Goal: Task Accomplishment & Management: Manage account settings

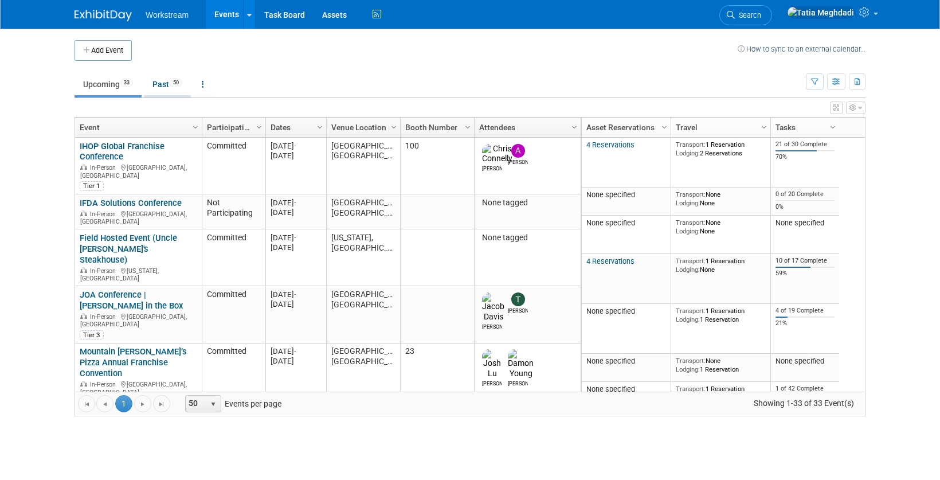
click at [165, 84] on link "Past 50" at bounding box center [167, 84] width 47 height 22
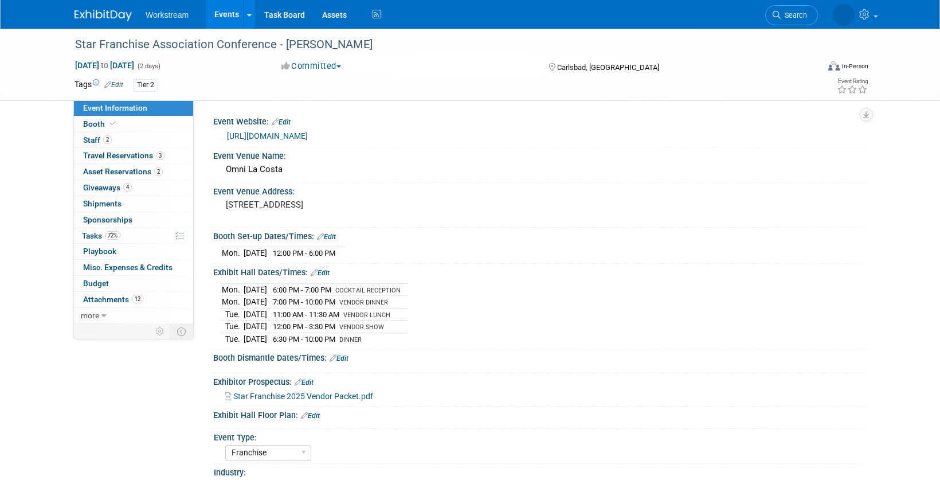
select select "Franchise"
select select "Restaurant"
select select "No"
select select "Tatia Meghdadi"
click at [94, 235] on span "Tasks 72%" at bounding box center [101, 235] width 38 height 9
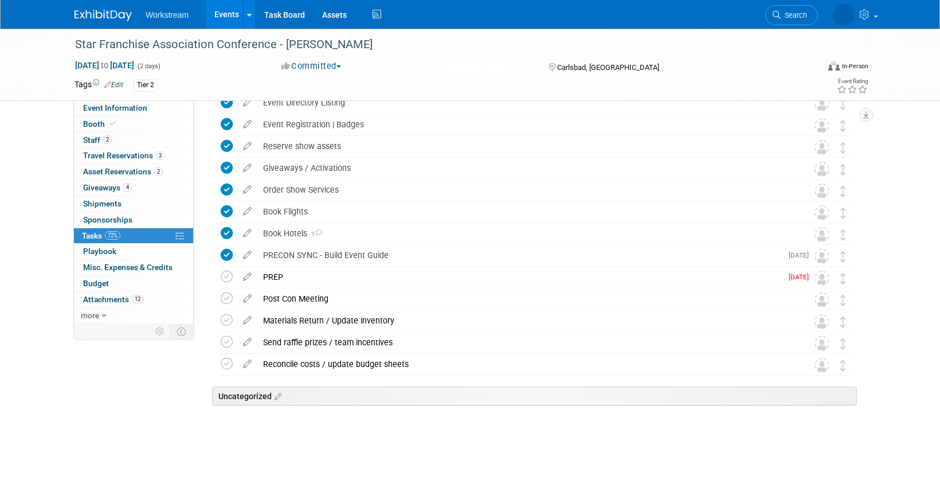
scroll to position [191, 0]
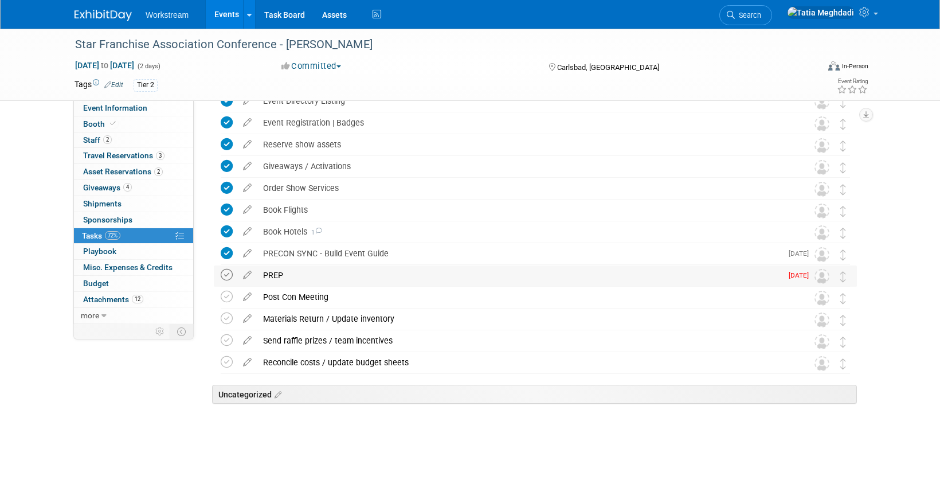
click at [225, 274] on icon at bounding box center [227, 275] width 12 height 12
click at [99, 141] on span "Staff 2" at bounding box center [97, 139] width 29 height 9
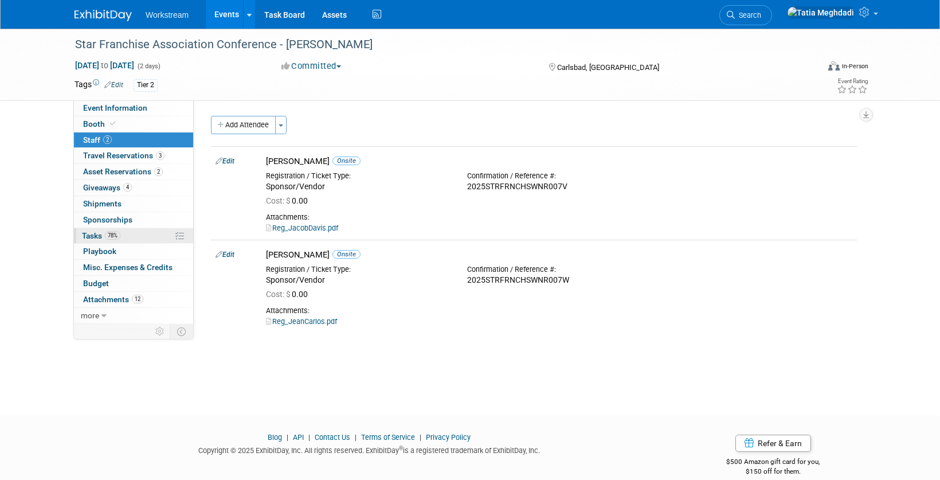
click at [95, 234] on span "Tasks 78%" at bounding box center [101, 235] width 38 height 9
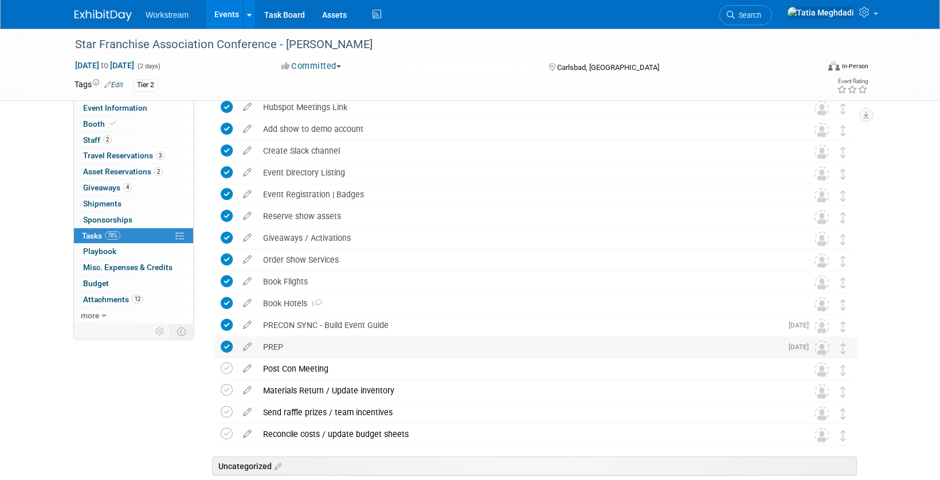
scroll to position [131, 0]
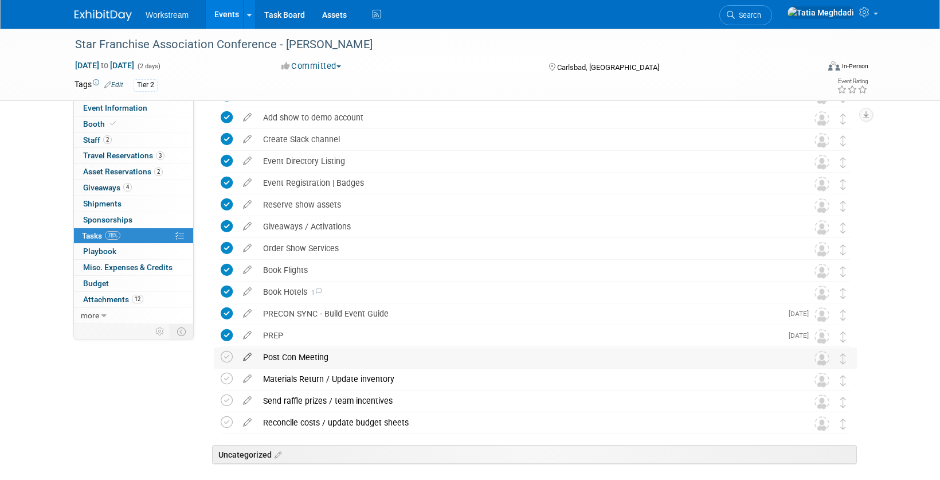
click at [245, 357] on icon at bounding box center [247, 354] width 20 height 14
select select "8"
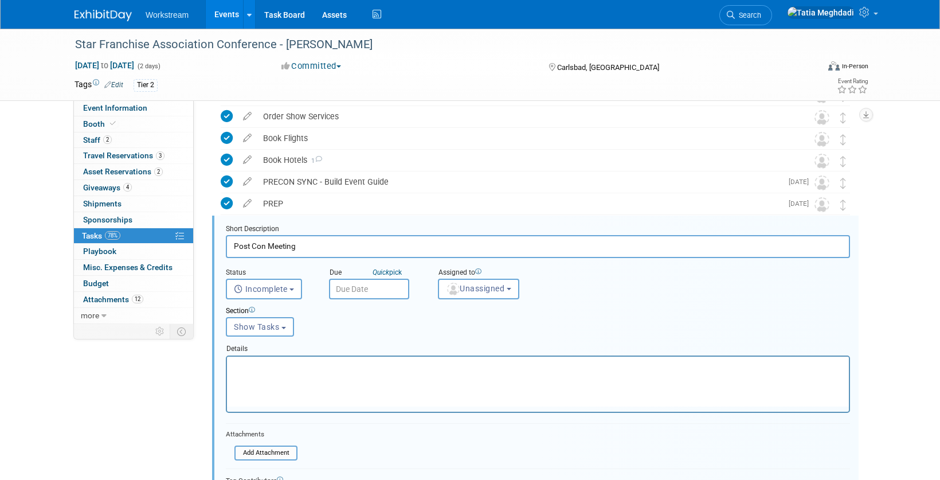
scroll to position [0, 0]
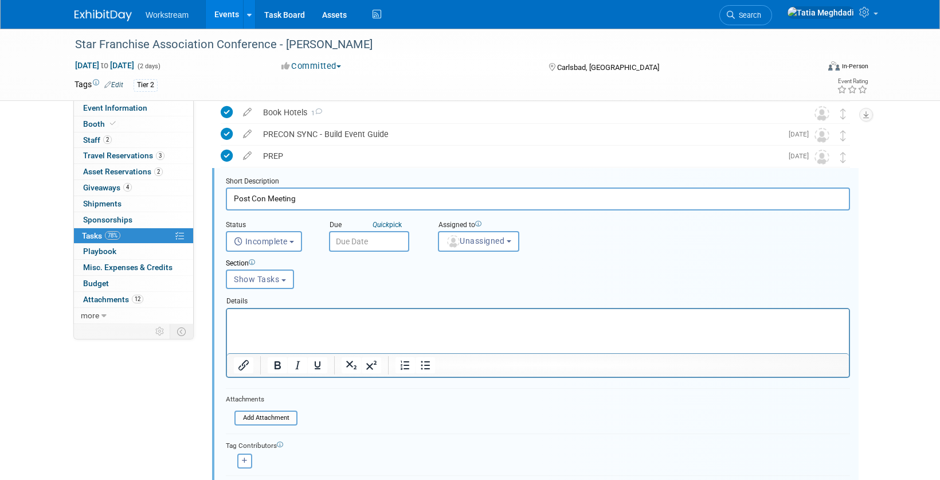
click at [362, 240] on input "text" at bounding box center [369, 241] width 80 height 21
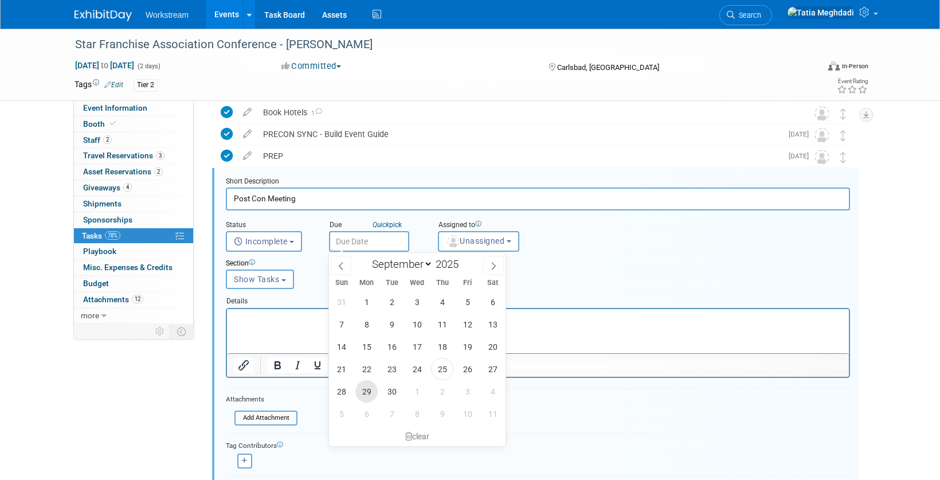
click at [371, 392] on span "29" at bounding box center [366, 391] width 22 height 22
type input "Sep 29, 2025"
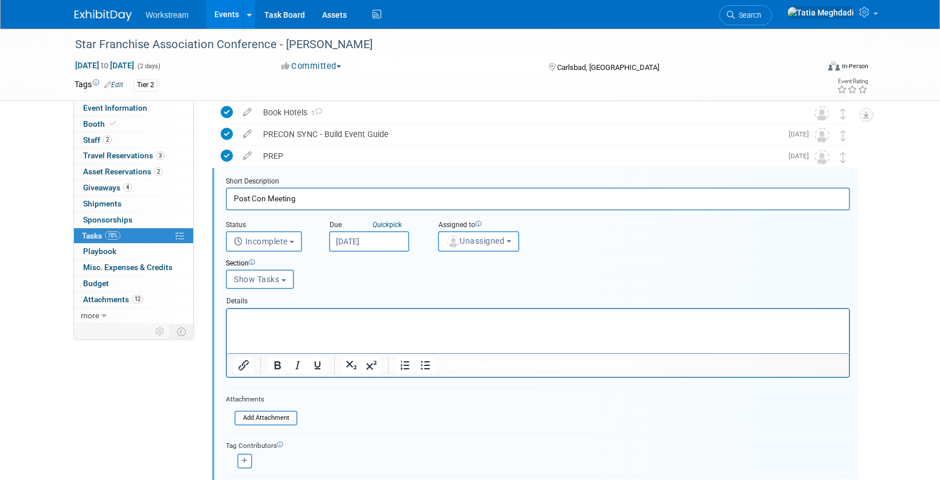
scroll to position [362, 0]
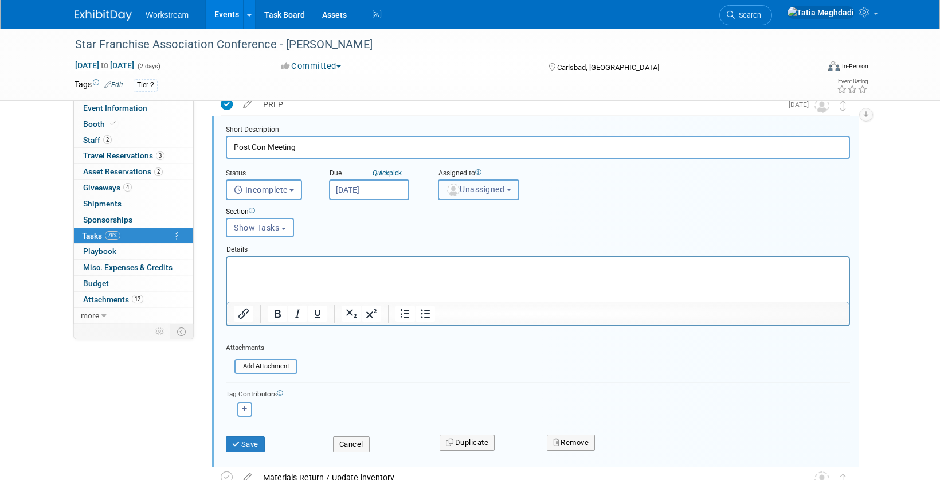
click at [487, 191] on span "Unassigned" at bounding box center [475, 189] width 58 height 9
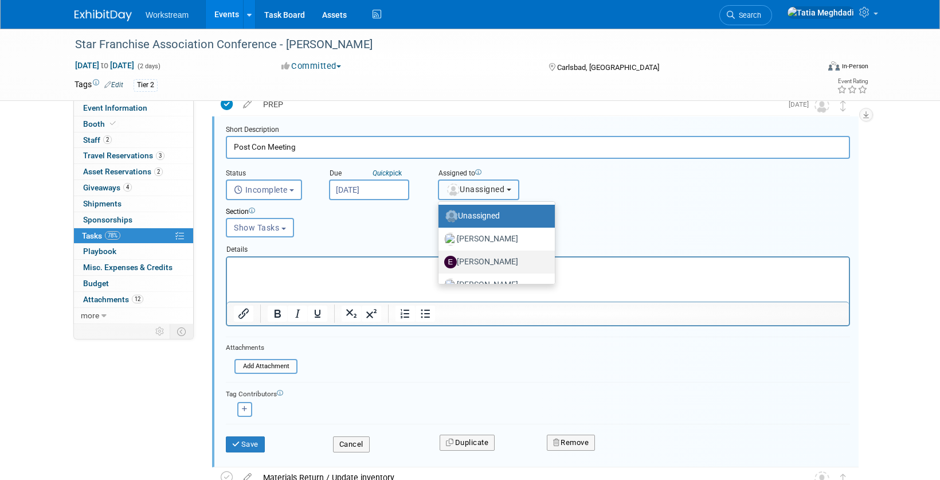
scroll to position [38, 0]
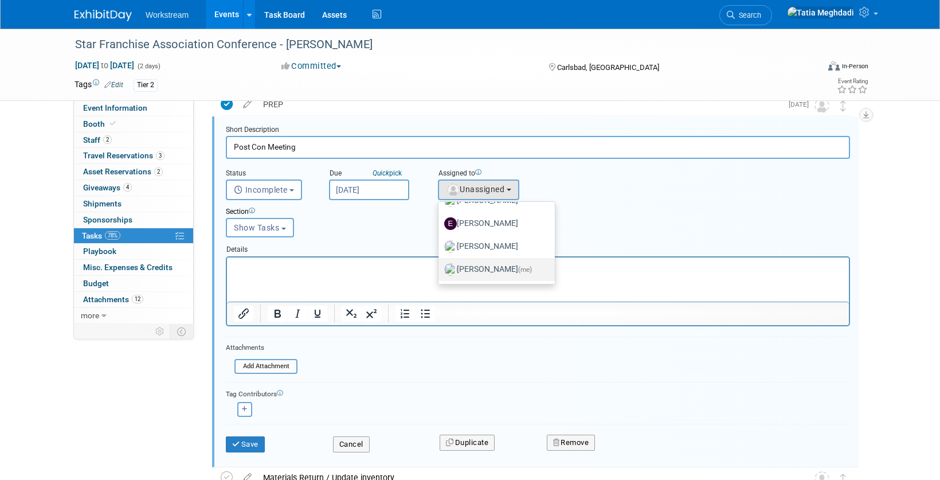
click at [487, 270] on label "Tatia Meghdadi (me)" at bounding box center [493, 269] width 99 height 18
click at [440, 270] on input "Tatia Meghdadi (me)" at bounding box center [436, 267] width 7 height 7
select select "b902a942-28d6-4fba-8668-6eaa2e055ed5"
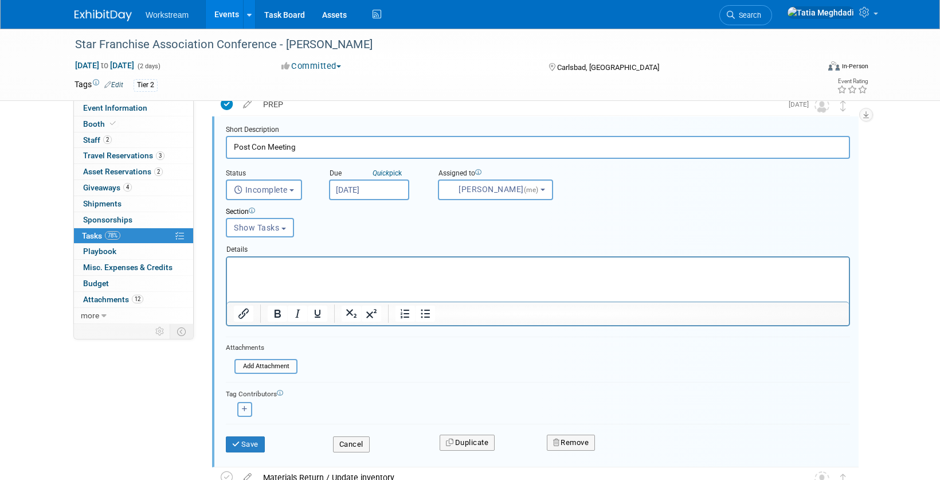
click at [242, 410] on icon "button" at bounding box center [245, 409] width 6 height 6
select select
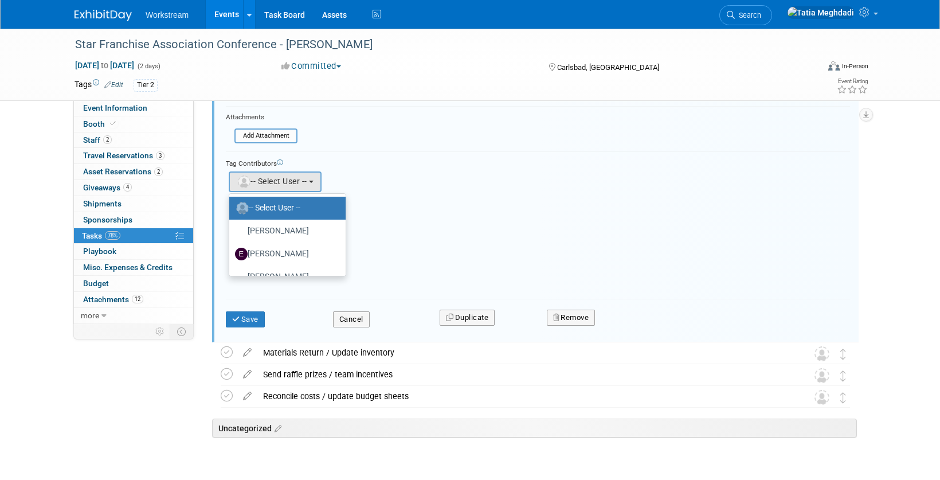
click at [475, 199] on div "Tag Contributors Bastian remove remove" at bounding box center [538, 221] width 624 height 140
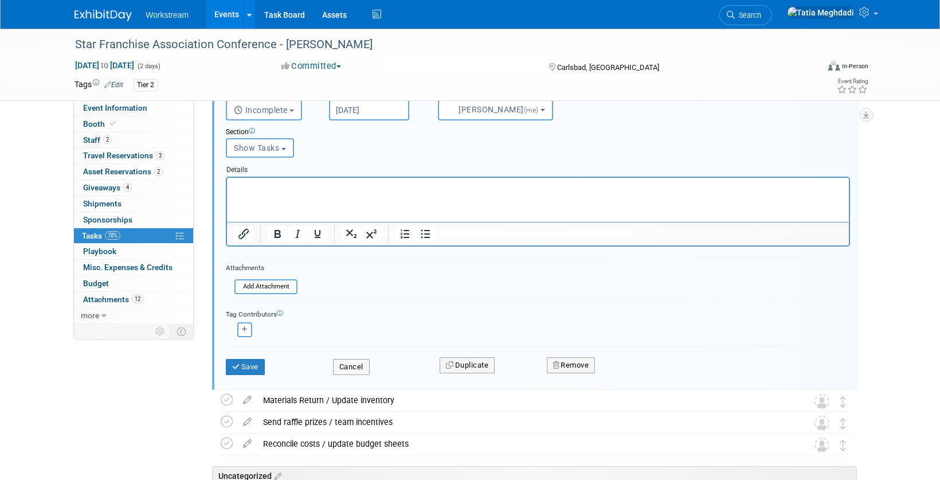
scroll to position [419, 0]
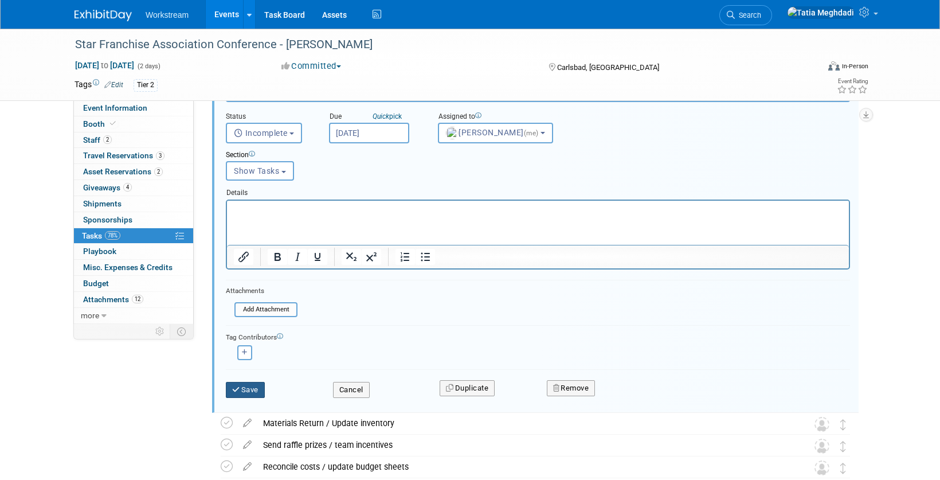
click at [242, 390] on button "Save" at bounding box center [245, 390] width 39 height 16
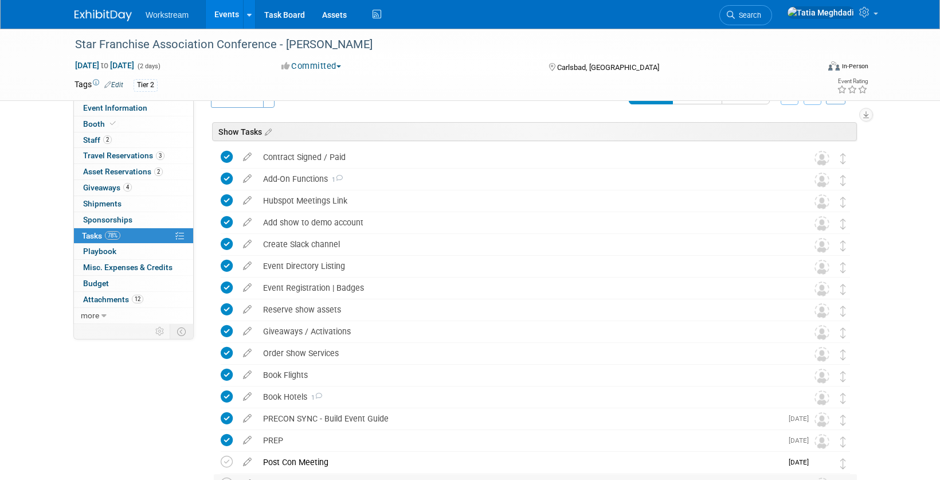
scroll to position [0, 0]
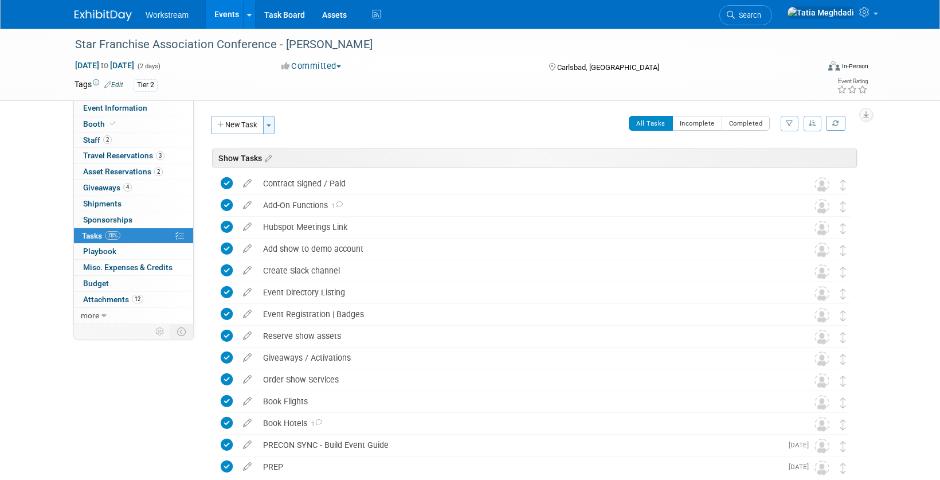
click at [269, 124] on span "button" at bounding box center [269, 125] width 5 height 2
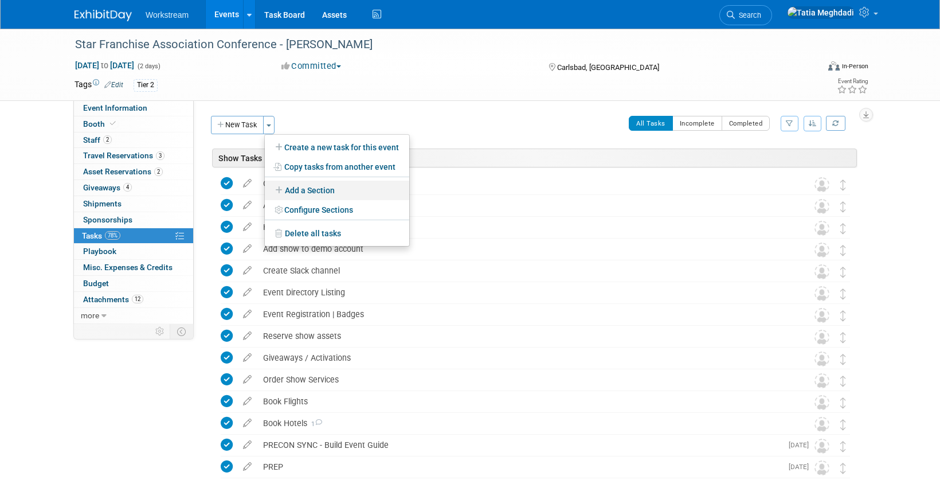
click at [318, 187] on link "Add a Section" at bounding box center [337, 190] width 144 height 19
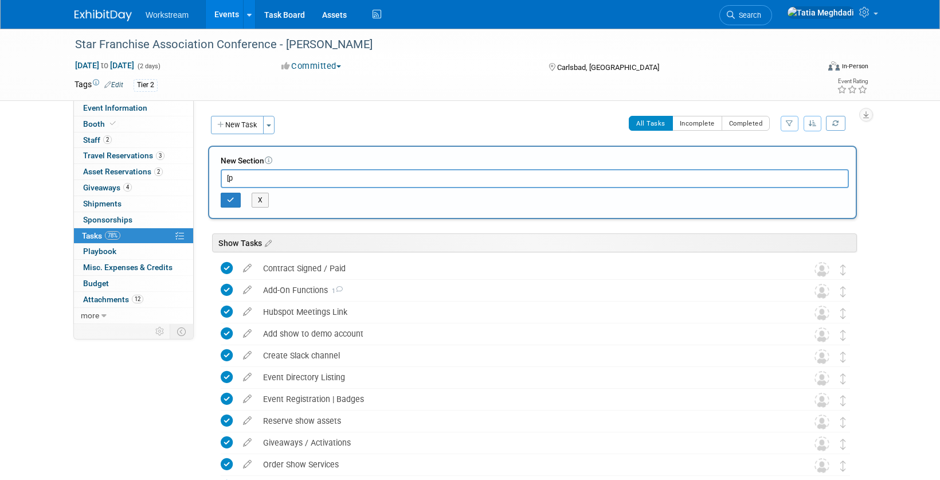
type input "["
type input "p"
type input "POST SHOW OUTREACH SEQUENCE"
click at [240, 205] on button "button" at bounding box center [231, 200] width 20 height 15
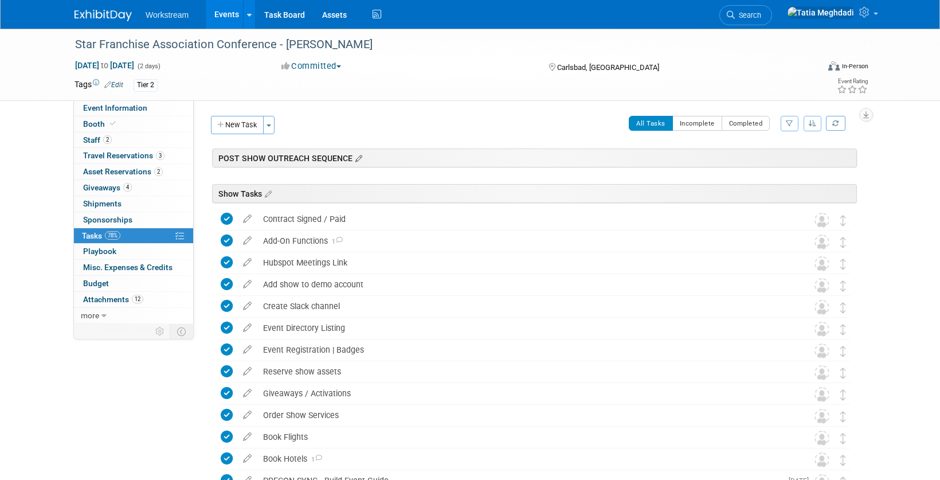
click at [358, 160] on icon at bounding box center [358, 159] width 10 height 10
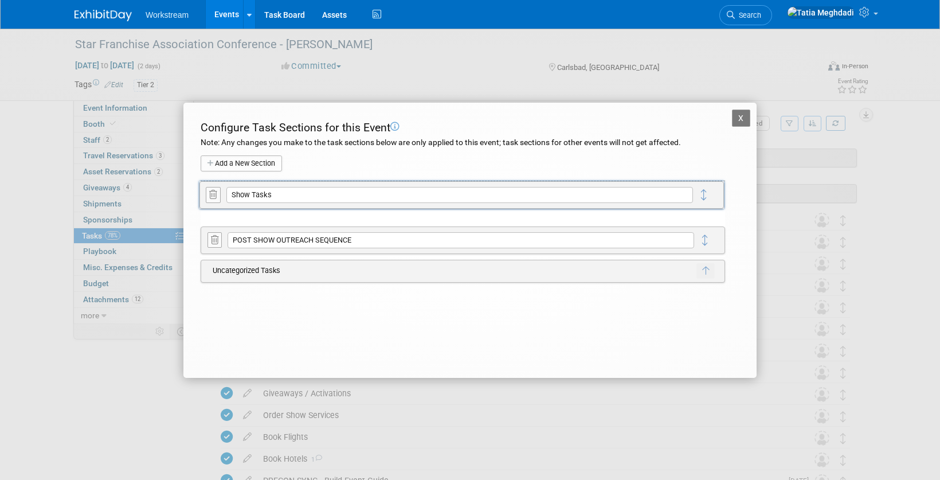
drag, startPoint x: 707, startPoint y: 247, endPoint x: 706, endPoint y: 202, distance: 44.7
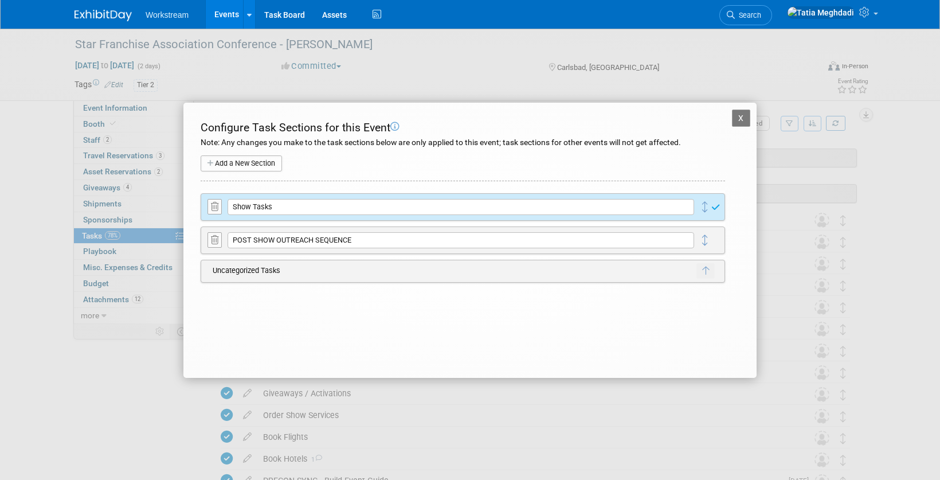
click at [738, 116] on button "X" at bounding box center [741, 117] width 18 height 17
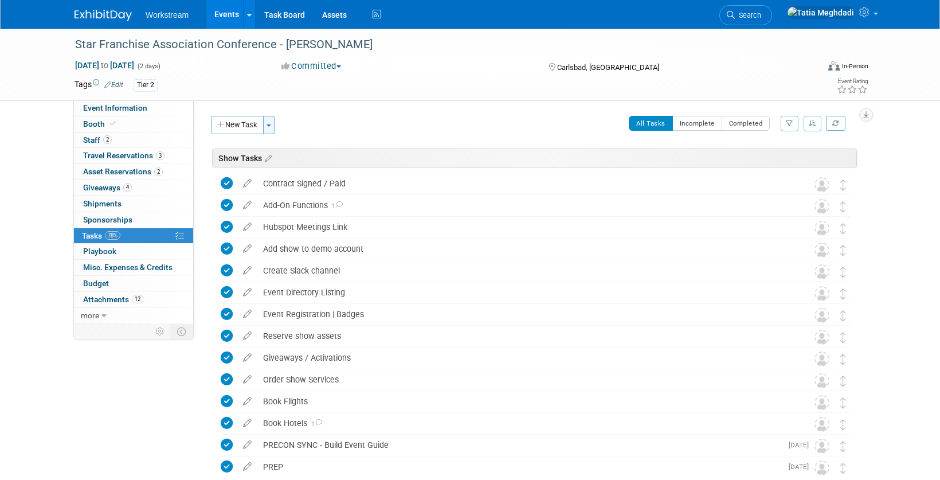
click at [275, 127] on button "Toggle Dropdown" at bounding box center [268, 125] width 11 height 18
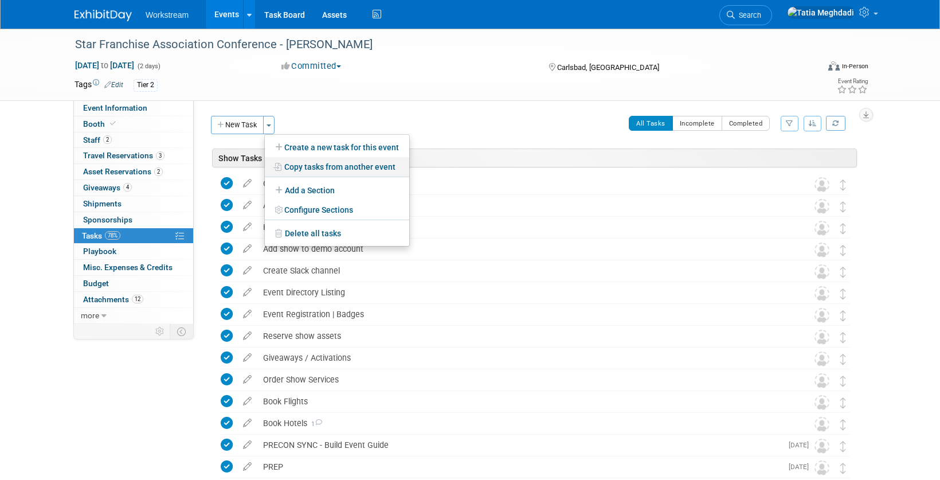
click at [316, 166] on link "Copy tasks from another event" at bounding box center [337, 166] width 144 height 19
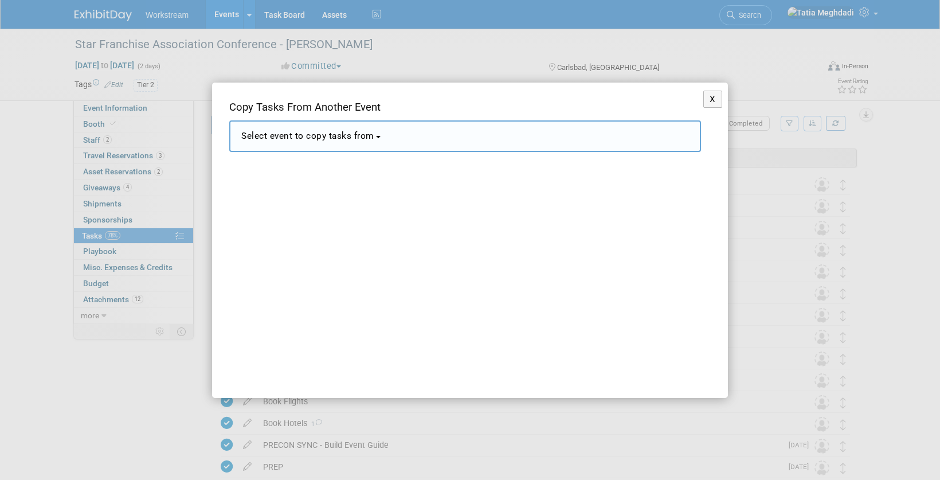
click at [319, 149] on button "Select event to copy tasks from" at bounding box center [465, 136] width 472 height 32
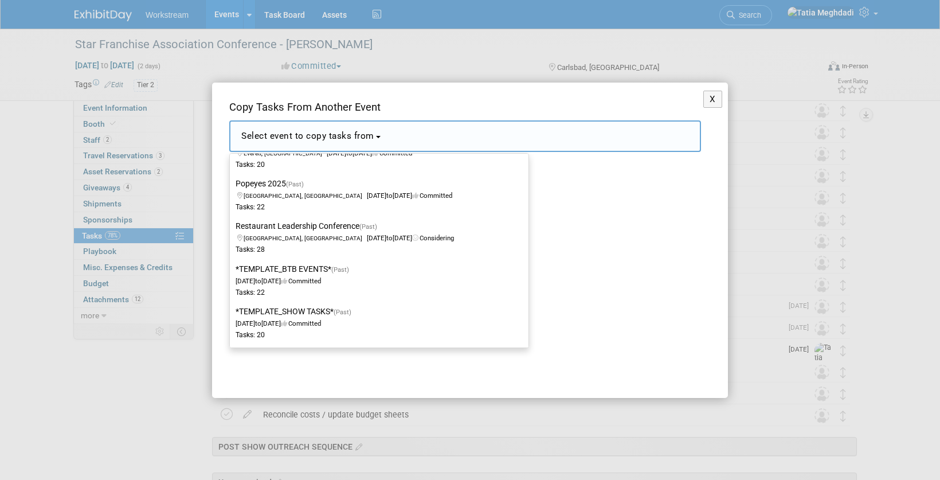
scroll to position [227, 0]
click at [715, 97] on button "X" at bounding box center [712, 100] width 19 height 18
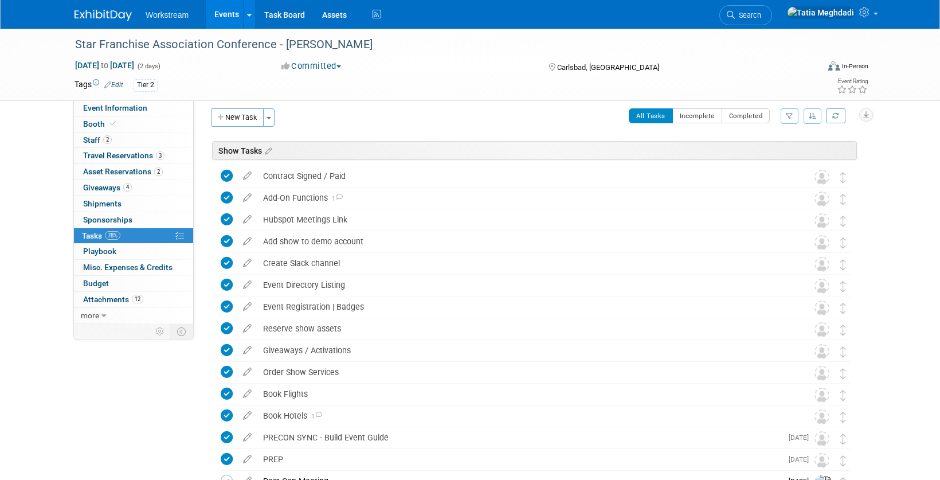
scroll to position [0, 0]
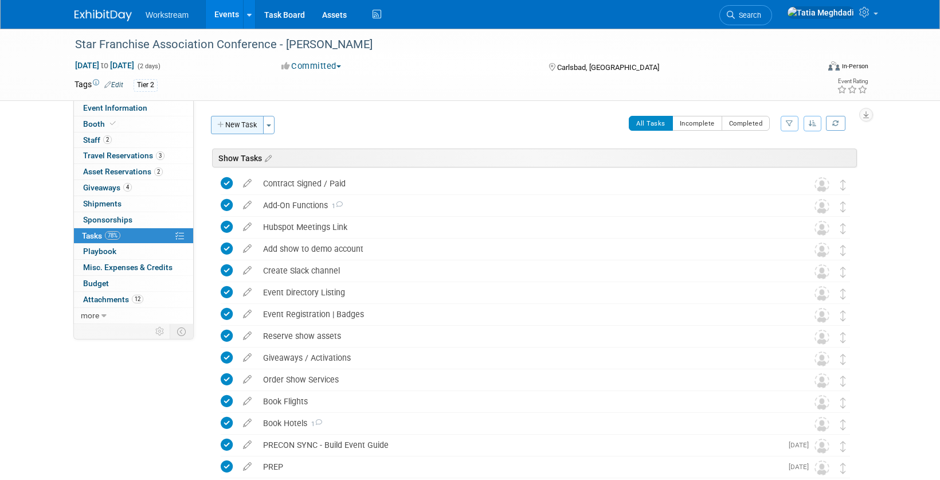
click at [241, 125] on button "New Task" at bounding box center [237, 125] width 53 height 18
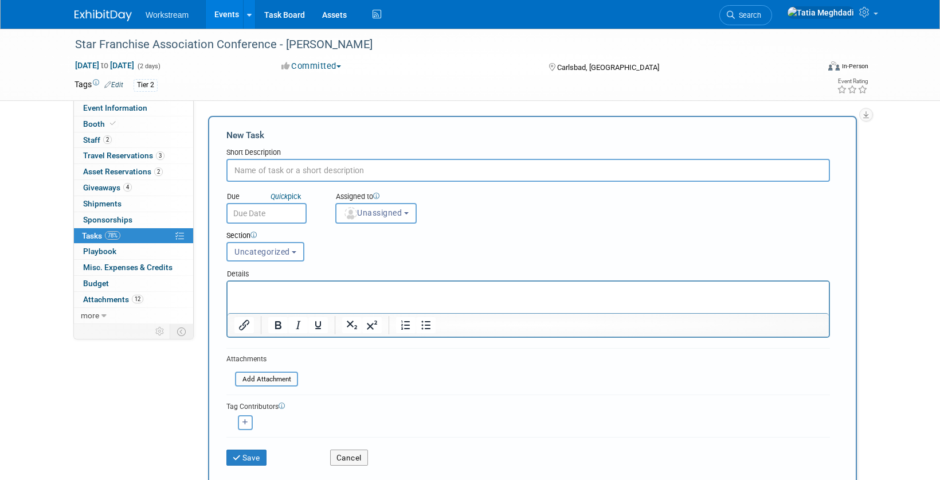
click at [270, 173] on input "text" at bounding box center [528, 170] width 604 height 23
type input "Send opps sheet to reps, link in EXD"
click at [248, 460] on button "Save" at bounding box center [246, 457] width 40 height 16
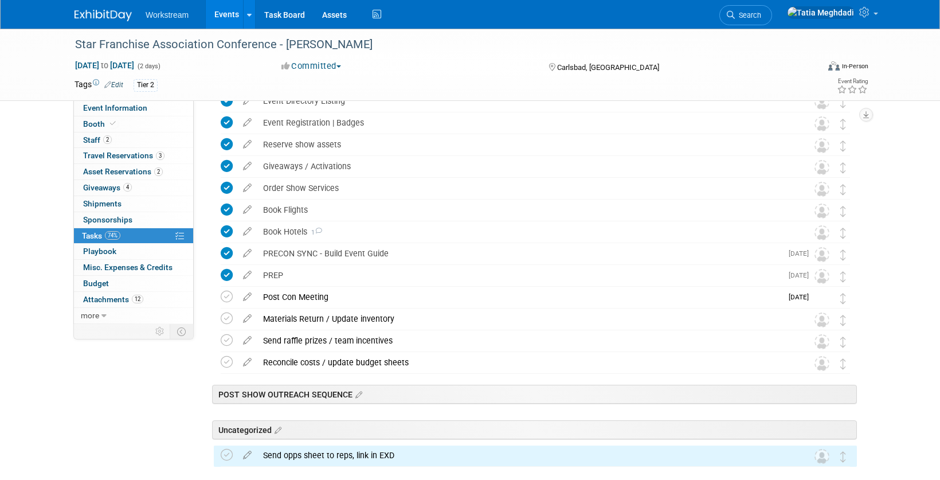
scroll to position [249, 0]
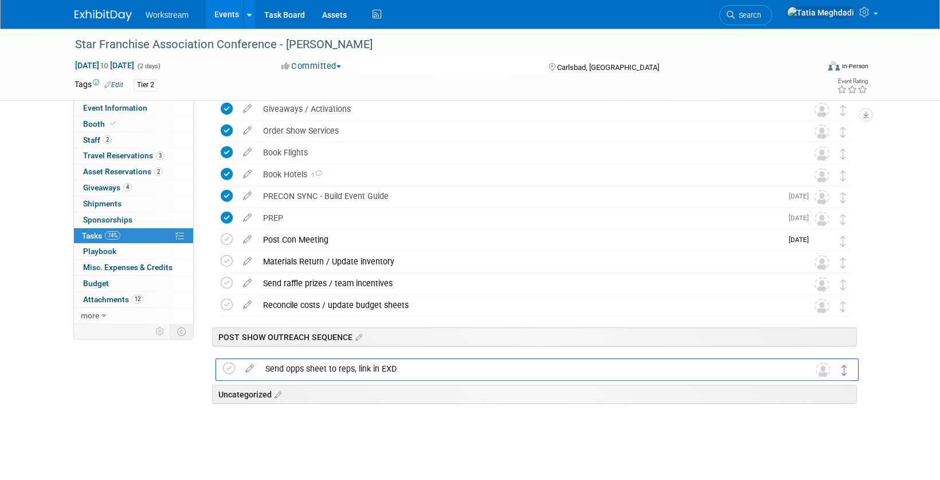
drag, startPoint x: 844, startPoint y: 402, endPoint x: 843, endPoint y: 369, distance: 33.9
click at [843, 369] on icon at bounding box center [845, 370] width 6 height 11
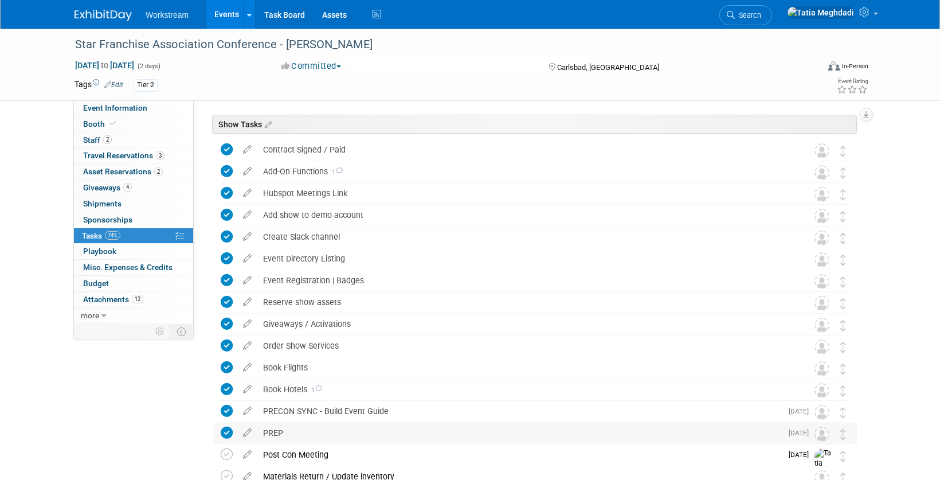
scroll to position [0, 0]
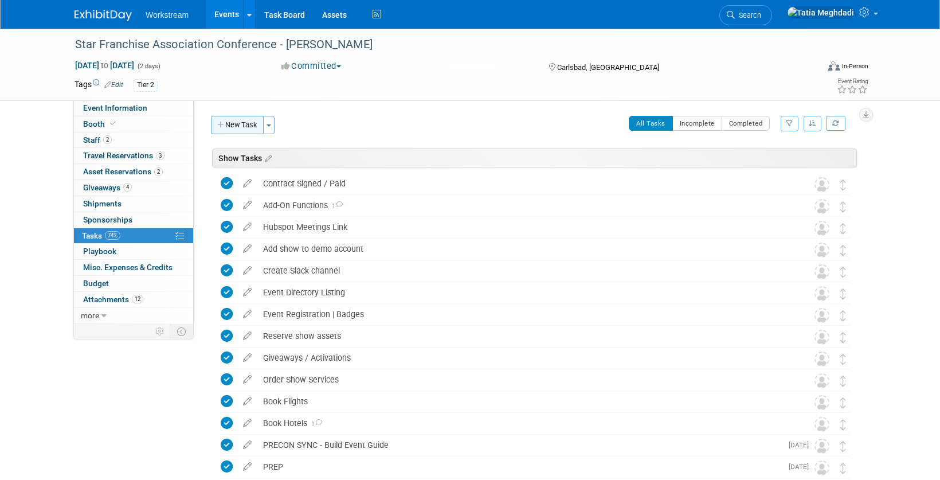
click at [245, 127] on button "New Task" at bounding box center [237, 125] width 53 height 18
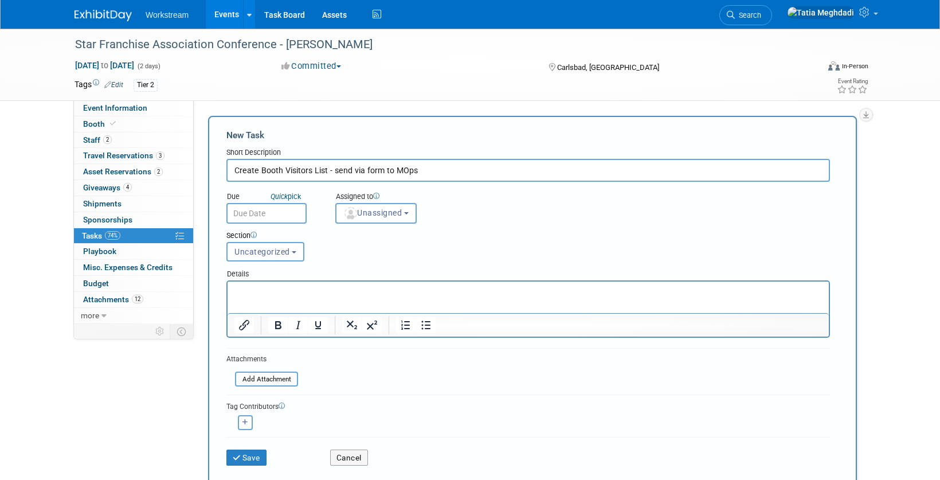
drag, startPoint x: 415, startPoint y: 173, endPoint x: 219, endPoint y: 174, distance: 196.1
click at [220, 174] on div "New Task Short Description Create Booth Visitors List - send via form to MOps D…" at bounding box center [532, 301] width 649 height 371
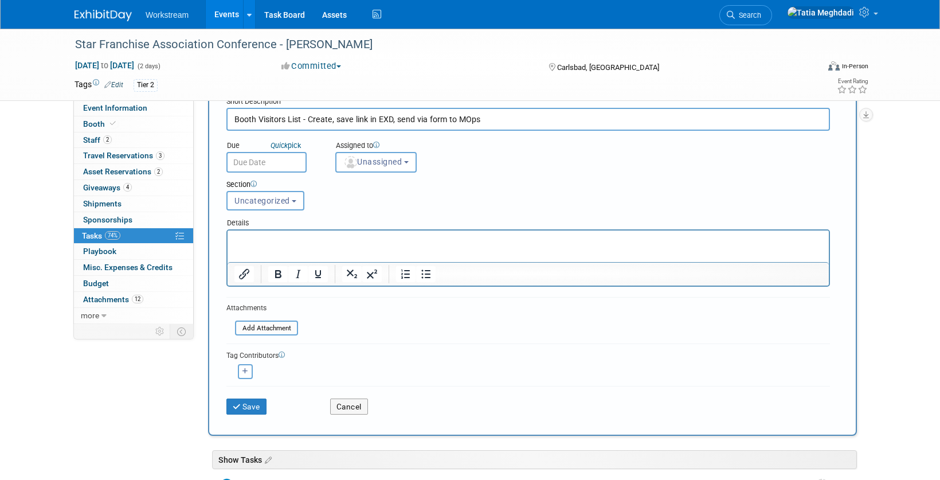
scroll to position [80, 0]
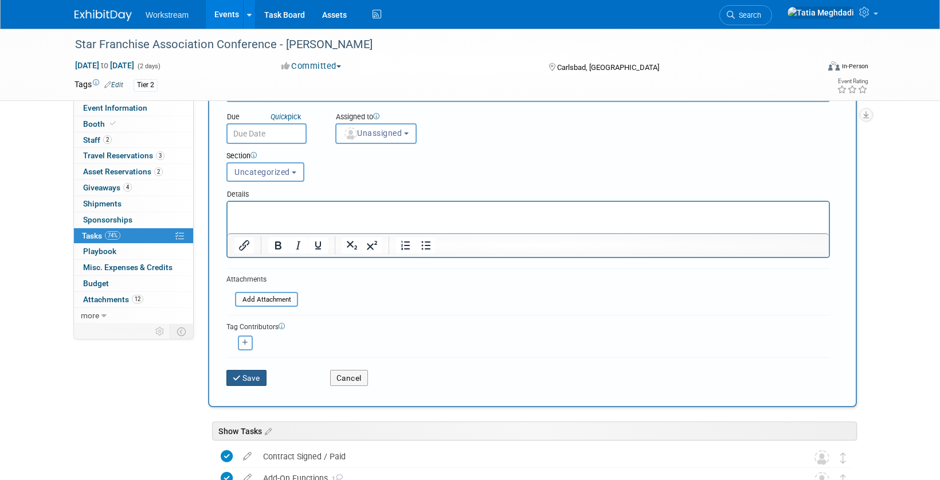
type input "Booth Visitors List - Create, save link in EXD, send via form to MOps"
click at [238, 375] on icon "submit" at bounding box center [238, 378] width 10 height 8
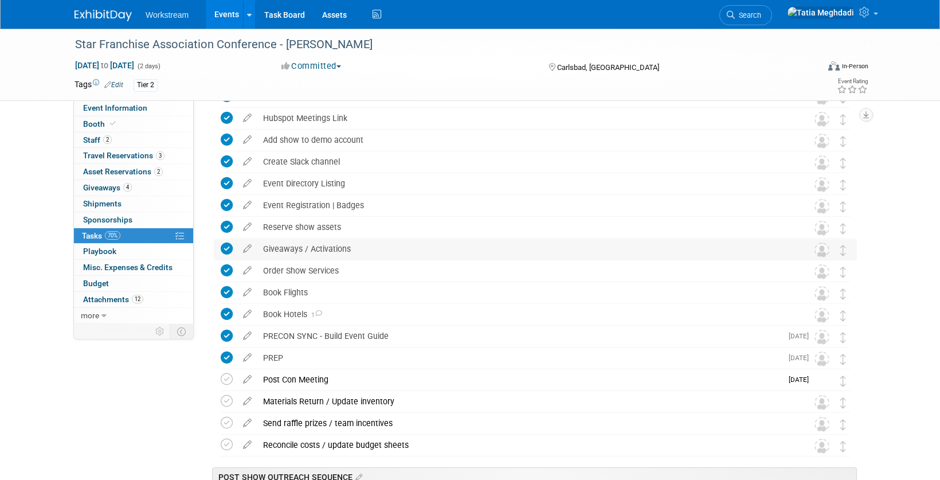
scroll to position [271, 0]
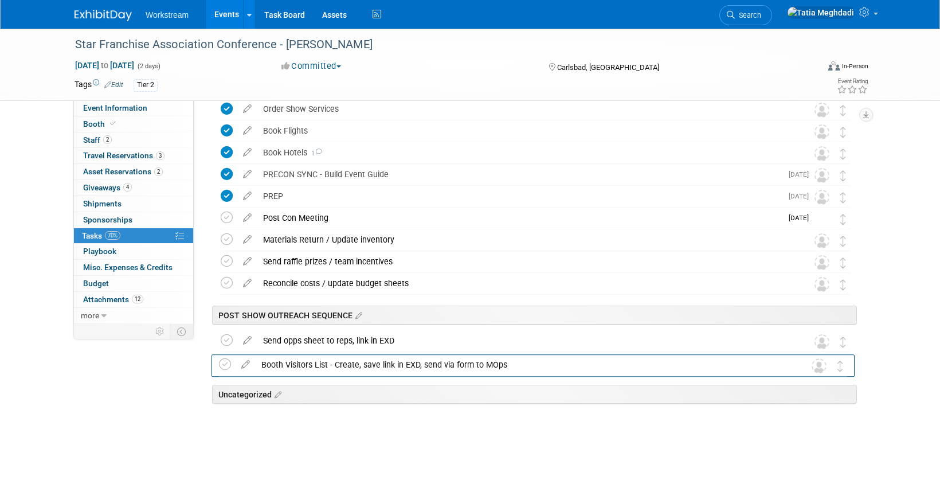
drag, startPoint x: 841, startPoint y: 400, endPoint x: 839, endPoint y: 369, distance: 31.0
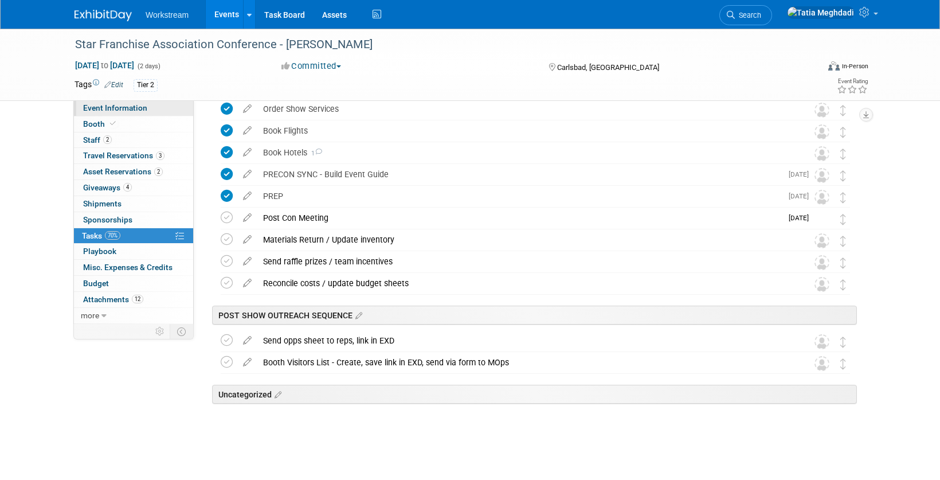
click at [99, 107] on span "Event Information" at bounding box center [115, 107] width 64 height 9
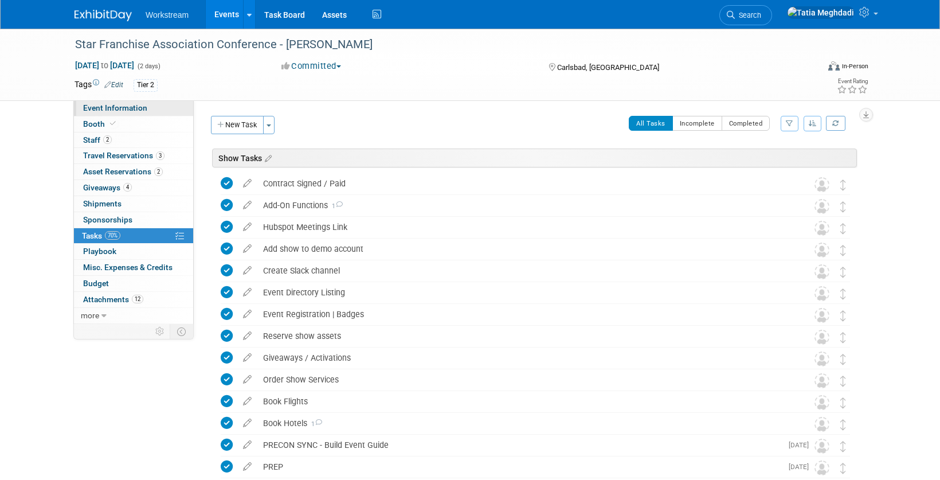
select select "Franchise"
select select "Restaurant"
select select "No"
select select "Tatia Meghdadi"
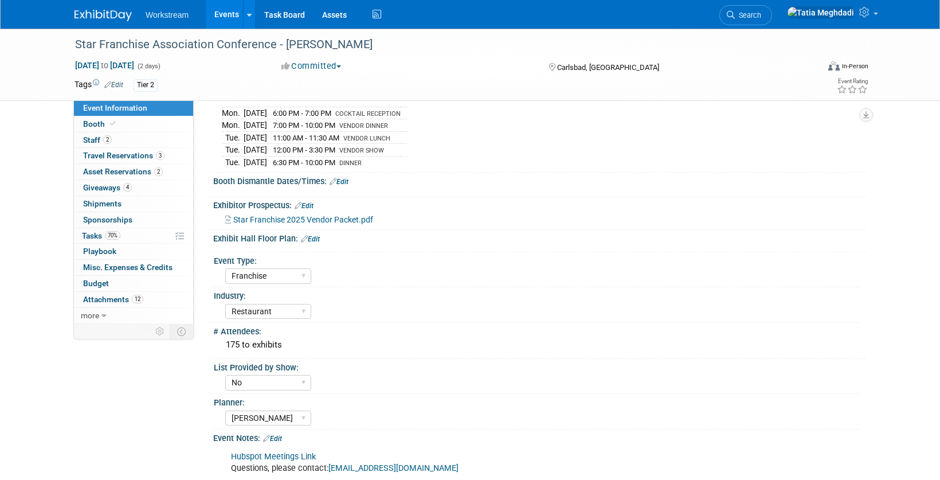
scroll to position [204, 0]
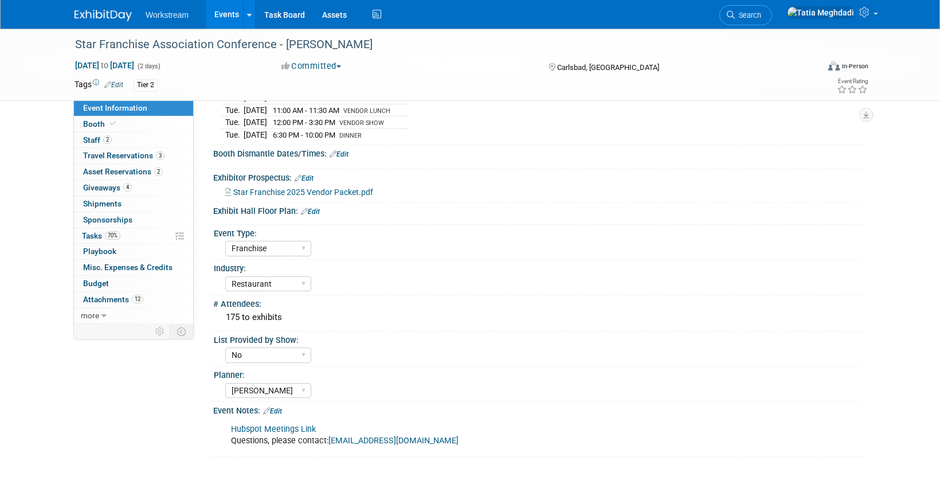
click at [279, 412] on link "Edit" at bounding box center [272, 411] width 19 height 8
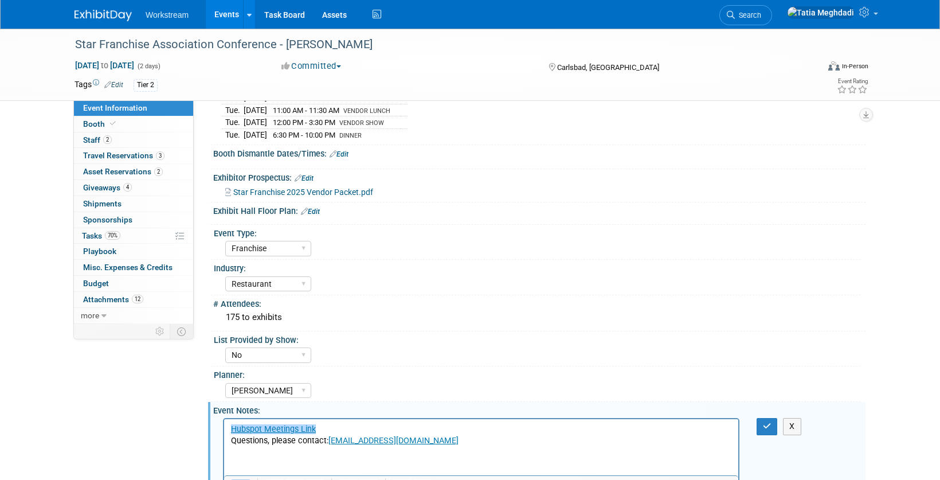
scroll to position [252, 0]
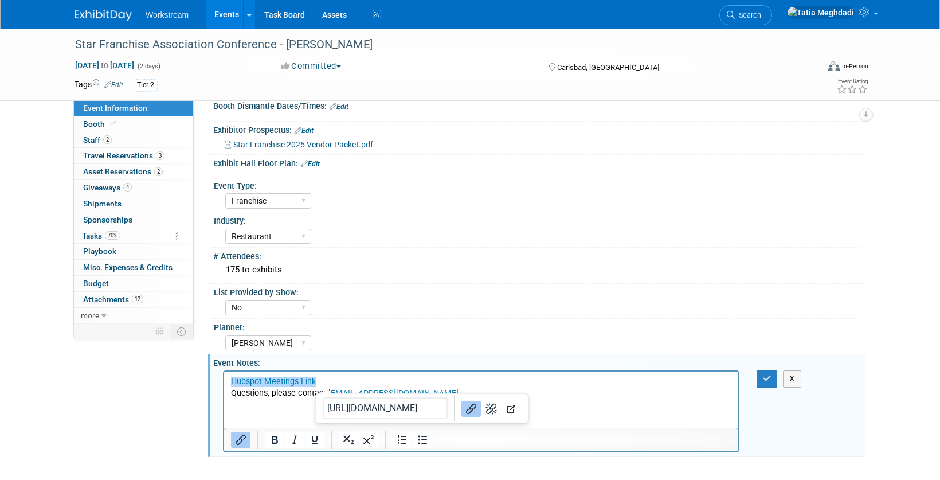
click at [331, 382] on p "﻿Hubspot Meetings Link Questions, please contact: calina@starfran.com" at bounding box center [481, 387] width 501 height 23
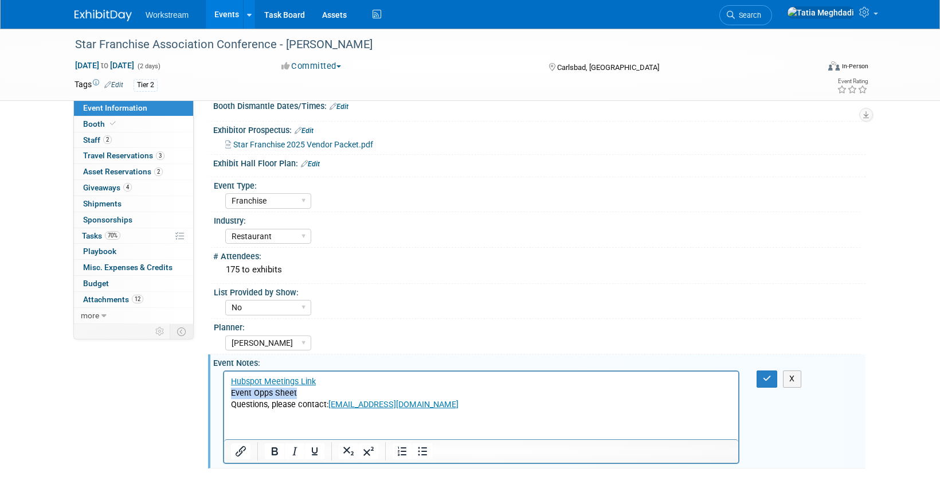
drag, startPoint x: 302, startPoint y: 395, endPoint x: 218, endPoint y: 396, distance: 83.1
click at [224, 396] on html "Hubspot Meetings Link Event Opps Sheet Questions, please contact: calina@starfr…" at bounding box center [481, 390] width 514 height 39
click at [242, 448] on icon "Insert/edit link" at bounding box center [241, 451] width 14 height 14
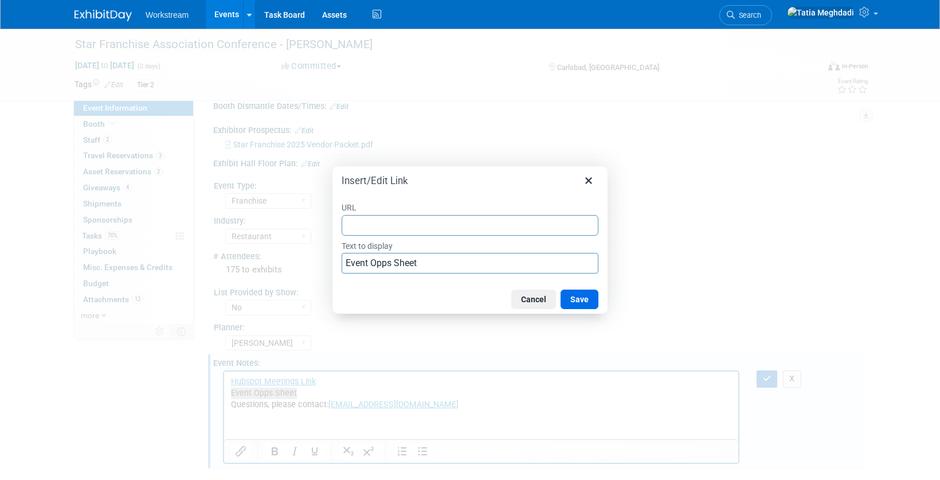
type input "https://docs.google.com/spreadsheets/d/1o7YkjNQT1_pO_AfHiR1rTMPSfb4QJA_1RcyXl81…"
click at [579, 296] on button "Save" at bounding box center [580, 298] width 38 height 19
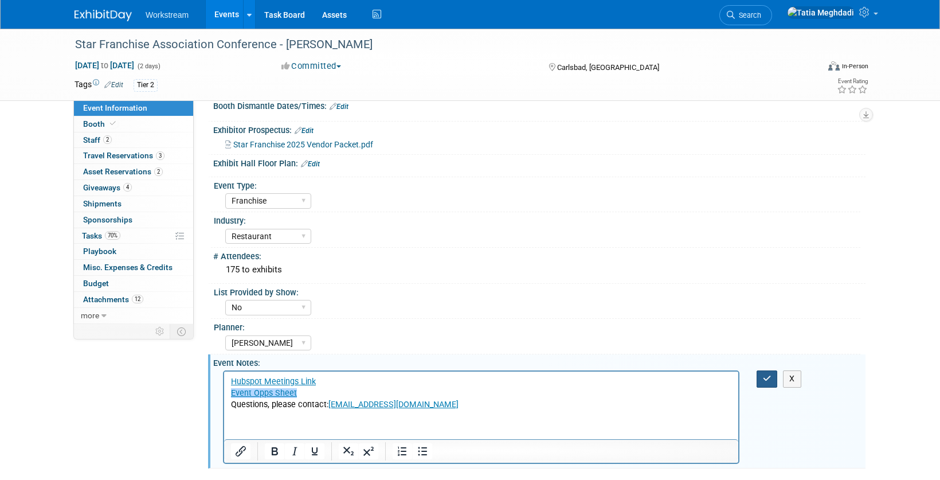
click at [769, 374] on icon "button" at bounding box center [767, 378] width 9 height 8
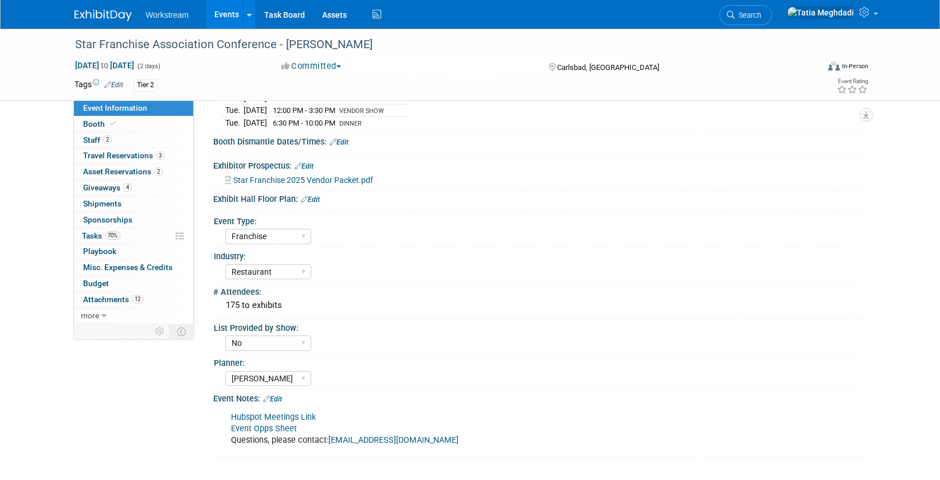
click at [289, 395] on div "Event Notes: Edit" at bounding box center [539, 397] width 652 height 15
click at [282, 397] on link "Edit" at bounding box center [272, 399] width 19 height 8
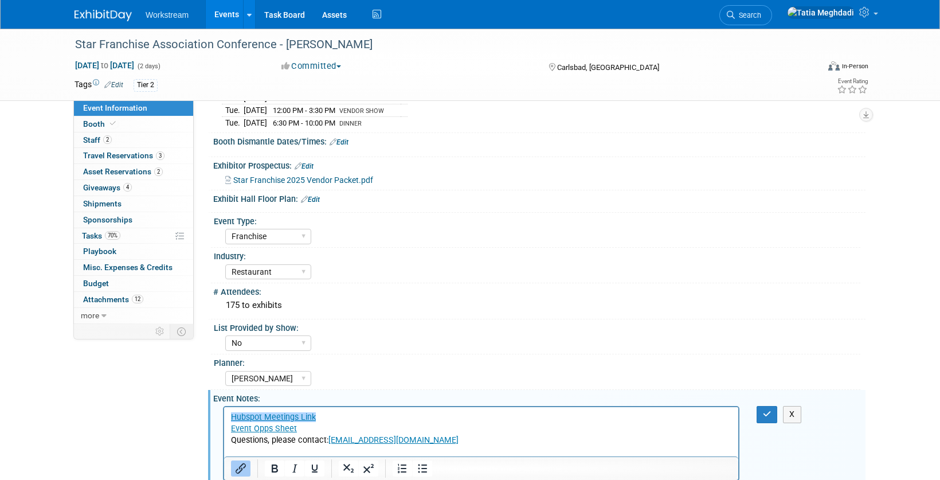
scroll to position [0, 0]
drag, startPoint x: 354, startPoint y: 440, endPoint x: 207, endPoint y: 440, distance: 146.7
click at [224, 440] on html "Hubspot Meetings Link Event Opps Sheet Questions, please contact: calina@starfr…" at bounding box center [481, 426] width 514 height 39
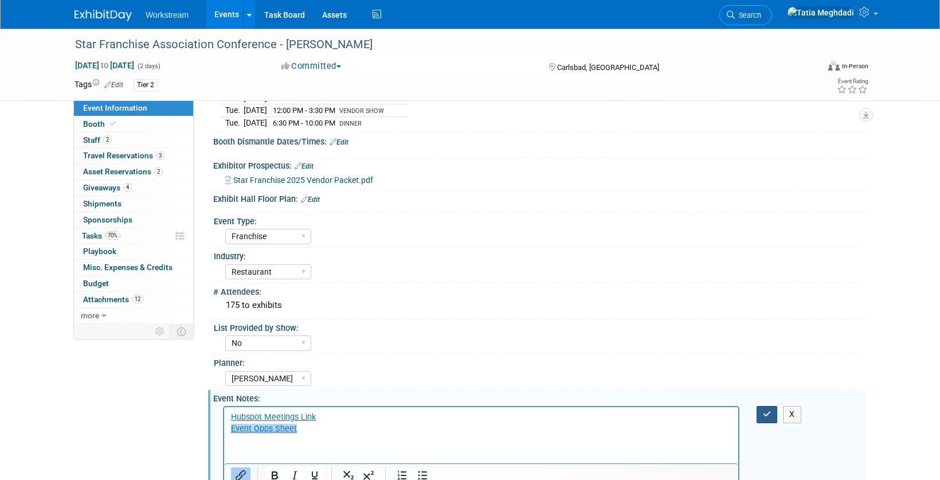
click at [766, 415] on icon "button" at bounding box center [767, 414] width 9 height 8
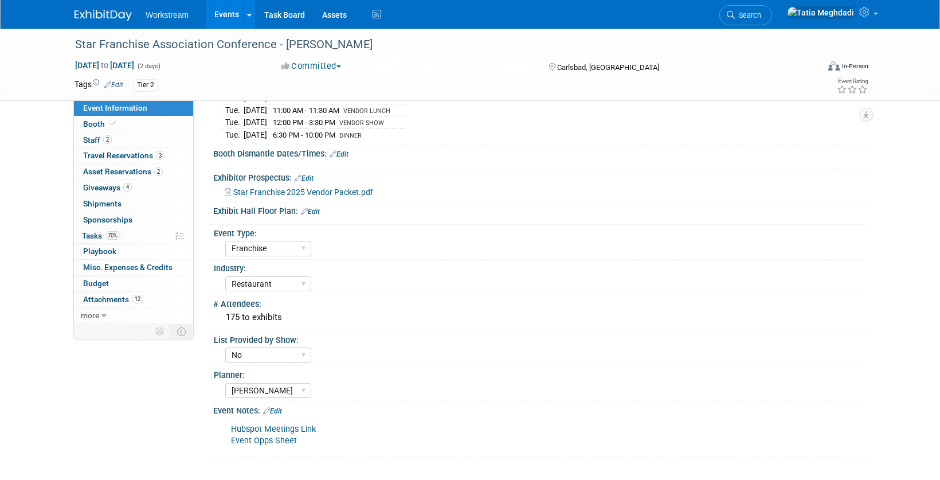
scroll to position [204, 0]
click at [97, 229] on link "70% Tasks 70%" at bounding box center [133, 235] width 119 height 15
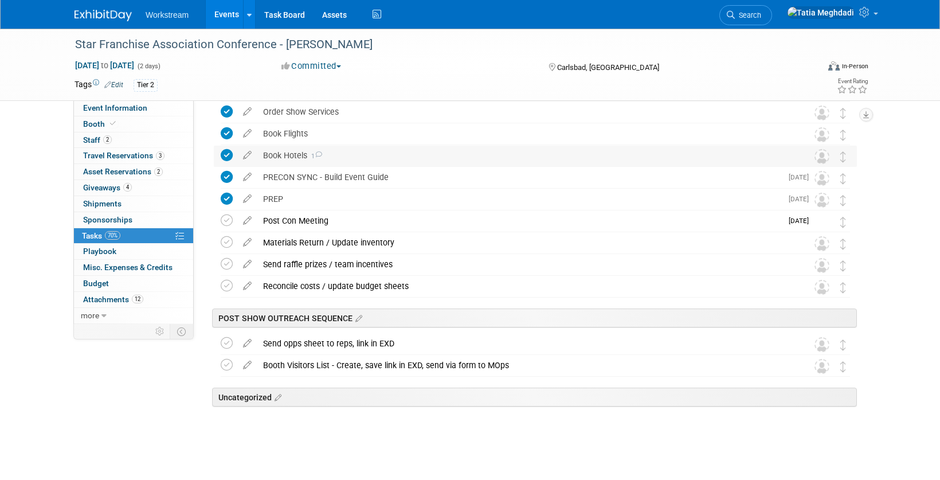
scroll to position [271, 0]
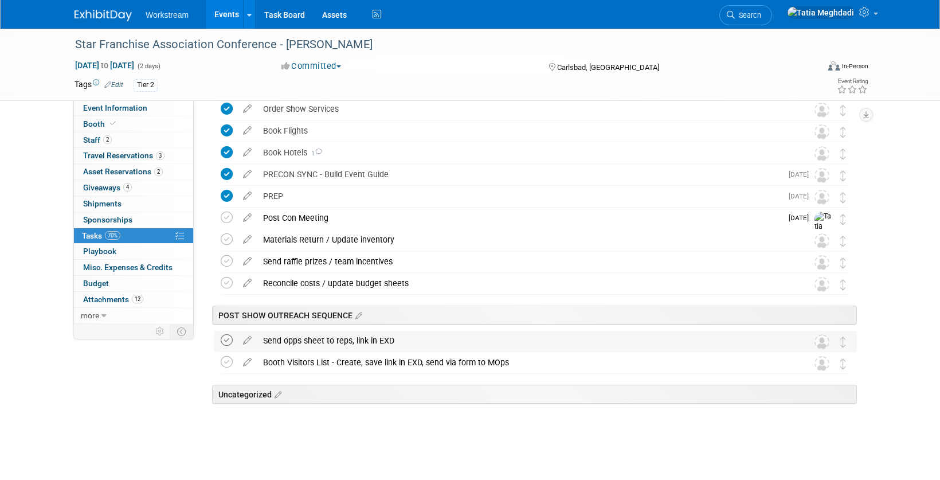
click at [226, 341] on icon at bounding box center [227, 340] width 12 height 12
click at [101, 104] on span "Event Information" at bounding box center [115, 107] width 64 height 9
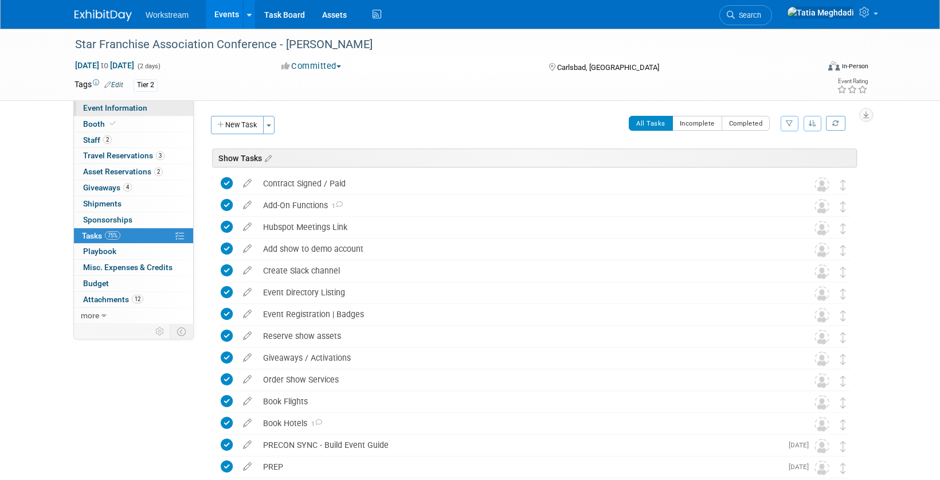
select select "Franchise"
select select "Restaurant"
select select "No"
select select "[PERSON_NAME]"
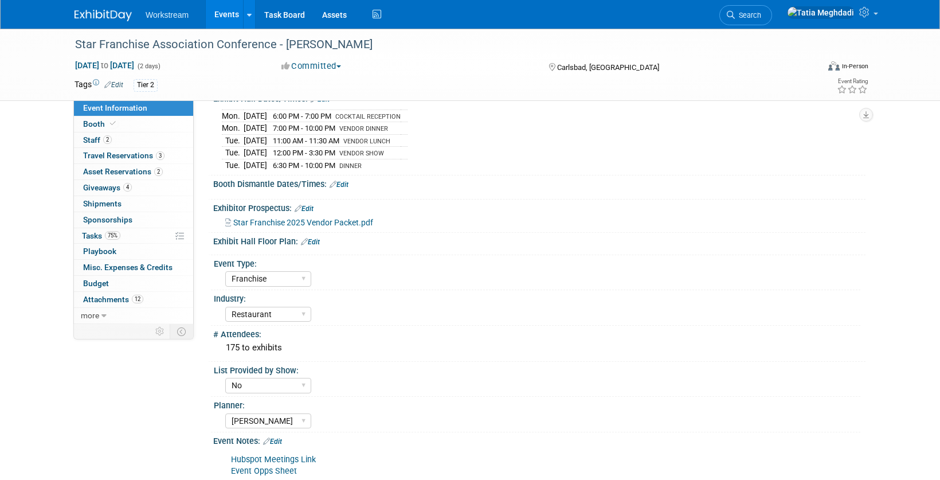
scroll to position [204, 0]
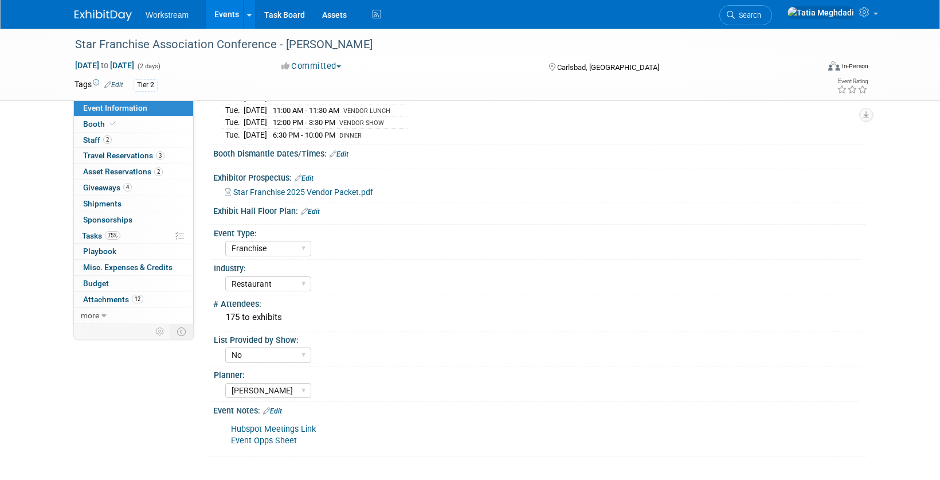
click at [280, 412] on link "Edit" at bounding box center [272, 411] width 19 height 8
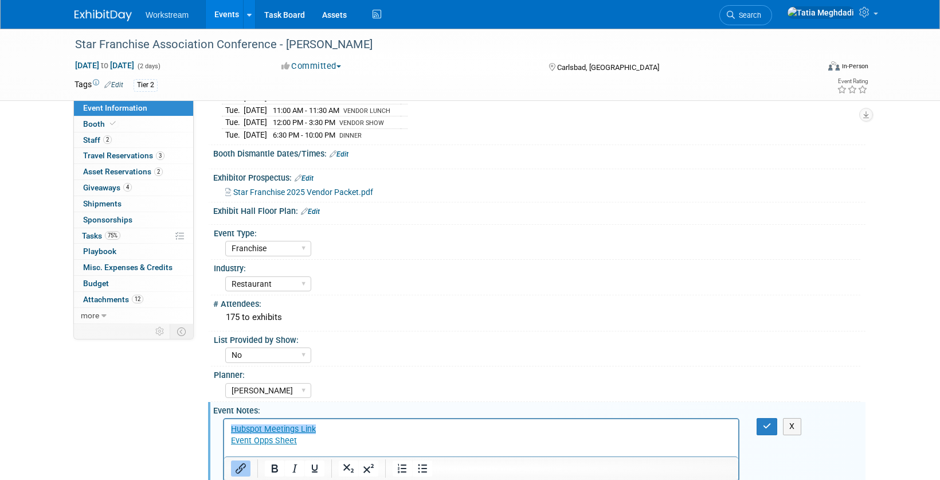
scroll to position [252, 0]
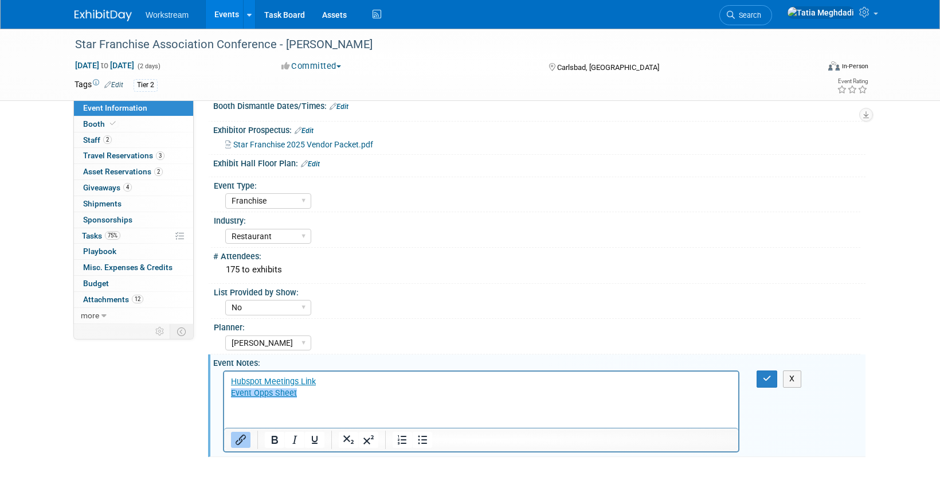
click at [277, 399] on html "Hubspot Meetings Link Event Opps Sheet﻿" at bounding box center [481, 385] width 514 height 28
click at [307, 393] on p "Hubspot Meetings Link Event Opps Sheet﻿" at bounding box center [481, 387] width 501 height 23
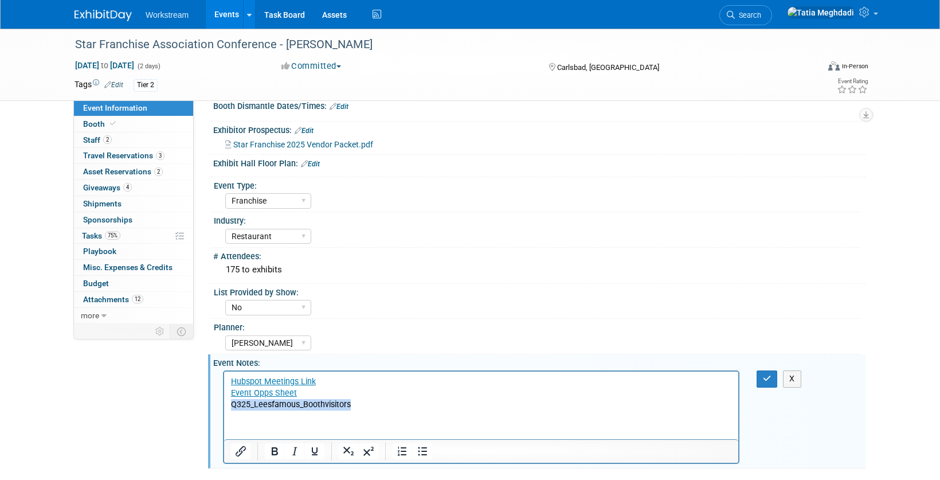
drag, startPoint x: 359, startPoint y: 403, endPoint x: 257, endPoint y: 427, distance: 104.8
click at [224, 403] on html "Hubspot Meetings Link Event Opps Sheet Q325_Leesfamous_Boothvisitors" at bounding box center [481, 390] width 514 height 39
click at [239, 455] on icon "Insert/edit link" at bounding box center [241, 451] width 10 height 10
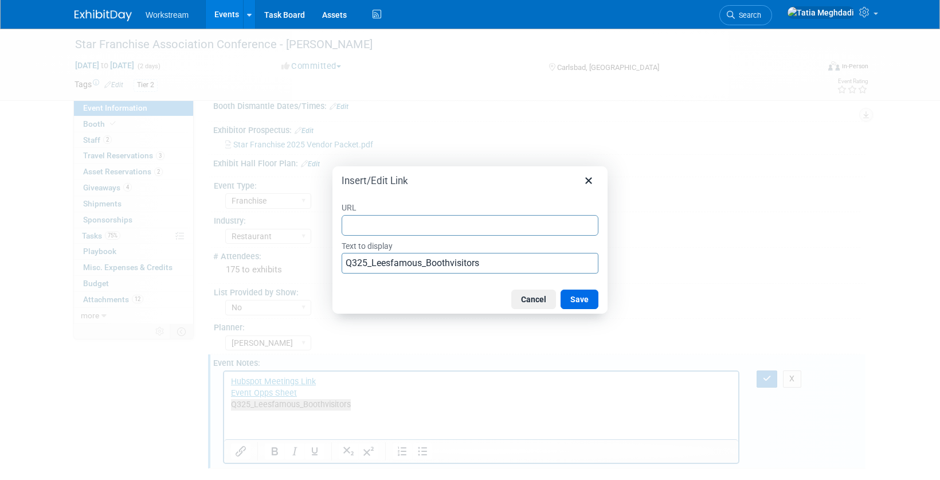
click at [416, 225] on input "URL" at bounding box center [470, 225] width 257 height 21
type input "https://docs.google.com/spreadsheets/d/13SUZRvw2m9DWCCXDqZyOTBCX4f2LWXUQDKm9hdS…"
click at [575, 299] on button "Save" at bounding box center [580, 298] width 38 height 19
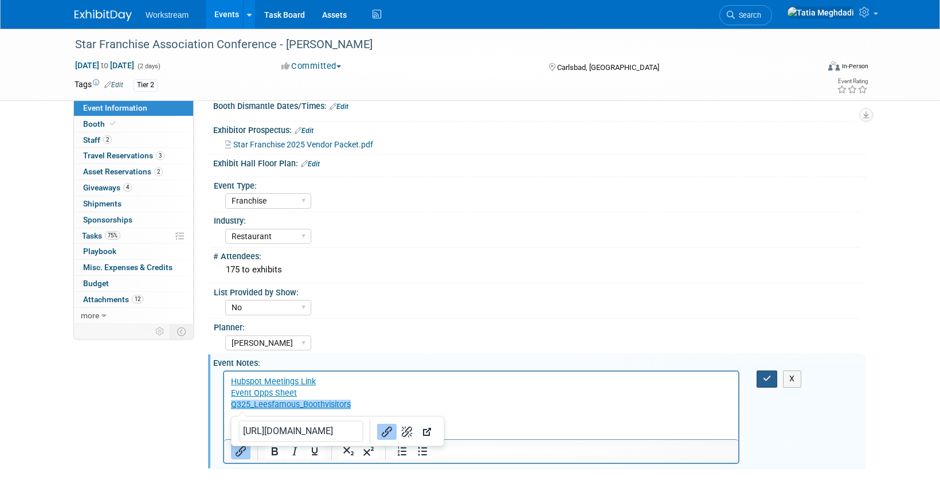
click at [769, 375] on icon "button" at bounding box center [767, 378] width 9 height 8
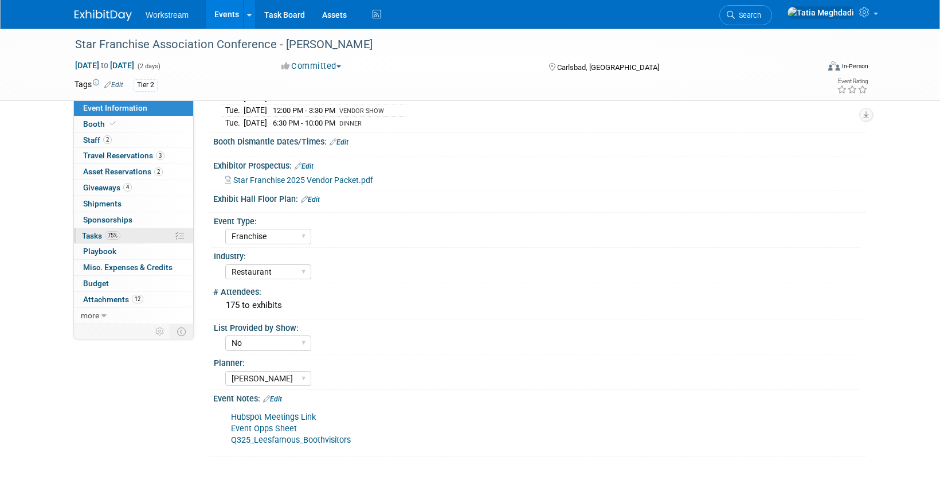
click at [96, 237] on span "Tasks 75%" at bounding box center [101, 235] width 38 height 9
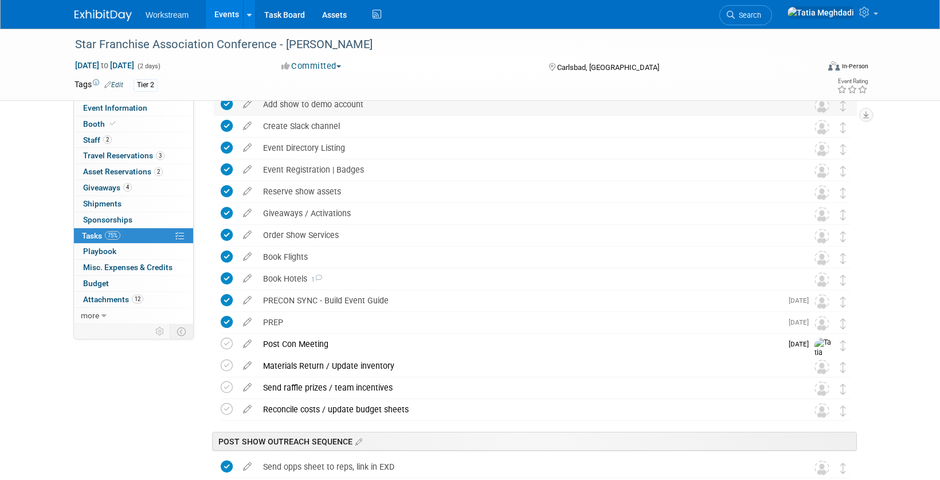
scroll to position [271, 0]
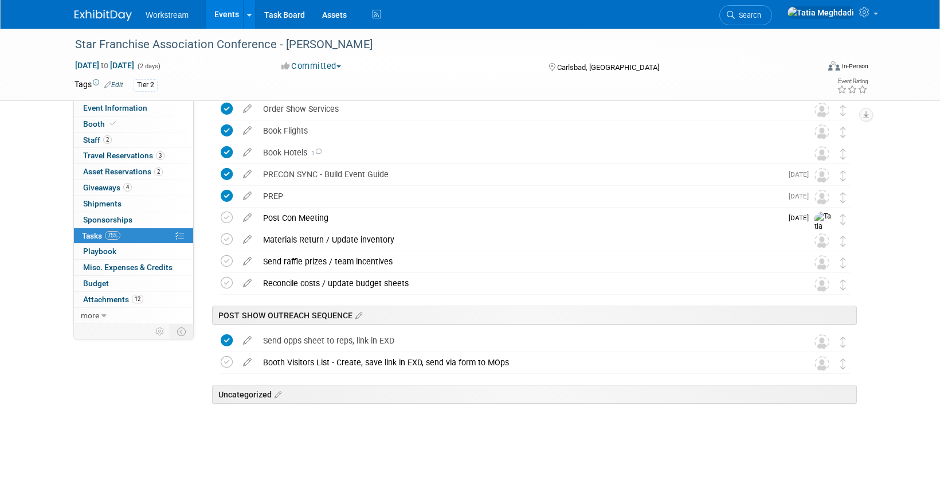
click at [220, 16] on link "Events" at bounding box center [227, 14] width 42 height 29
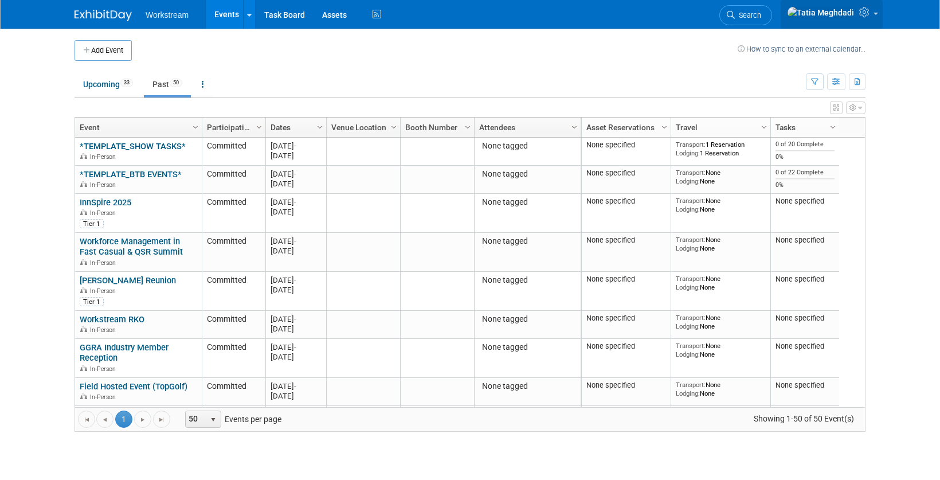
click at [875, 15] on span at bounding box center [876, 14] width 5 height 2
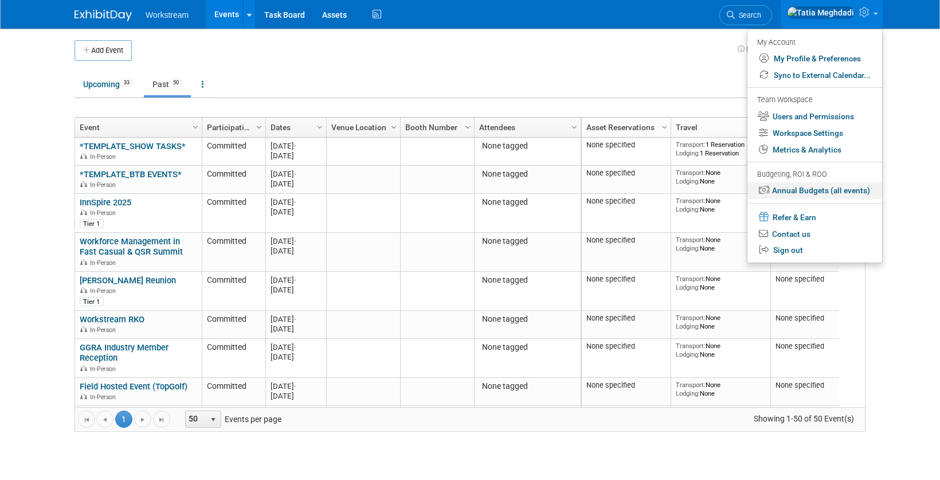
click at [797, 189] on link "Annual Budgets (all events)" at bounding box center [815, 190] width 135 height 17
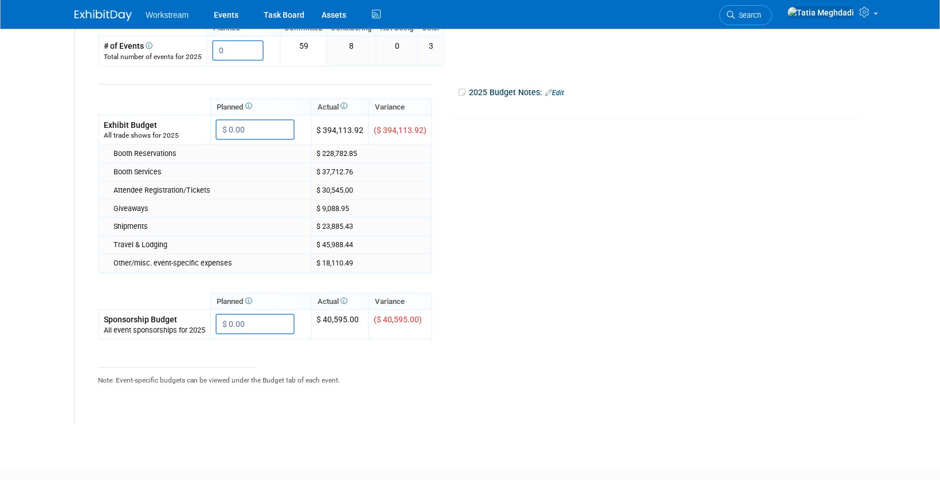
scroll to position [258, 0]
click at [334, 109] on th "Actual" at bounding box center [339, 107] width 57 height 17
click at [335, 107] on th "Actual" at bounding box center [339, 107] width 57 height 17
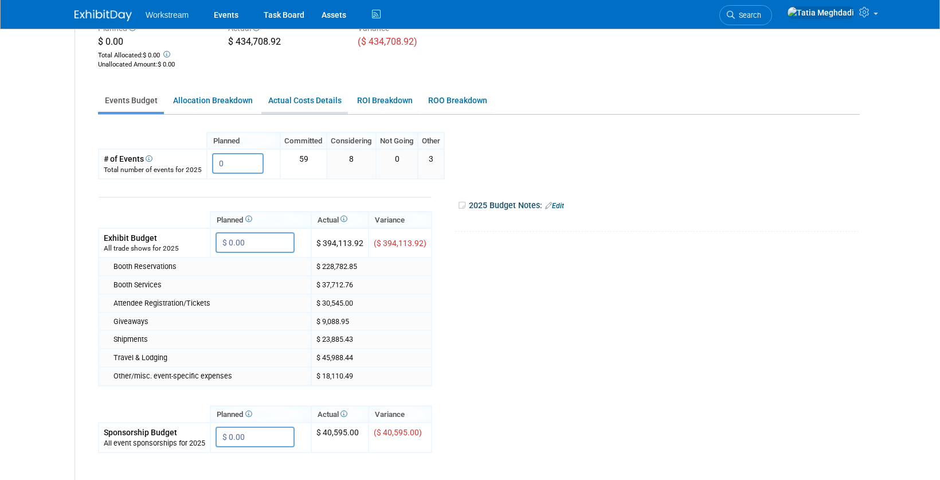
scroll to position [143, 0]
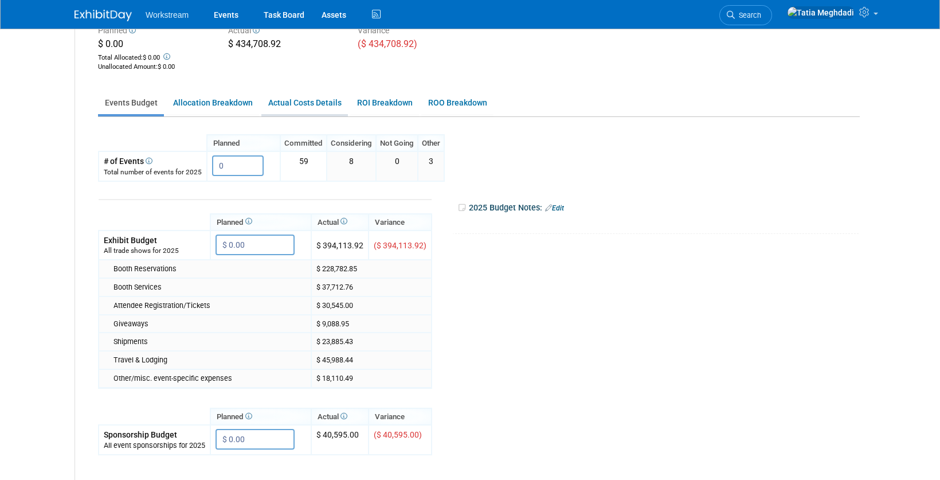
click at [309, 102] on link "Actual Costs Details" at bounding box center [304, 103] width 87 height 22
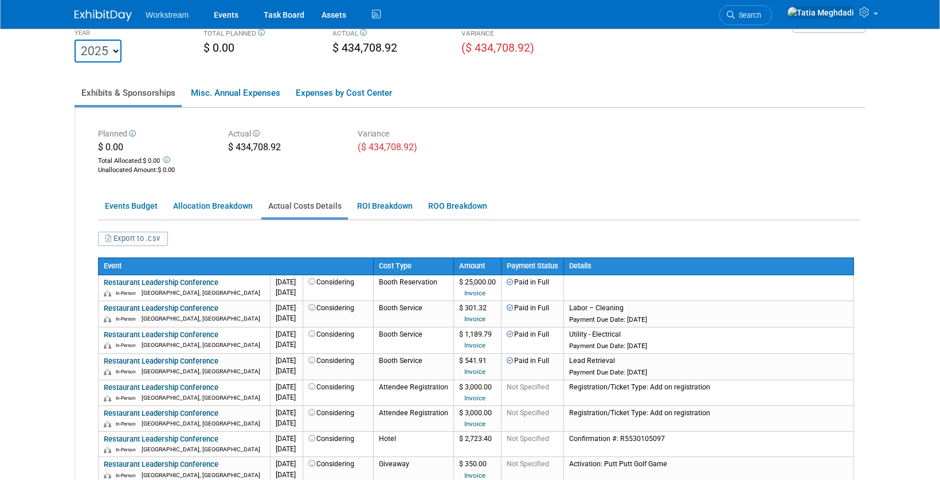
scroll to position [40, 0]
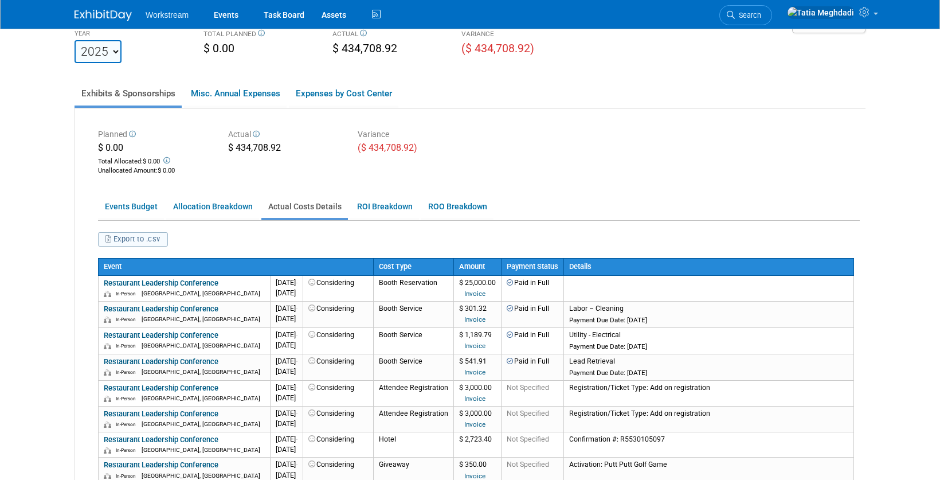
click at [142, 236] on button "Export to .csv" at bounding box center [133, 239] width 70 height 14
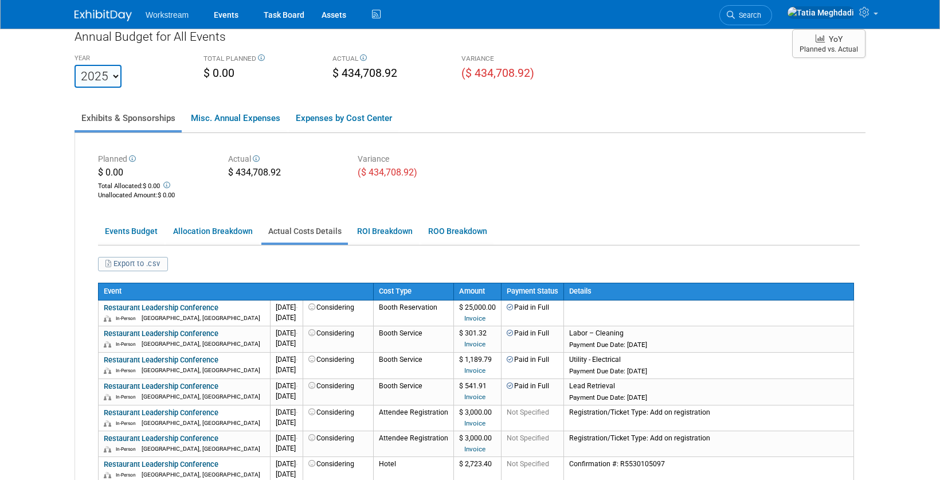
scroll to position [0, 0]
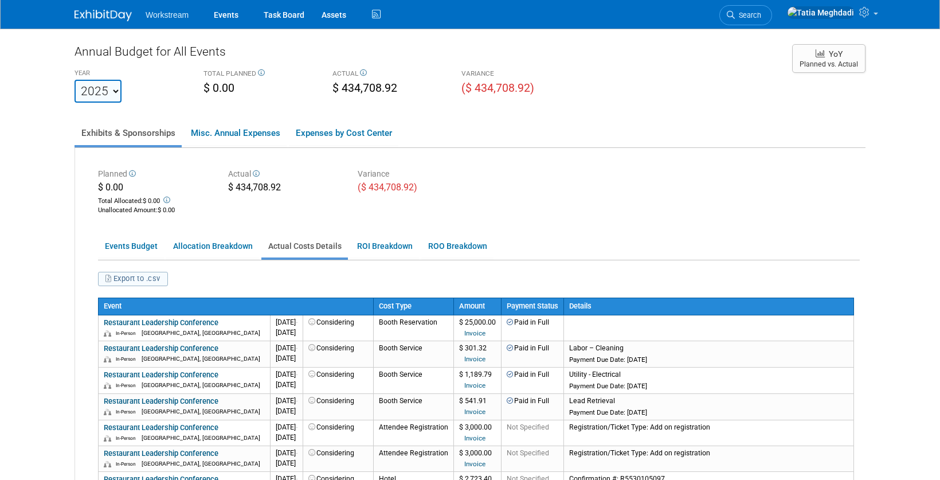
click at [148, 285] on button "Export to .csv" at bounding box center [133, 279] width 70 height 14
click at [872, 17] on link at bounding box center [832, 14] width 102 height 29
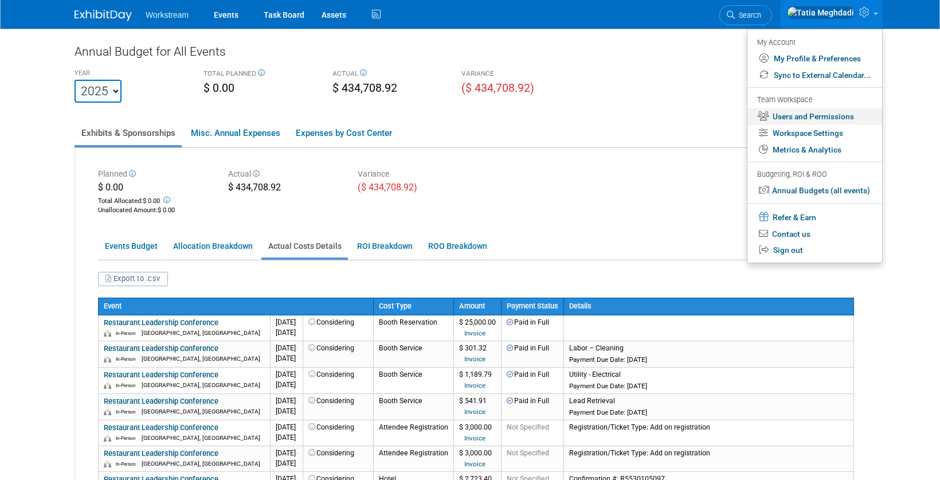
click at [806, 112] on link "Users and Permissions" at bounding box center [815, 116] width 135 height 17
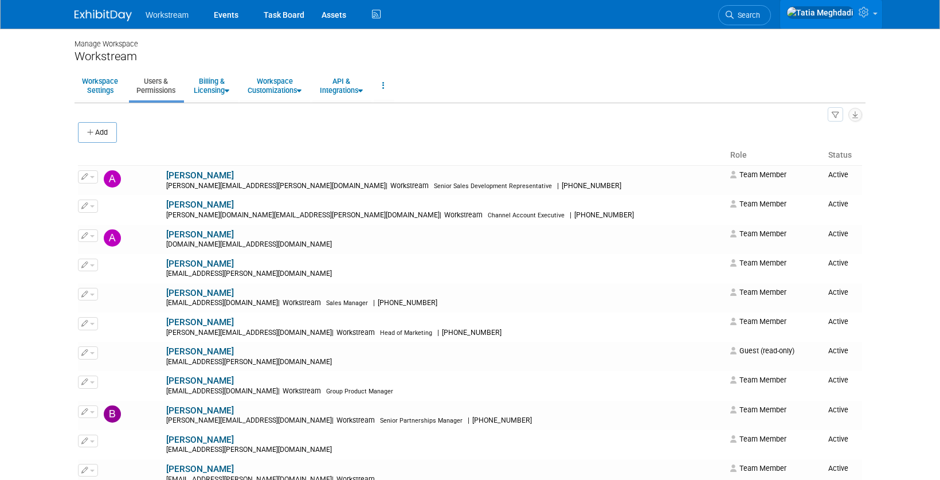
click at [875, 15] on span at bounding box center [875, 14] width 5 height 2
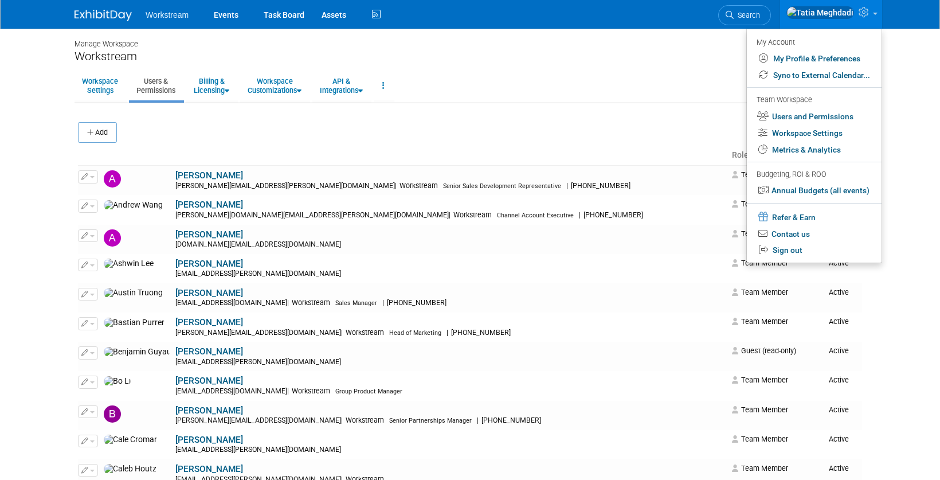
click at [487, 128] on div "Add" at bounding box center [470, 134] width 784 height 24
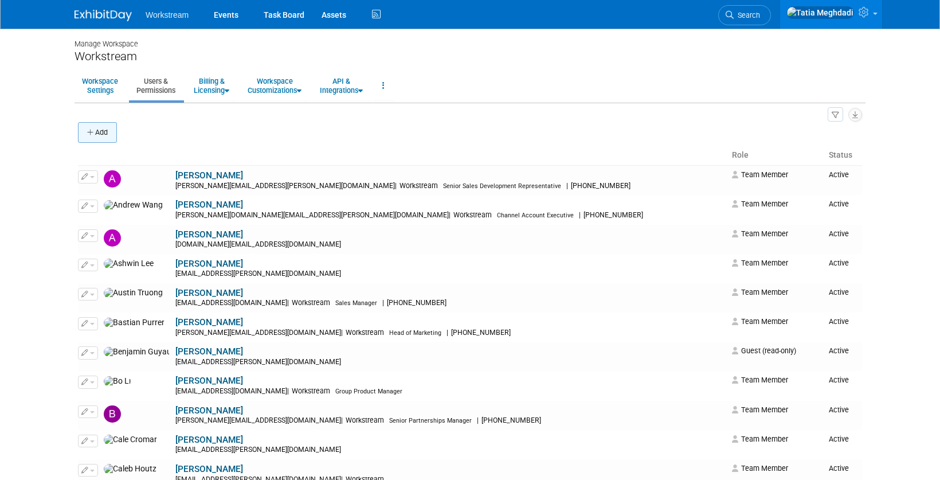
click at [108, 134] on button "Add" at bounding box center [97, 132] width 39 height 21
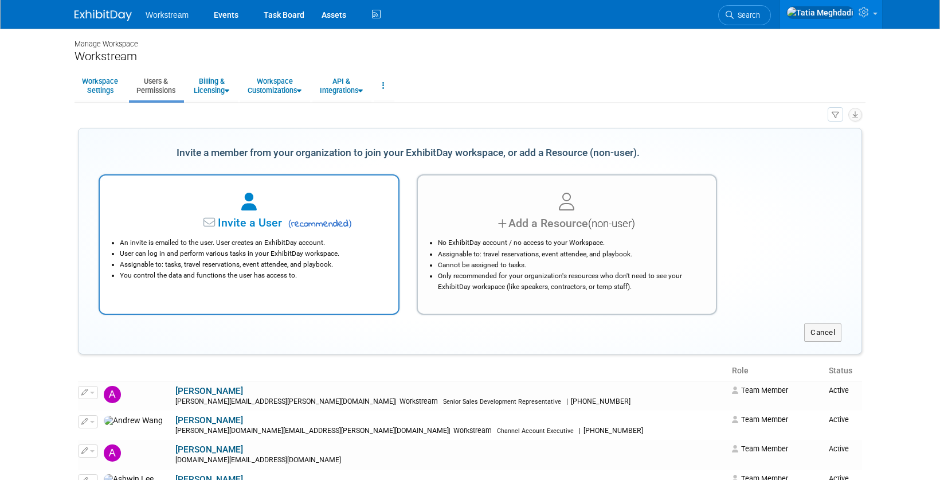
click at [252, 259] on li "Assignable to: tasks, travel reservations, event attendee, and playbook." at bounding box center [252, 264] width 264 height 11
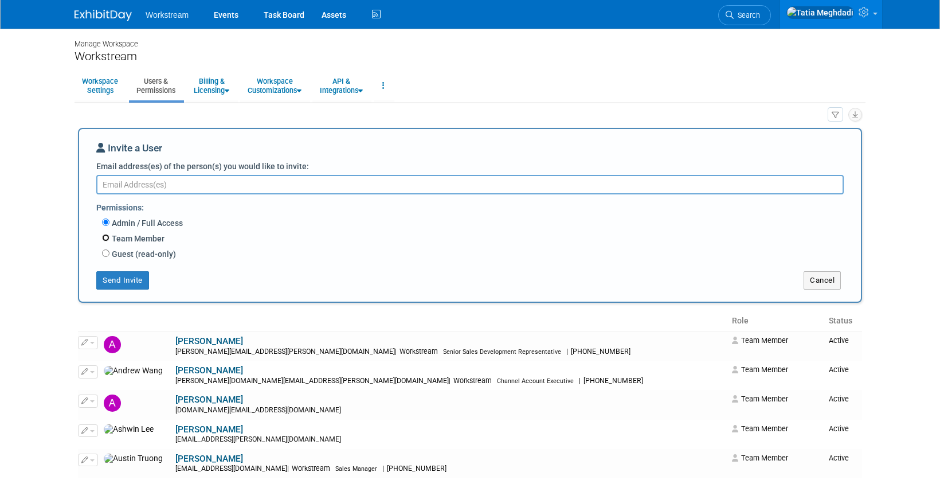
click at [106, 240] on input "Team Member" at bounding box center [105, 237] width 7 height 7
radio input "true"
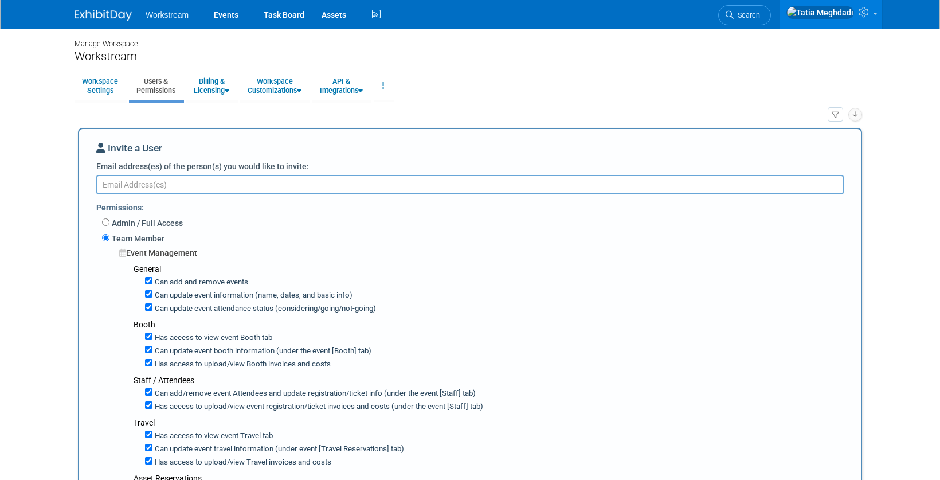
click at [150, 187] on textarea "Email address(es) of the person(s) you would like to invite:" at bounding box center [470, 184] width 748 height 19
type textarea "sanjanaa.sridhar@workstream.is"
click at [146, 283] on input "Can add and remove events" at bounding box center [148, 280] width 7 height 7
checkbox input "false"
click at [150, 295] on input "Can update event information (name, dates, and basic info)" at bounding box center [148, 293] width 7 height 7
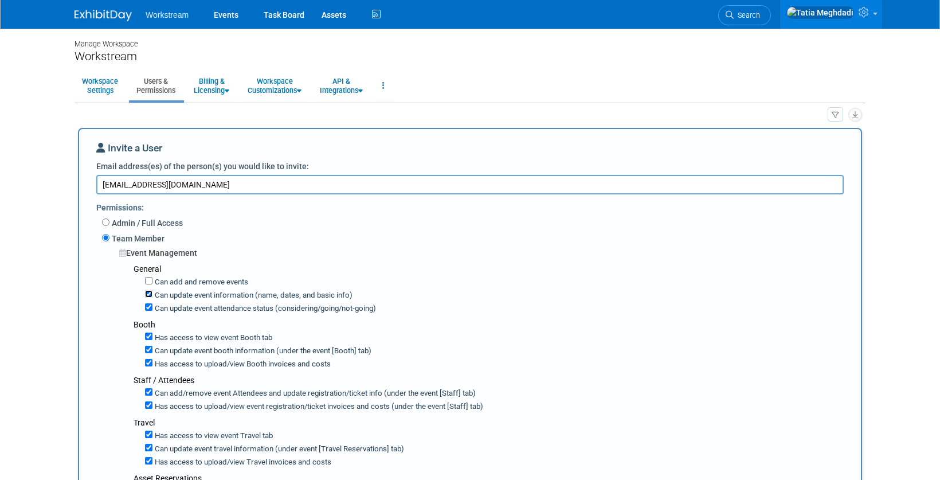
checkbox input "false"
click at [147, 306] on input "Can update event attendance status (considering/going/not-going)" at bounding box center [148, 306] width 7 height 7
checkbox input "false"
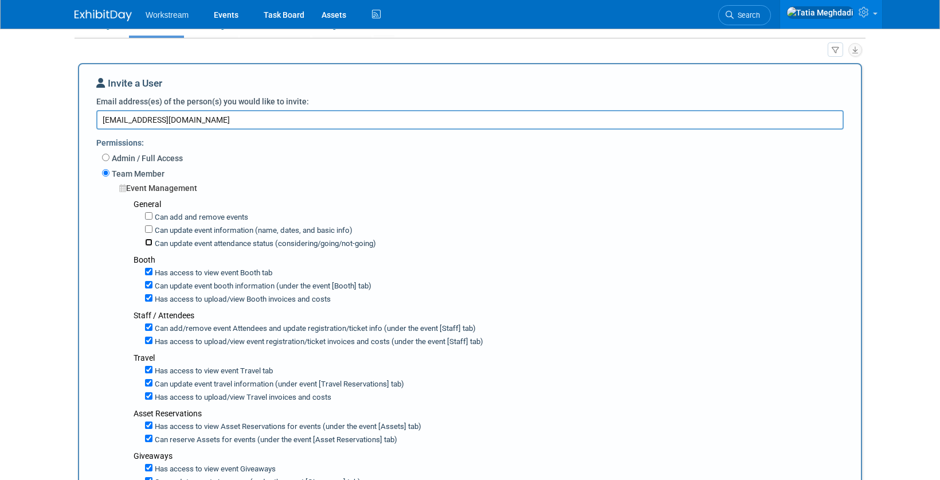
scroll to position [70, 0]
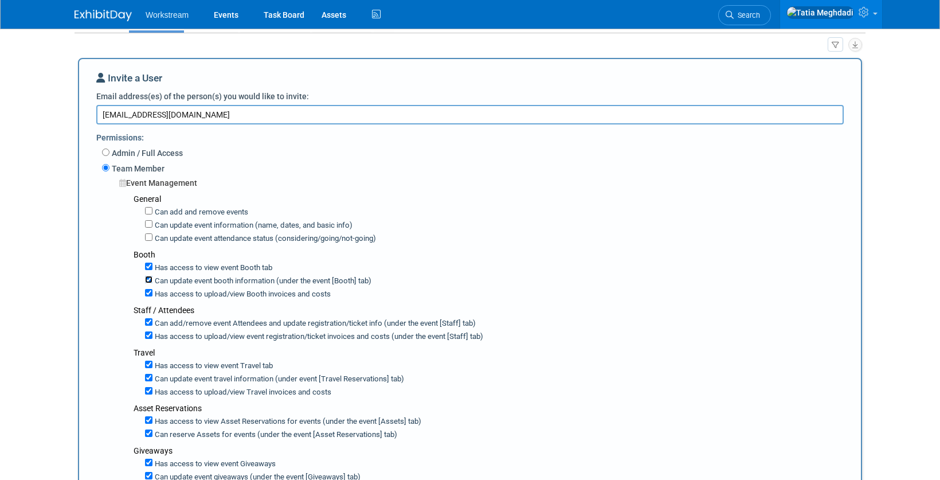
click at [149, 278] on input "Can update event booth information (under the event [Booth] tab)" at bounding box center [148, 279] width 7 height 7
checkbox input "false"
click at [148, 292] on input "Has access to view Booth invoices and costs" at bounding box center [148, 292] width 7 height 7
checkbox input "false"
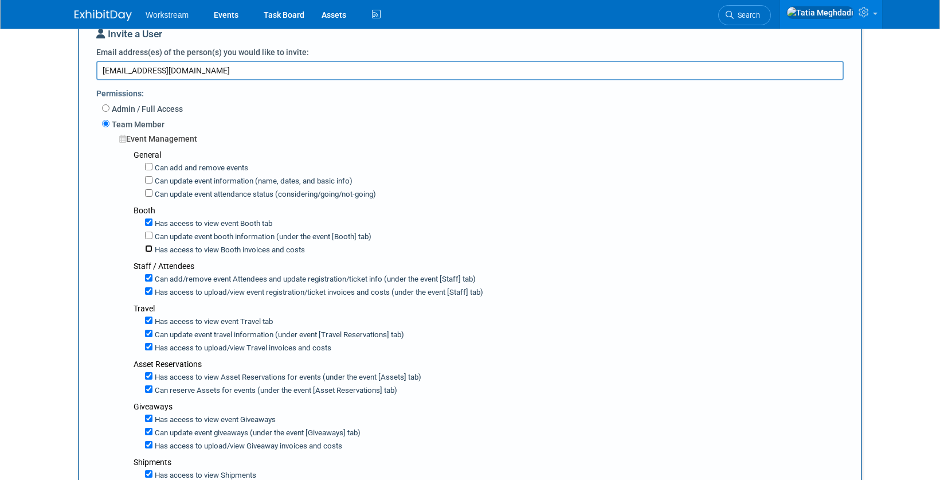
scroll to position [116, 0]
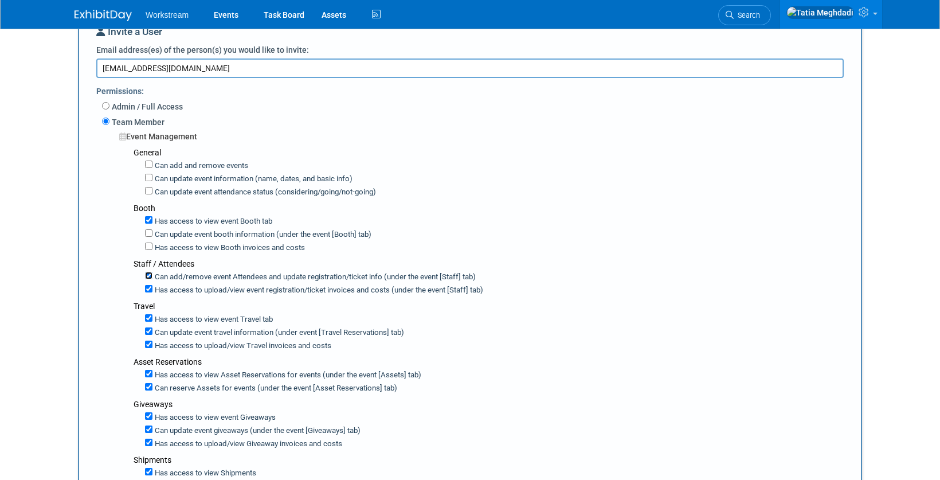
click at [149, 276] on input "Can add/remove event Attendees and update registration/ticket info (under the e…" at bounding box center [148, 275] width 7 height 7
checkbox input "false"
click at [149, 289] on input "Has access to view event registration/ticket invoices and costs (under the even…" at bounding box center [148, 288] width 7 height 7
checkbox input "false"
click at [147, 332] on input "Can update event travel information (under event [Travel Reservations] tab)" at bounding box center [148, 330] width 7 height 7
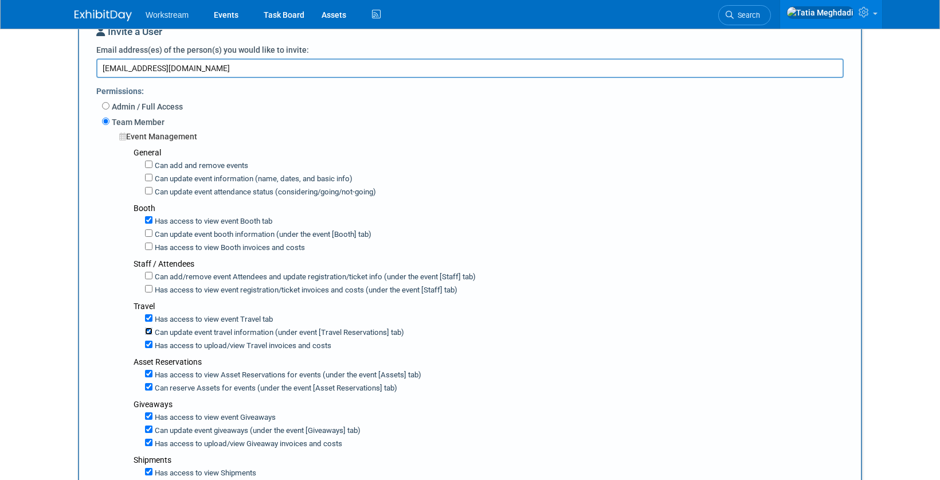
checkbox input "false"
click at [148, 343] on input "Has access to view Travel invoices and costs" at bounding box center [148, 344] width 7 height 7
checkbox input "false"
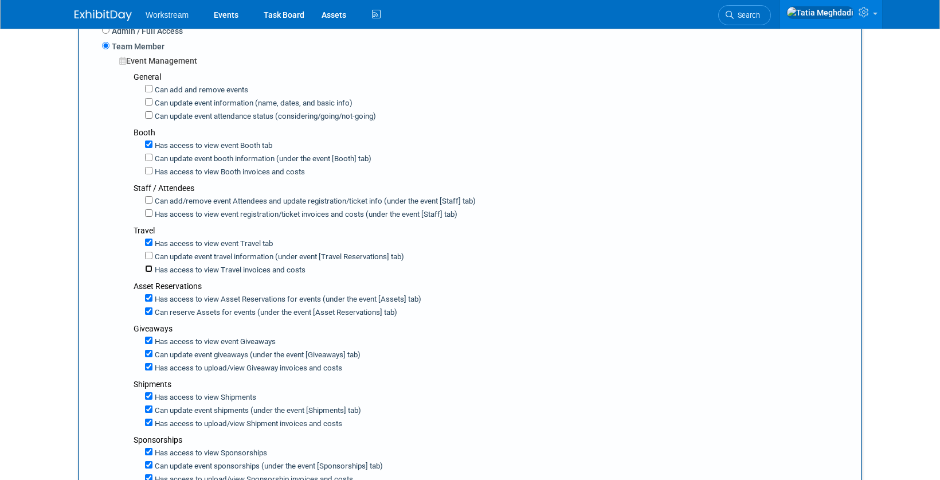
scroll to position [194, 0]
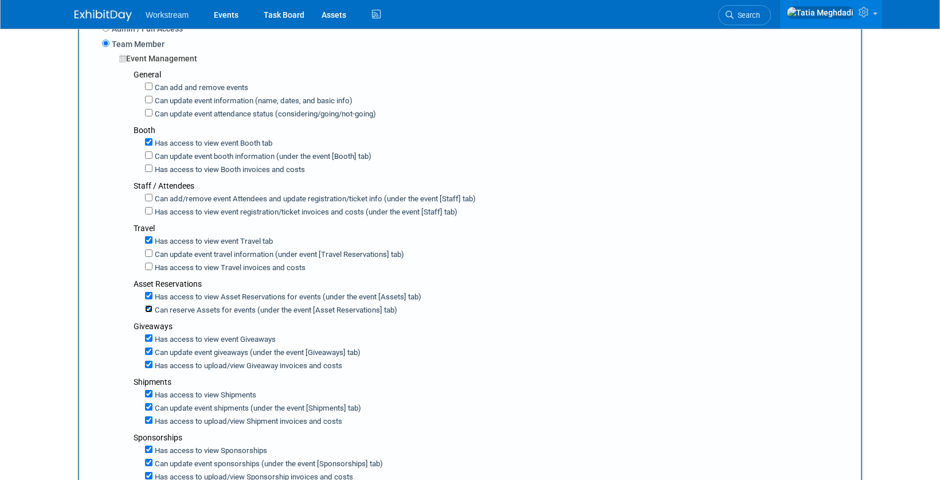
click at [148, 309] on input "Can reserve Assets for events (under the event [Asset Reservations] tab)" at bounding box center [148, 308] width 7 height 7
checkbox input "false"
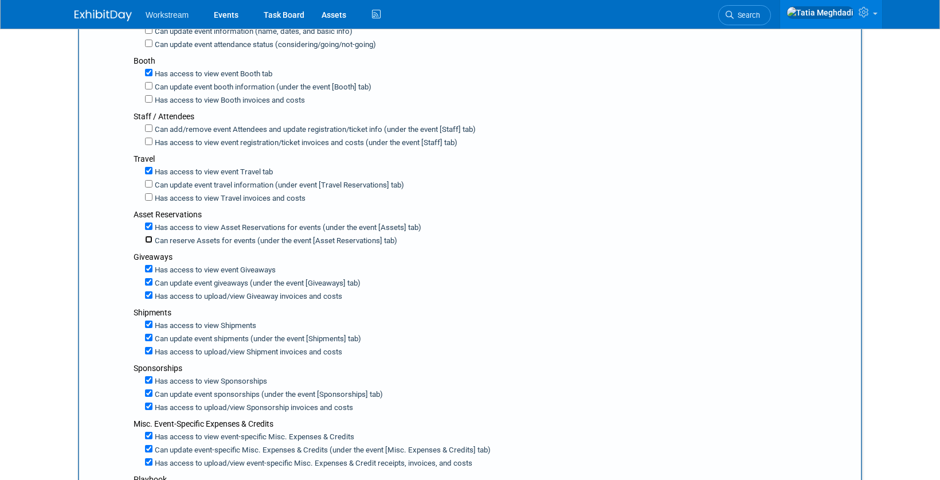
scroll to position [269, 0]
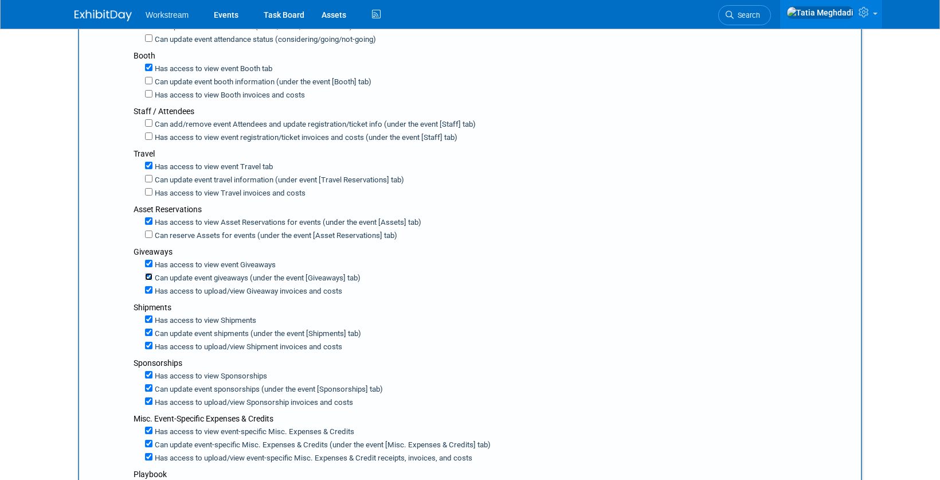
click at [148, 277] on input "Can update event giveaways (under the event [Giveaways] tab)" at bounding box center [148, 276] width 7 height 7
checkbox input "false"
click at [148, 291] on input "Has access to view Giveaway invoices and costs" at bounding box center [148, 289] width 7 height 7
checkbox input "false"
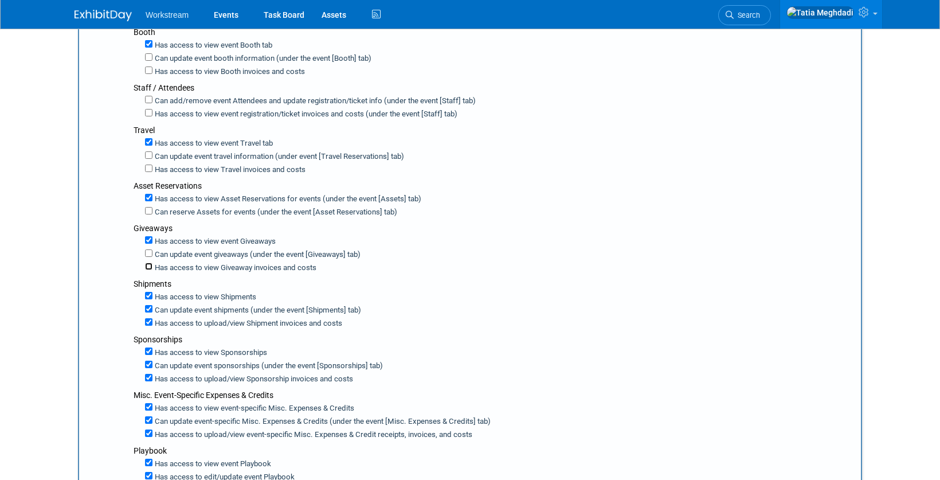
scroll to position [300, 0]
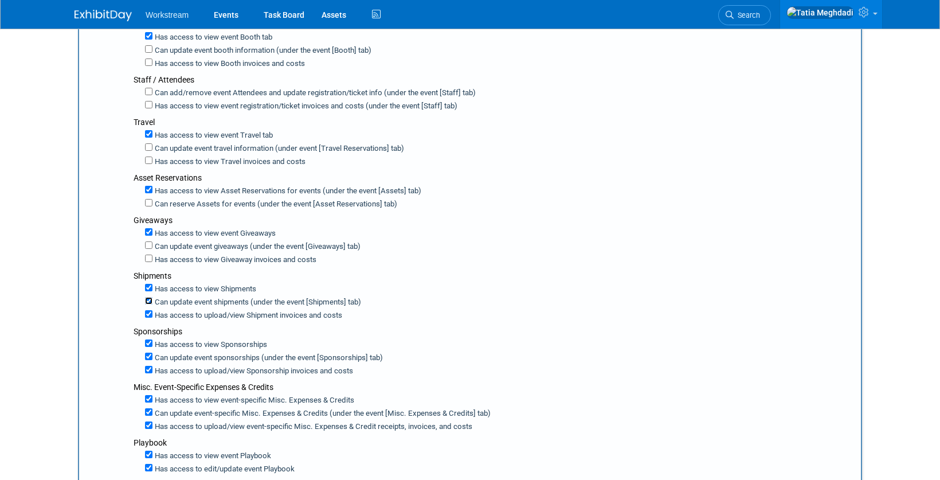
click at [148, 299] on input "Can update event shipments (under the event [Shipments] tab)" at bounding box center [148, 300] width 7 height 7
checkbox input "false"
click at [149, 313] on input "Has access to view Shipment invoices and costs" at bounding box center [148, 313] width 7 height 7
checkbox input "false"
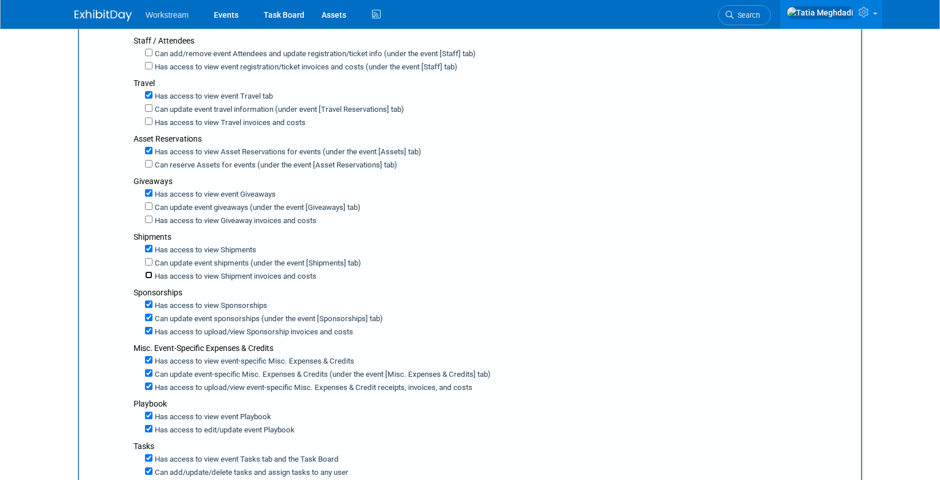
scroll to position [344, 0]
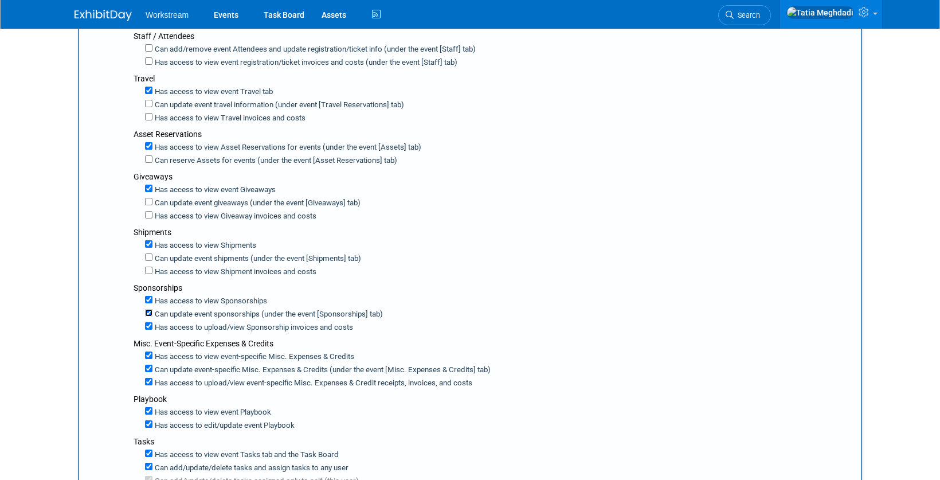
click at [149, 312] on input "Can update event sponsorships (under the event [Sponsorships] tab)" at bounding box center [148, 312] width 7 height 7
checkbox input "false"
click at [148, 323] on input "Has access to view Sponsorship invoices and costs" at bounding box center [148, 325] width 7 height 7
checkbox input "false"
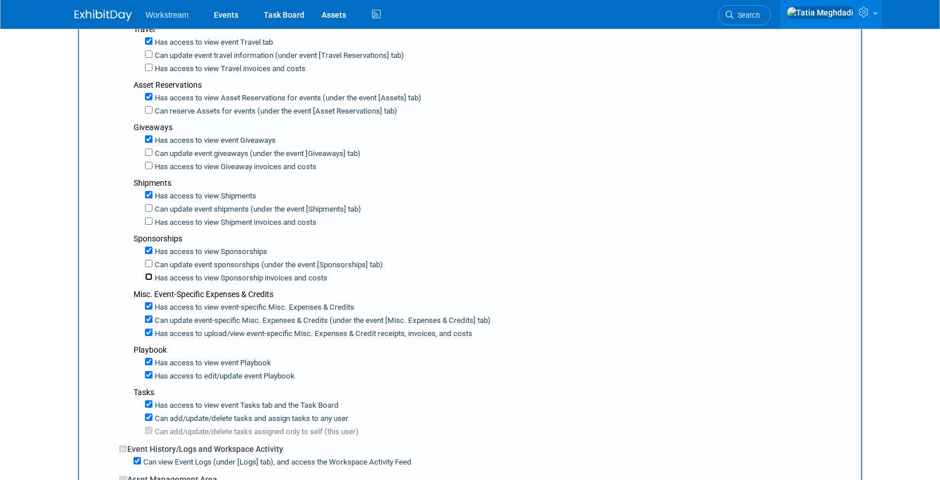
scroll to position [394, 0]
click at [147, 317] on input "Can update event-specific Misc. Expenses & Credits (under the event [Misc. Expe…" at bounding box center [148, 318] width 7 height 7
checkbox input "false"
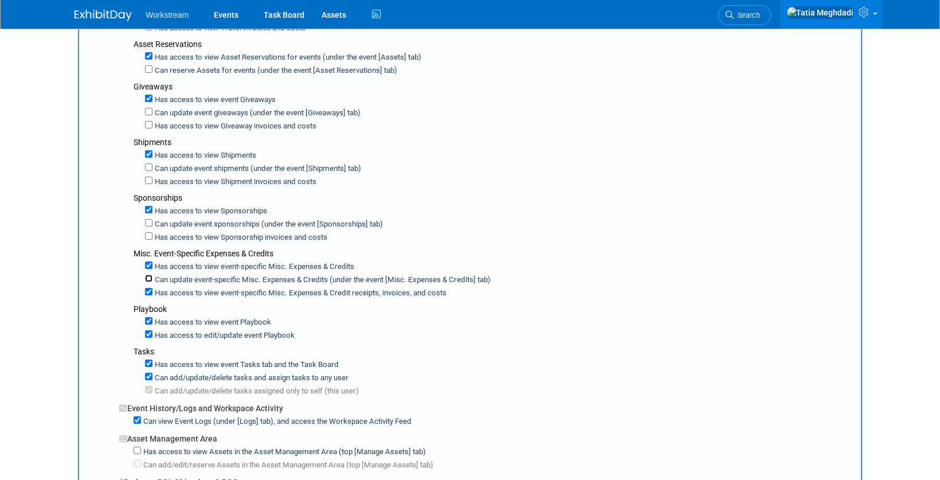
scroll to position [435, 0]
click at [149, 332] on input "Has access to edit/update event Playbook" at bounding box center [148, 332] width 7 height 7
checkbox input "false"
click at [146, 360] on input "Has access to view event Tasks tab and the Task Board" at bounding box center [148, 361] width 7 height 7
checkbox input "false"
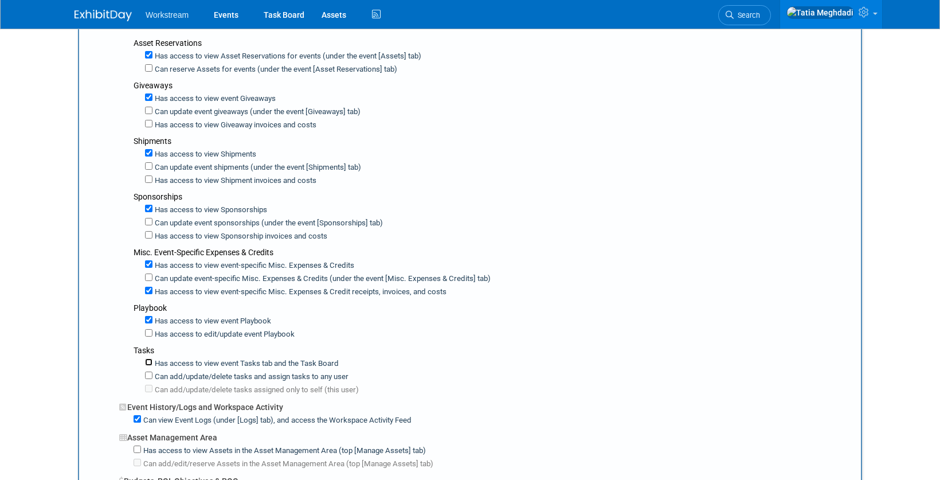
checkbox input "false"
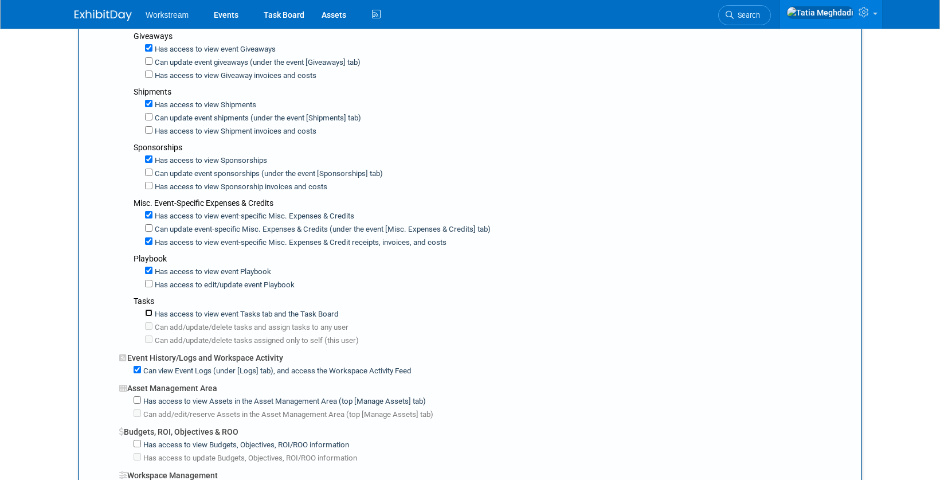
scroll to position [486, 0]
click at [139, 366] on input "Can view Event Logs (under [Logs] tab), and access the Workspace Activity Feed" at bounding box center [137, 367] width 7 height 7
checkbox input "false"
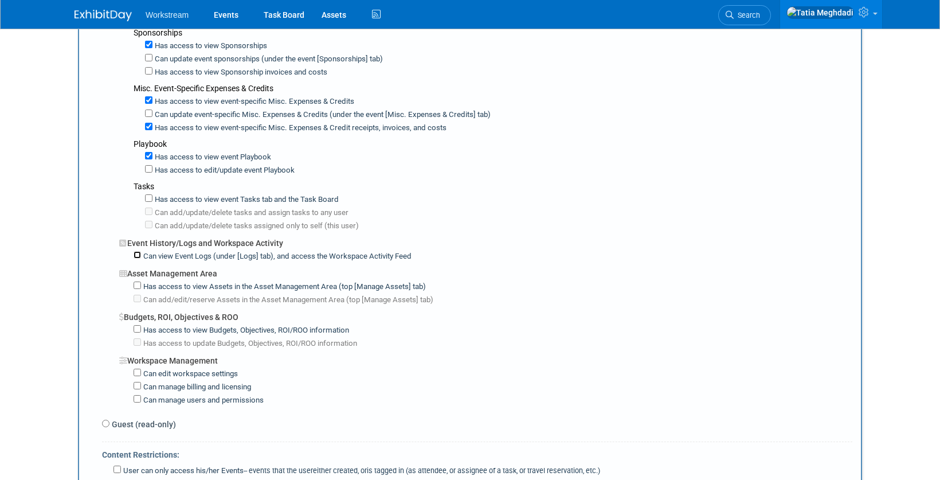
scroll to position [623, 0]
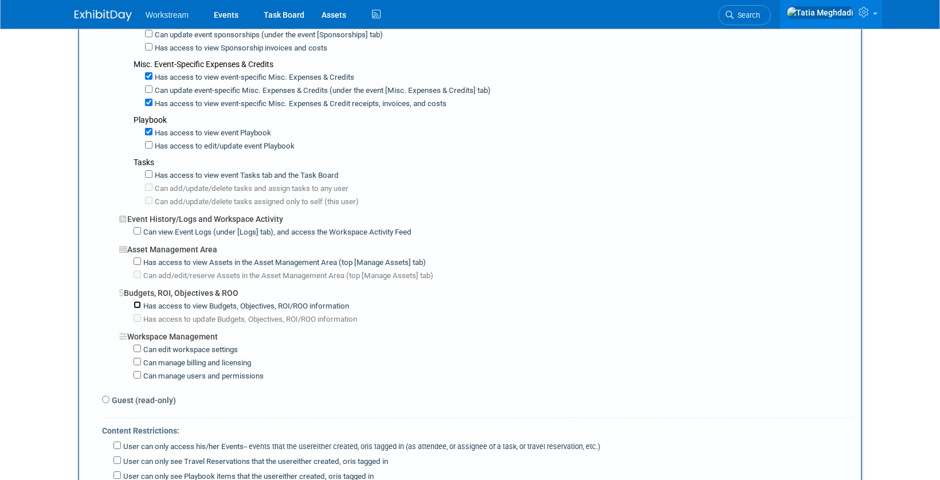
click at [136, 305] on input "Has access to view Budgets, Objectives, ROI/ROO information" at bounding box center [137, 304] width 7 height 7
checkbox input "true"
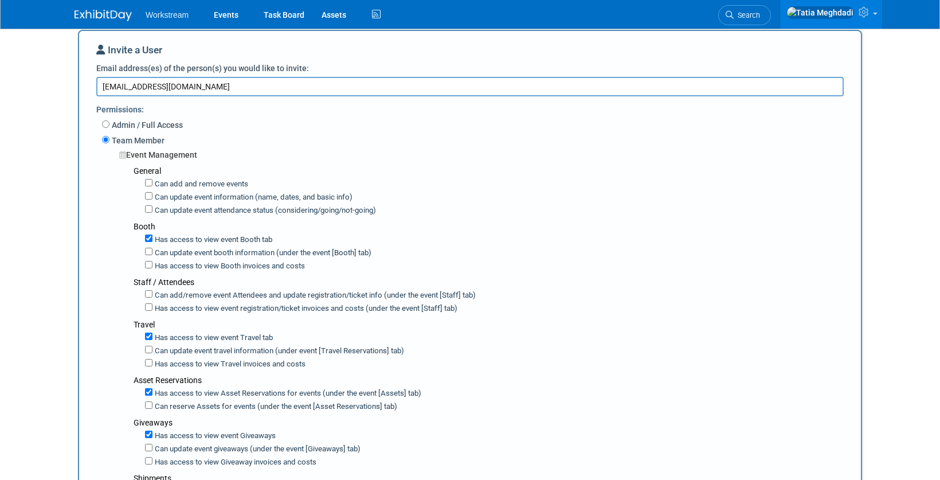
scroll to position [106, 0]
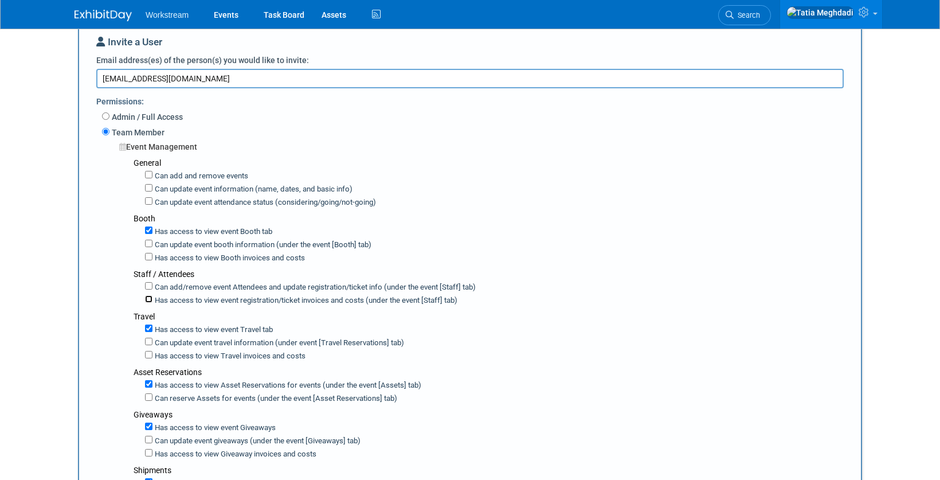
click at [147, 300] on input "Has access to view event registration/ticket invoices and costs (under the even…" at bounding box center [148, 298] width 7 height 7
checkbox input "true"
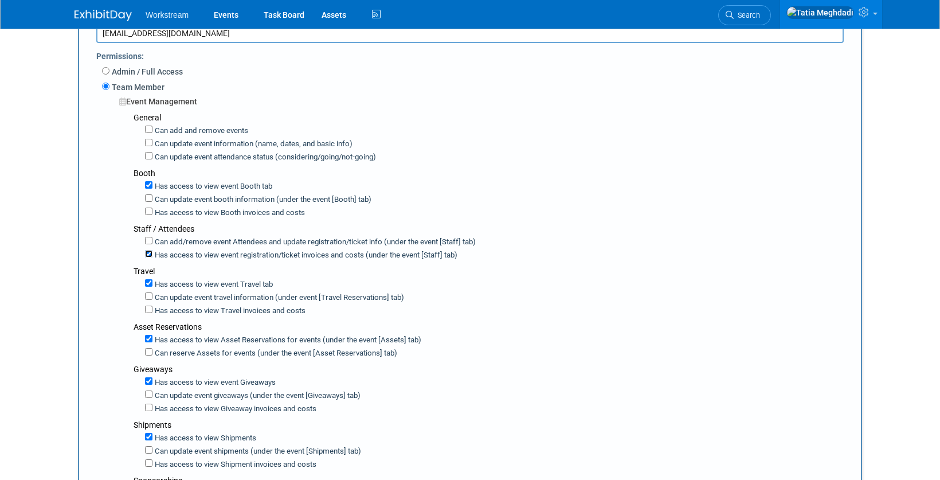
scroll to position [152, 0]
click at [149, 308] on input "Has access to view Travel invoices and costs" at bounding box center [148, 308] width 7 height 7
checkbox input "true"
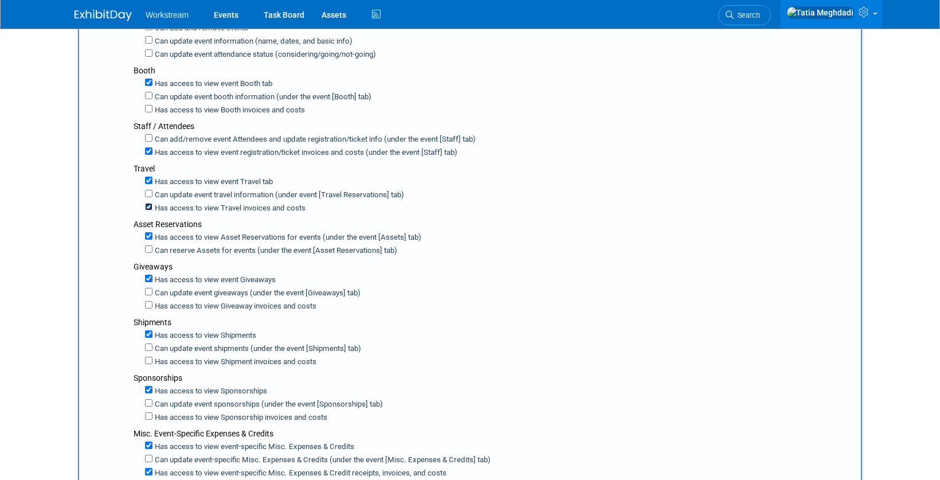
scroll to position [259, 0]
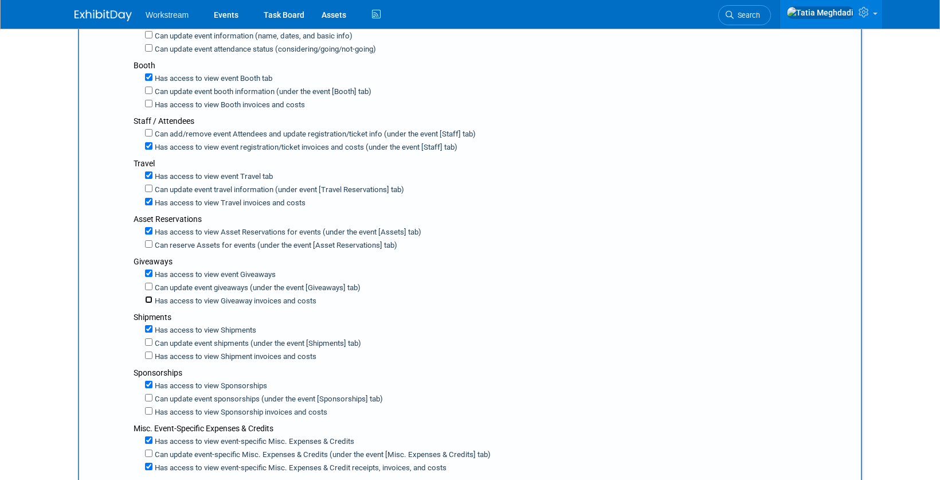
click at [151, 302] on input "Has access to view Giveaway invoices and costs" at bounding box center [148, 299] width 7 height 7
checkbox input "true"
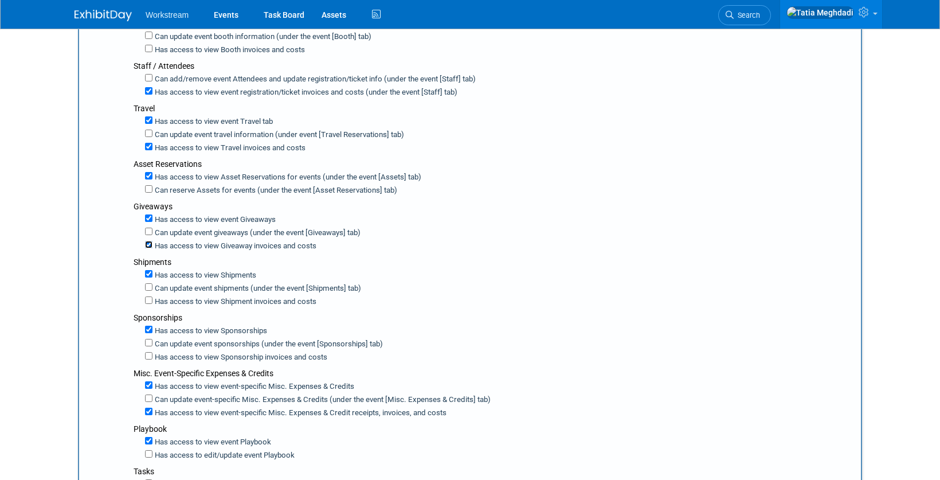
scroll to position [319, 0]
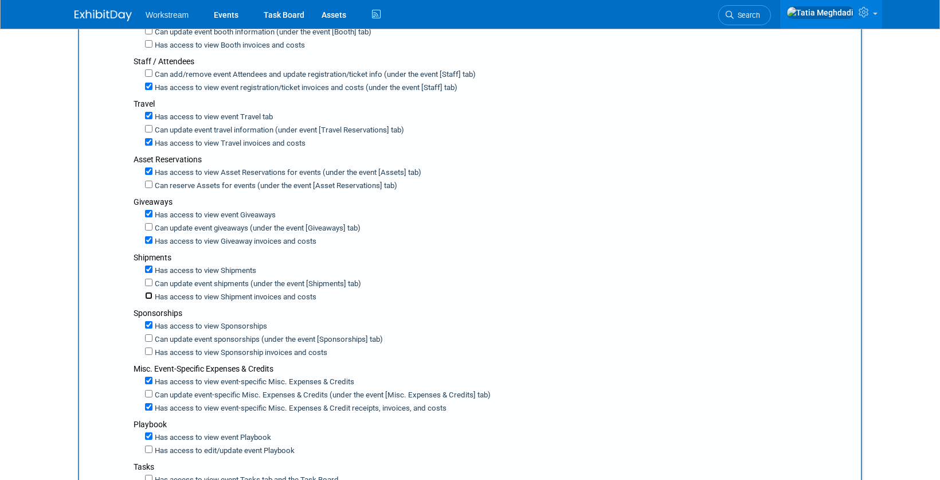
click at [151, 296] on input "Has access to view Shipment invoices and costs" at bounding box center [148, 295] width 7 height 7
checkbox input "true"
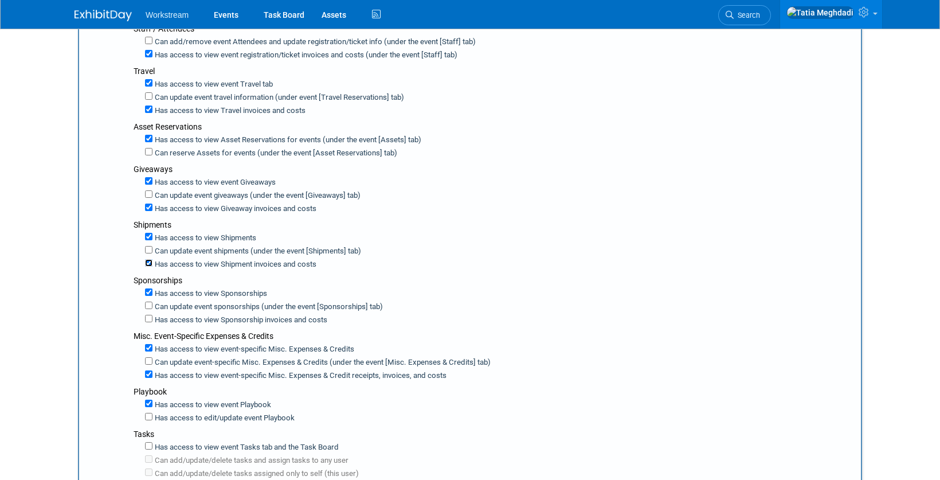
scroll to position [361, 0]
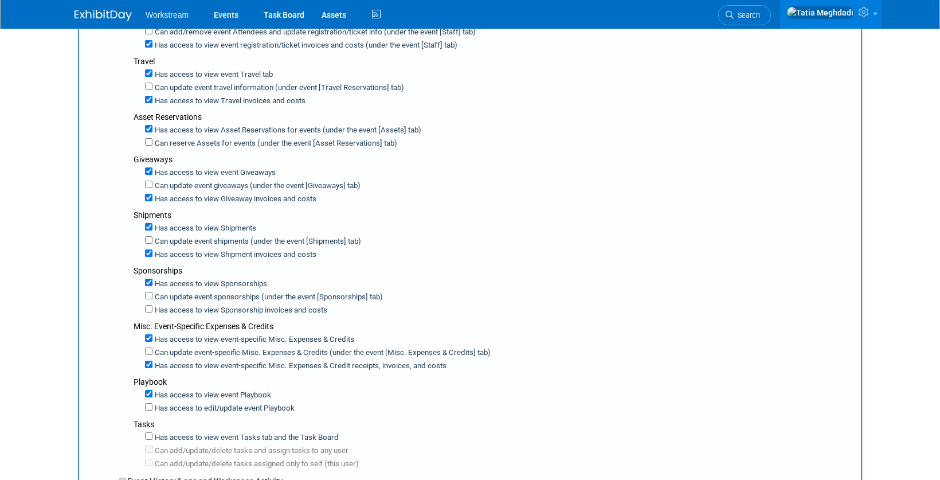
click at [152, 308] on label "Has access to view Sponsorship invoices and costs" at bounding box center [239, 310] width 175 height 11
click at [152, 308] on input "Has access to view Sponsorship invoices and costs" at bounding box center [148, 308] width 7 height 7
checkbox input "true"
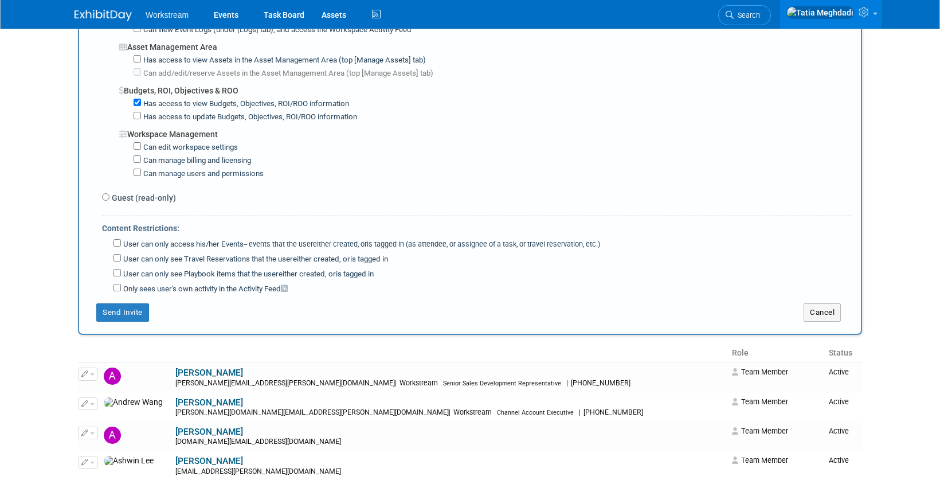
scroll to position [835, 0]
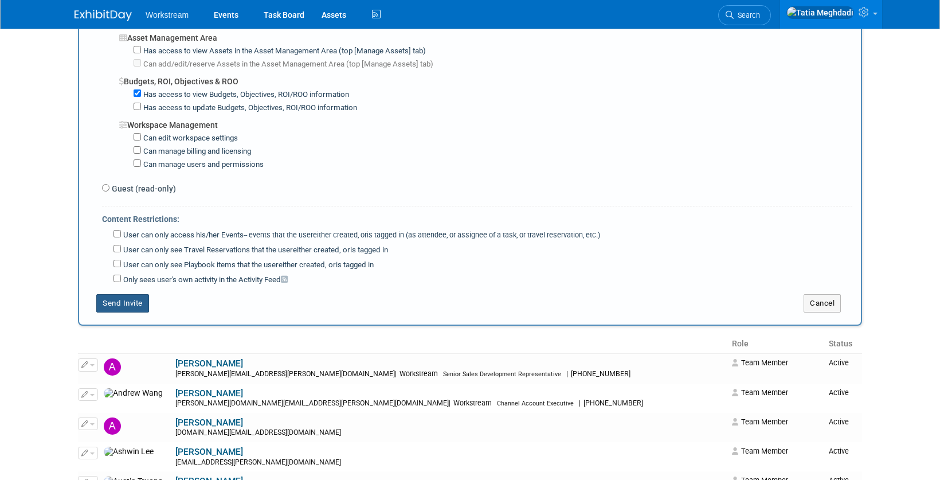
drag, startPoint x: 128, startPoint y: 306, endPoint x: 136, endPoint y: 308, distance: 8.3
click at [128, 306] on button "Send Invite" at bounding box center [122, 303] width 53 height 18
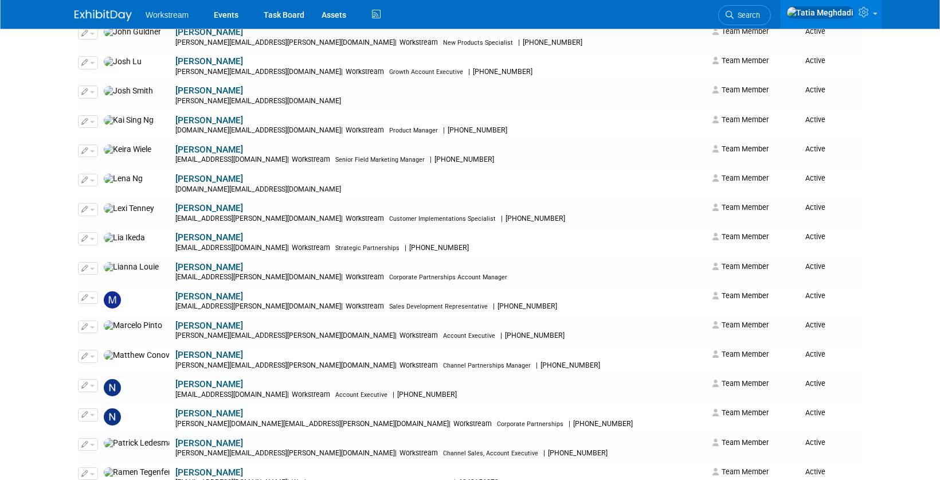
scroll to position [856, 0]
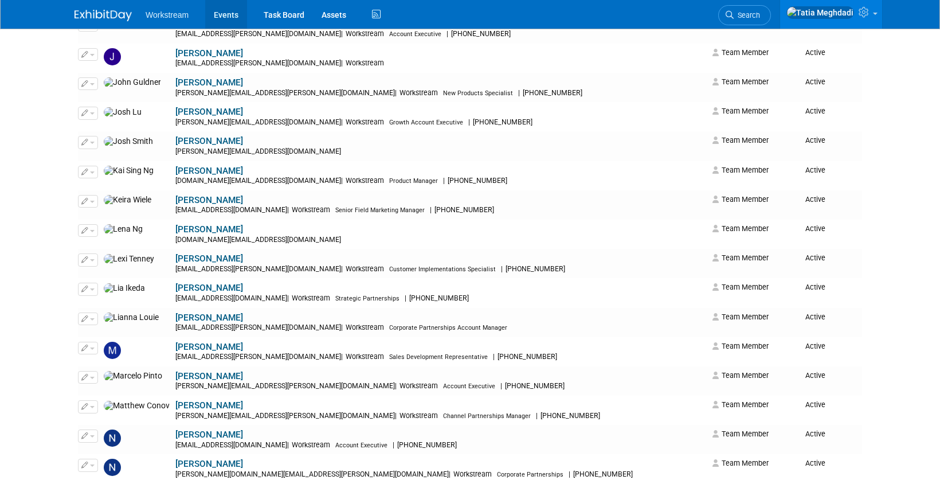
click at [226, 11] on link "Events" at bounding box center [226, 14] width 42 height 29
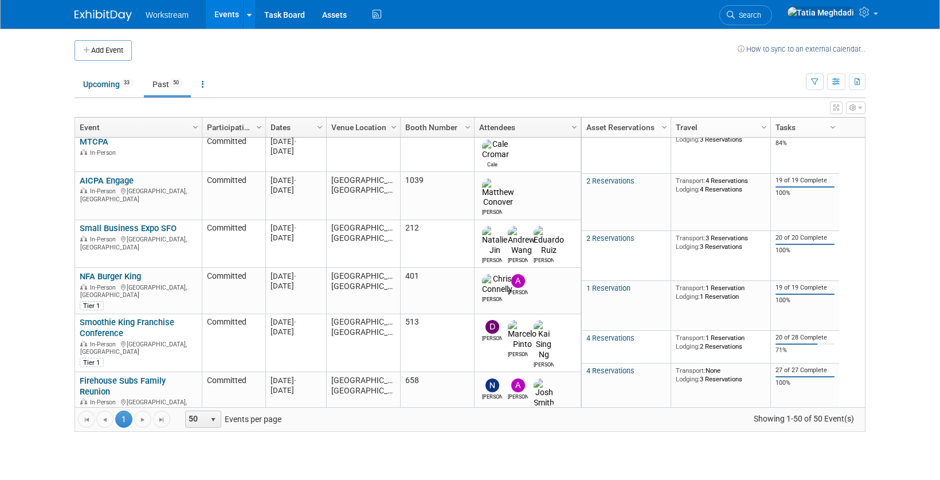
scroll to position [1876, 0]
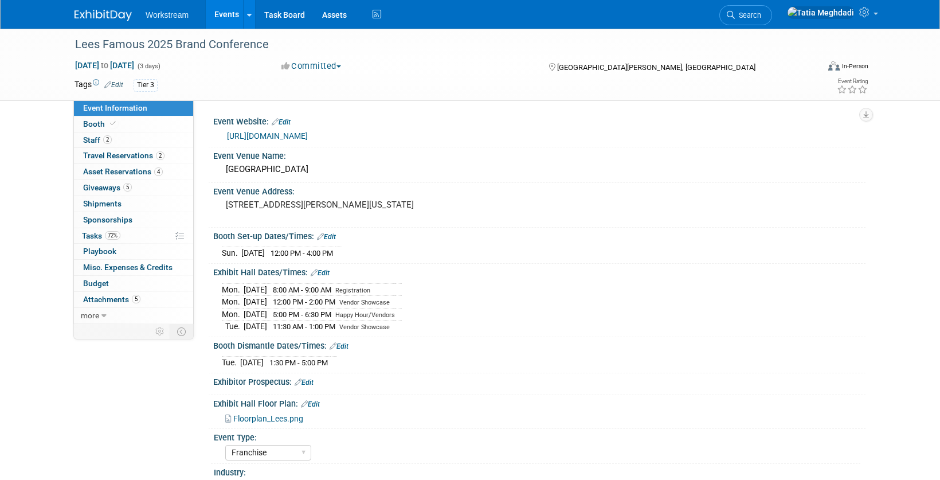
select select "Franchise"
select select "Restaurant"
select select "No"
select select "[PERSON_NAME]"
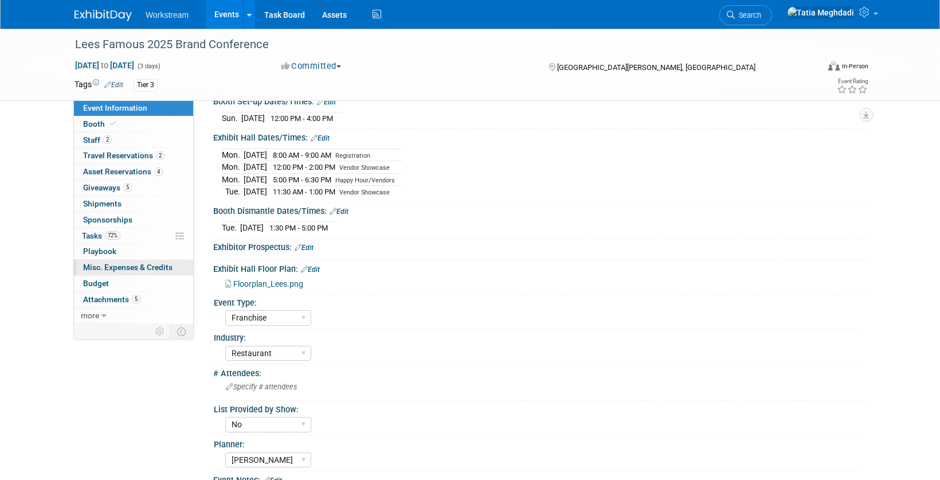
scroll to position [130, 0]
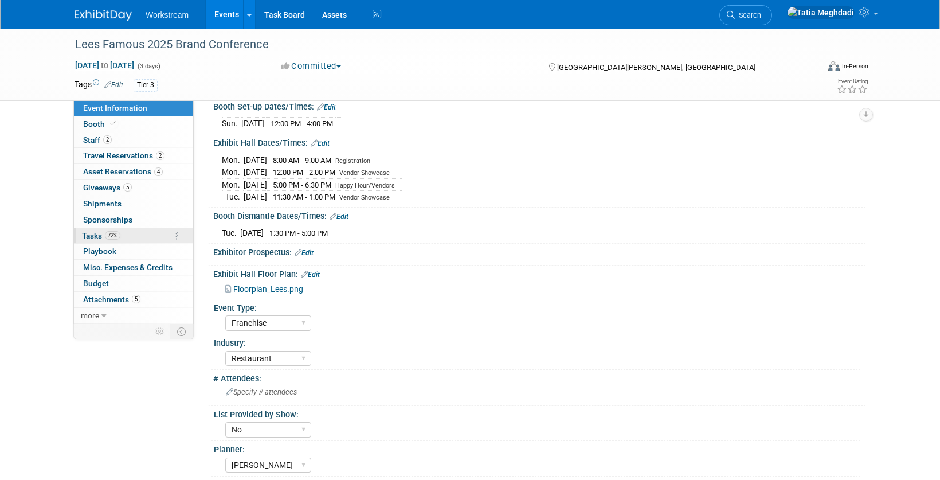
click at [97, 237] on span "Tasks 72%" at bounding box center [101, 235] width 38 height 9
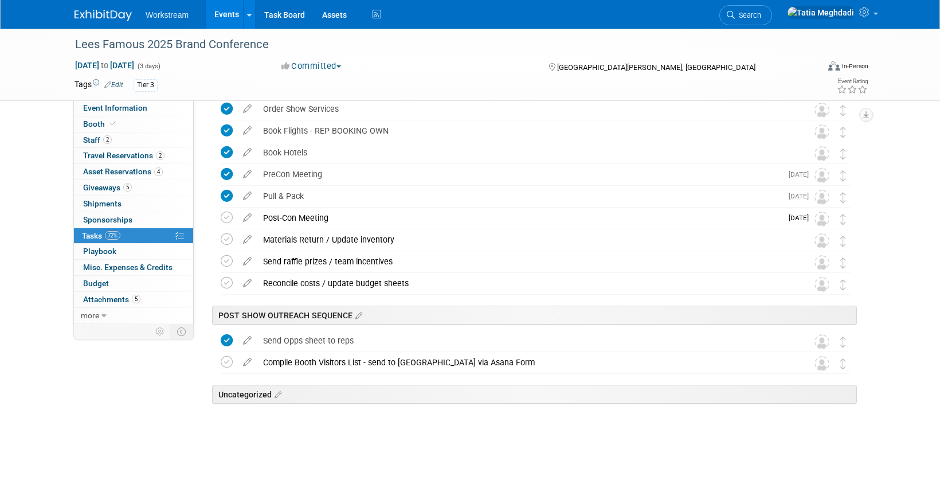
scroll to position [226, 0]
click at [358, 319] on icon at bounding box center [358, 316] width 10 height 10
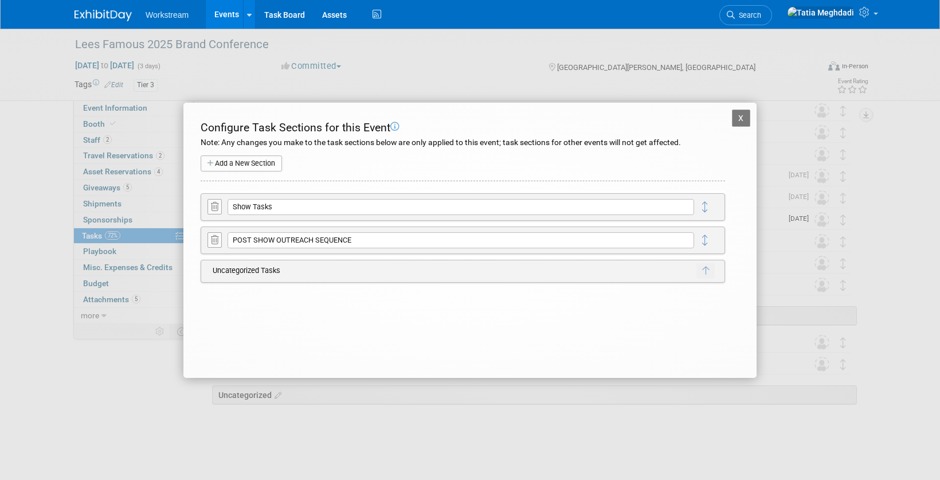
drag, startPoint x: 210, startPoint y: 242, endPoint x: 216, endPoint y: 253, distance: 12.8
click at [211, 242] on icon at bounding box center [214, 240] width 7 height 9
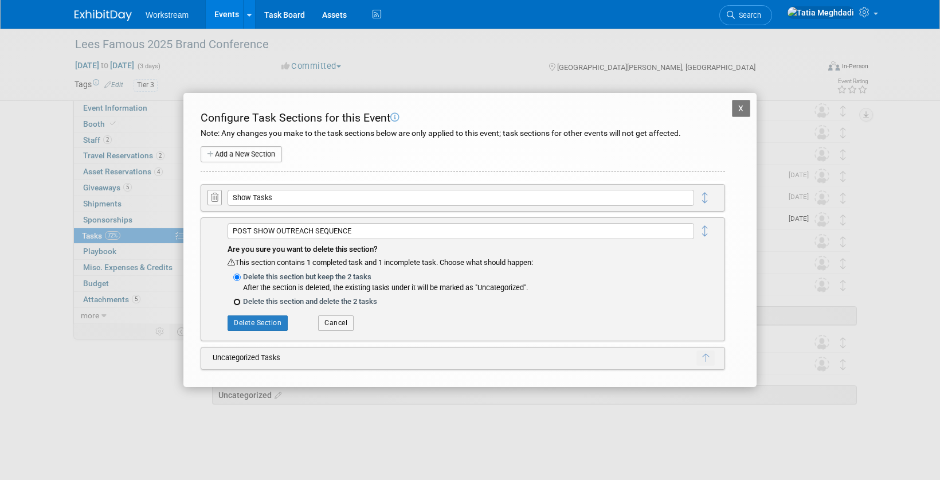
click at [237, 303] on input "Delete this section and delete the 2 tasks" at bounding box center [236, 301] width 7 height 7
radio input "true"
click at [259, 324] on button "Delete Section" at bounding box center [258, 322] width 60 height 15
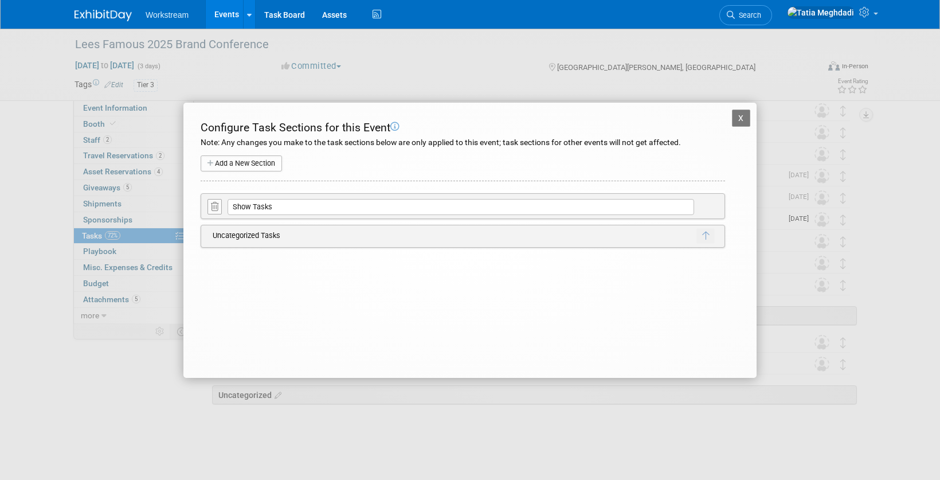
click at [740, 118] on button "X" at bounding box center [741, 117] width 18 height 17
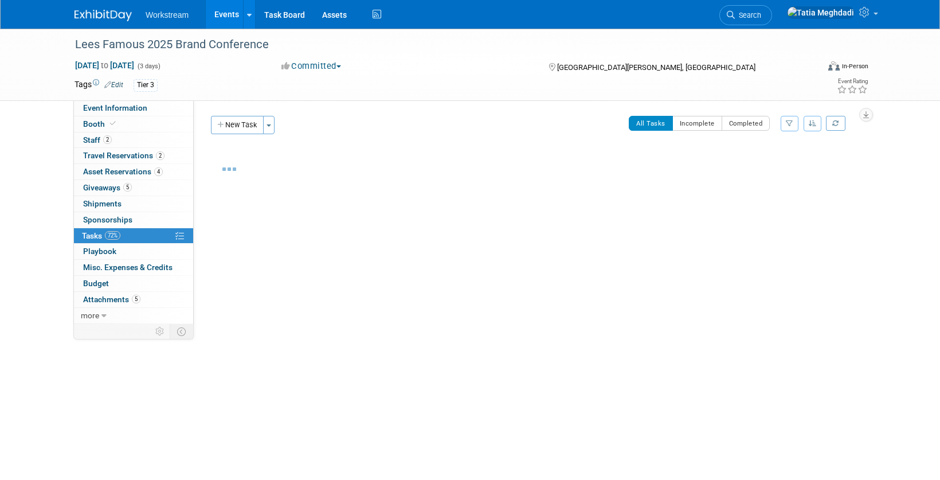
scroll to position [0, 0]
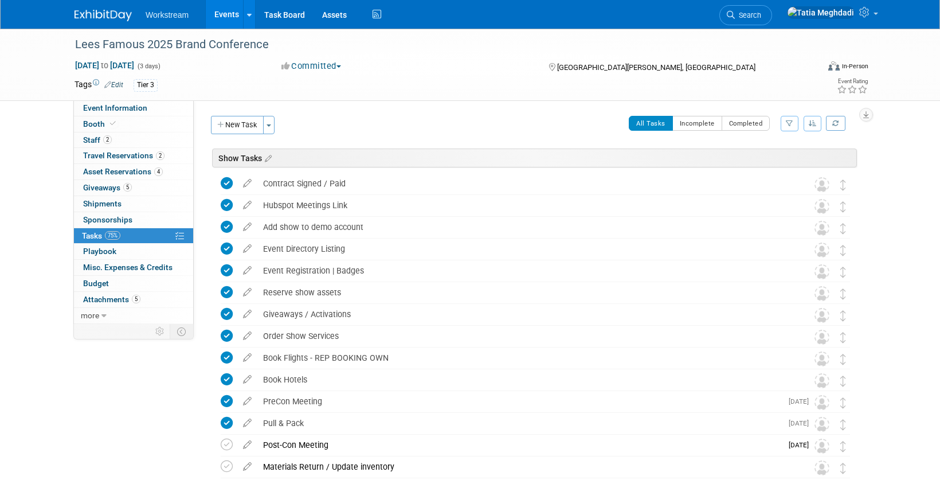
click at [232, 15] on link "Events" at bounding box center [227, 14] width 42 height 29
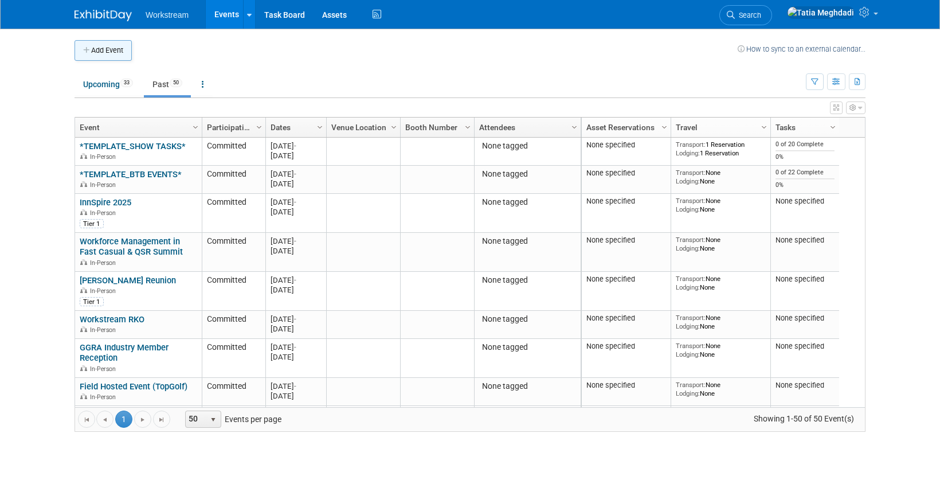
click at [94, 54] on button "Add Event" at bounding box center [103, 50] width 57 height 21
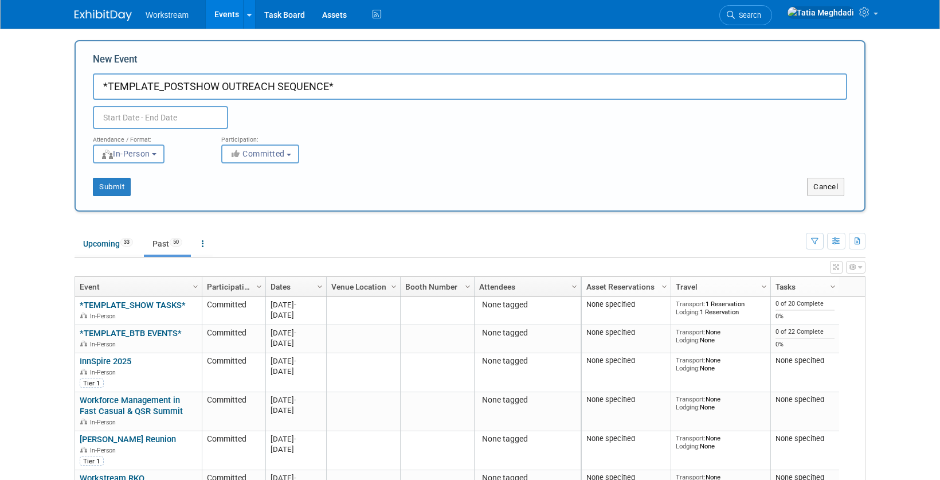
type input "*TEMPLATE_POSTSHOW OUTREACH SEQUENCE*"
click at [144, 118] on input "text" at bounding box center [160, 117] width 135 height 23
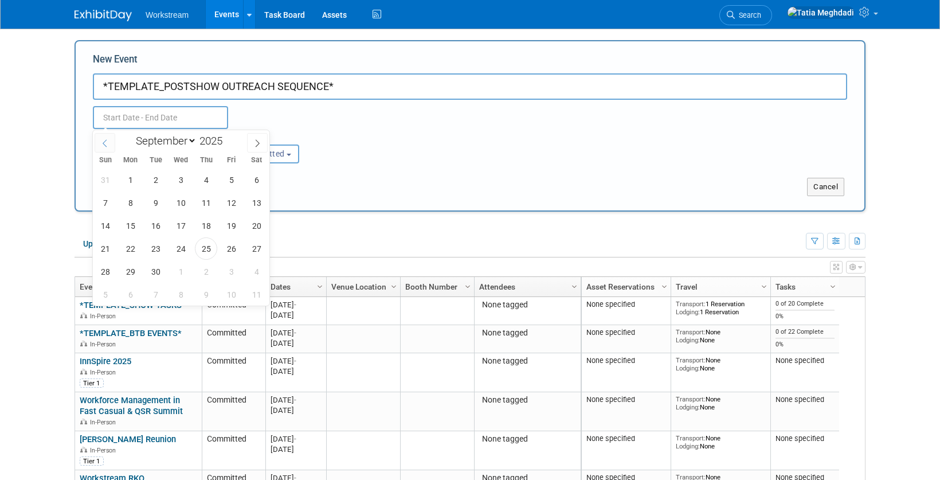
click at [109, 144] on span at bounding box center [105, 142] width 21 height 19
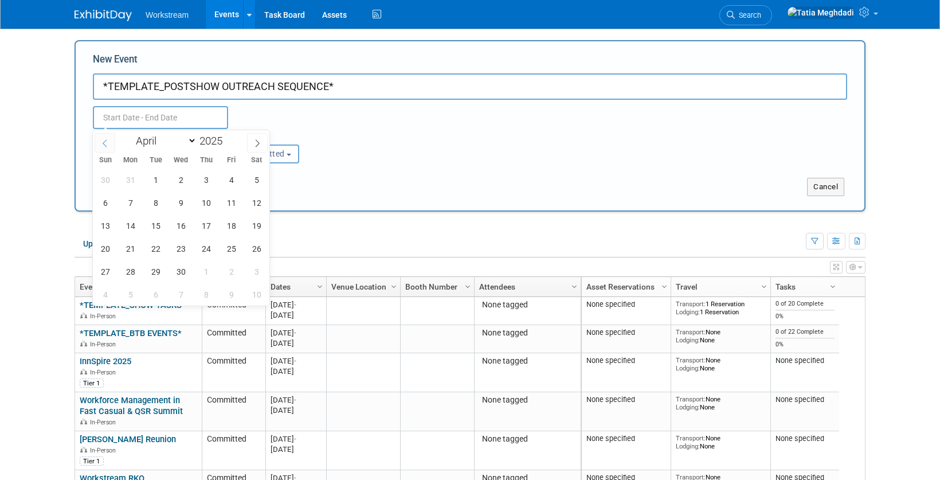
click at [109, 144] on span at bounding box center [105, 142] width 21 height 19
select select "0"
click at [109, 144] on span at bounding box center [105, 142] width 21 height 19
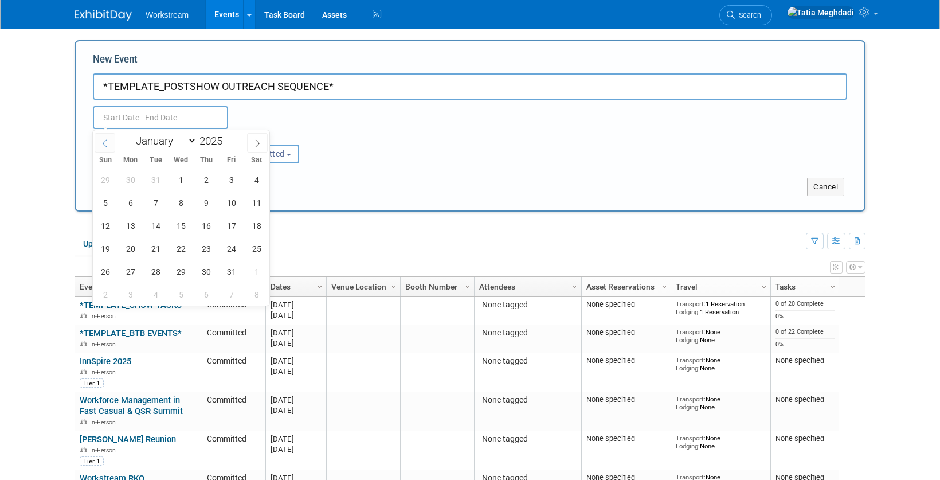
type input "2024"
select select "11"
click at [131, 180] on span "2" at bounding box center [130, 180] width 22 height 22
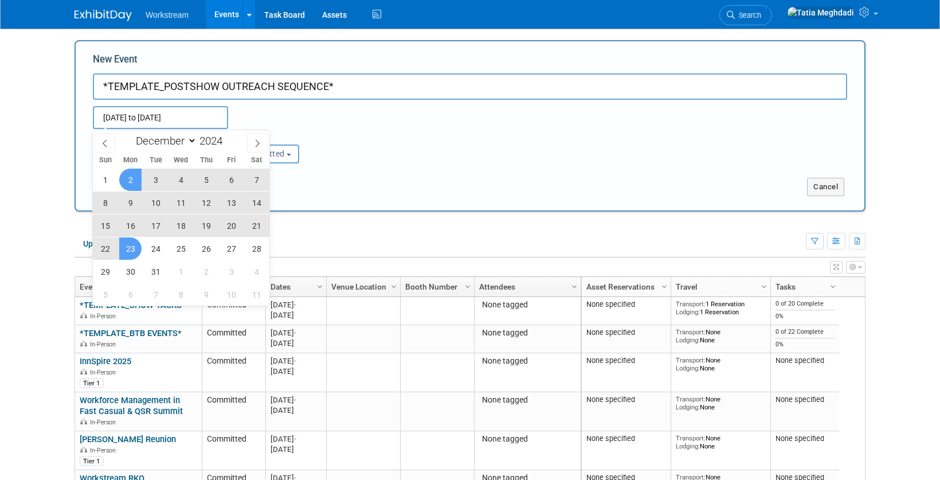
click at [128, 244] on span "23" at bounding box center [130, 248] width 22 height 22
type input "Dec 2, 2024 to Dec 23, 2024"
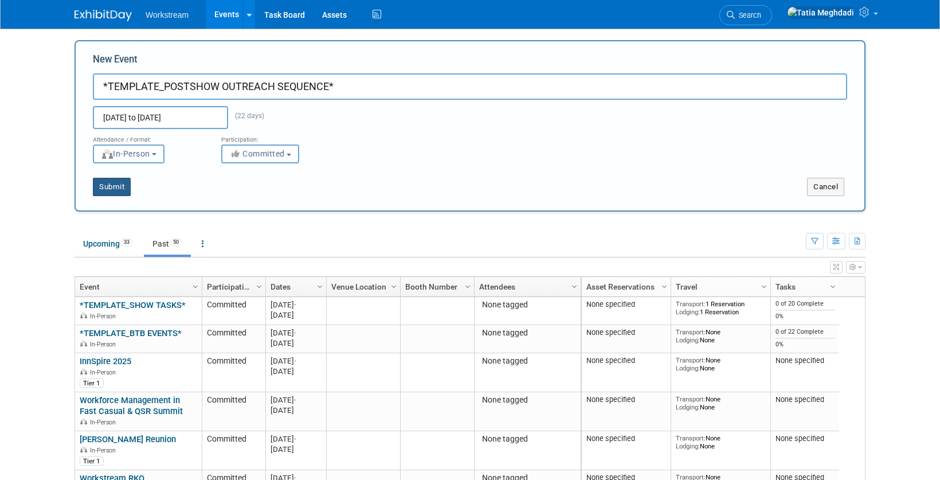
click at [112, 185] on button "Submit" at bounding box center [112, 187] width 38 height 18
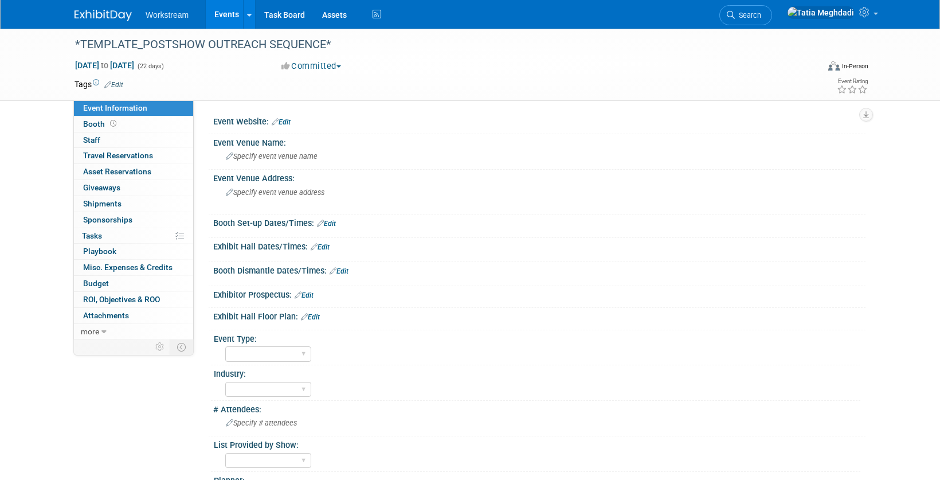
click at [225, 13] on link "Events" at bounding box center [227, 14] width 42 height 29
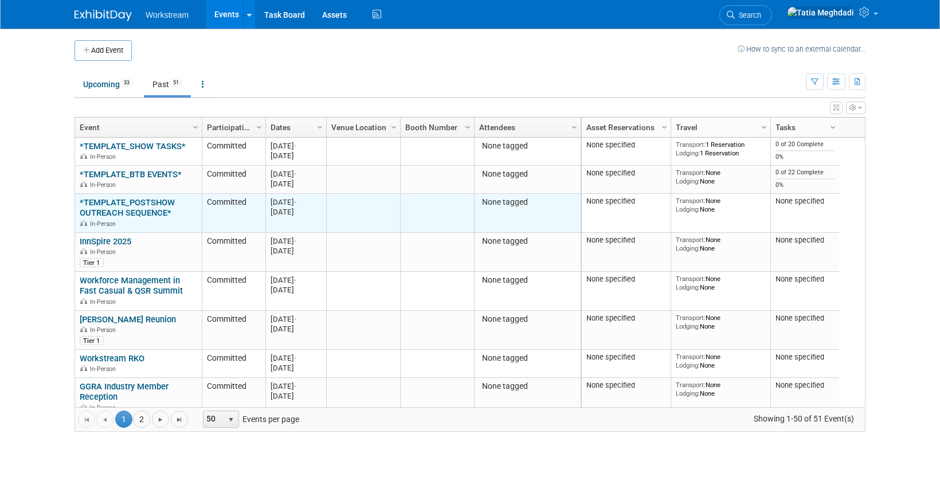
click at [129, 208] on link "*TEMPLATE_POSTSHOW OUTREACH SEQUENCE*" at bounding box center [127, 207] width 95 height 21
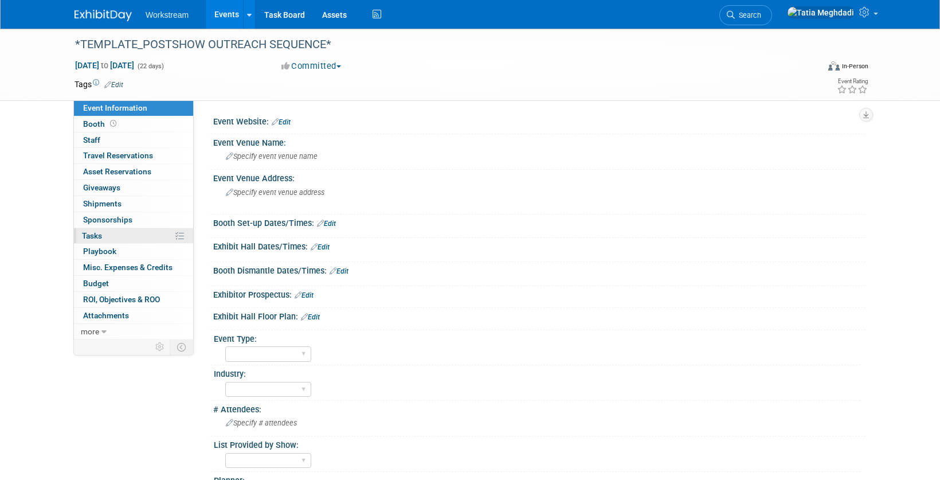
click at [89, 234] on span "Tasks 0%" at bounding box center [92, 235] width 20 height 9
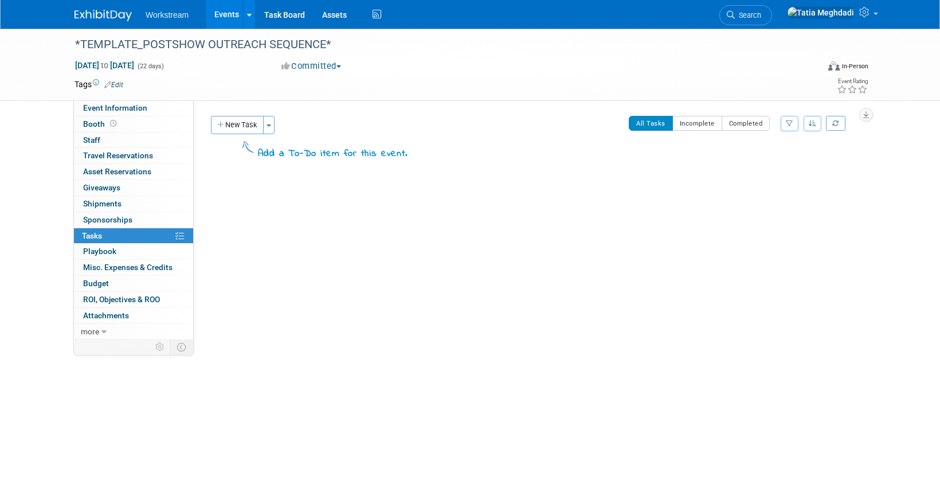
click at [276, 125] on div "New Task Toggle Dropdown Create a new task for this event Copy tasks from anoth…" at bounding box center [246, 125] width 70 height 18
click at [273, 127] on button "Toggle Dropdown" at bounding box center [268, 125] width 11 height 18
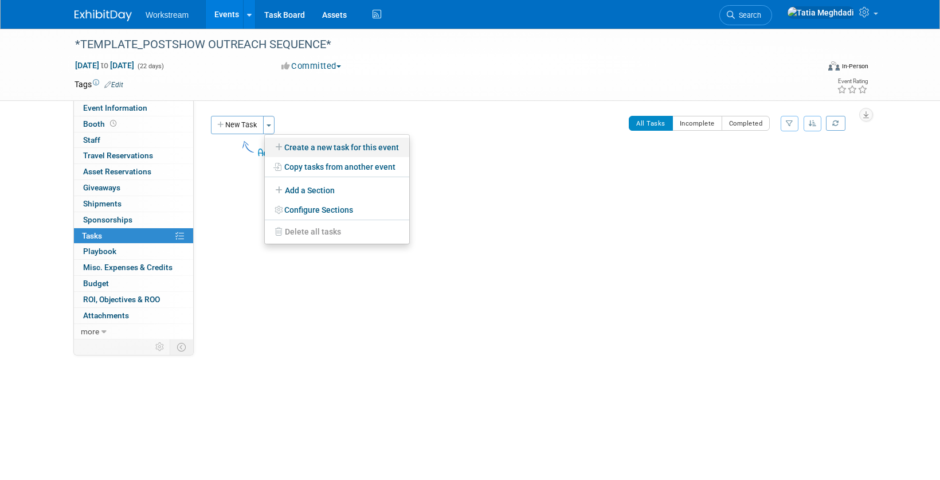
click at [303, 147] on link "Create a new task for this event" at bounding box center [337, 147] width 144 height 19
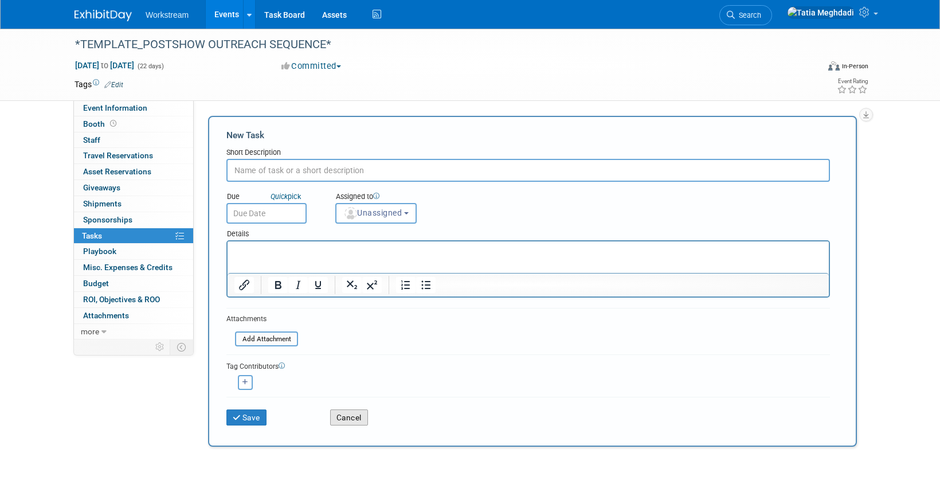
click at [340, 419] on button "Cancel" at bounding box center [349, 417] width 38 height 16
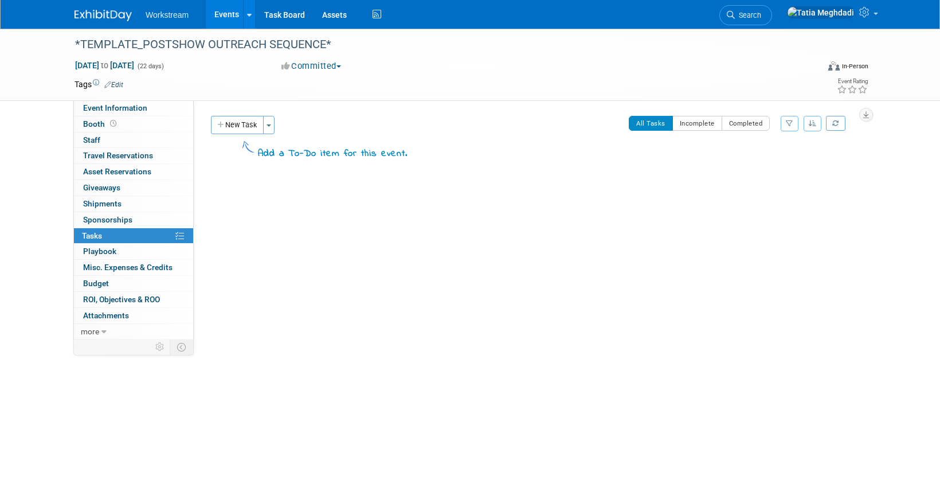
click at [222, 16] on link "Events" at bounding box center [227, 14] width 42 height 29
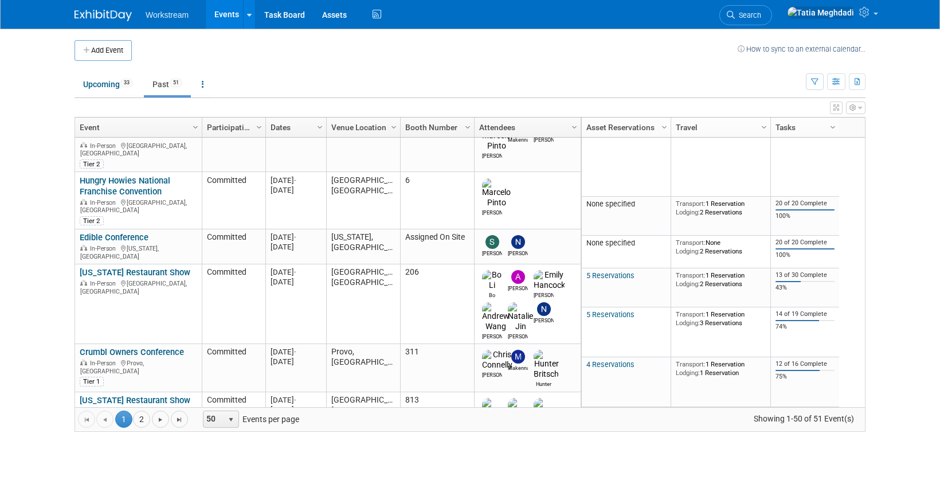
click at [177, 11] on span "Workstream" at bounding box center [167, 14] width 43 height 9
click at [155, 21] on ul "Workstream Events Add Event Bulk Upload Events Shareable Event Boards Recently …" at bounding box center [265, 14] width 238 height 29
click at [105, 84] on link "Upcoming 33" at bounding box center [108, 84] width 67 height 22
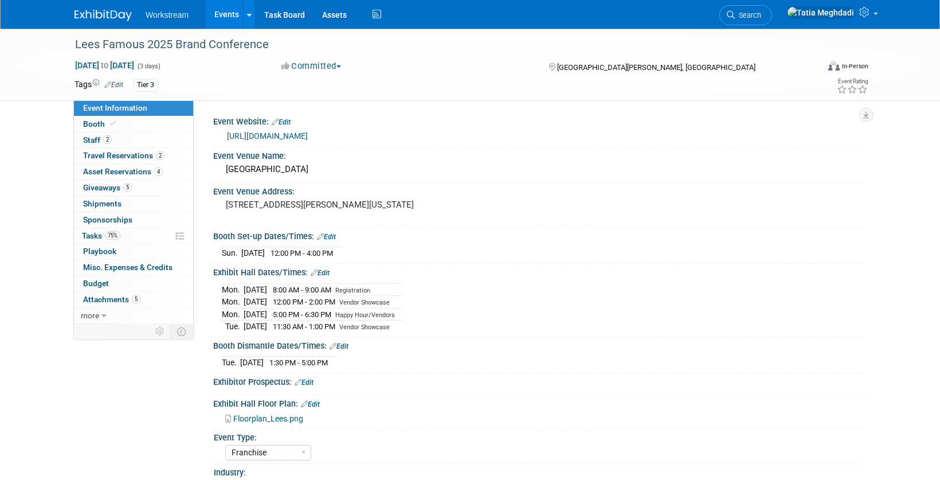
select select "Franchise"
select select "Restaurant"
select select "No"
select select "[PERSON_NAME]"
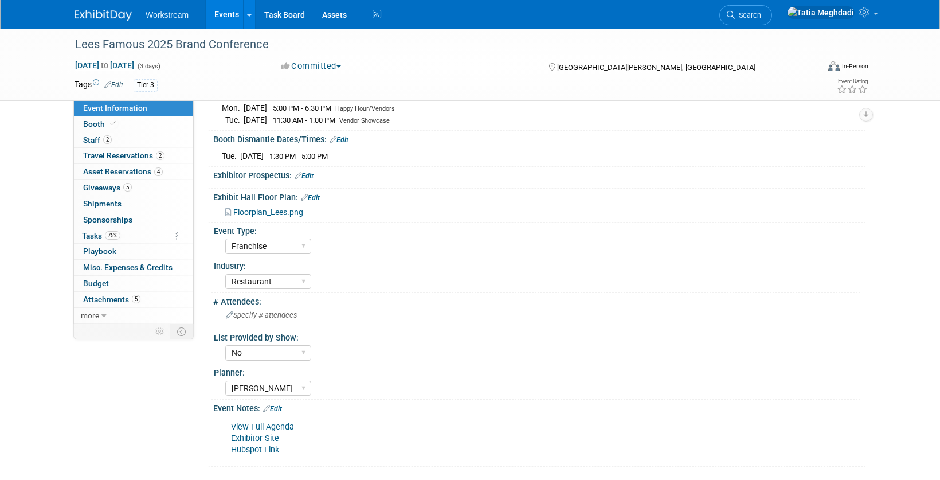
scroll to position [317, 0]
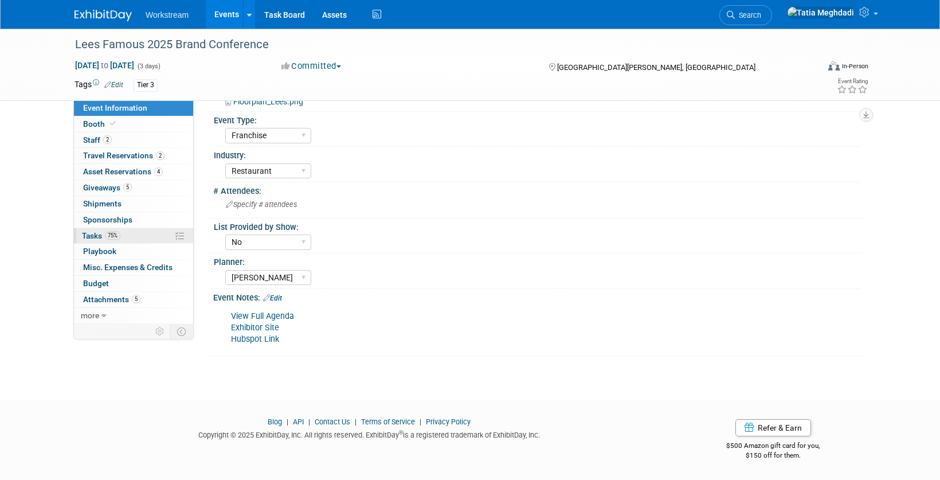
click at [96, 236] on span "Tasks 75%" at bounding box center [101, 235] width 38 height 9
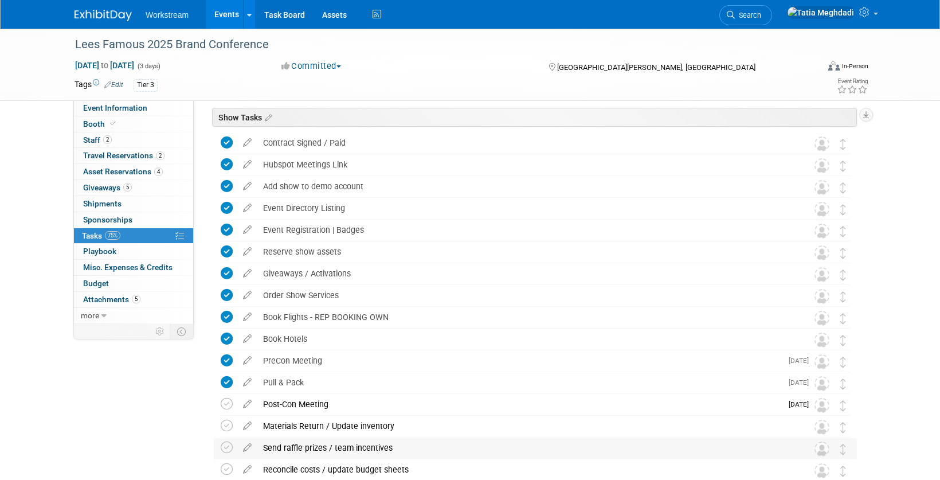
scroll to position [0, 0]
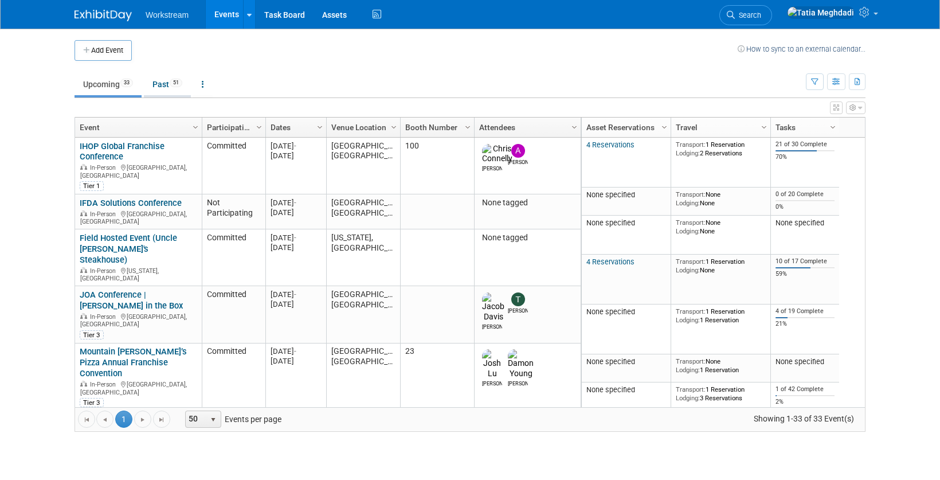
click at [161, 83] on link "Past 51" at bounding box center [167, 84] width 47 height 22
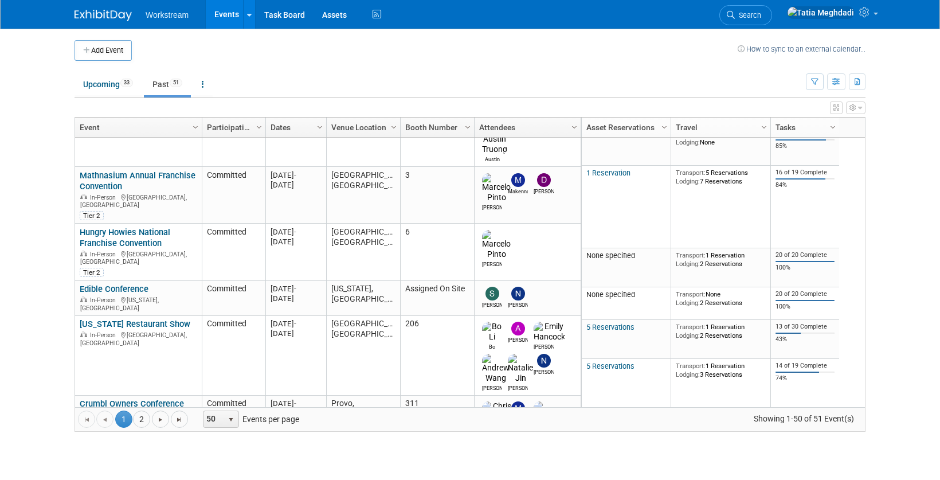
click at [229, 17] on link "Events" at bounding box center [227, 14] width 42 height 29
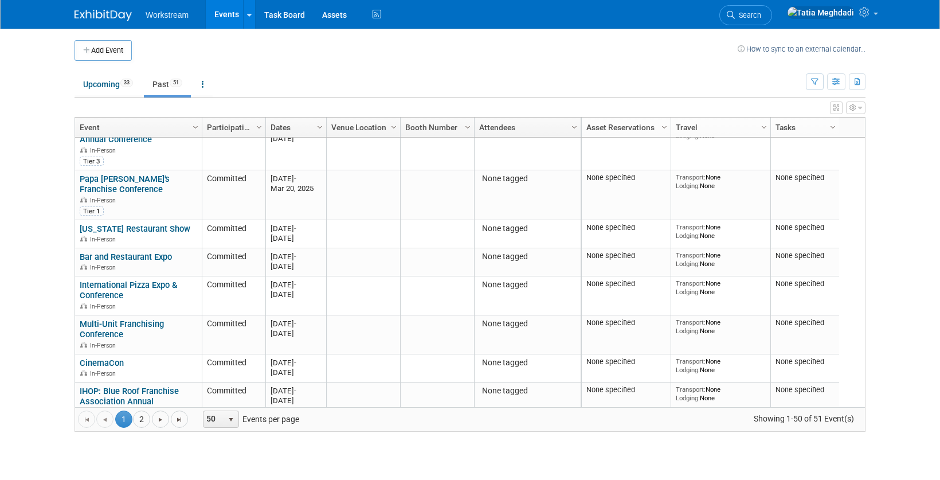
scroll to position [461, 0]
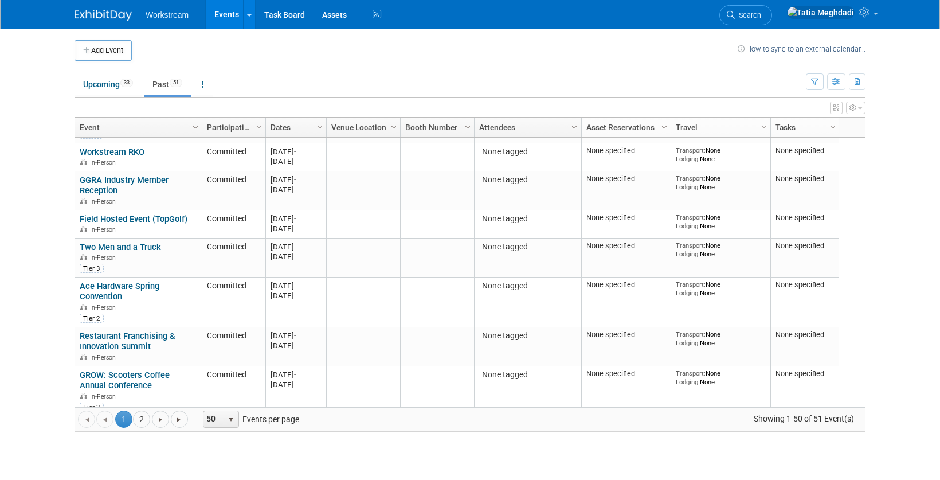
click at [224, 11] on link "Events" at bounding box center [227, 14] width 42 height 29
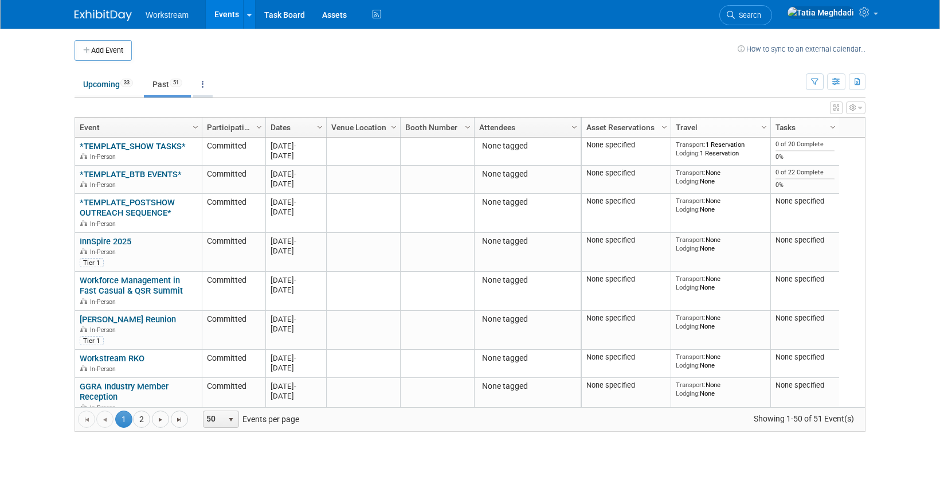
click at [204, 86] on link at bounding box center [202, 84] width 19 height 22
click at [280, 63] on td "Upcoming 33 Past 51 All Events 84 Past and Upcoming Grouped Annually Events gro…" at bounding box center [440, 79] width 731 height 37
click at [104, 82] on link "Upcoming 33" at bounding box center [108, 84] width 67 height 22
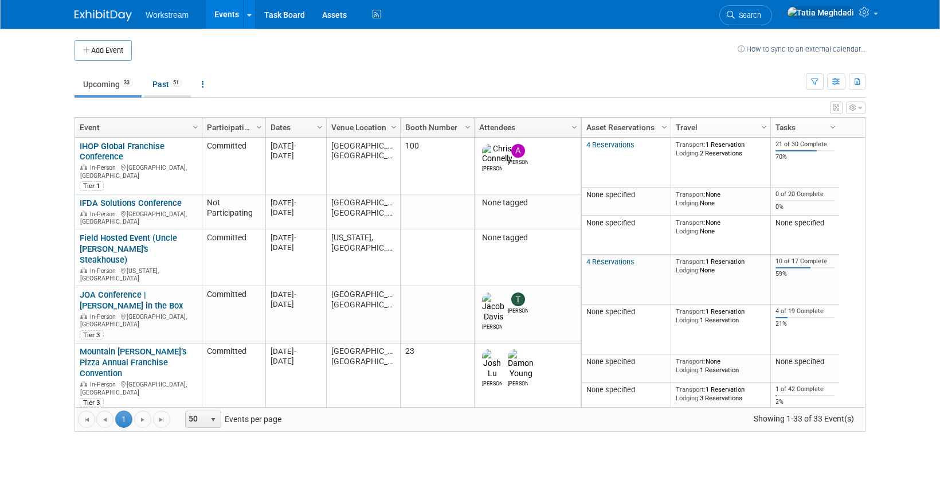
click at [164, 85] on link "Past 51" at bounding box center [167, 84] width 47 height 22
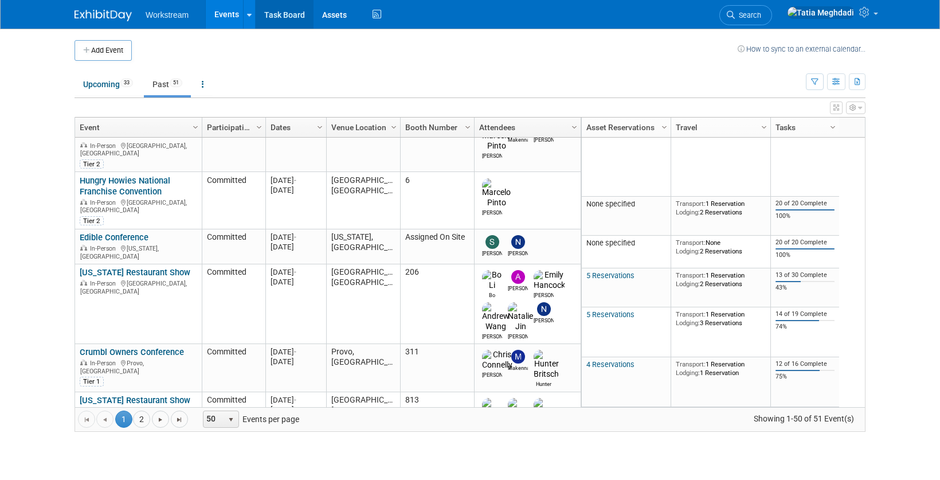
click at [285, 11] on link "Task Board" at bounding box center [285, 14] width 58 height 29
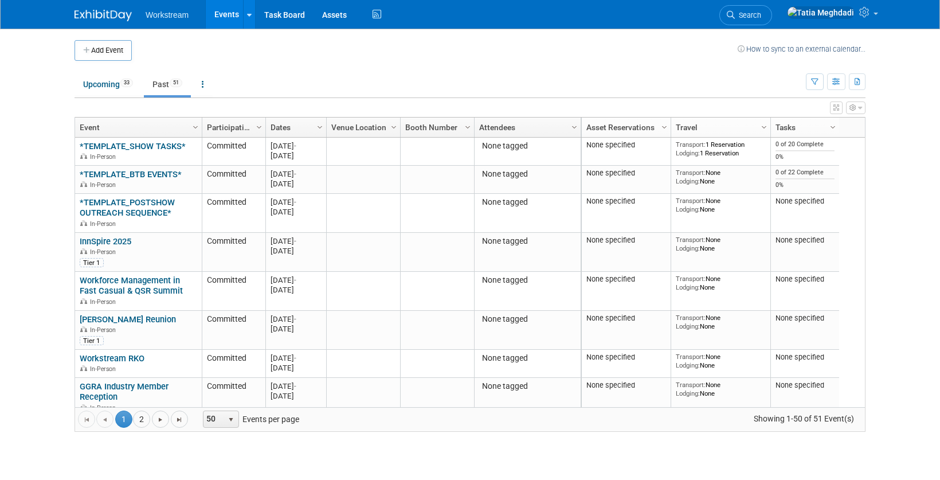
click at [833, 108] on icon "button" at bounding box center [836, 107] width 6 height 7
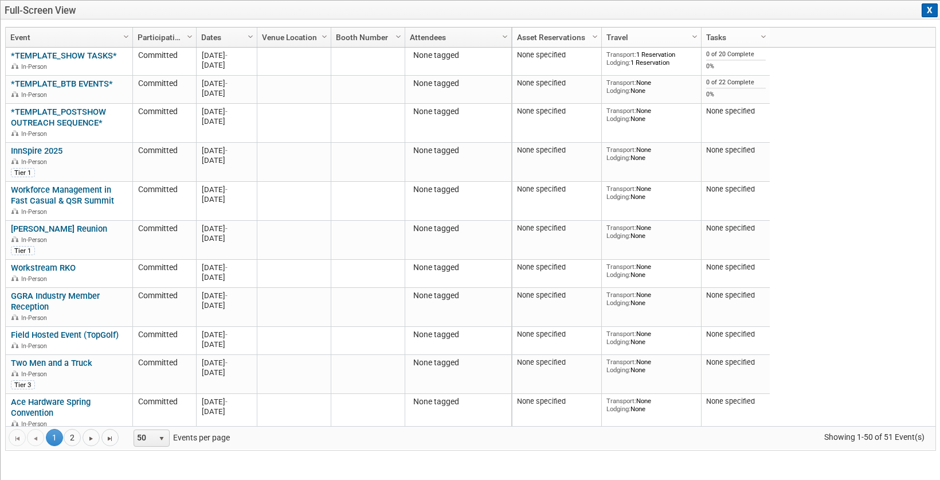
click at [935, 7] on button "X" at bounding box center [930, 10] width 16 height 14
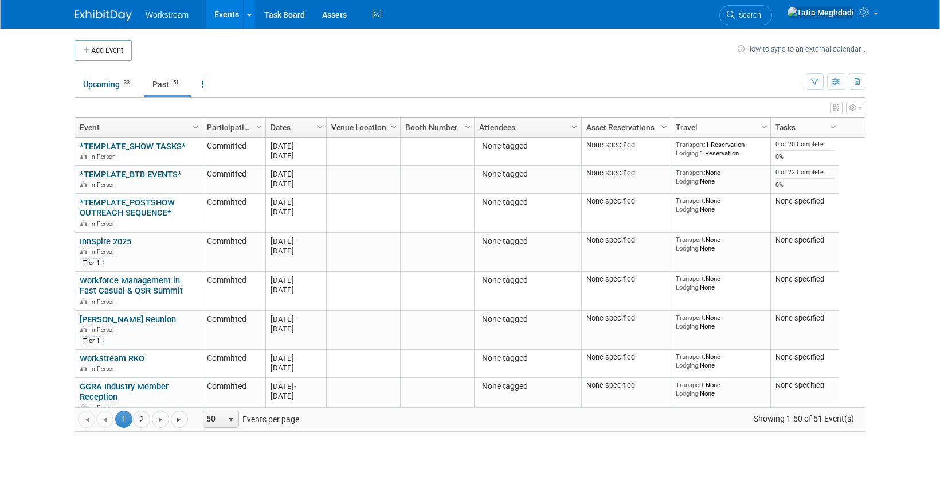
click at [862, 108] on icon "button" at bounding box center [860, 107] width 4 height 7
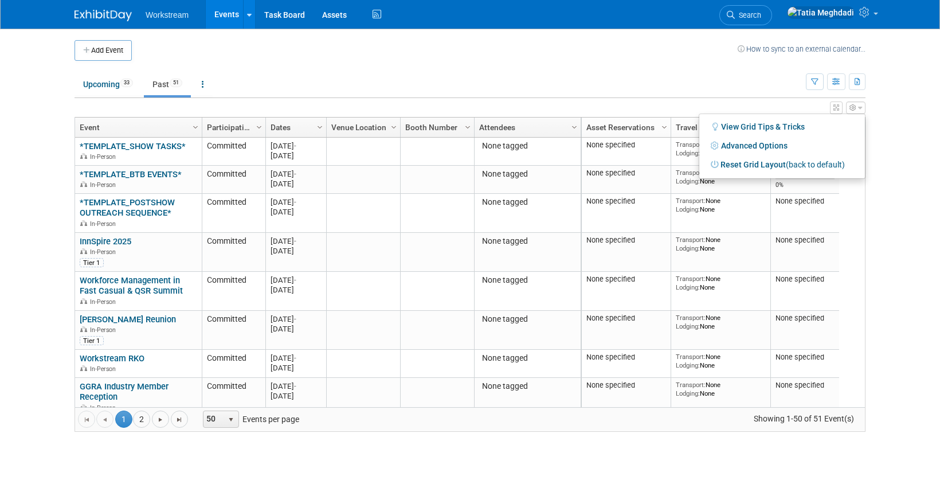
click at [916, 102] on body "Workstream Events Add Event Bulk Upload Events Shareable Event Boards Recently …" at bounding box center [470, 240] width 940 height 480
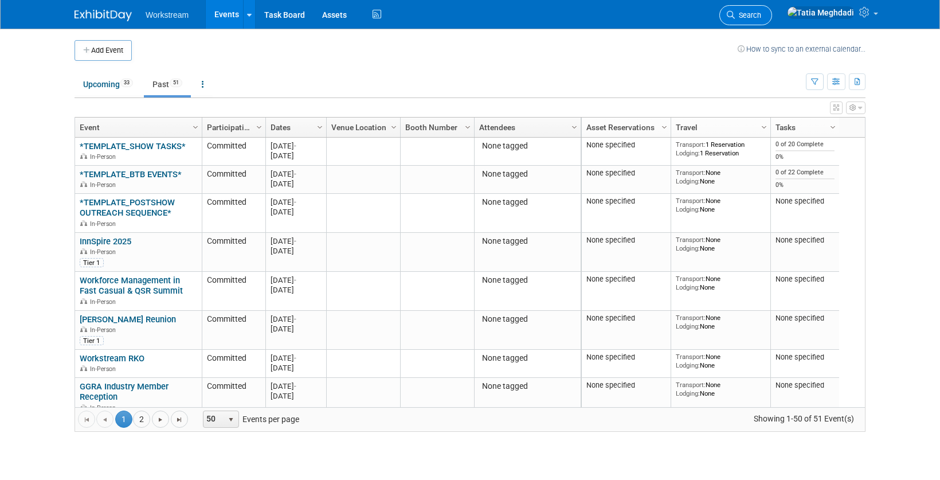
click at [761, 15] on span "Search" at bounding box center [748, 15] width 26 height 9
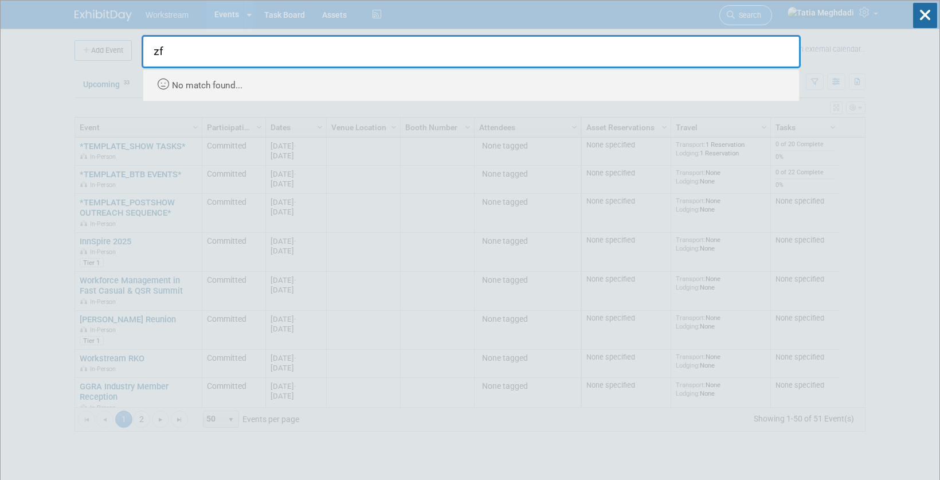
type input "z"
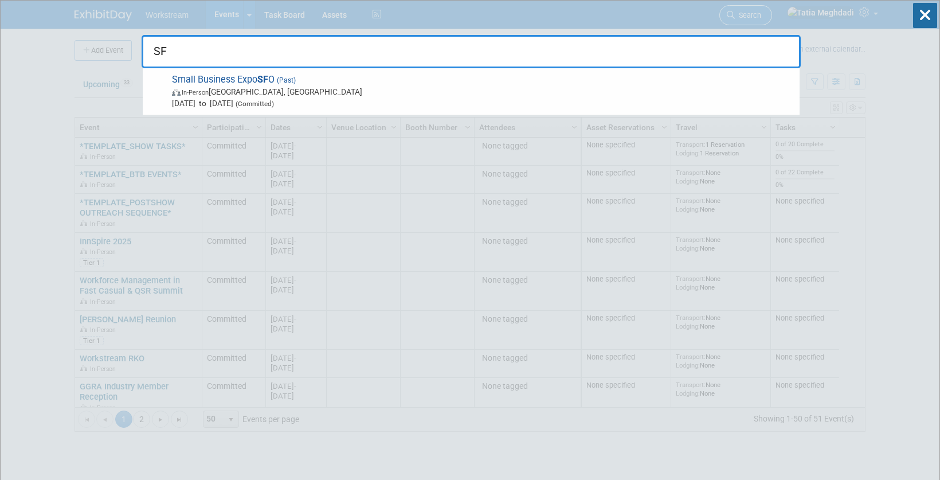
type input "S"
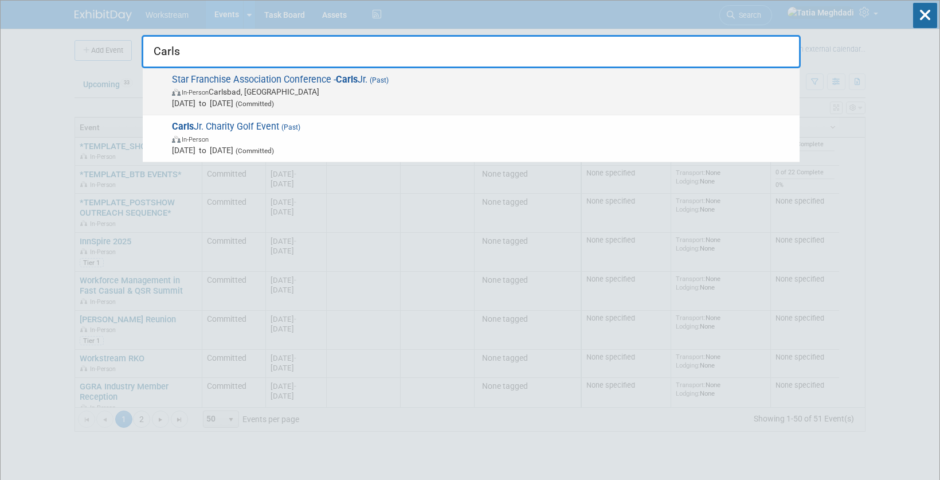
type input "Carls"
click at [273, 76] on span "Star Franchise Association Conference - Carls Jr. (Past) In-Person Carlsbad, CA…" at bounding box center [481, 91] width 625 height 35
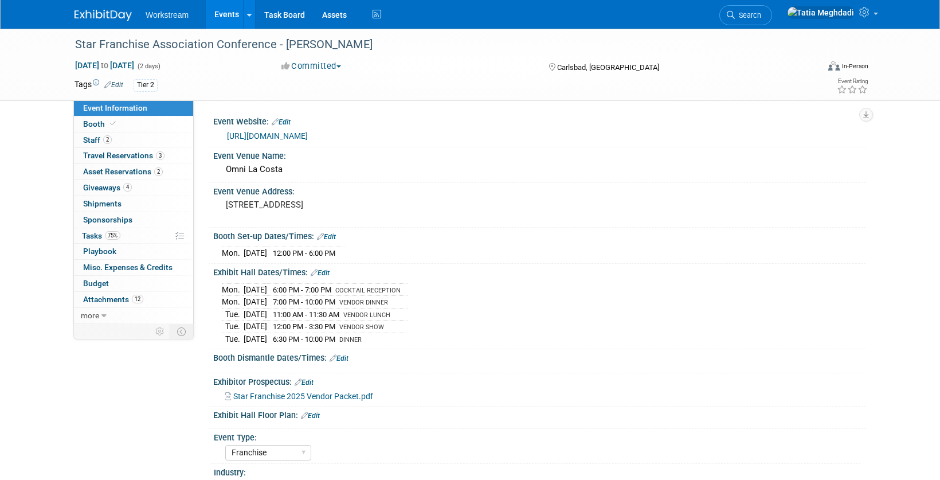
select select "Franchise"
select select "Restaurant"
select select "No"
select select "Tatia Meghdadi"
click at [99, 233] on span "Tasks 75%" at bounding box center [101, 235] width 38 height 9
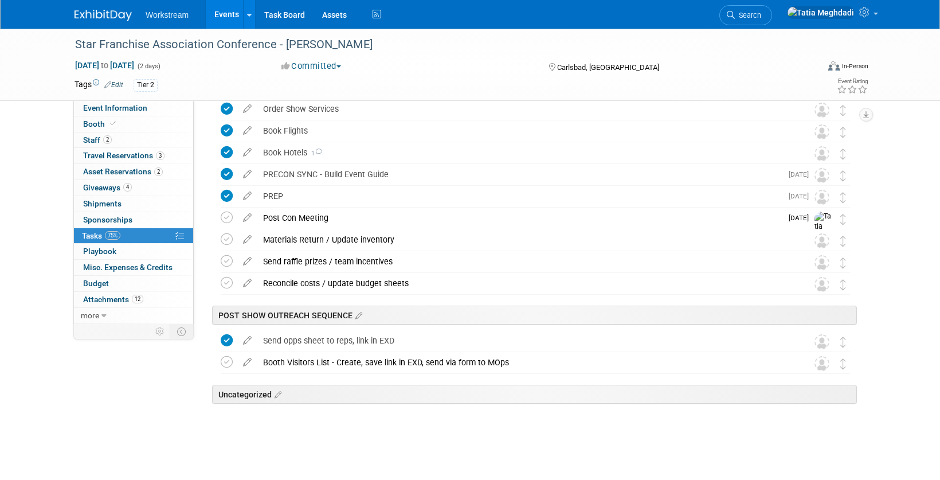
scroll to position [269, 0]
click at [234, 13] on link "Events" at bounding box center [227, 14] width 42 height 29
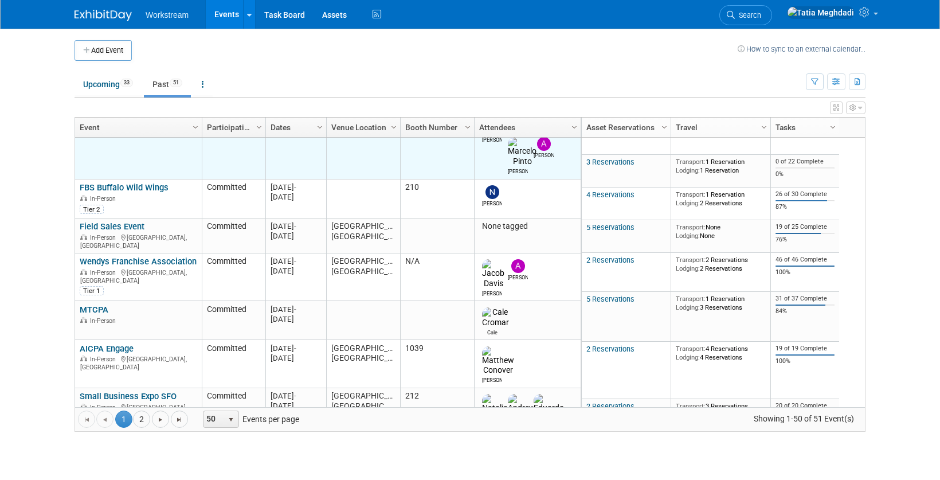
scroll to position [1416, 0]
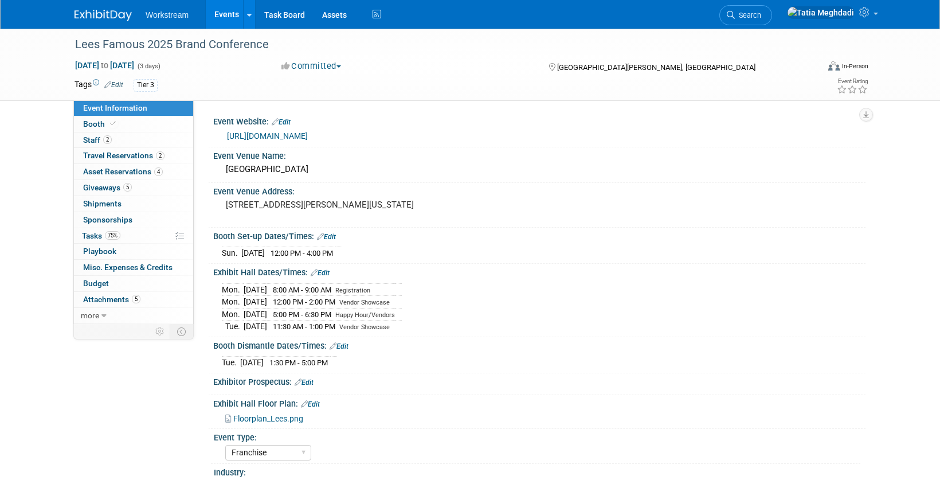
select select "Franchise"
select select "Restaurant"
select select "No"
select select "Tatia Meghdadi"
click at [93, 236] on span "Tasks 75%" at bounding box center [101, 235] width 38 height 9
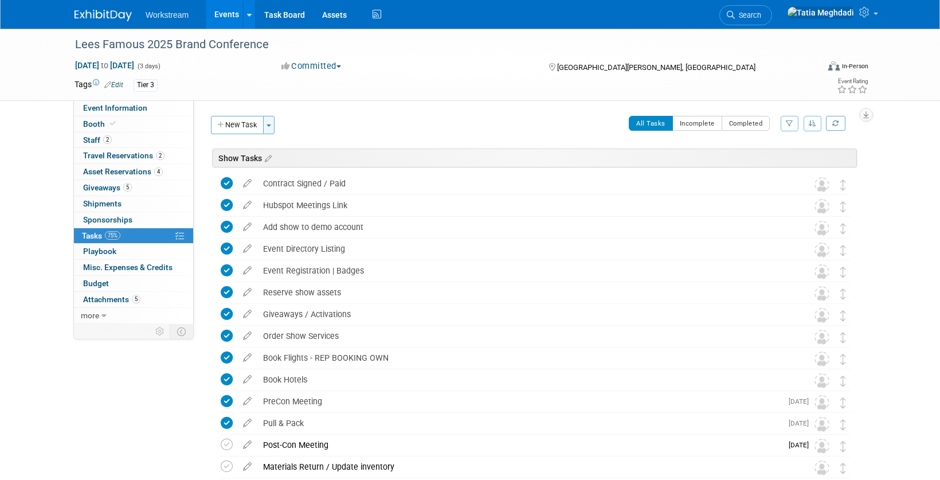
click at [270, 124] on span "button" at bounding box center [269, 125] width 5 height 2
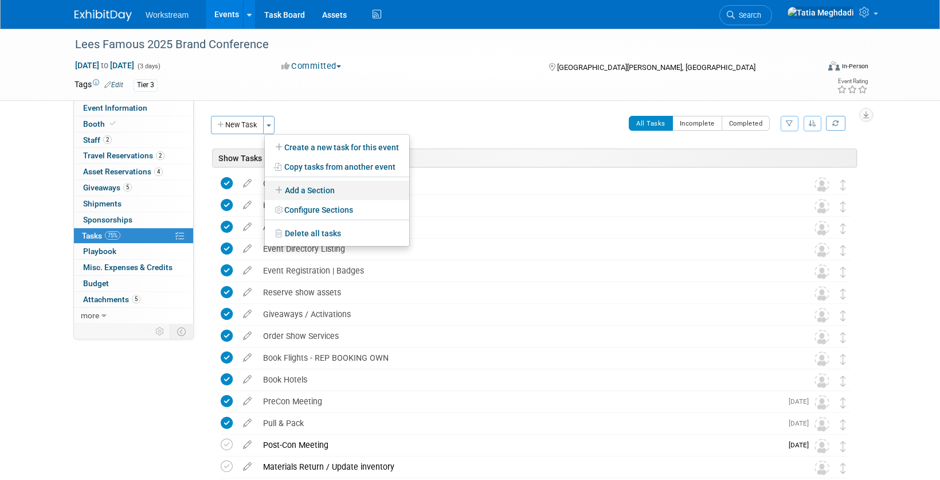
click at [324, 187] on link "Add a Section" at bounding box center [337, 190] width 144 height 19
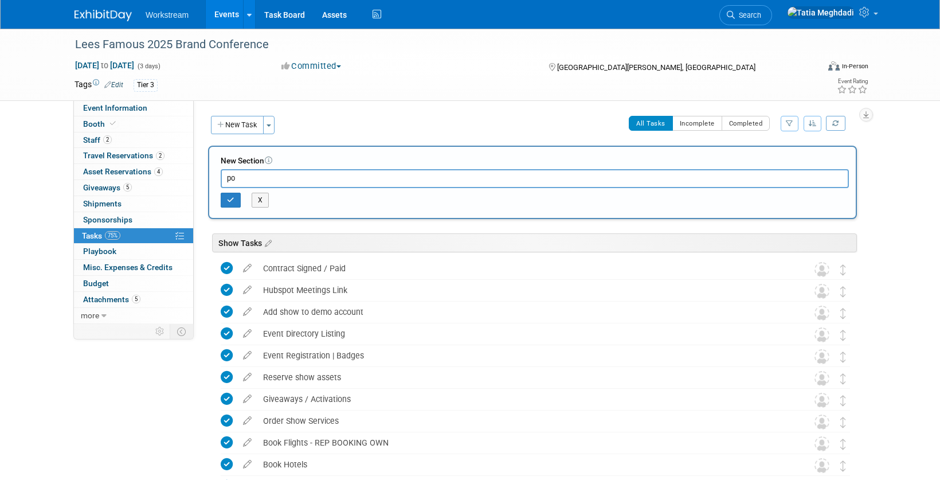
type input "p"
type input "POST SHOW OUTREACH SEQUENCE"
click at [229, 202] on icon "button" at bounding box center [230, 200] width 7 height 7
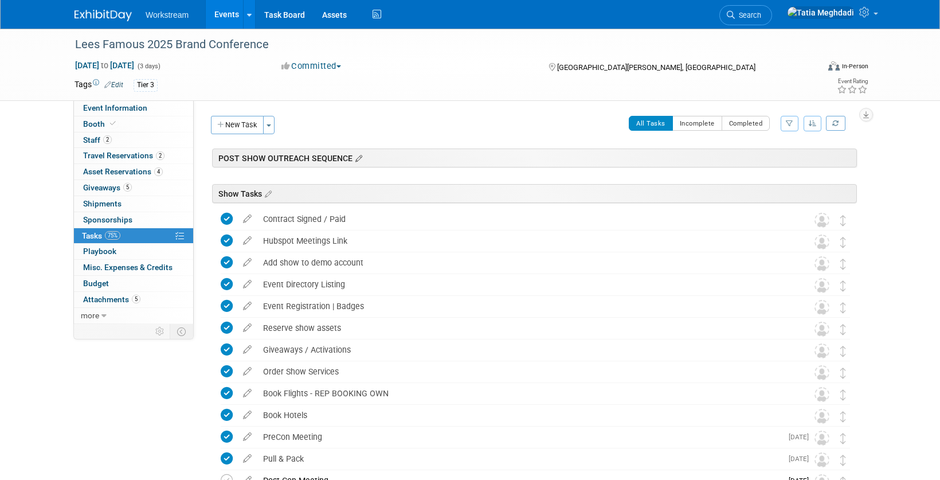
click at [355, 159] on icon at bounding box center [358, 159] width 10 height 10
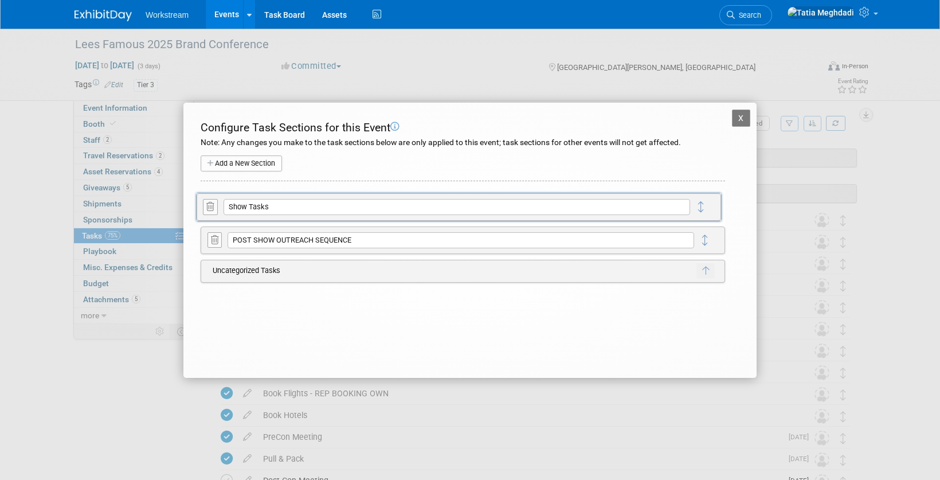
drag, startPoint x: 707, startPoint y: 241, endPoint x: 702, endPoint y: 206, distance: 34.8
click at [738, 115] on button "X" at bounding box center [741, 117] width 18 height 17
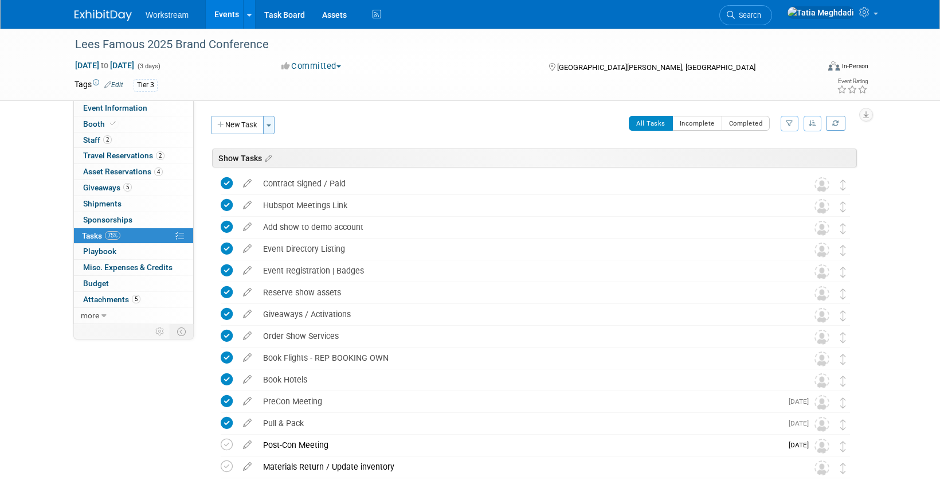
click at [268, 124] on span "button" at bounding box center [269, 125] width 5 height 2
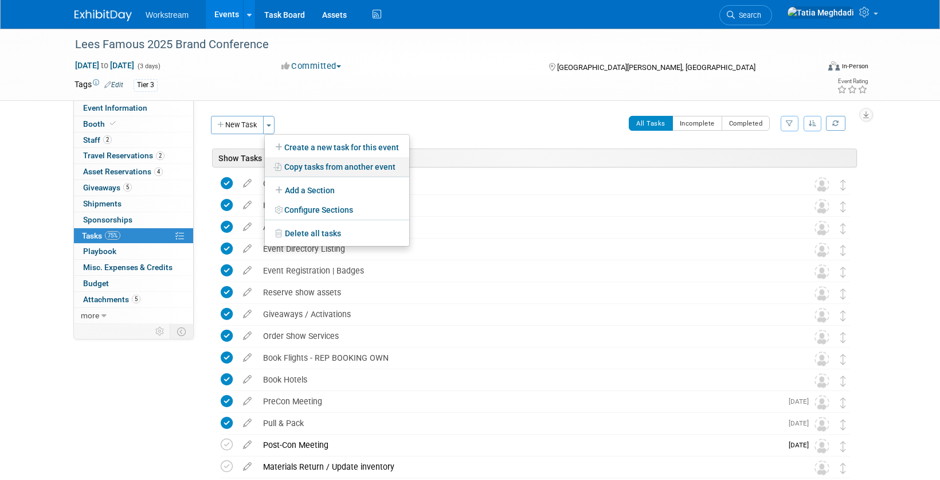
click at [316, 163] on link "Copy tasks from another event" at bounding box center [337, 166] width 144 height 19
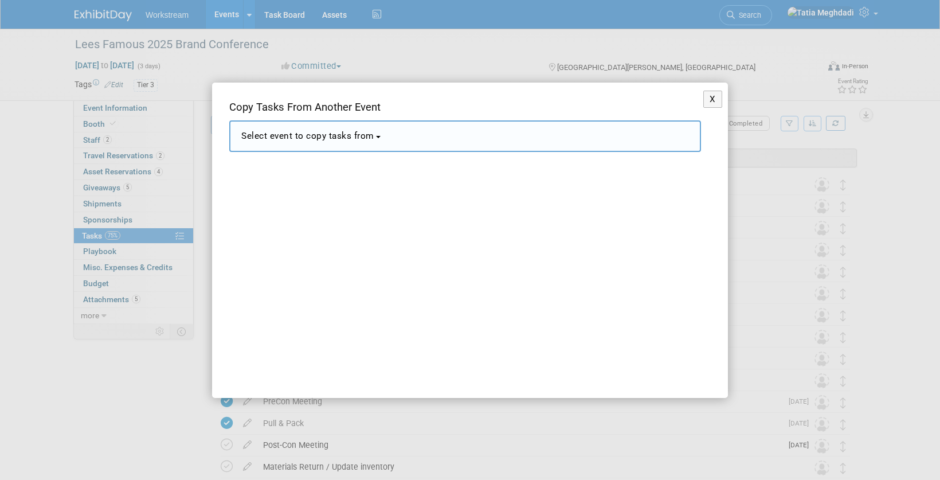
click at [320, 135] on span "Select event to copy tasks from" at bounding box center [307, 136] width 133 height 10
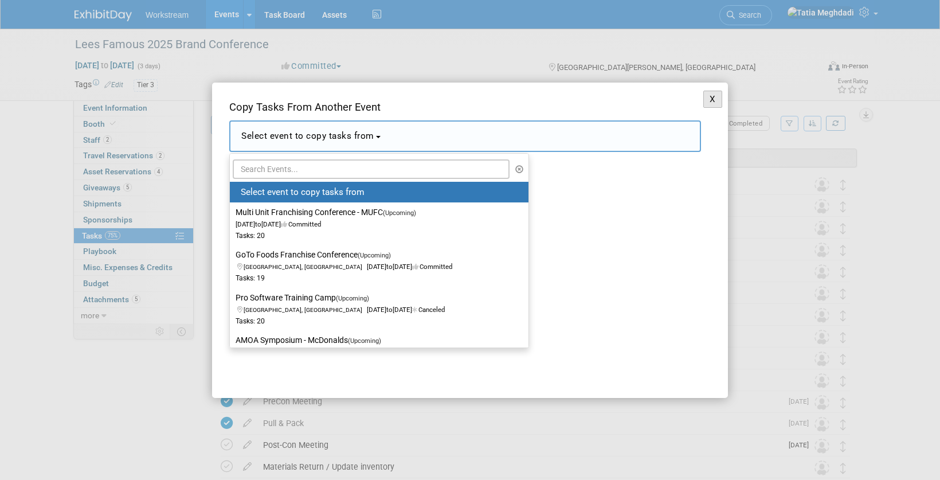
click at [714, 97] on button "X" at bounding box center [712, 100] width 19 height 18
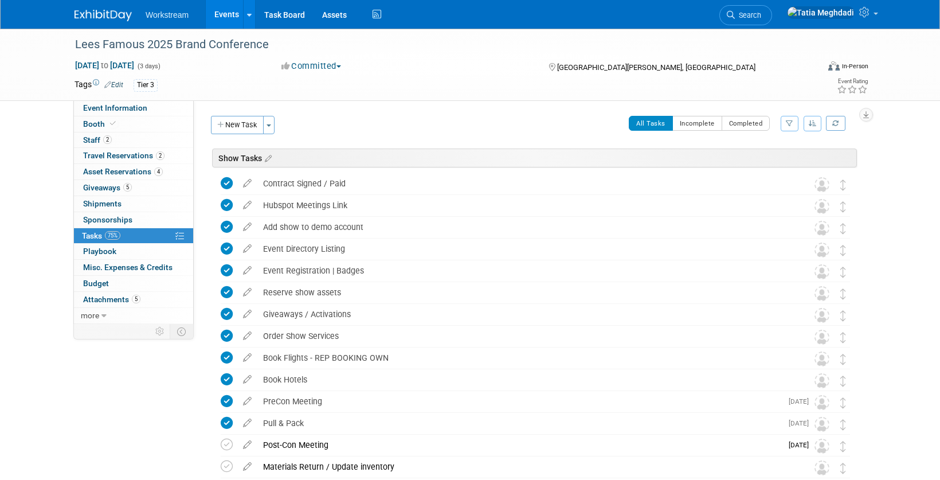
click at [237, 11] on link "Events" at bounding box center [227, 14] width 42 height 29
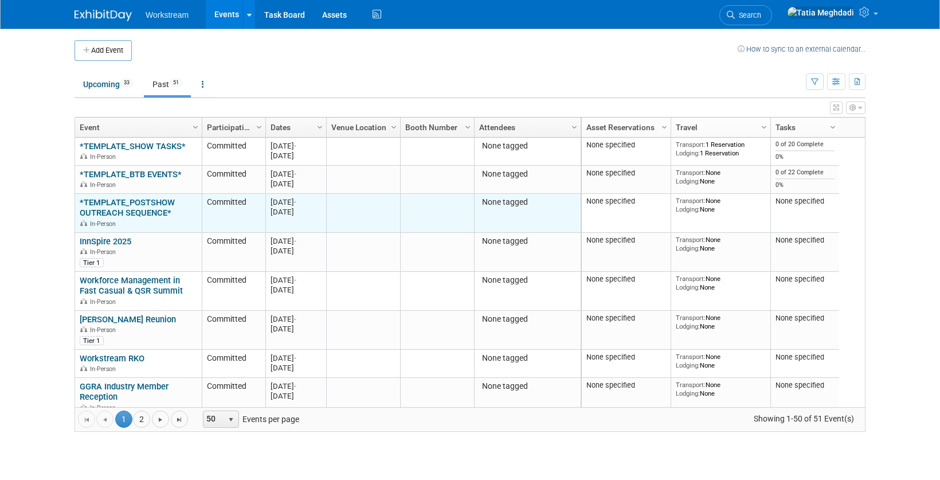
click at [111, 213] on link "*TEMPLATE_POSTSHOW OUTREACH SEQUENCE*" at bounding box center [127, 207] width 95 height 21
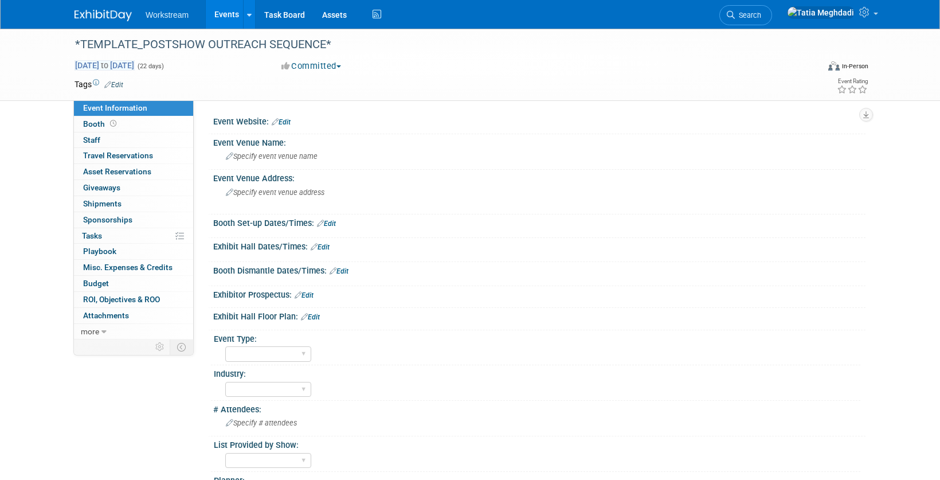
click at [105, 65] on span "[DATE] to [DATE]" at bounding box center [105, 65] width 60 height 10
select select "11"
click at [576, 181] on div "Event Venue Address:" at bounding box center [539, 177] width 652 height 14
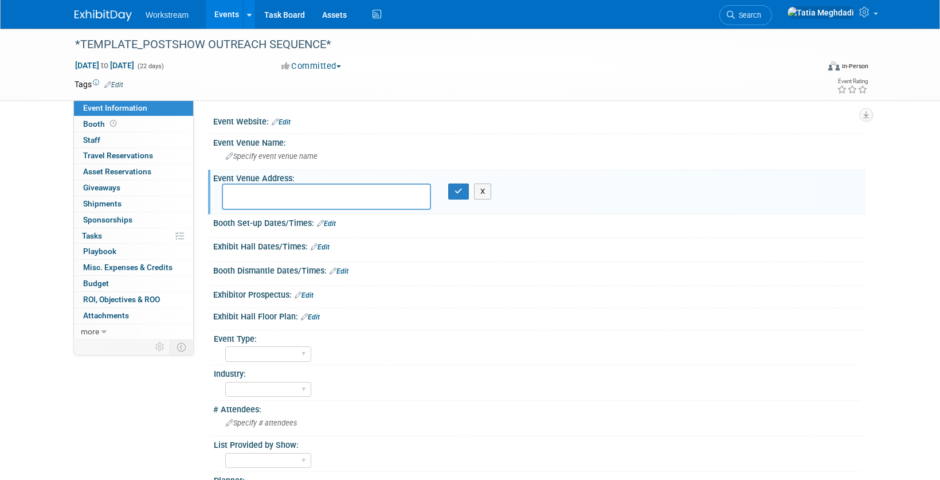
click at [232, 13] on link "Events" at bounding box center [227, 14] width 42 height 29
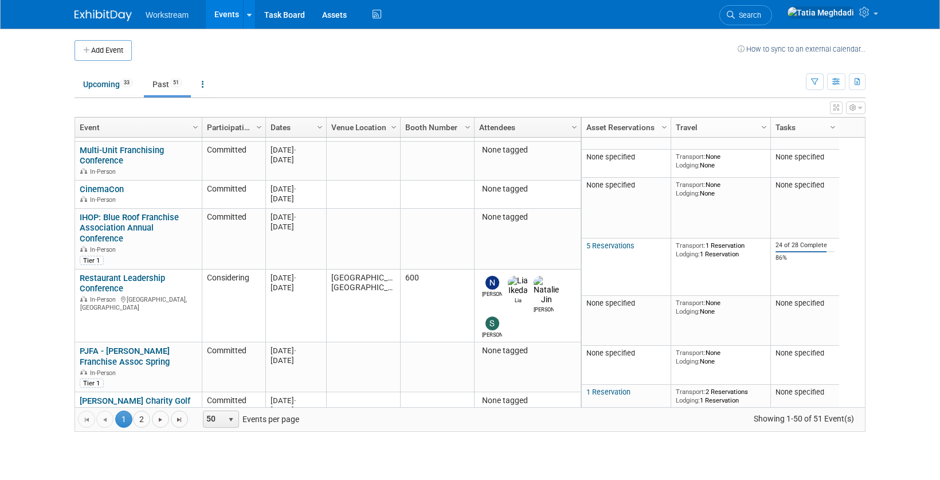
scroll to position [688, 0]
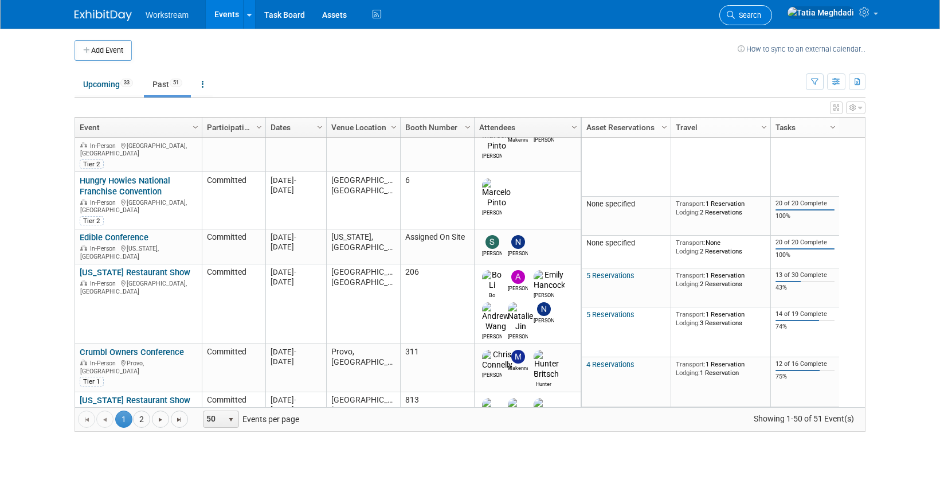
click at [772, 20] on link "Search" at bounding box center [745, 15] width 53 height 20
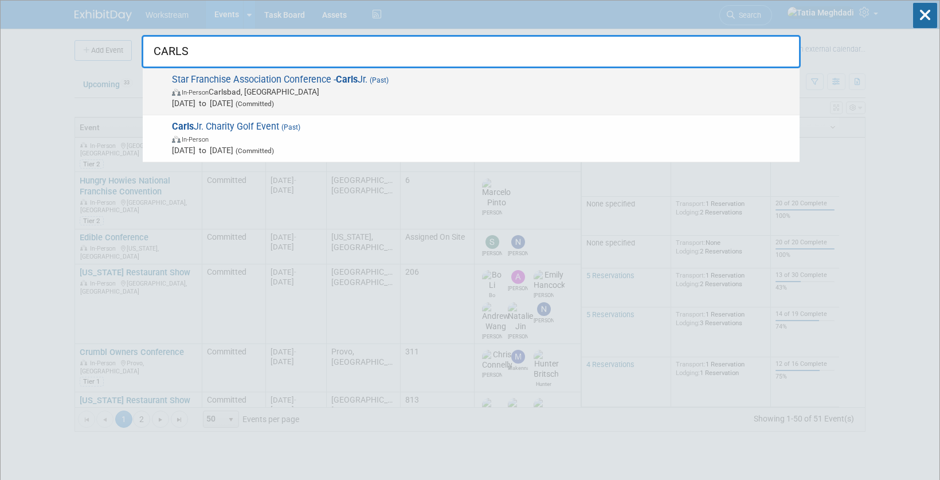
type input "CARLS"
click at [276, 92] on span "In-Person Carlsbad, CA" at bounding box center [483, 91] width 622 height 11
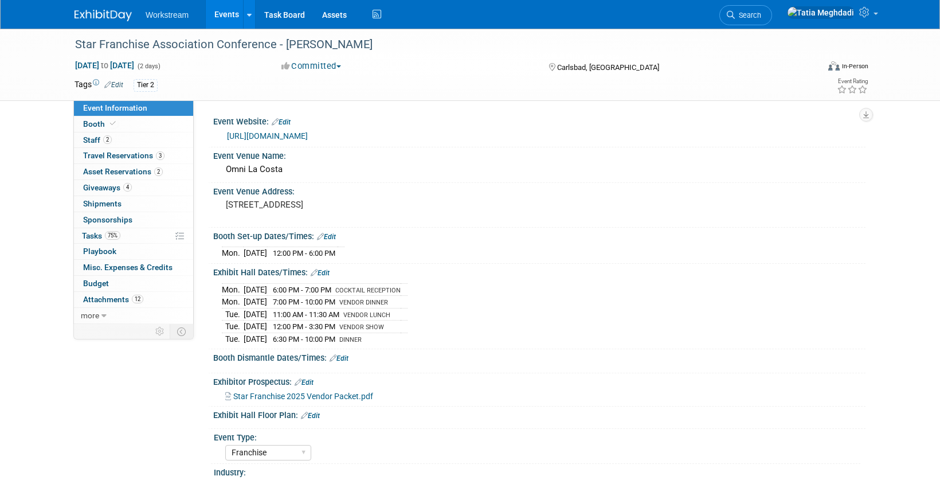
select select "Franchise"
select select "Restaurant"
select select "No"
select select "[PERSON_NAME]"
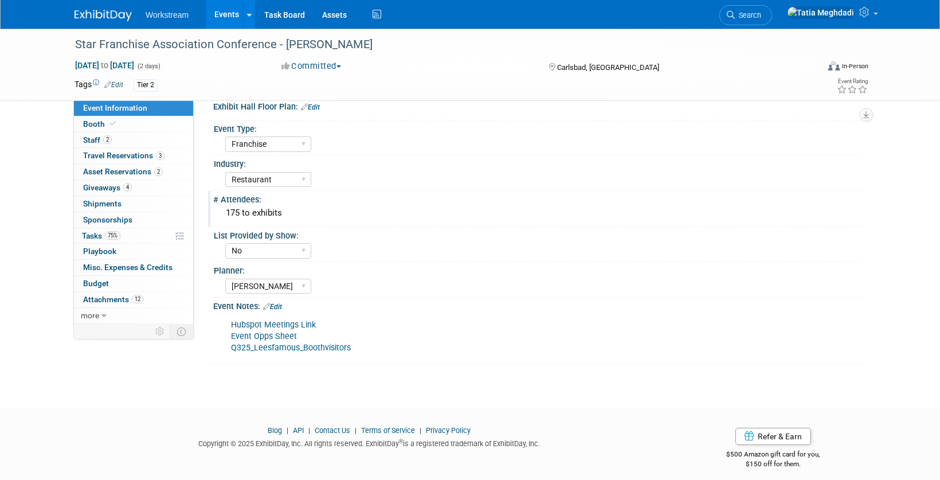
scroll to position [317, 0]
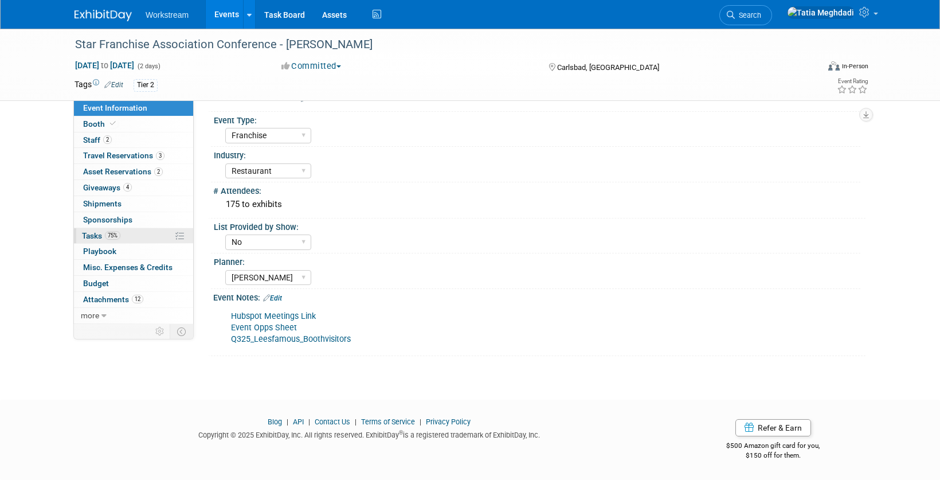
click at [91, 235] on span "Tasks 75%" at bounding box center [101, 235] width 38 height 9
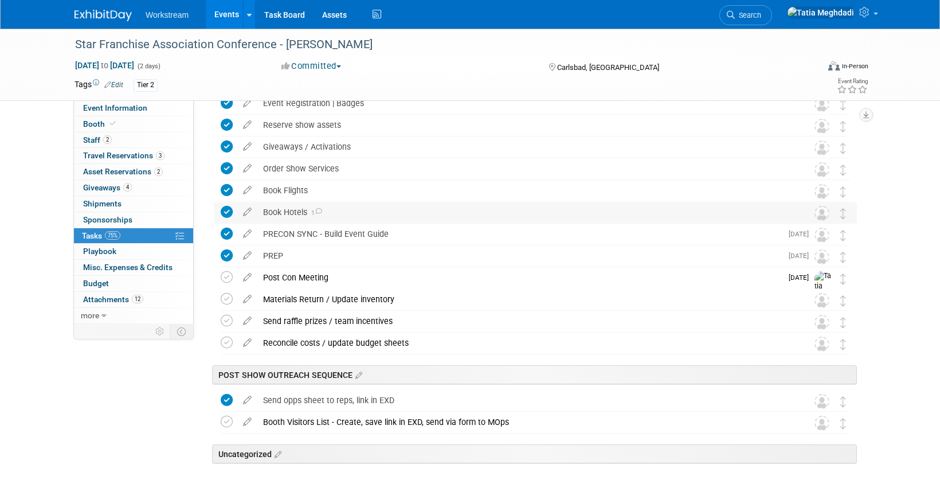
scroll to position [271, 0]
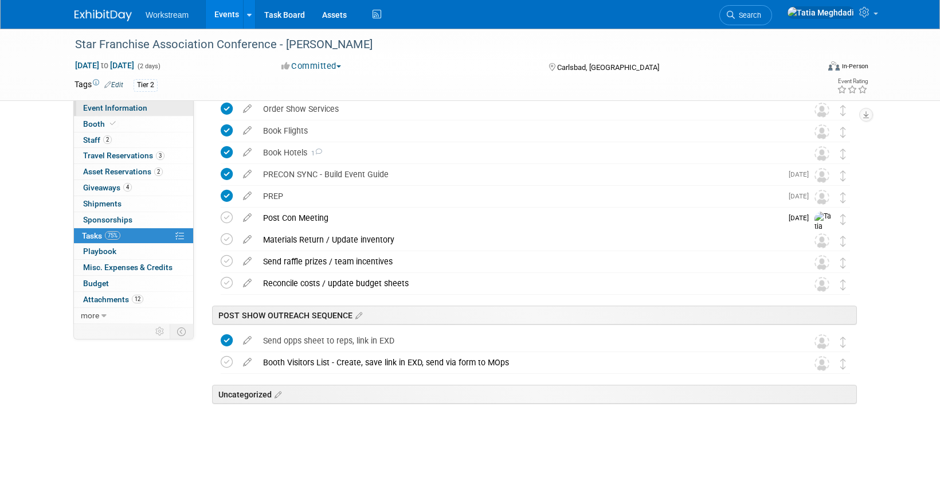
click at [95, 109] on span "Event Information" at bounding box center [115, 107] width 64 height 9
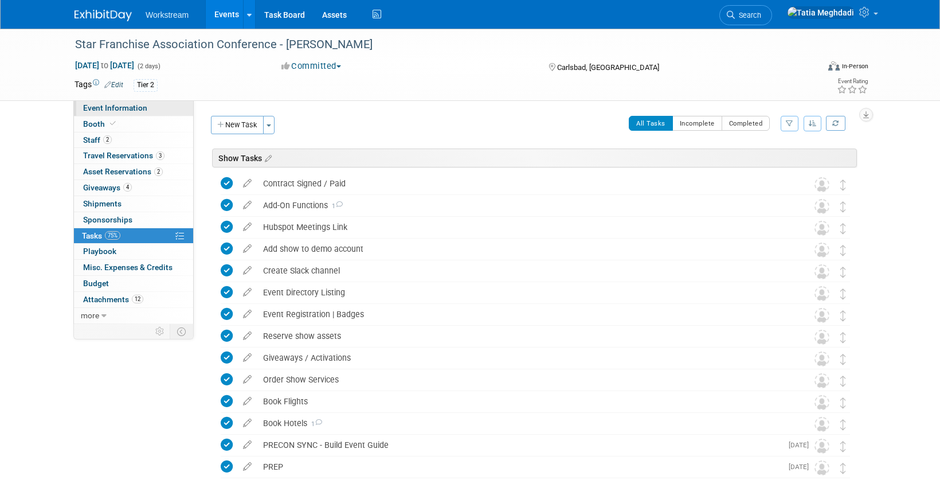
select select "Franchise"
select select "Restaurant"
select select "No"
select select "Tatia Meghdadi"
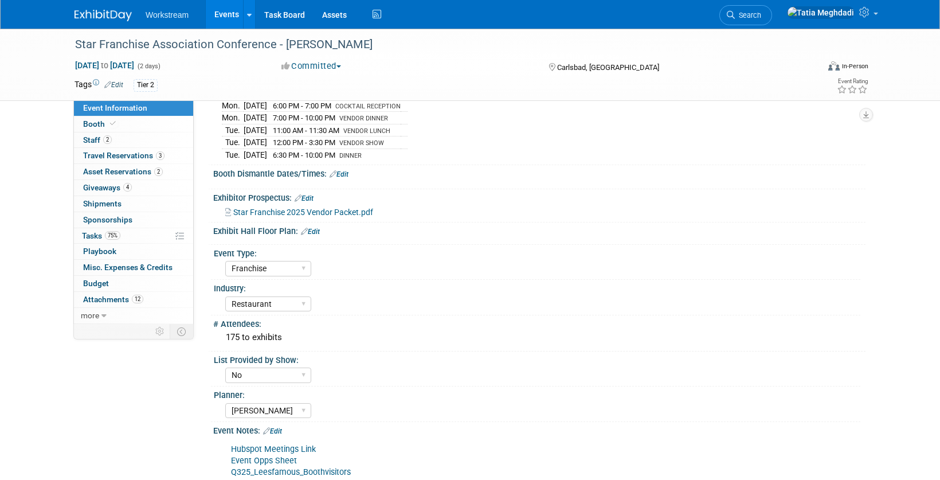
scroll to position [216, 0]
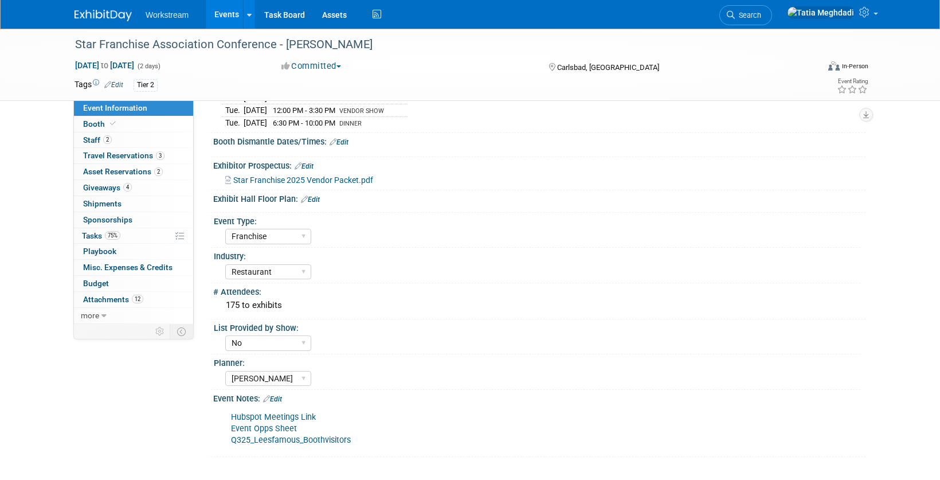
click at [272, 426] on link "Event Opps Sheet" at bounding box center [264, 429] width 66 height 10
click at [268, 439] on link "Q325_Leesfamous_Boothvisitors" at bounding box center [291, 440] width 120 height 10
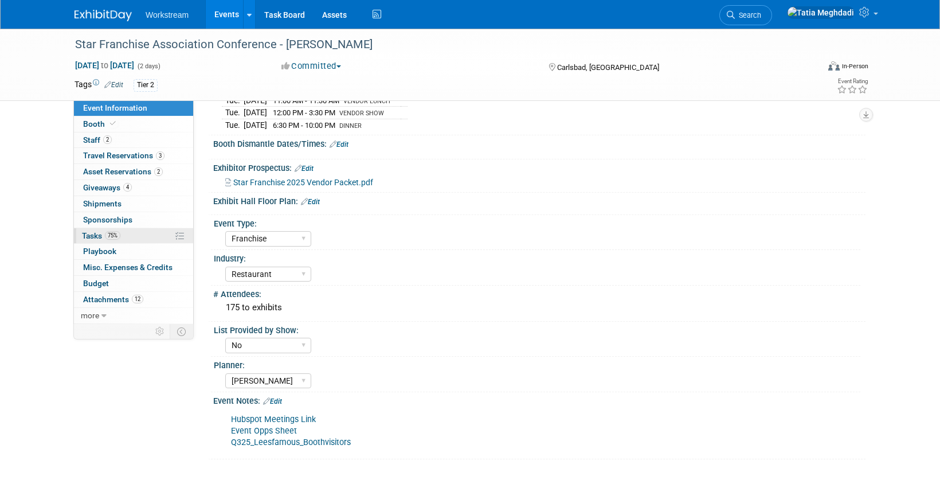
click at [96, 234] on span "Tasks 75%" at bounding box center [101, 235] width 38 height 9
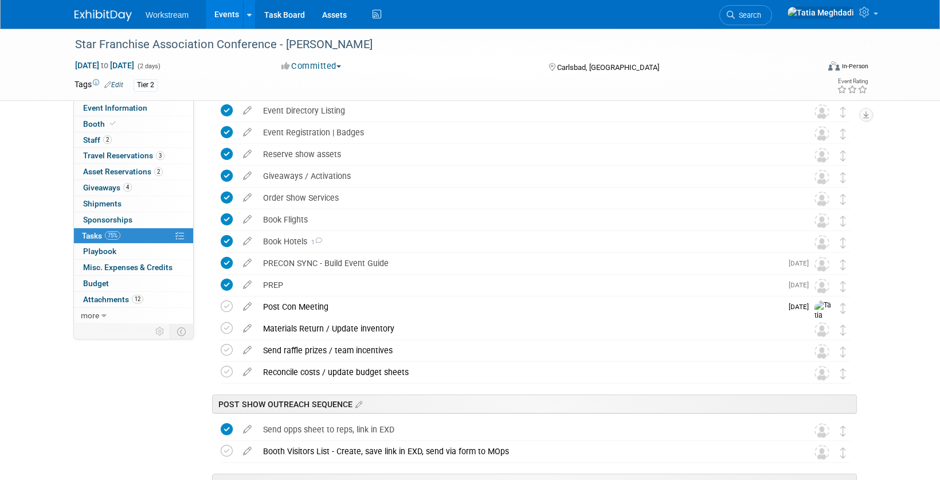
scroll to position [191, 0]
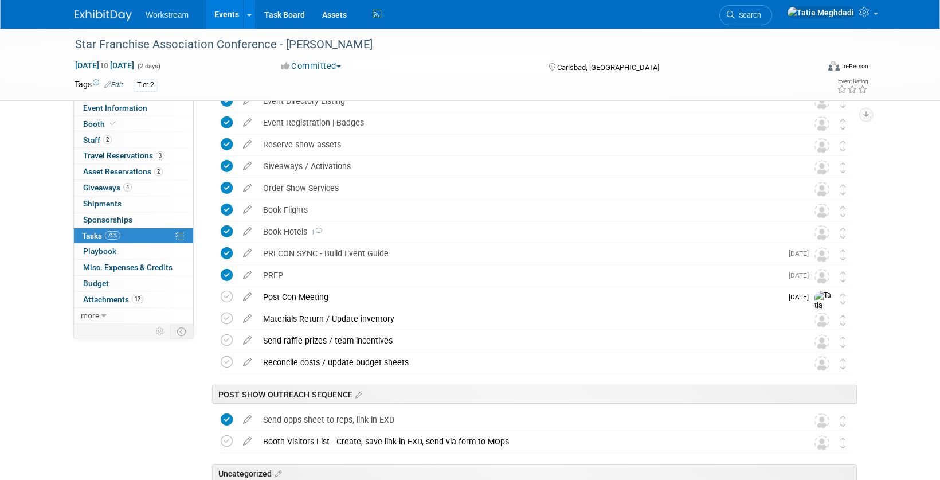
click at [223, 14] on link "Events" at bounding box center [227, 14] width 42 height 29
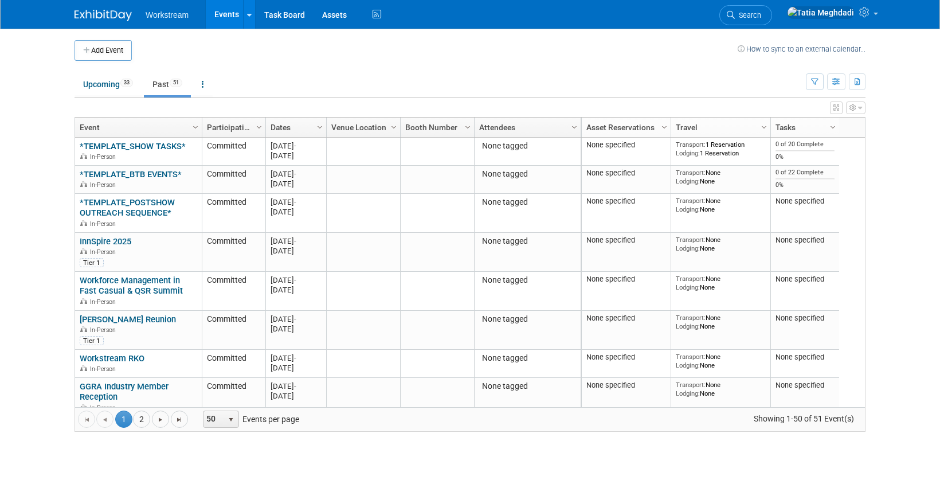
click at [165, 84] on link "Past 51" at bounding box center [167, 84] width 47 height 22
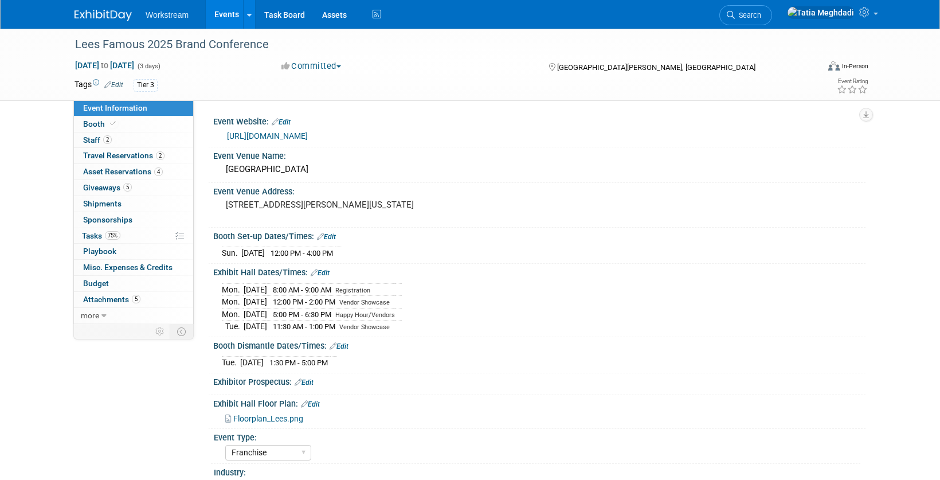
select select "Franchise"
select select "Restaurant"
select select "No"
select select "[PERSON_NAME]"
click at [89, 236] on span "Tasks 75%" at bounding box center [101, 235] width 38 height 9
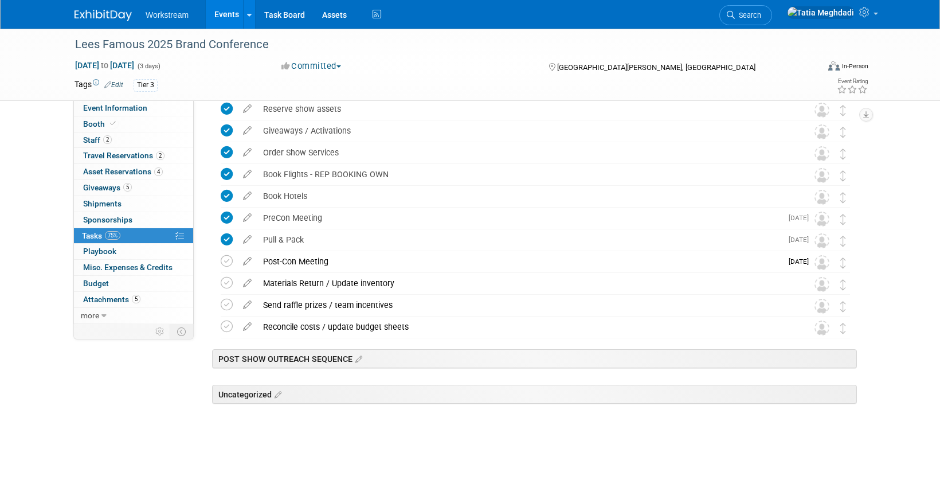
scroll to position [182, 0]
click at [227, 18] on link "Events" at bounding box center [227, 14] width 42 height 29
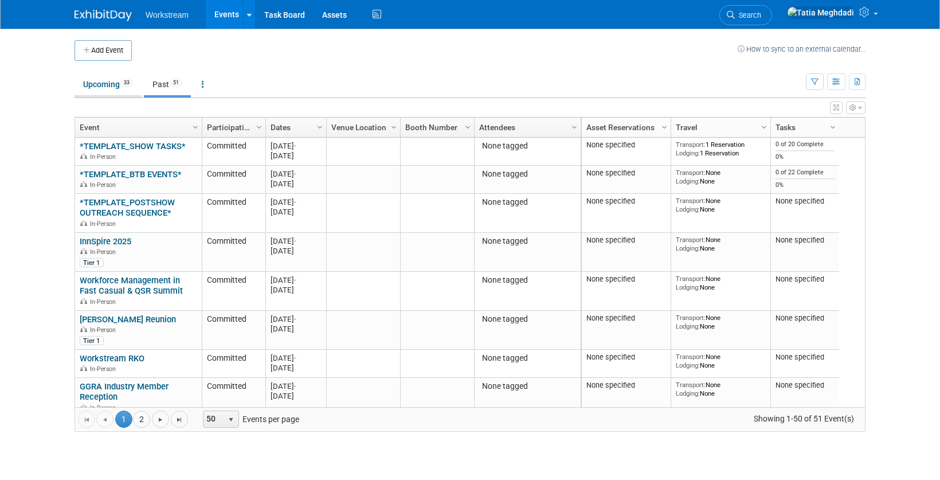
click at [105, 81] on link "Upcoming 33" at bounding box center [108, 84] width 67 height 22
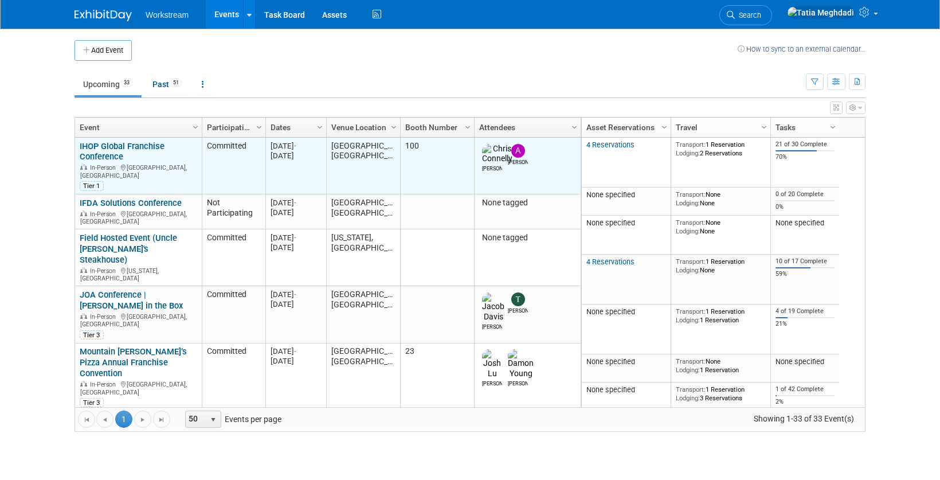
click at [120, 147] on link "IHOP Global Franchise Conference" at bounding box center [122, 151] width 85 height 21
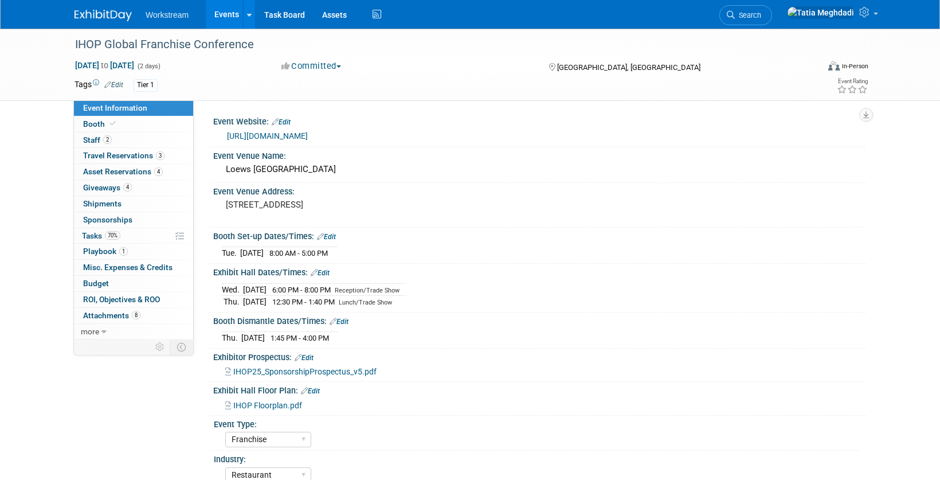
select select "Franchise"
select select "Restaurant"
select select "No"
select select "[PERSON_NAME]"
click at [95, 234] on span "Tasks 70%" at bounding box center [101, 235] width 38 height 9
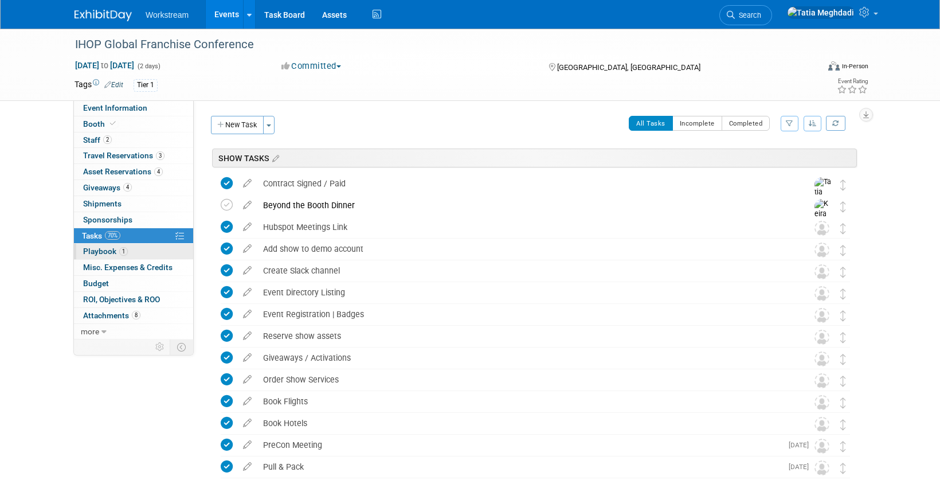
click at [91, 248] on span "Playbook 1" at bounding box center [105, 250] width 45 height 9
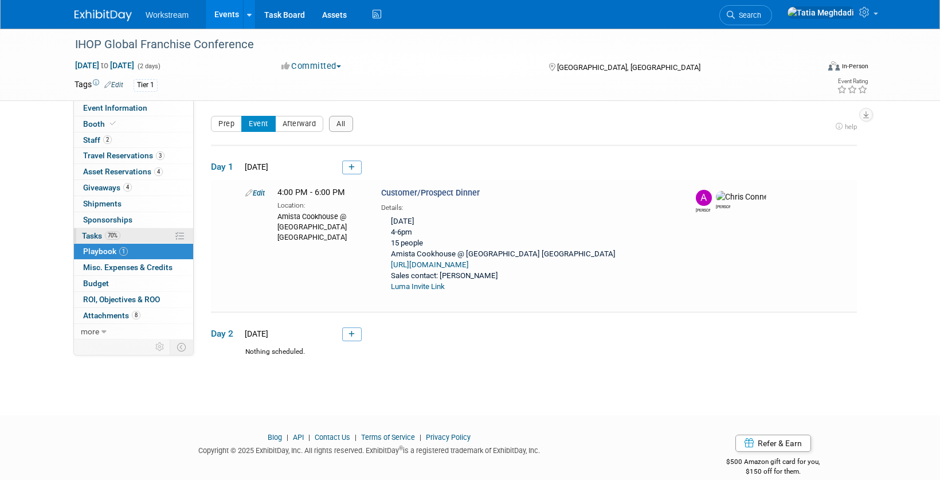
click at [94, 232] on span "Tasks 70%" at bounding box center [101, 235] width 38 height 9
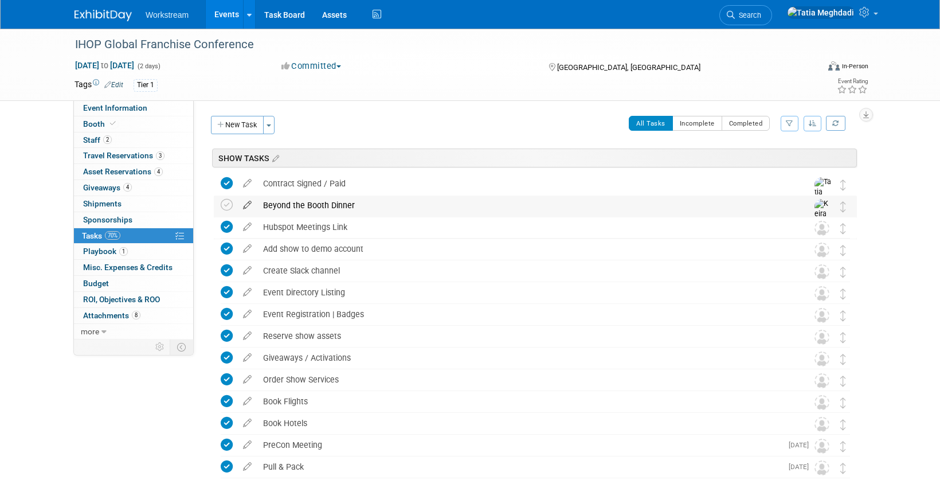
click at [253, 204] on icon at bounding box center [247, 202] width 20 height 14
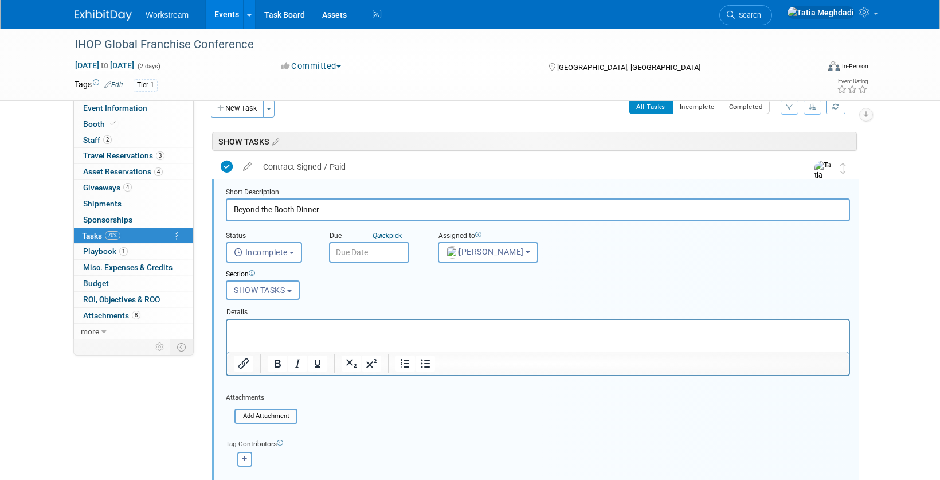
scroll to position [28, 0]
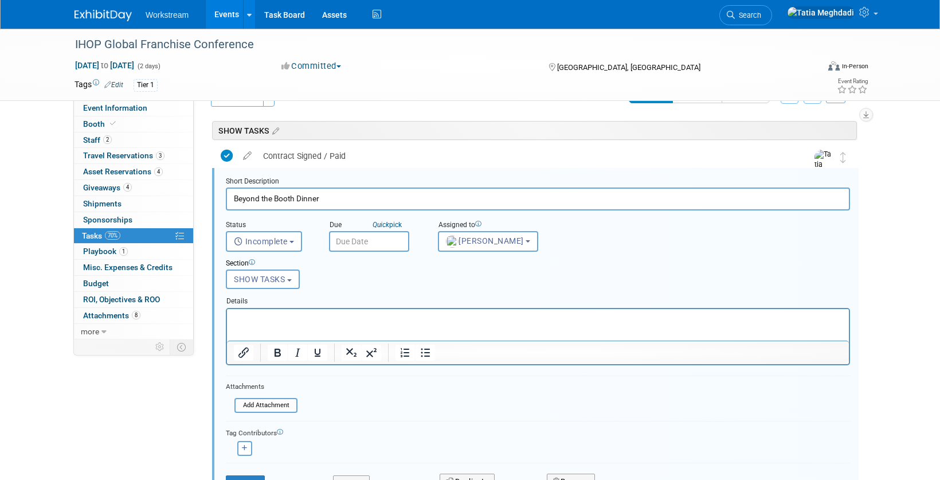
click at [339, 237] on input "text" at bounding box center [369, 241] width 80 height 21
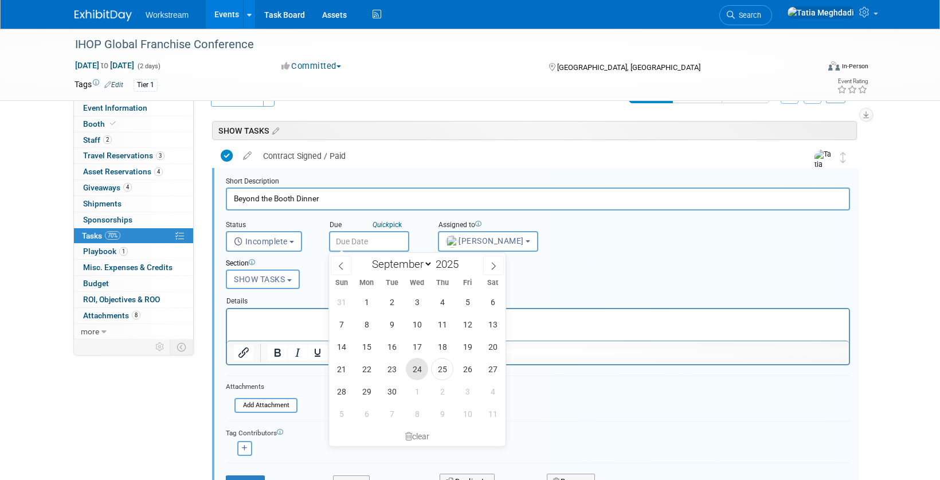
click at [420, 365] on span "24" at bounding box center [417, 369] width 22 height 22
type input "[DATE]"
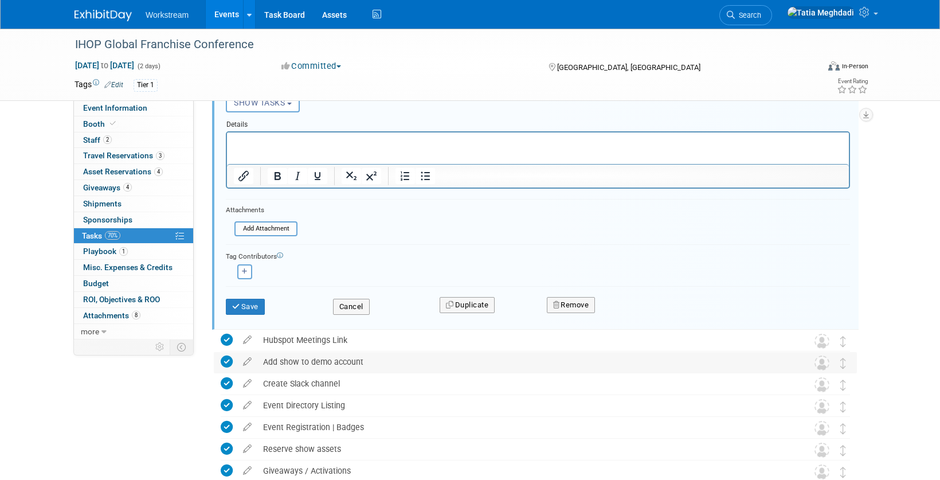
scroll to position [221, 0]
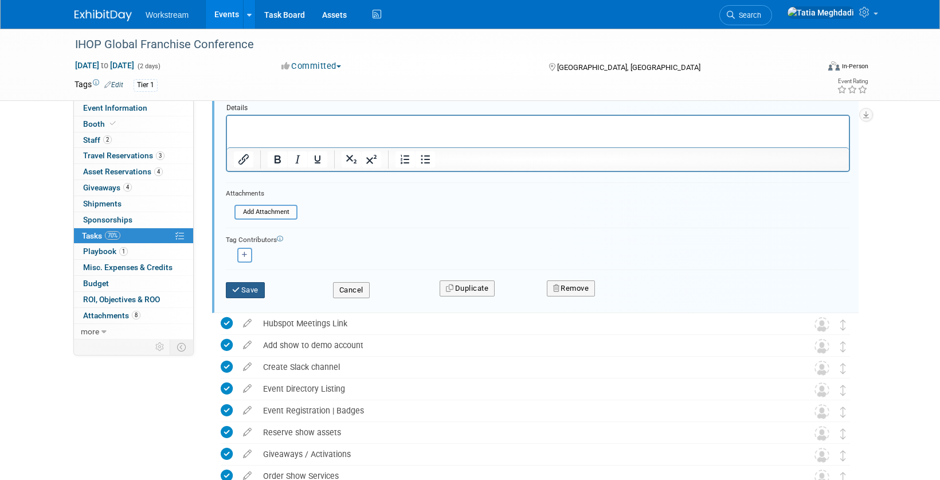
click at [232, 284] on button "Save" at bounding box center [245, 290] width 39 height 16
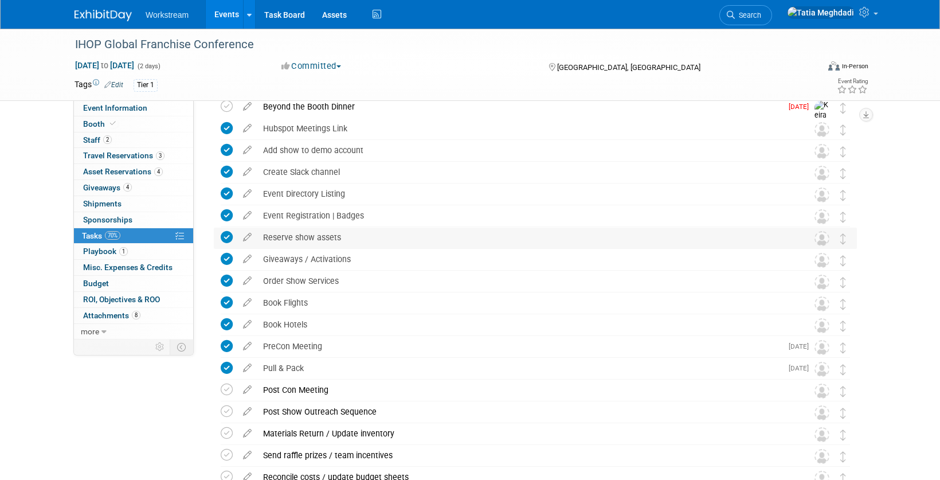
scroll to position [0, 0]
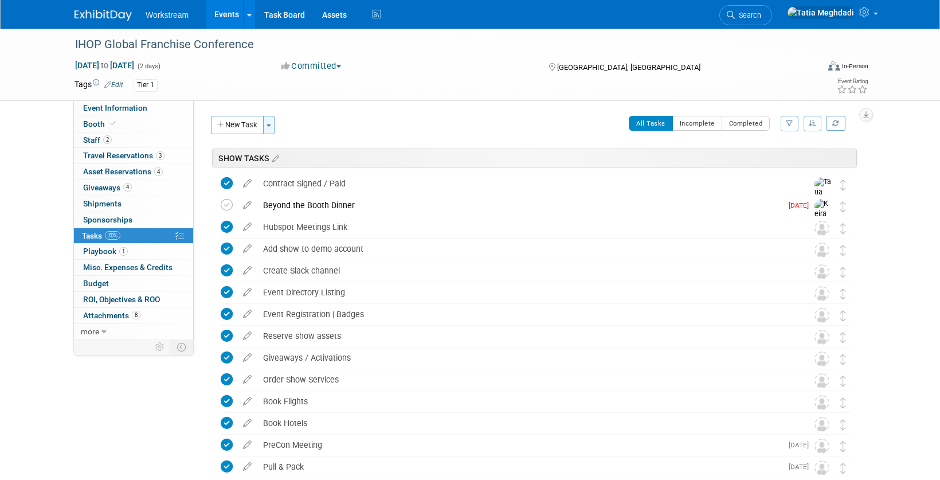
click at [271, 130] on button "Toggle Dropdown" at bounding box center [268, 125] width 11 height 18
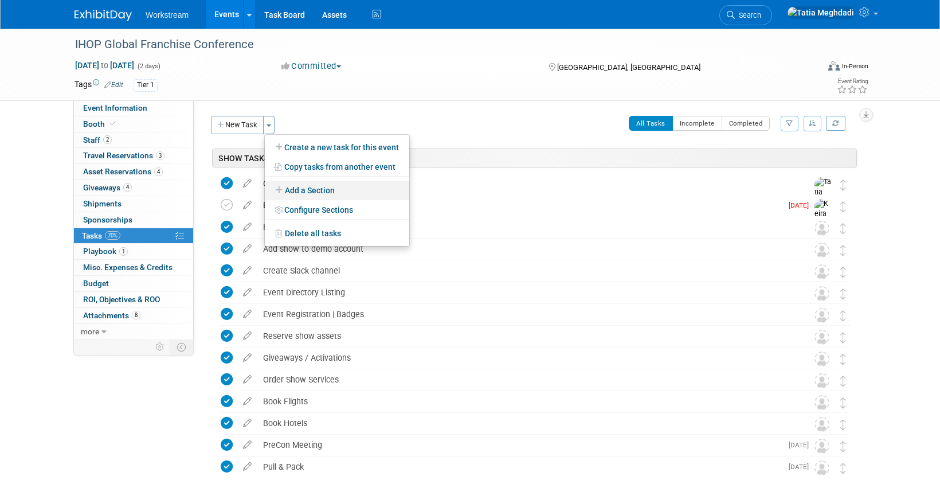
click at [307, 189] on link "Add a Section" at bounding box center [337, 190] width 144 height 19
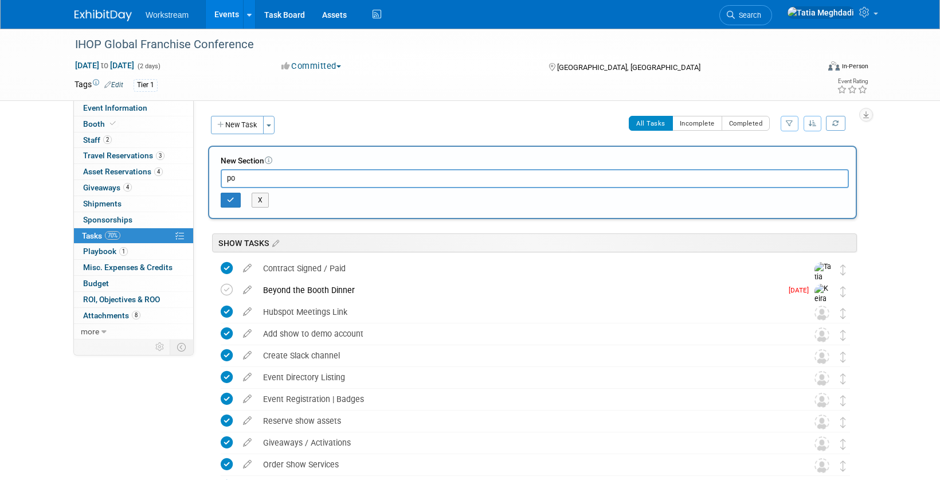
type input "p"
type input "POST SHOW OUTREACH SEQUENCE"
click at [241, 206] on div "X" at bounding box center [535, 202] width 628 height 18
click at [233, 200] on icon "button" at bounding box center [230, 200] width 7 height 7
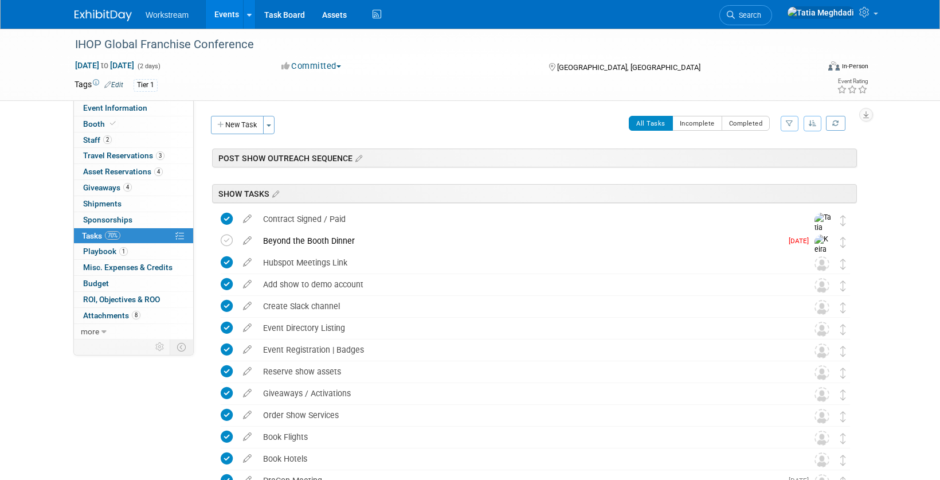
click at [358, 159] on icon at bounding box center [358, 159] width 10 height 10
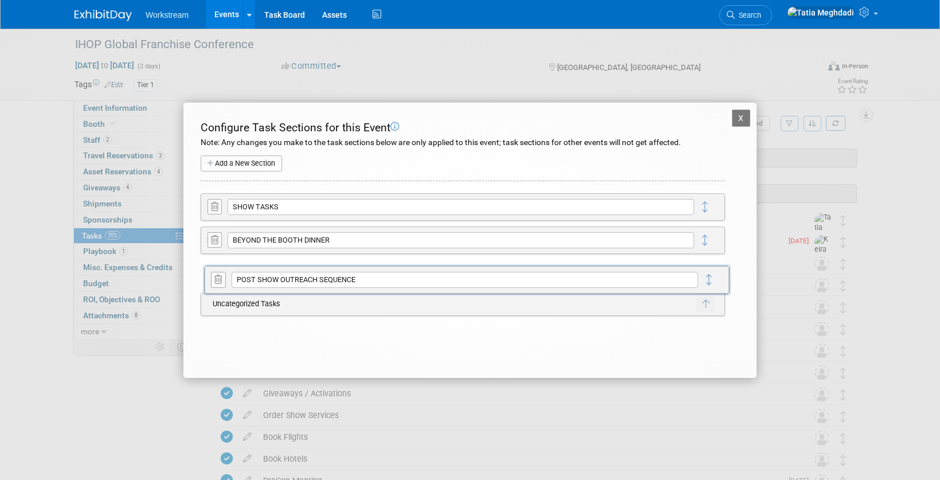
drag, startPoint x: 707, startPoint y: 214, endPoint x: 717, endPoint y: 285, distance: 72.3
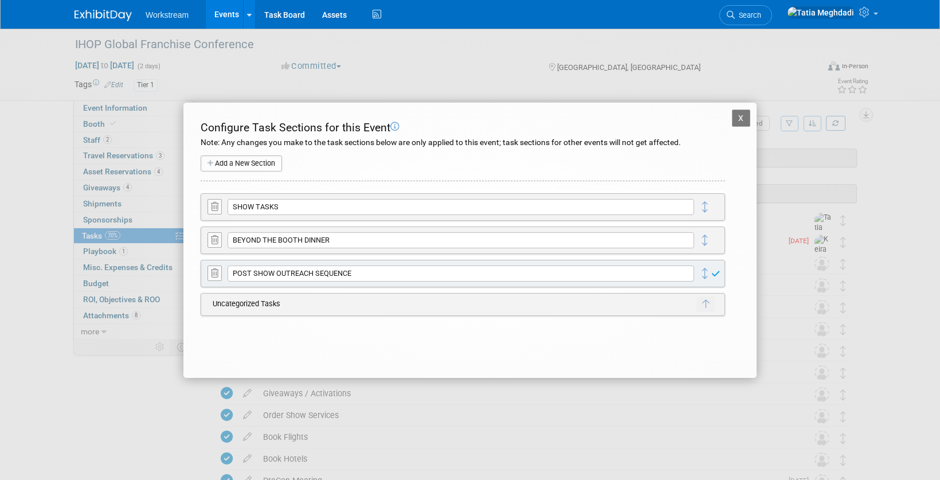
click at [738, 119] on button "X" at bounding box center [741, 117] width 18 height 17
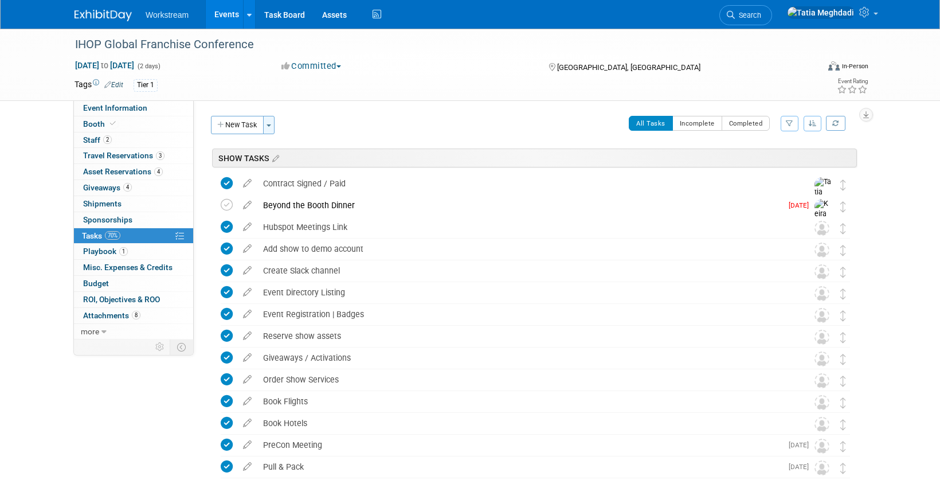
click at [268, 126] on span "button" at bounding box center [269, 125] width 5 height 2
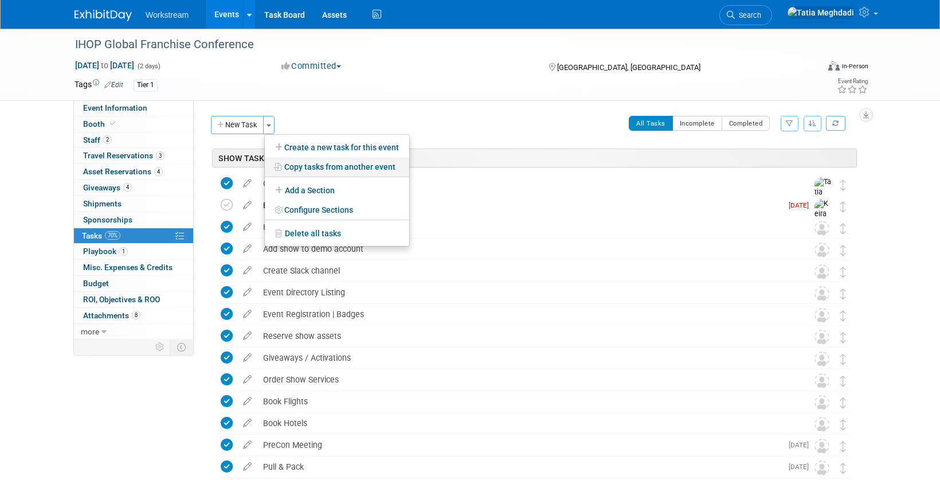
click at [322, 169] on link "Copy tasks from another event" at bounding box center [337, 166] width 144 height 19
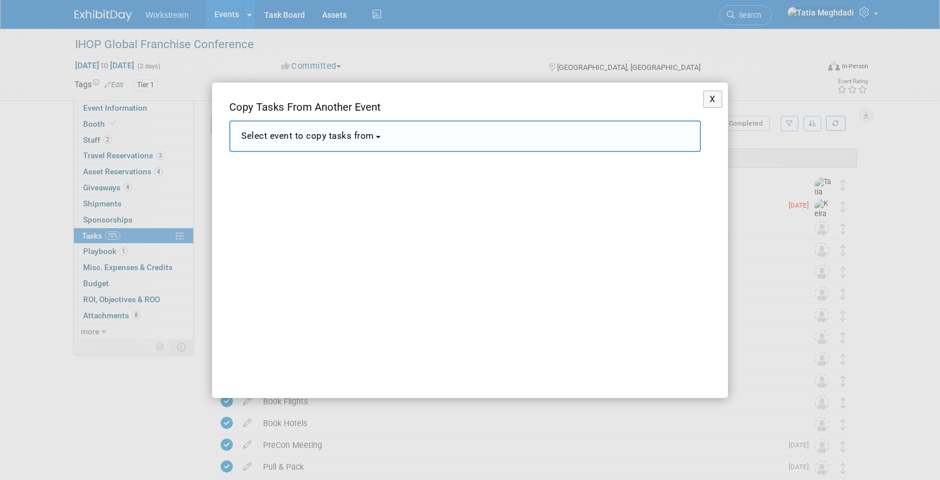
click at [297, 139] on span "Select event to copy tasks from" at bounding box center [307, 136] width 133 height 10
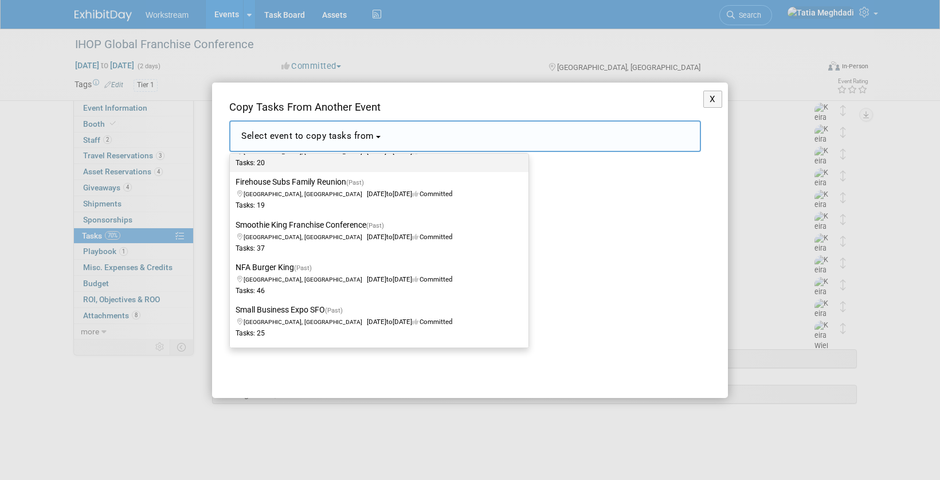
scroll to position [1164, 0]
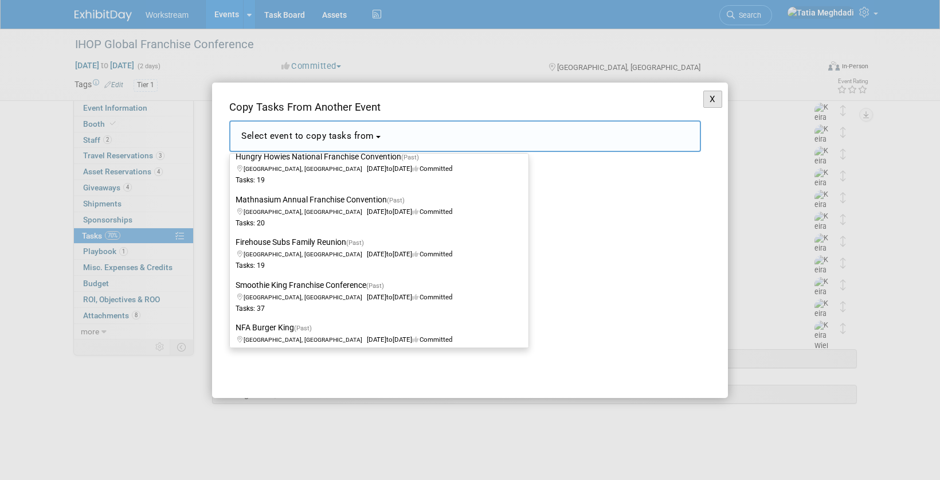
click at [710, 100] on button "X" at bounding box center [712, 100] width 19 height 18
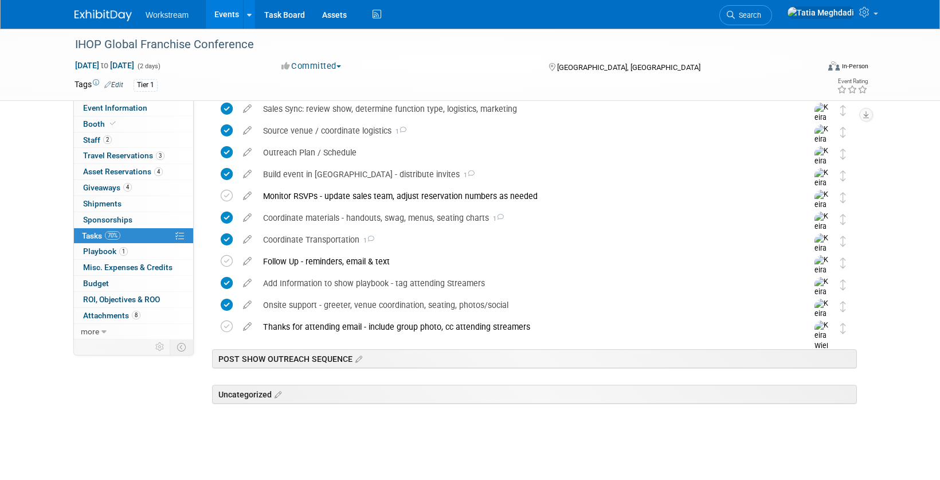
scroll to position [0, 0]
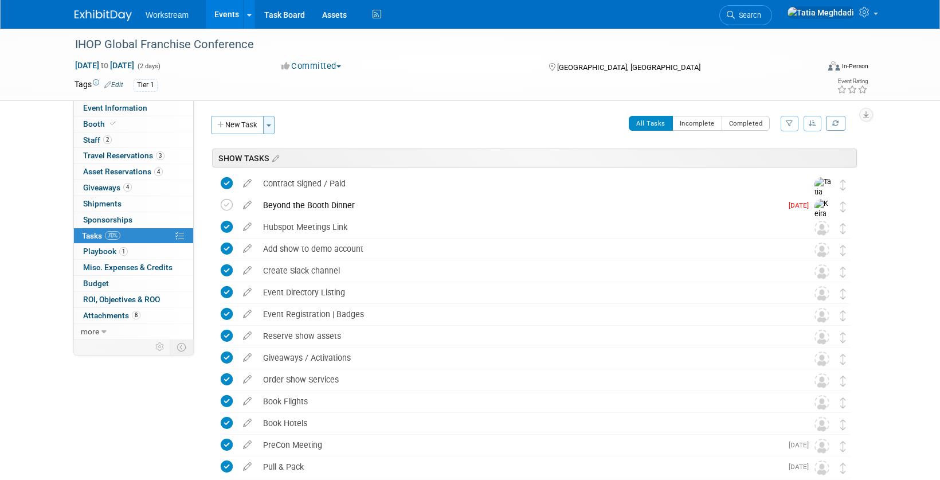
click at [273, 128] on button "Toggle Dropdown" at bounding box center [268, 125] width 11 height 18
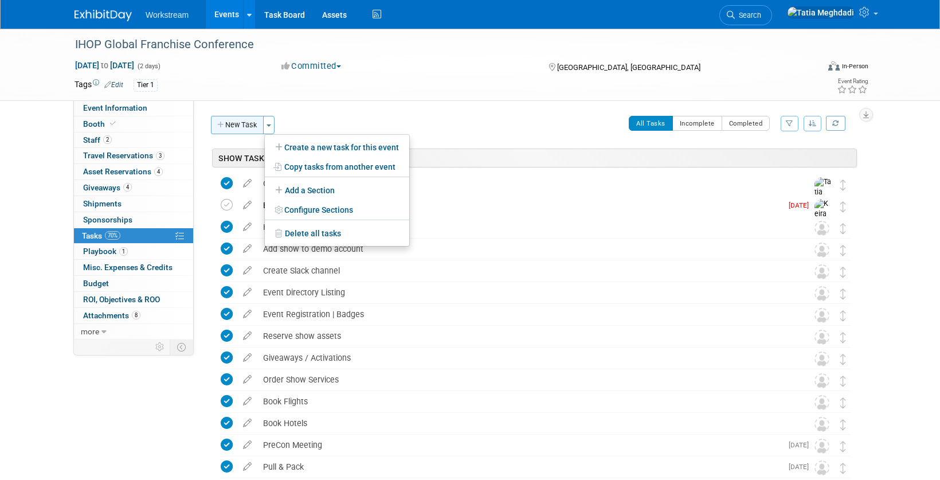
click at [217, 124] on icon "button" at bounding box center [221, 125] width 8 height 7
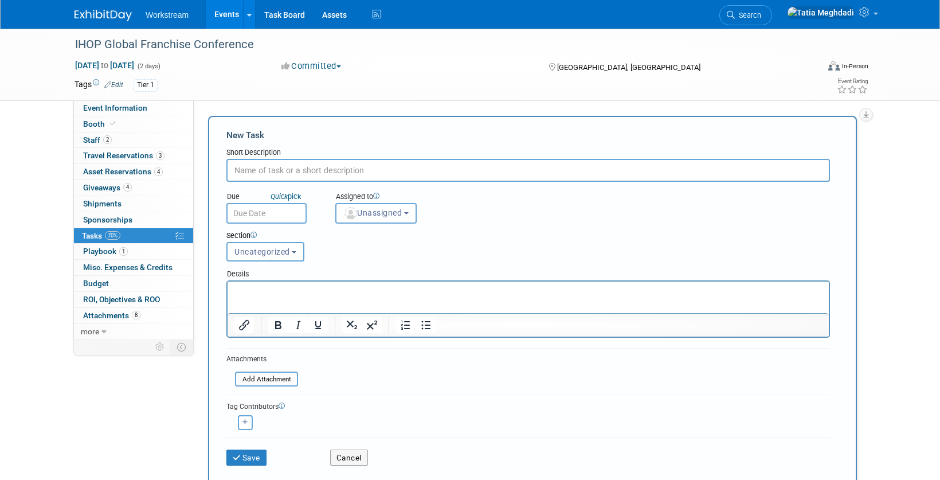
click at [224, 124] on div "New Task Short Description Due Quick pick Unassigned" at bounding box center [532, 301] width 649 height 371
click at [256, 169] on input "text" at bounding box center [528, 170] width 604 height 23
click at [252, 170] on input "text" at bounding box center [528, 170] width 604 height 23
type input "Send Opps sheet to reps, link in EXD"
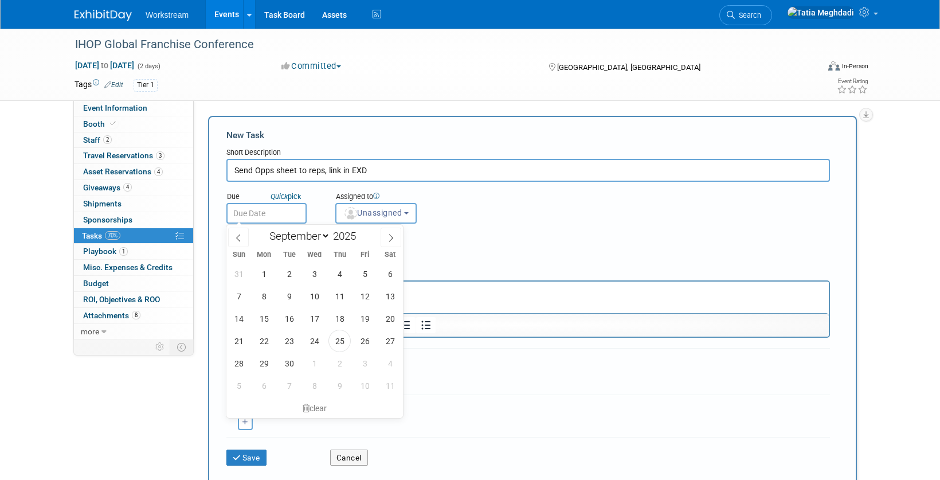
click at [263, 211] on input "text" at bounding box center [266, 213] width 80 height 21
click at [360, 336] on span "26" at bounding box center [365, 341] width 22 height 22
type input "Sep 26, 2025"
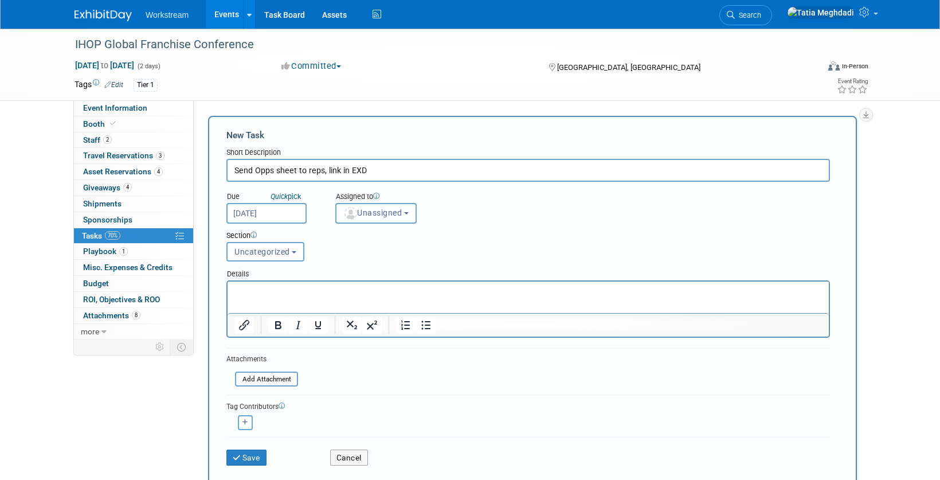
click at [383, 212] on span "Unassigned" at bounding box center [372, 212] width 58 height 9
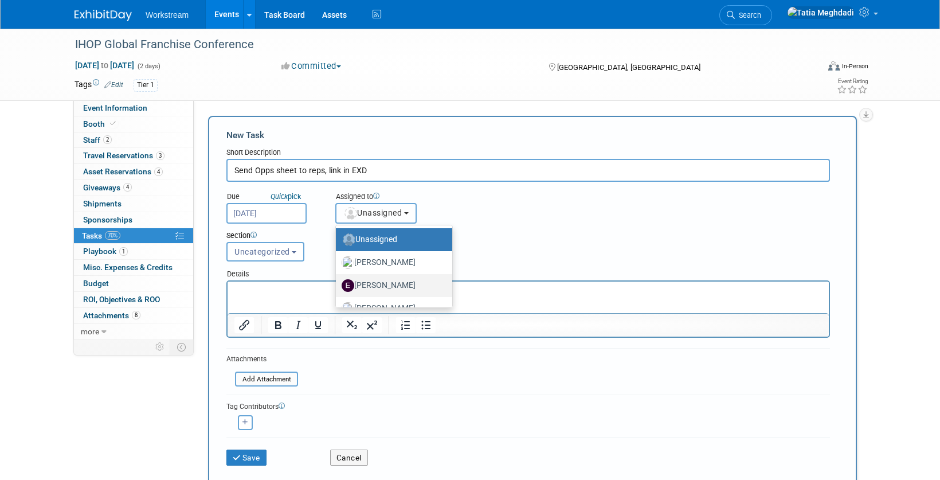
scroll to position [38, 0]
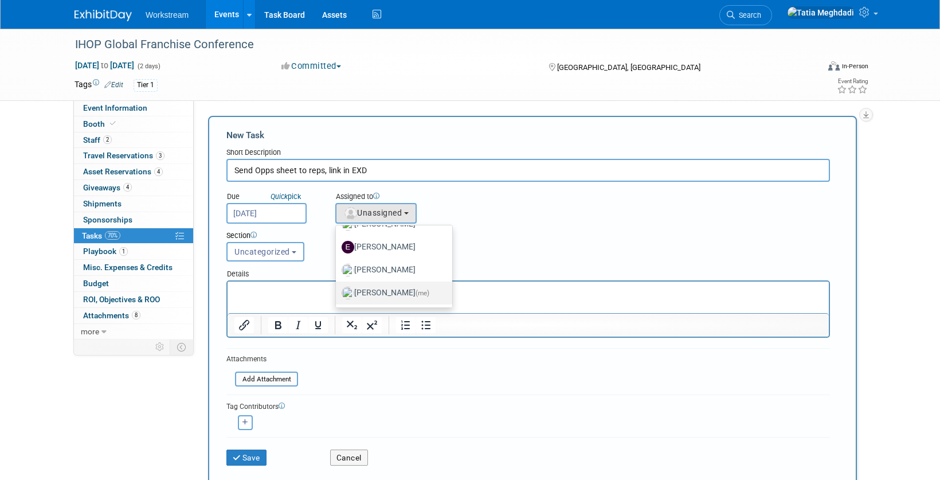
click at [376, 292] on label "Tatia Meghdadi (me)" at bounding box center [391, 293] width 99 height 18
click at [338, 292] on input "Tatia Meghdadi (me)" at bounding box center [333, 291] width 7 height 7
select select "b902a942-28d6-4fba-8668-6eaa2e055ed5"
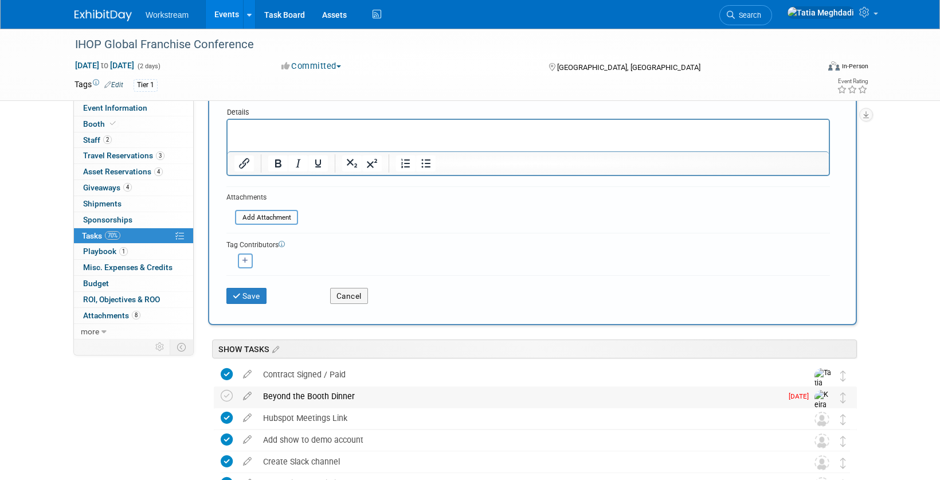
scroll to position [227, 0]
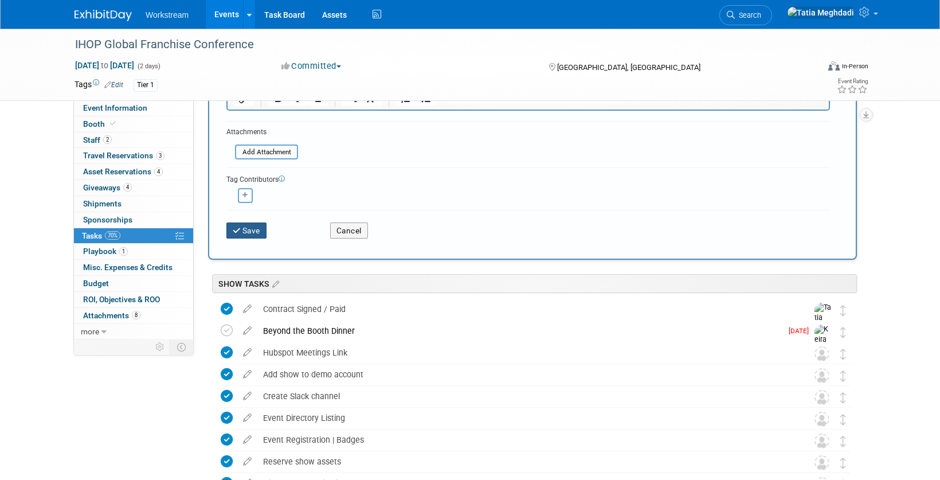
click at [258, 230] on button "Save" at bounding box center [246, 230] width 40 height 16
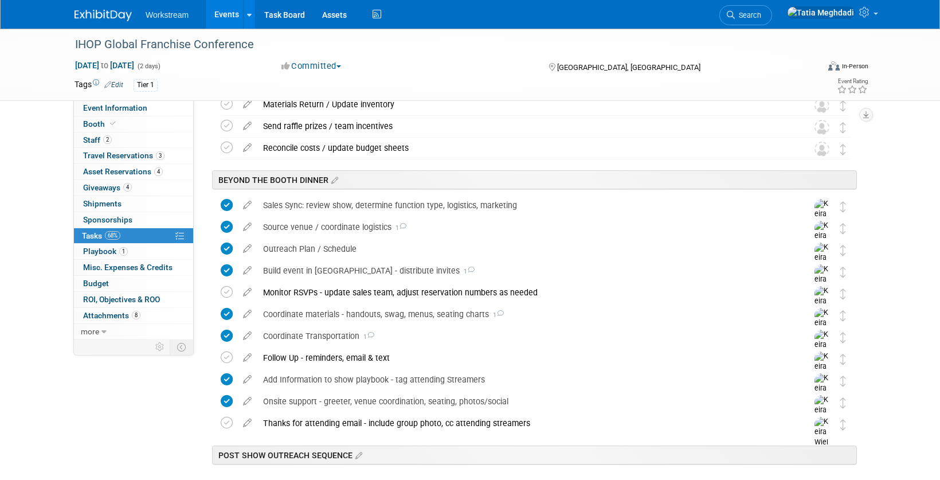
scroll to position [546, 0]
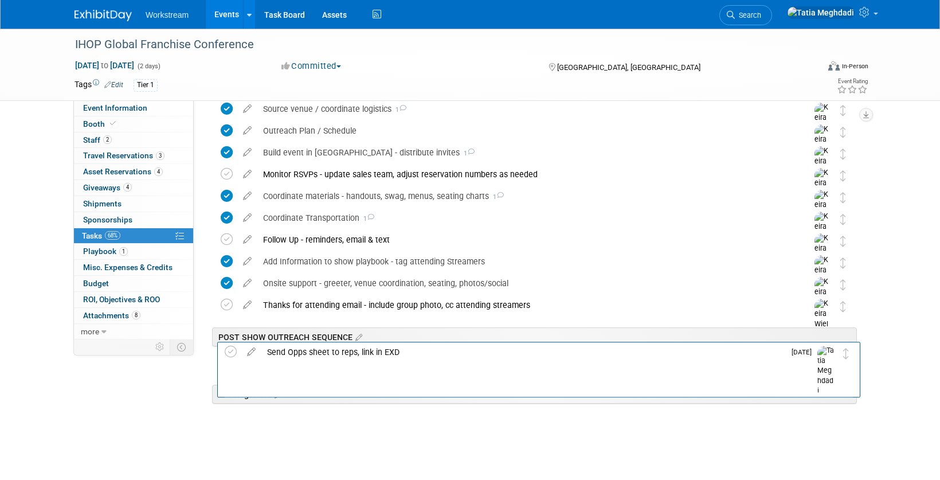
drag, startPoint x: 843, startPoint y: 400, endPoint x: 848, endPoint y: 360, distance: 40.5
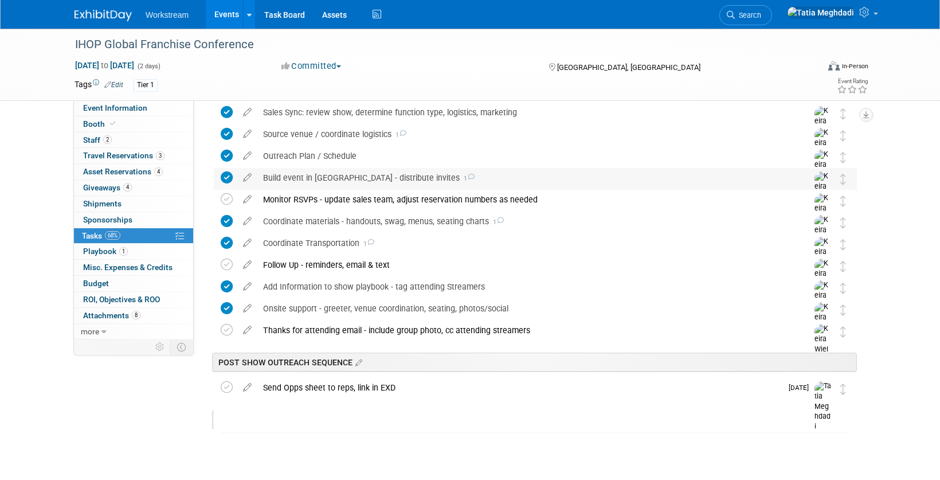
scroll to position [0, 0]
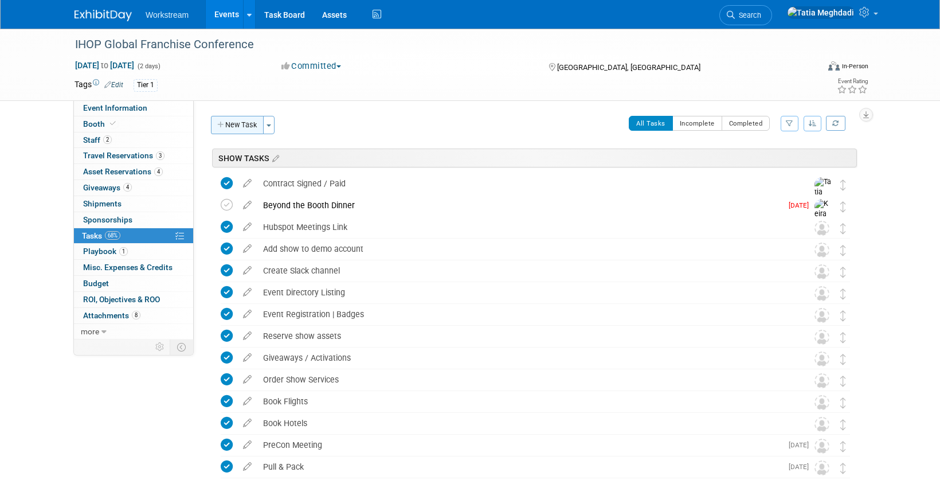
click at [235, 131] on button "New Task" at bounding box center [237, 125] width 53 height 18
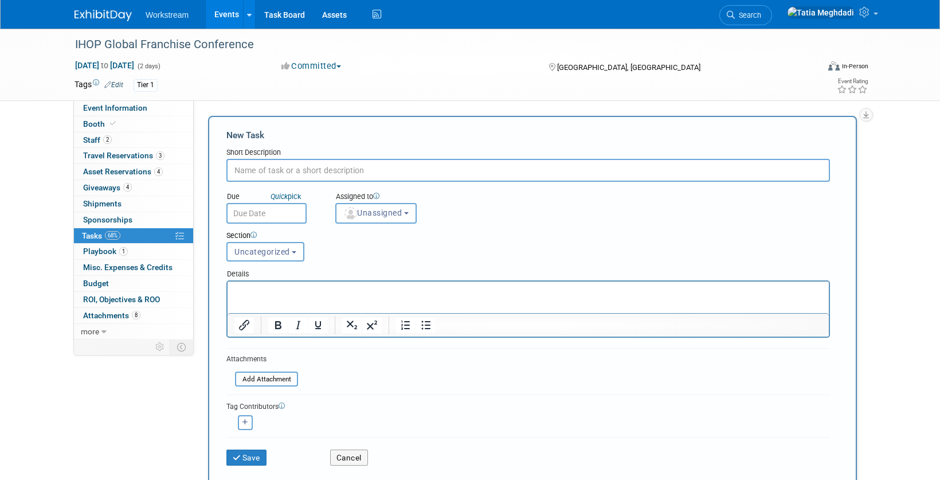
click at [260, 174] on input "text" at bounding box center [528, 170] width 604 height 23
type input "B"
type input "Booth Visitor List - create, save link in EXD, send via form to MOps"
click at [273, 216] on input "text" at bounding box center [266, 213] width 80 height 21
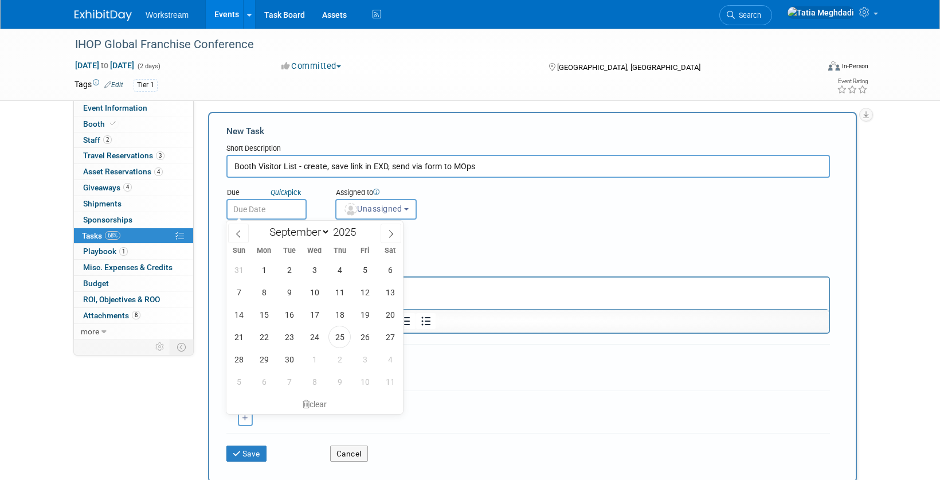
scroll to position [6, 0]
click at [362, 336] on span "26" at bounding box center [365, 335] width 22 height 22
type input "Sep 26, 2025"
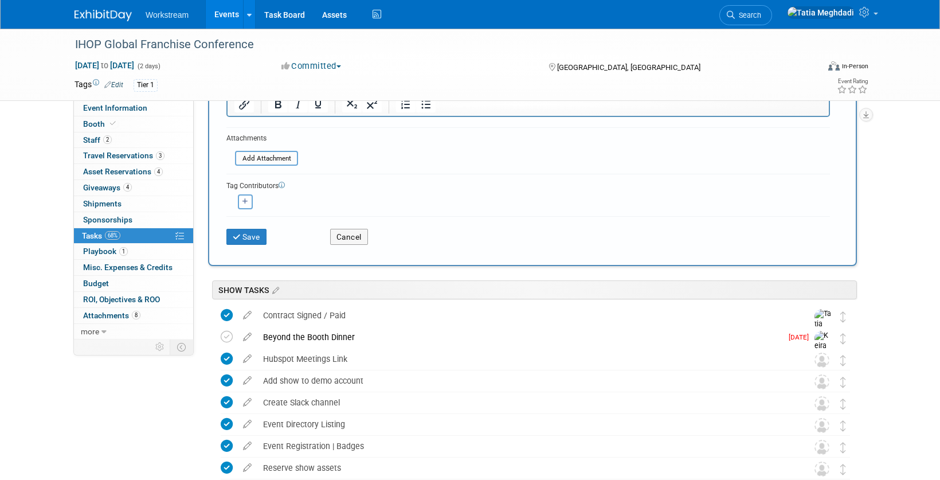
scroll to position [228, 0]
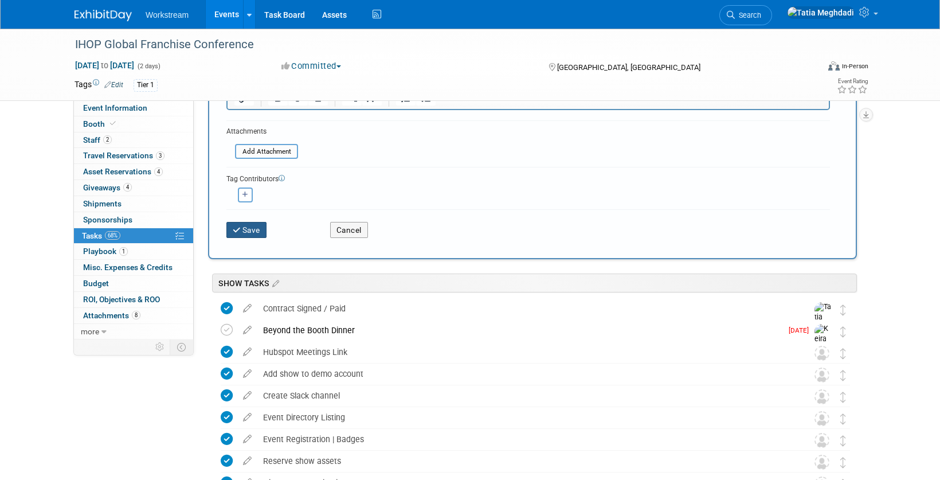
click at [236, 228] on icon "submit" at bounding box center [238, 230] width 10 height 8
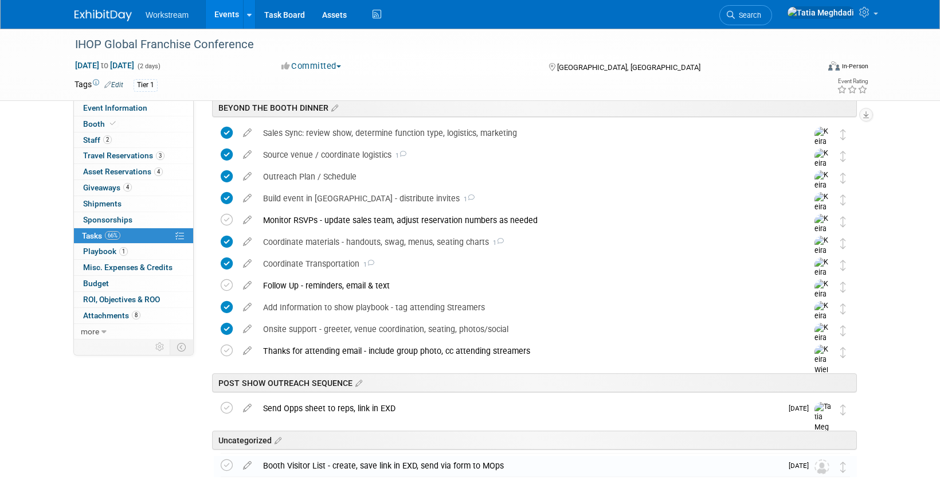
scroll to position [568, 0]
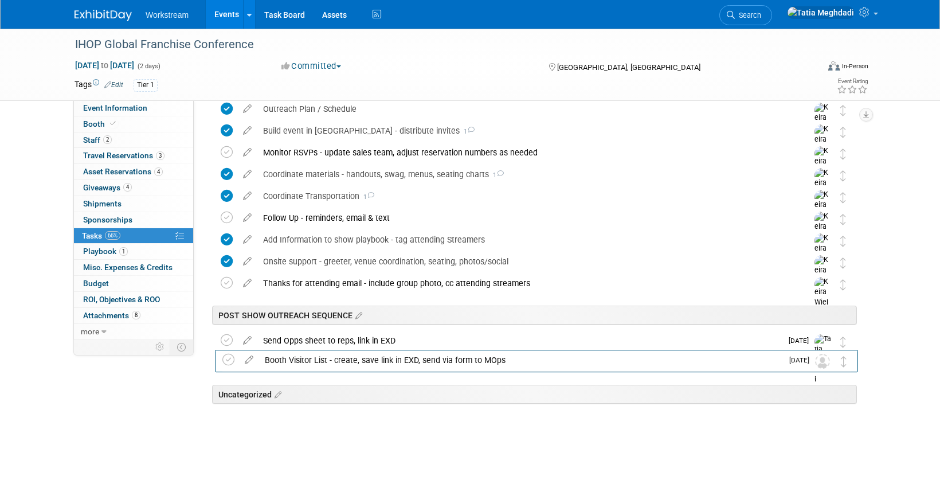
drag, startPoint x: 843, startPoint y: 379, endPoint x: 853, endPoint y: 364, distance: 18.3
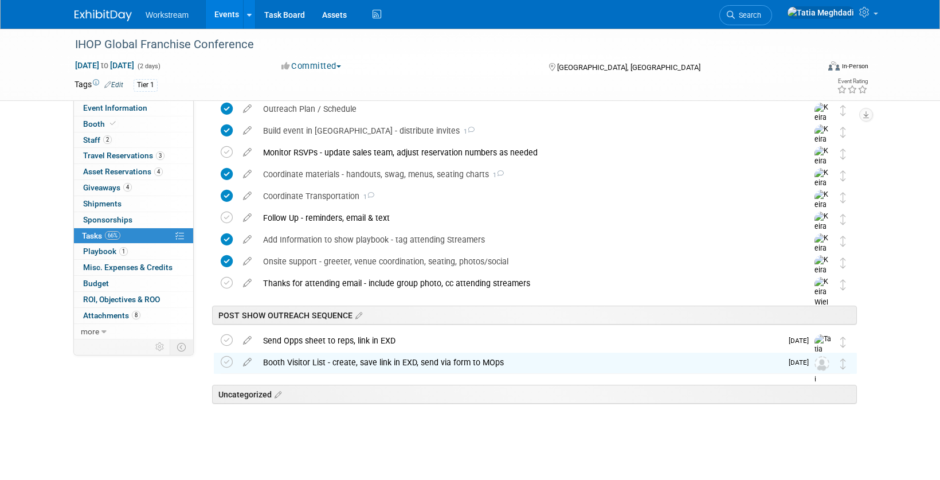
click at [464, 423] on div at bounding box center [532, 421] width 649 height 23
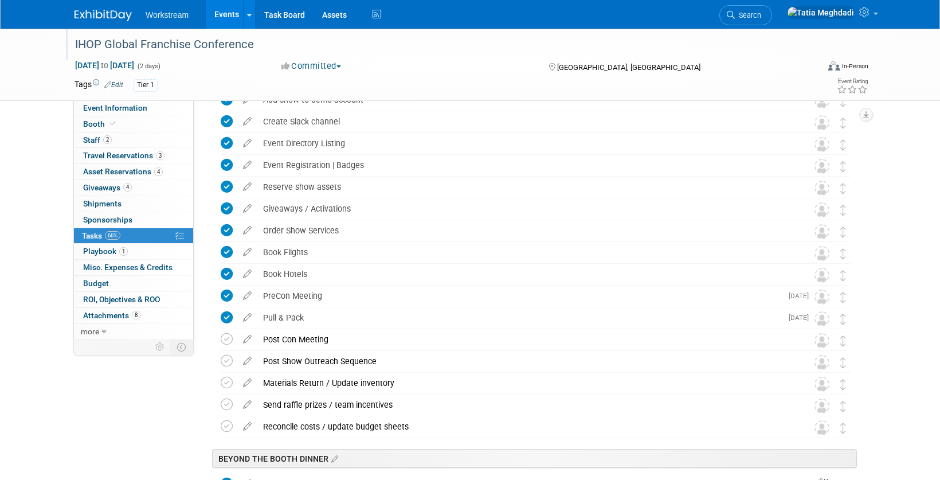
scroll to position [125, 0]
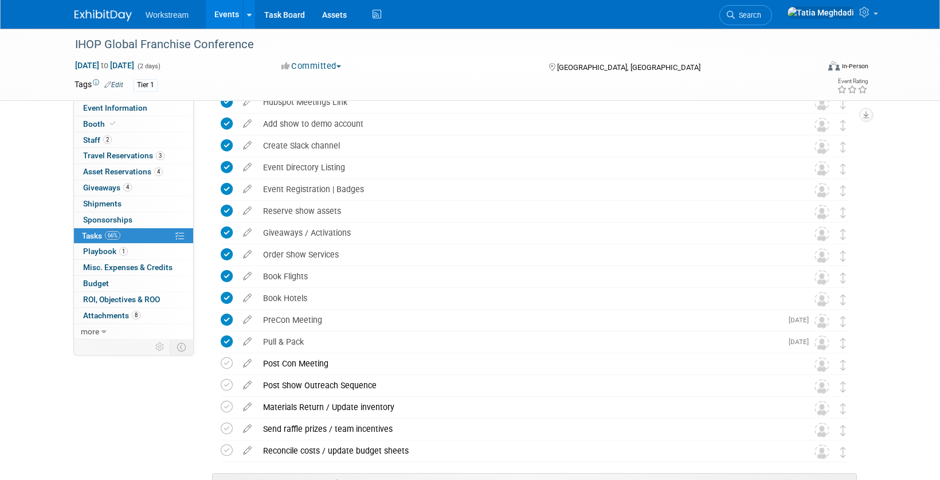
click at [214, 15] on link "Events" at bounding box center [227, 14] width 42 height 29
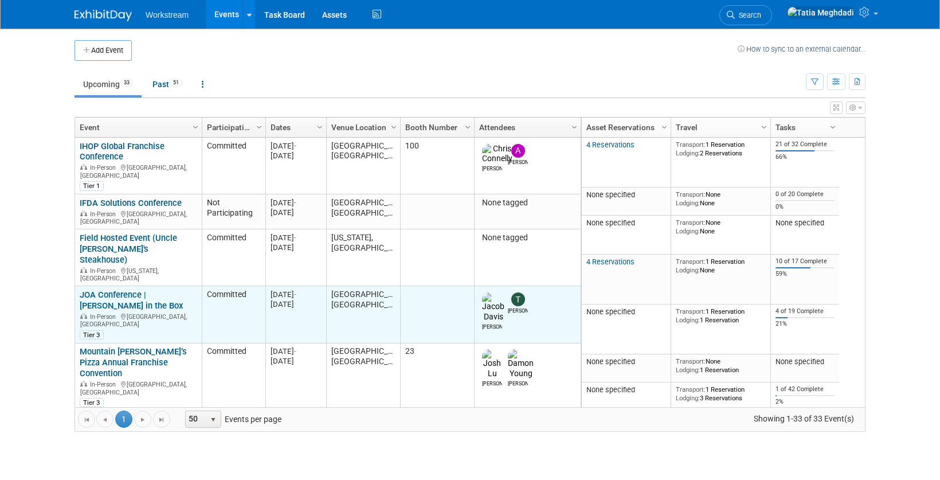
click at [108, 289] on link "JOA Conference | [PERSON_NAME] in the Box" at bounding box center [131, 299] width 103 height 21
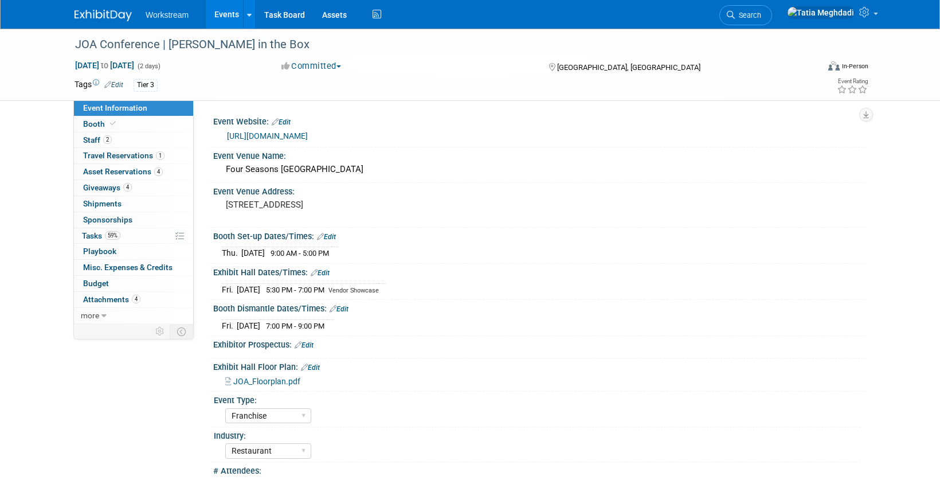
select select "Franchise"
select select "Restaurant"
select select "No"
select select "[PERSON_NAME]"
click at [99, 236] on span "Tasks 59%" at bounding box center [101, 235] width 38 height 9
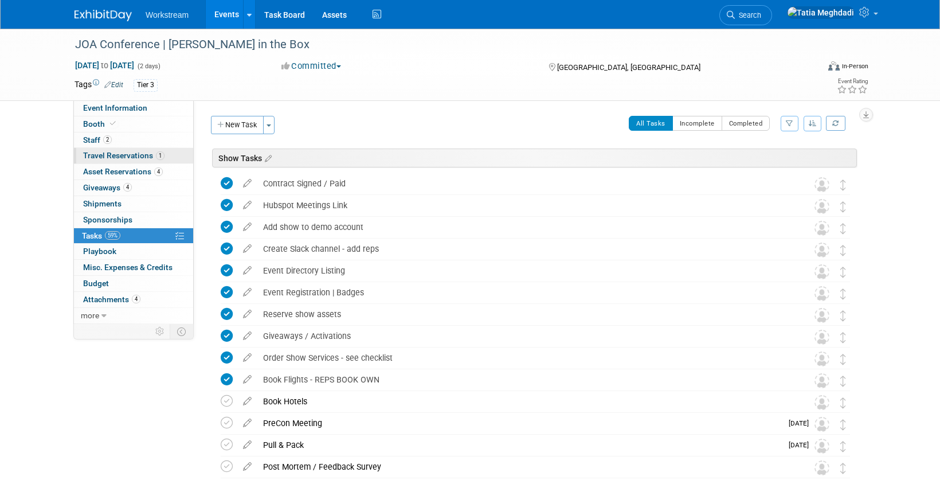
click at [97, 154] on span "Travel Reservations 1" at bounding box center [123, 155] width 81 height 9
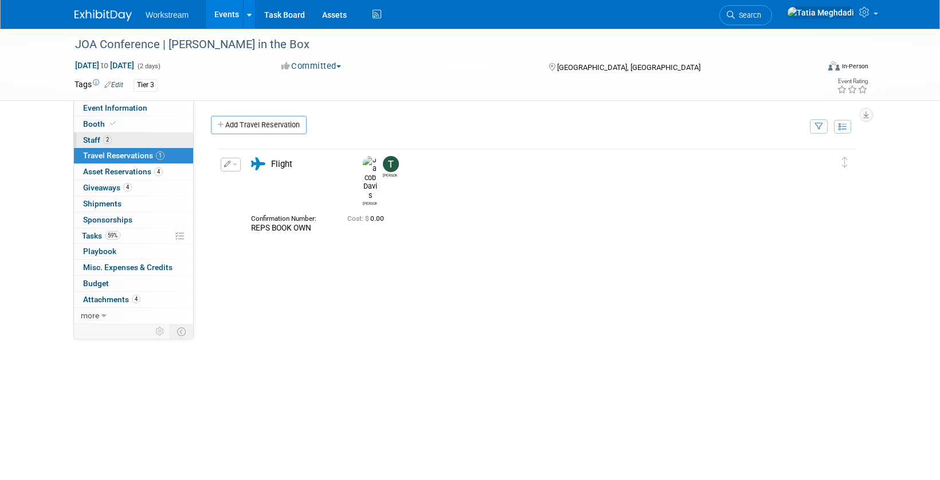
click at [89, 138] on span "Staff 2" at bounding box center [97, 139] width 29 height 9
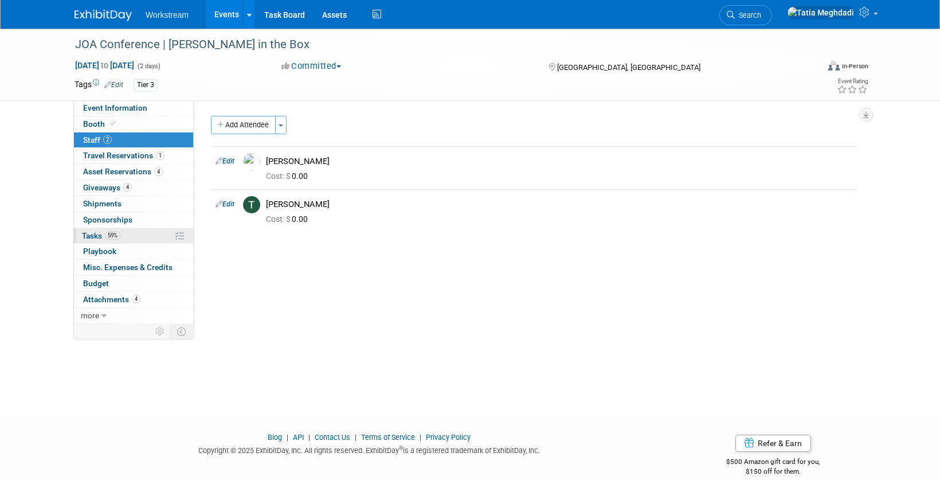
click at [91, 236] on span "Tasks 59%" at bounding box center [101, 235] width 38 height 9
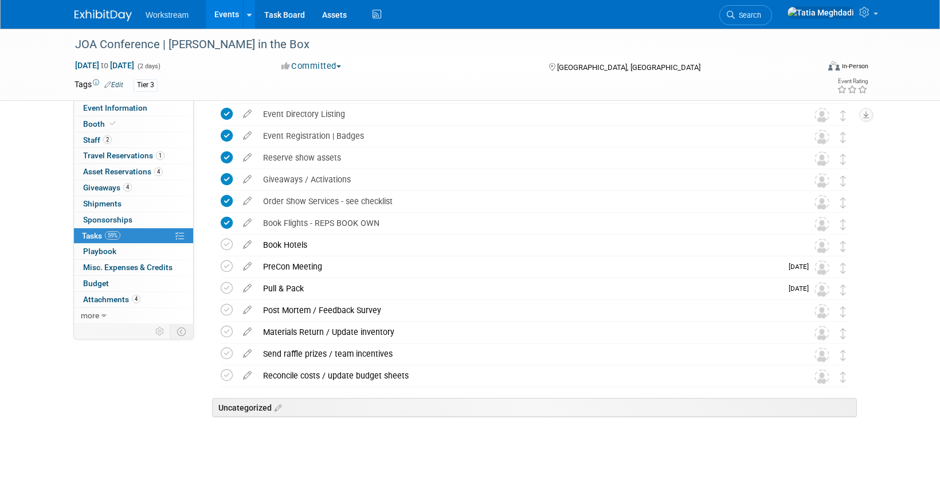
scroll to position [160, 0]
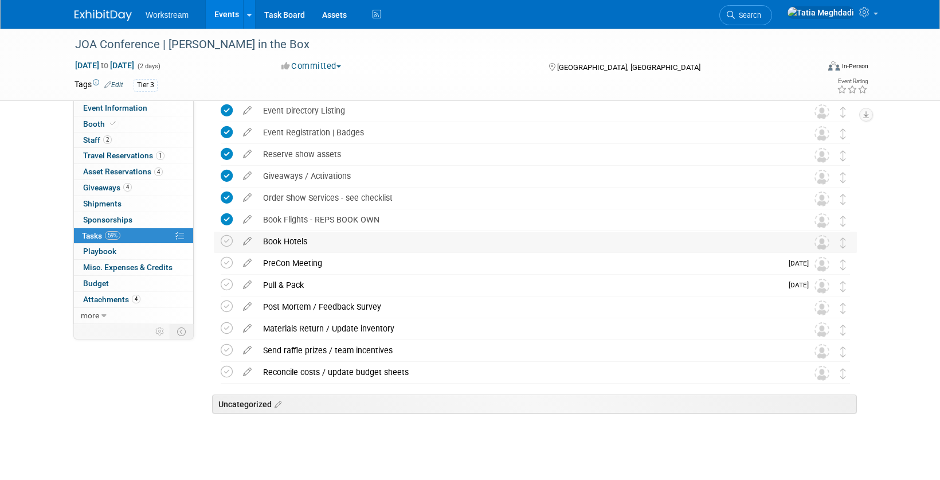
click at [343, 242] on div "Book Hotels" at bounding box center [524, 241] width 534 height 19
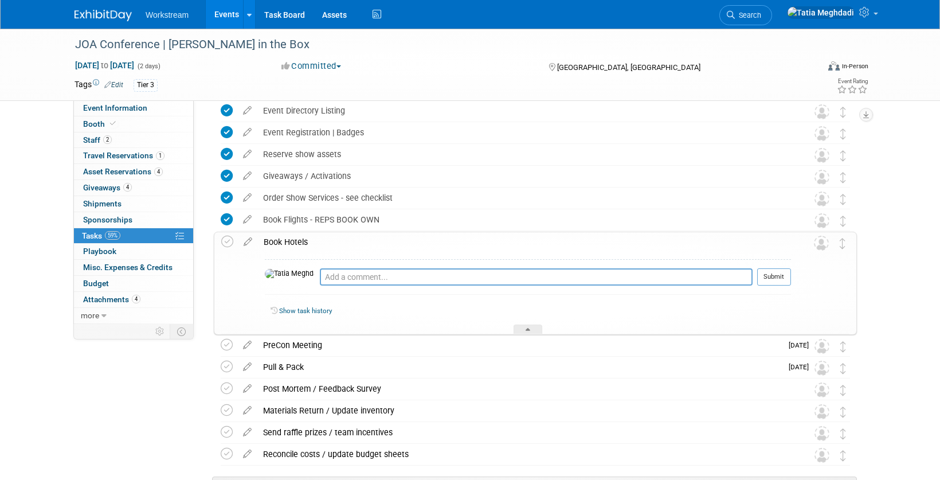
click at [343, 242] on div "Book Hotels" at bounding box center [524, 241] width 533 height 19
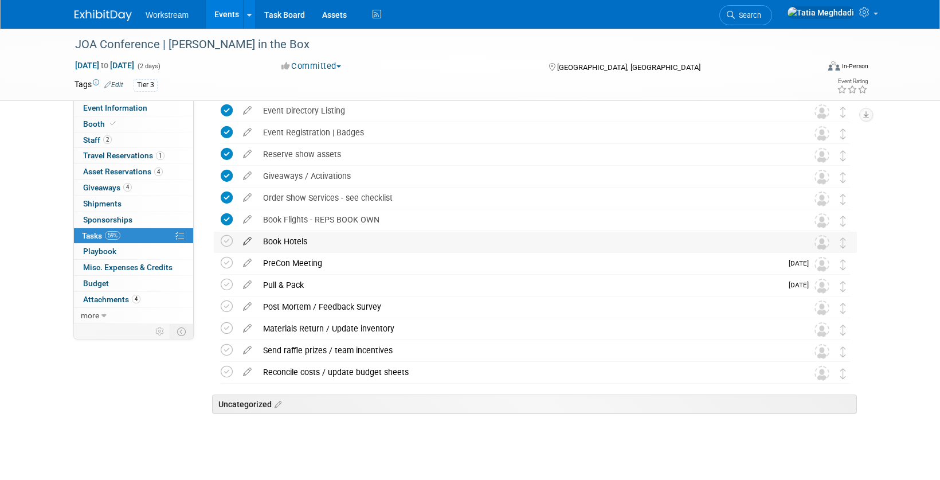
click at [246, 241] on icon at bounding box center [247, 239] width 20 height 14
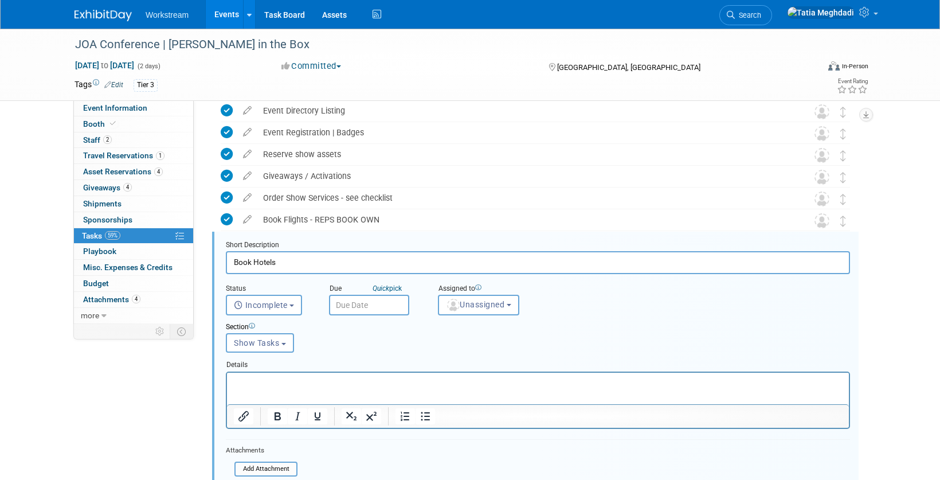
scroll to position [224, 0]
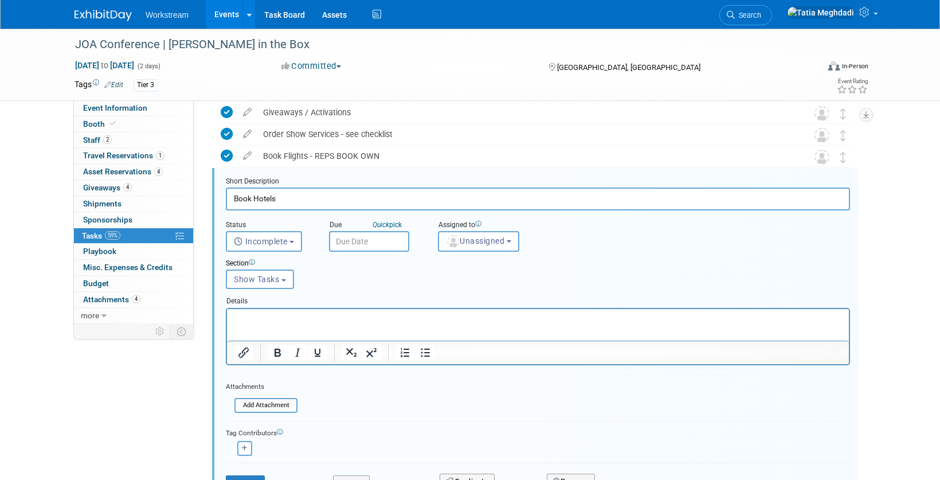
click at [388, 241] on input "text" at bounding box center [369, 241] width 80 height 21
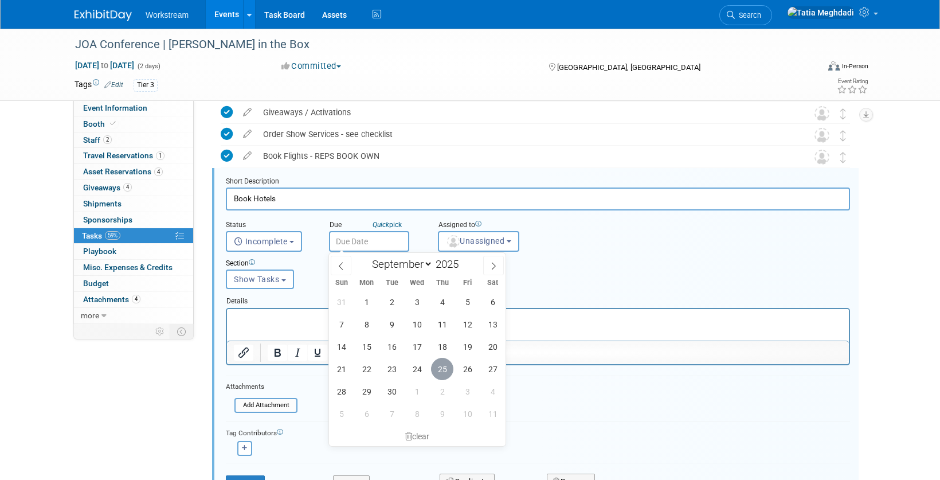
click at [446, 366] on span "25" at bounding box center [442, 369] width 22 height 22
type input "Sep 25, 2025"
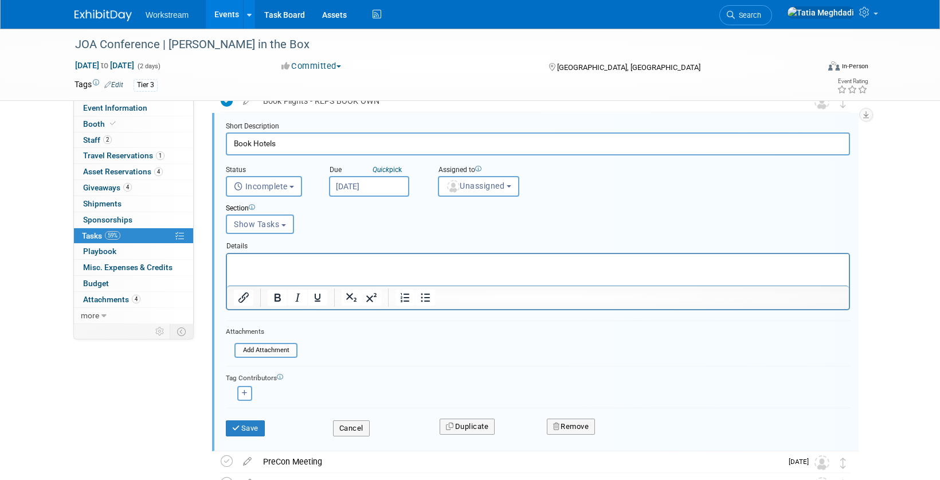
scroll to position [279, 0]
click at [476, 189] on span "Unassigned" at bounding box center [475, 185] width 58 height 9
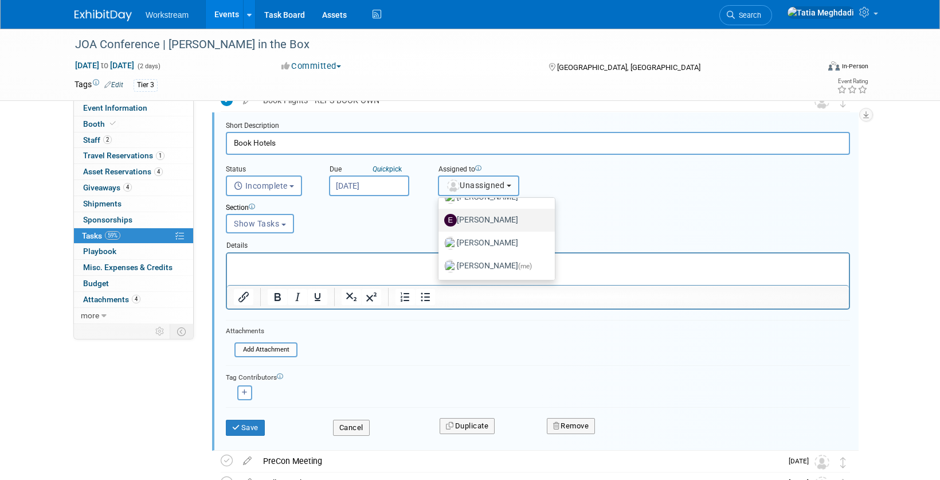
scroll to position [38, 0]
click at [472, 262] on label "Tatia Meghdadi (me)" at bounding box center [493, 265] width 99 height 18
click at [440, 262] on input "Tatia Meghdadi (me)" at bounding box center [436, 263] width 7 height 7
select select "b902a942-28d6-4fba-8668-6eaa2e055ed5"
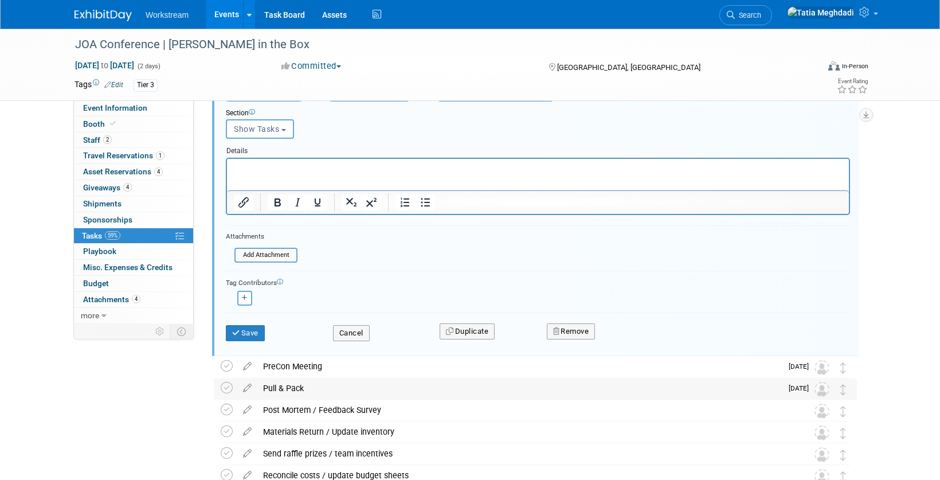
scroll to position [439, 0]
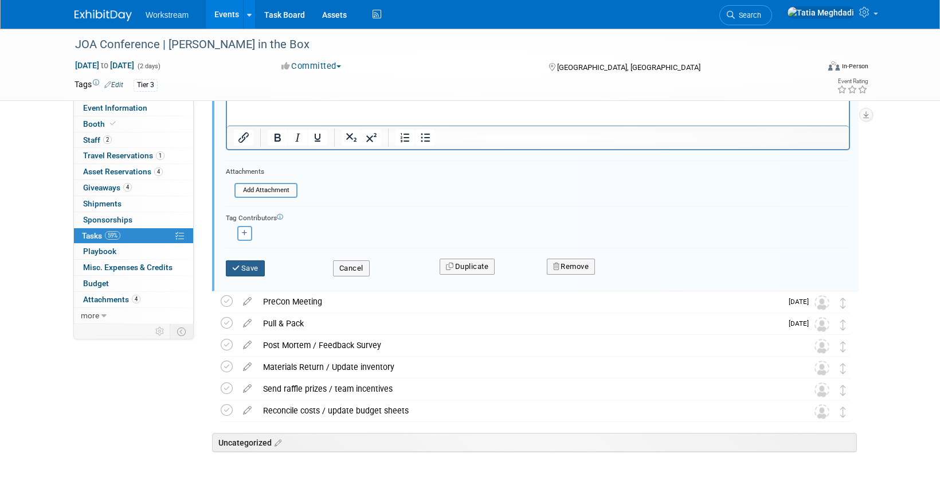
click at [255, 273] on button "Save" at bounding box center [245, 268] width 39 height 16
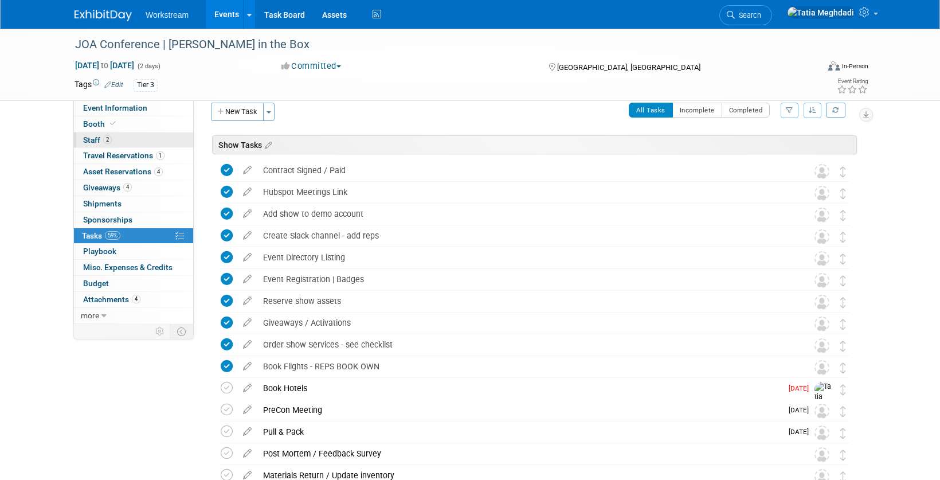
scroll to position [0, 0]
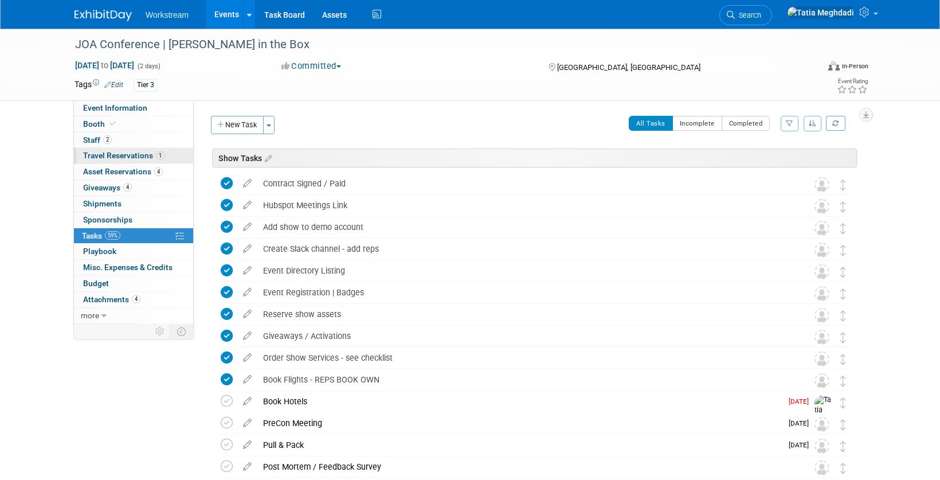
click at [106, 154] on span "Travel Reservations 1" at bounding box center [123, 155] width 81 height 9
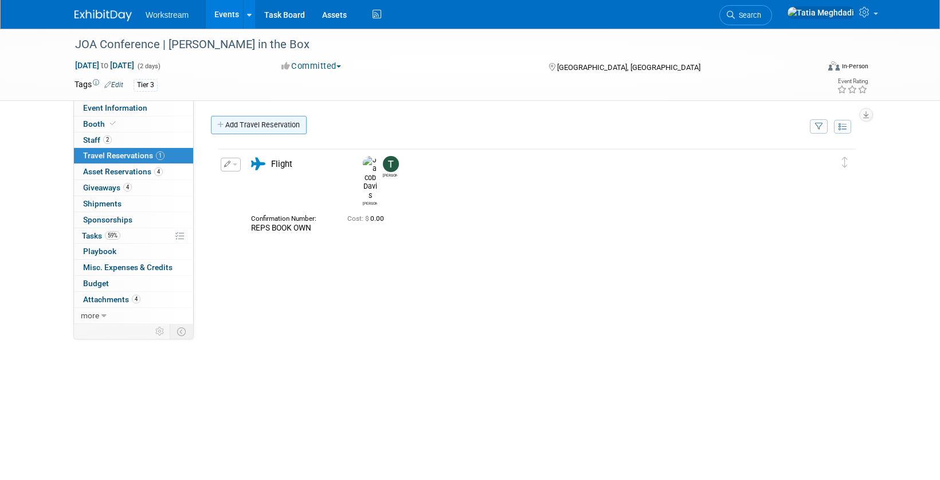
click at [232, 124] on link "Add Travel Reservation" at bounding box center [259, 125] width 96 height 18
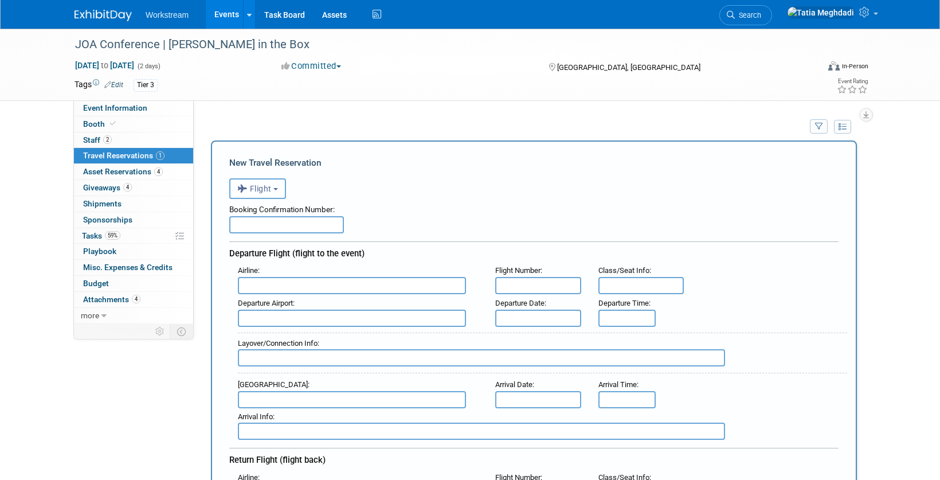
click at [267, 194] on button "Flight" at bounding box center [257, 188] width 57 height 21
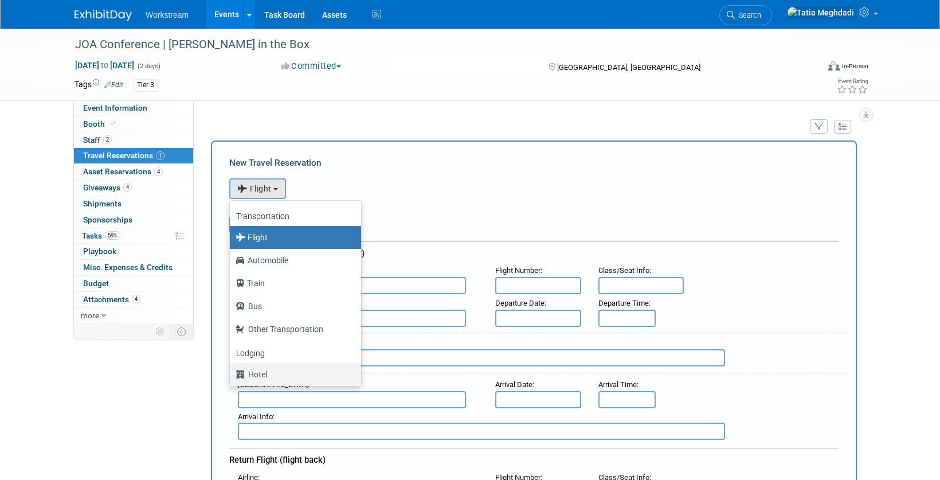
click at [273, 373] on label "Hotel" at bounding box center [293, 374] width 114 height 18
click at [232, 373] on input "Hotel" at bounding box center [227, 372] width 7 height 7
select select "6"
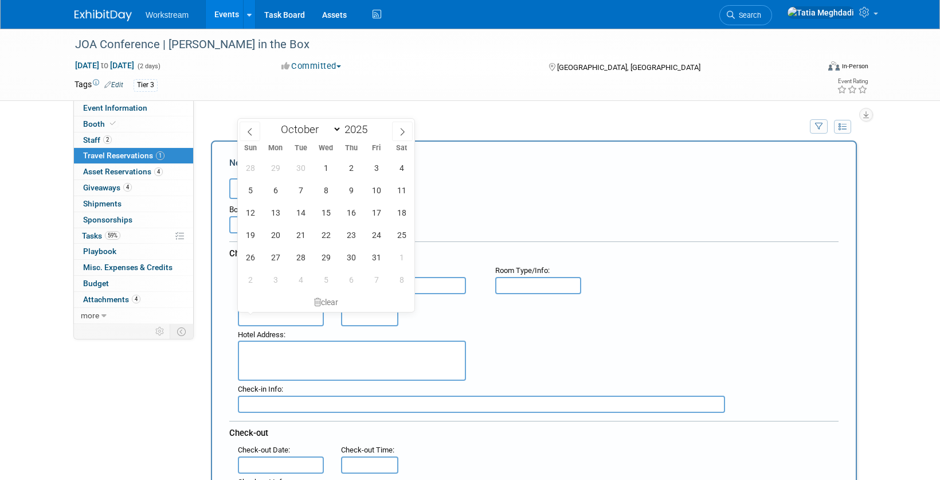
click at [281, 314] on input "text" at bounding box center [281, 317] width 86 height 17
click at [353, 170] on span "2" at bounding box center [351, 167] width 22 height 22
type input "[DATE]"
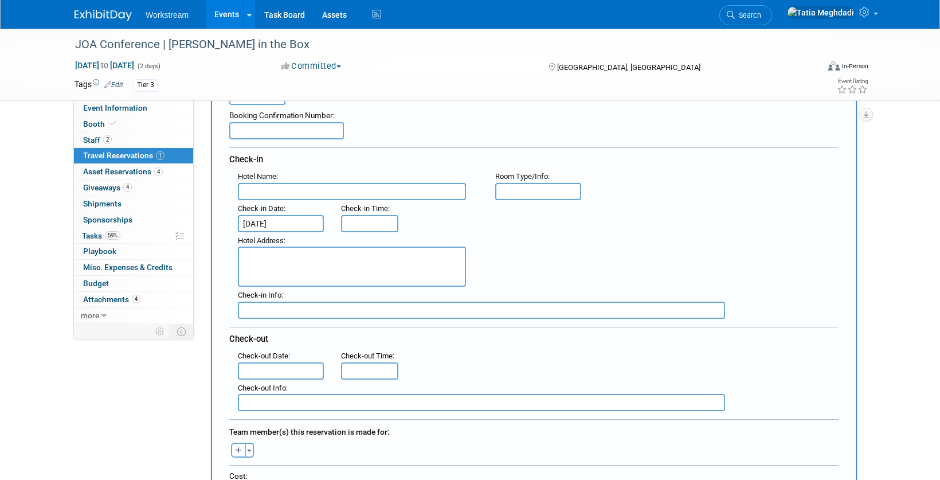
scroll to position [96, 0]
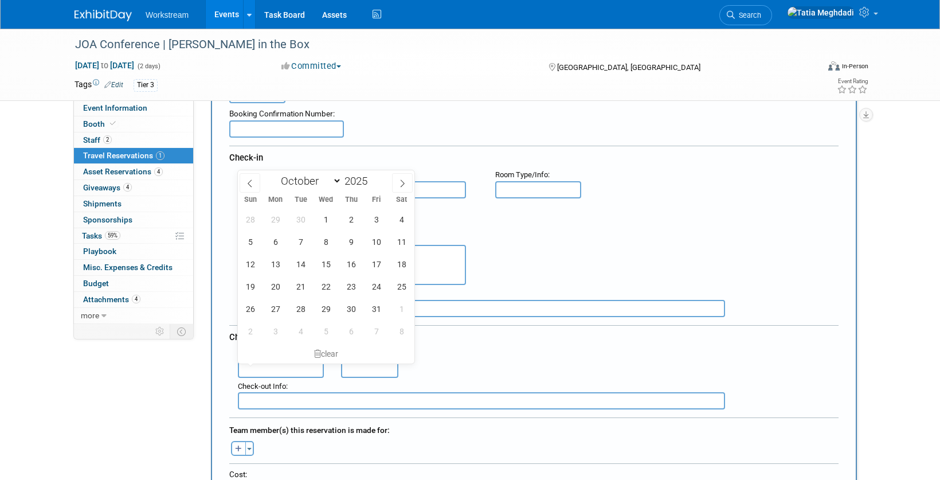
click at [275, 365] on input "text" at bounding box center [281, 369] width 86 height 17
click at [373, 217] on span "3" at bounding box center [376, 219] width 22 height 22
type input "[DATE]"
click at [134, 107] on span "Event Information" at bounding box center [115, 107] width 64 height 9
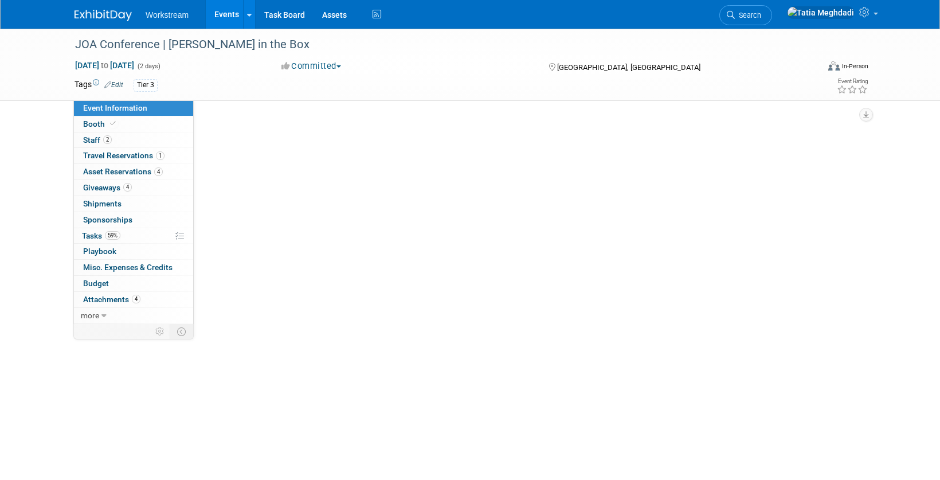
scroll to position [0, 0]
select select "Franchise"
select select "Restaurant"
select select "No"
select select "Tatia Meghdadi"
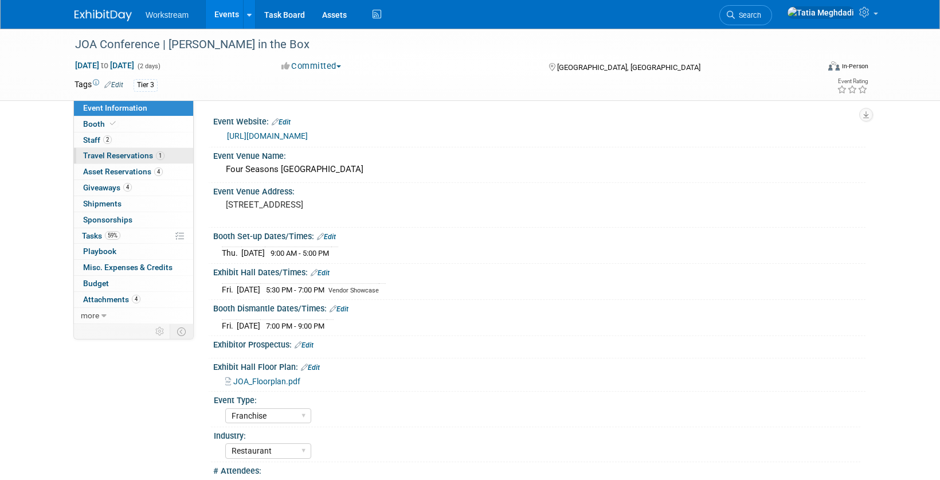
click at [101, 155] on span "Travel Reservations 1" at bounding box center [123, 155] width 81 height 9
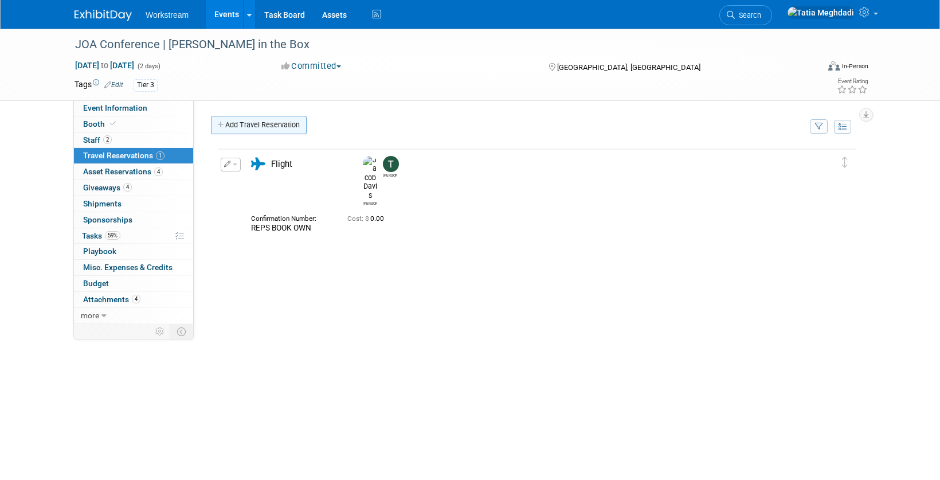
click at [244, 126] on link "Add Travel Reservation" at bounding box center [259, 125] width 96 height 18
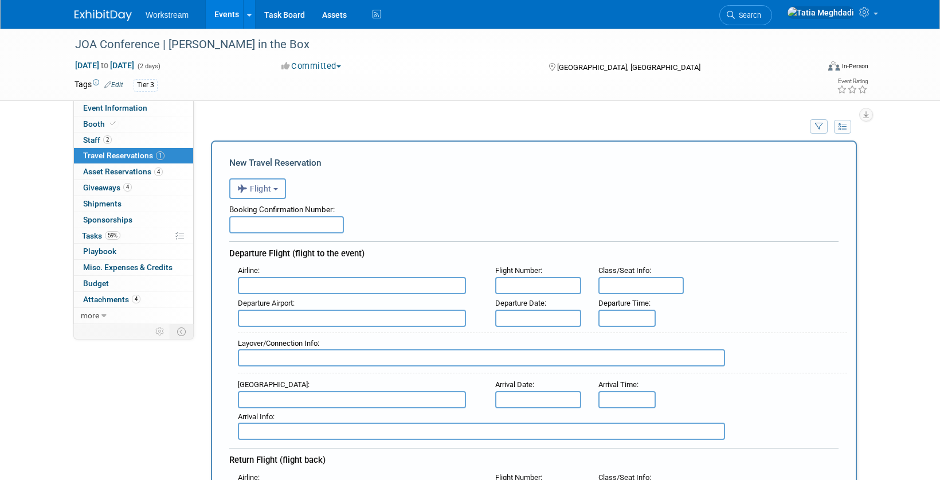
click at [251, 186] on span "Flight" at bounding box center [254, 188] width 34 height 9
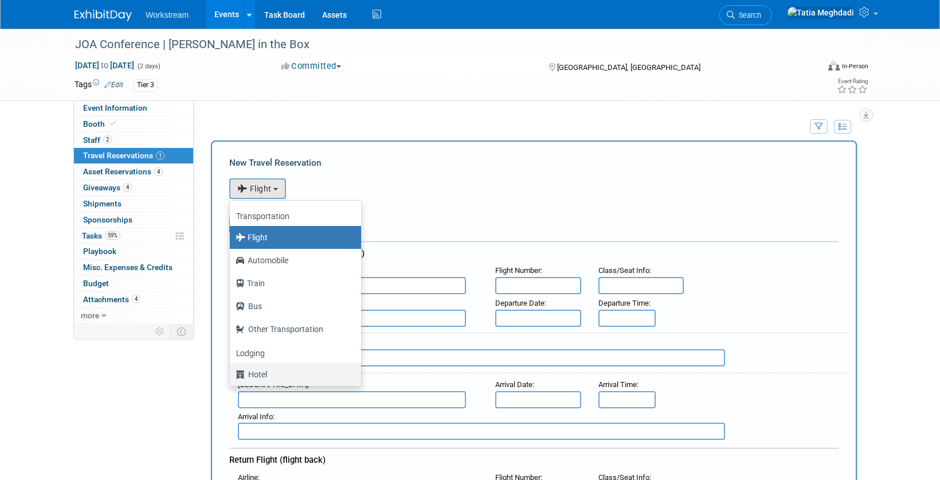
drag, startPoint x: 259, startPoint y: 373, endPoint x: 264, endPoint y: 354, distance: 19.5
click at [259, 373] on label "Hotel" at bounding box center [293, 374] width 114 height 18
click at [232, 373] on input "Hotel" at bounding box center [227, 372] width 7 height 7
select select "6"
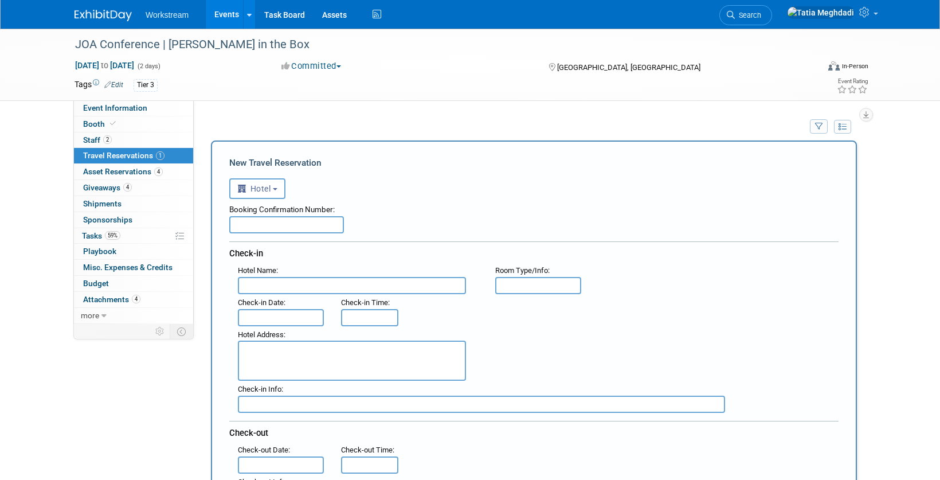
click at [280, 284] on input "text" at bounding box center [352, 285] width 228 height 17
type input "Four Seasons New Orleans"
type input "Standard"
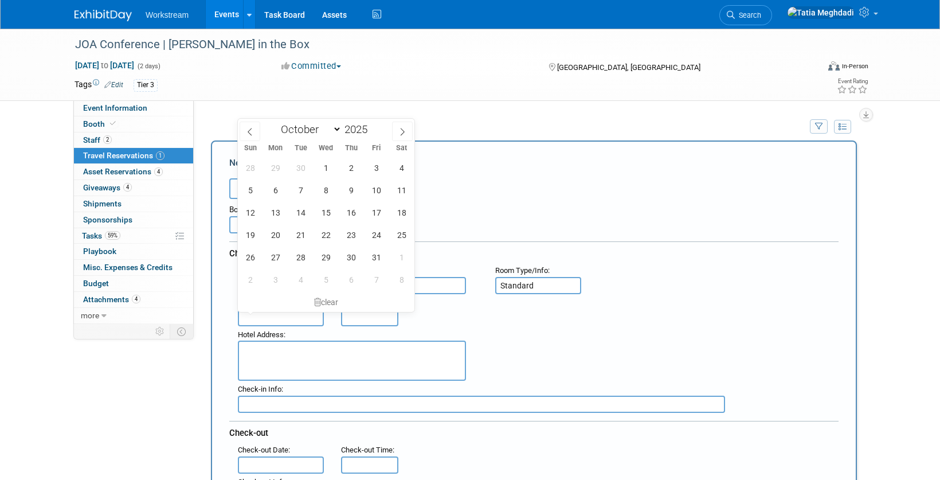
click at [257, 316] on input "text" at bounding box center [281, 317] width 86 height 17
click at [350, 166] on span "2" at bounding box center [351, 167] width 22 height 22
type input "[DATE]"
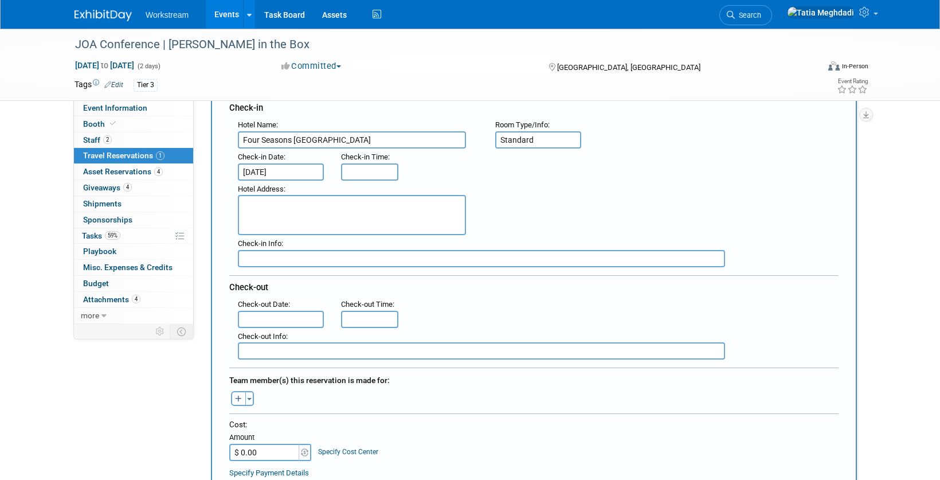
scroll to position [155, 0]
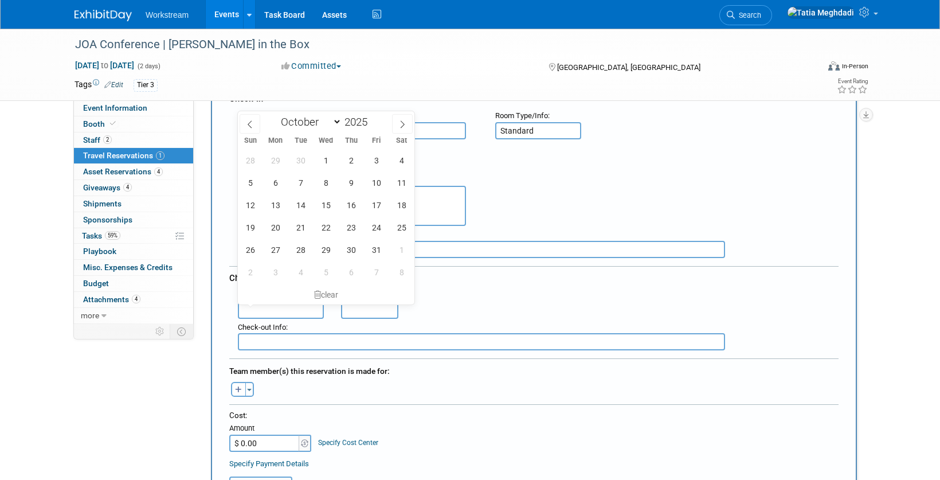
click at [264, 304] on input "text" at bounding box center [281, 310] width 86 height 17
click at [379, 160] on span "3" at bounding box center [376, 160] width 22 height 22
type input "[DATE]"
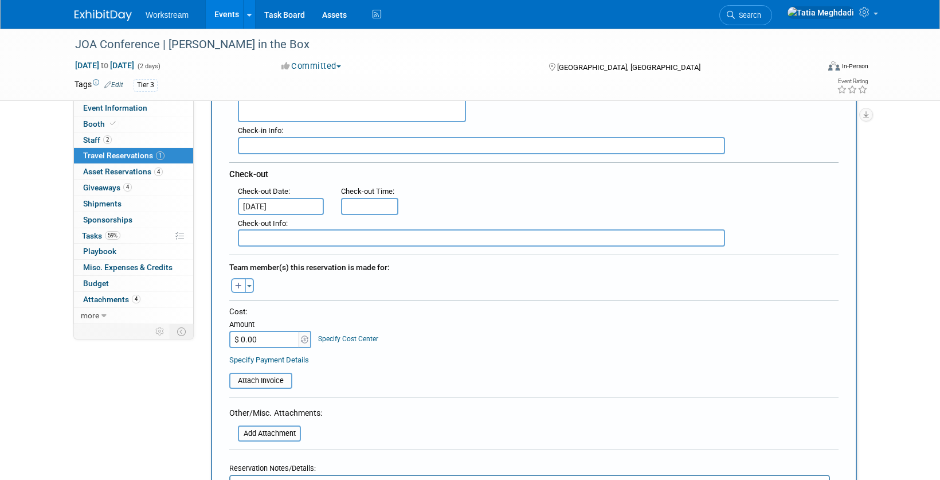
scroll to position [274, 0]
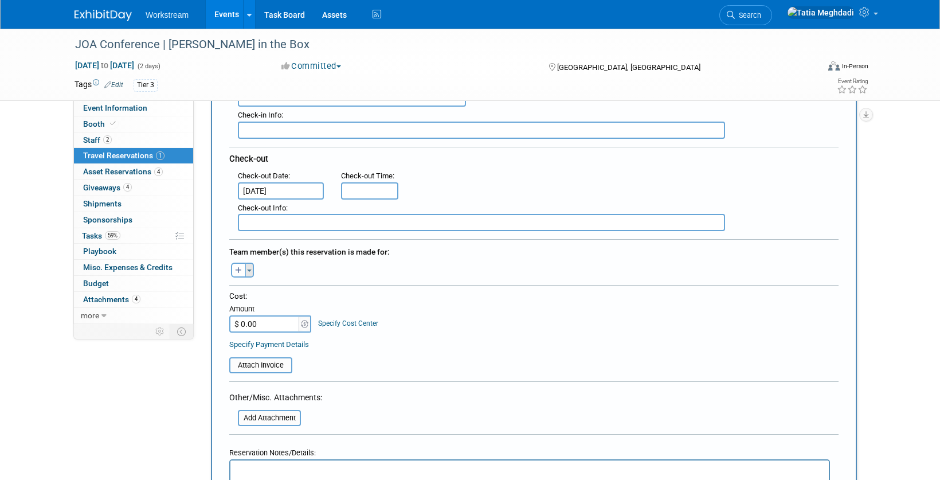
click at [249, 269] on span "button" at bounding box center [249, 270] width 5 height 2
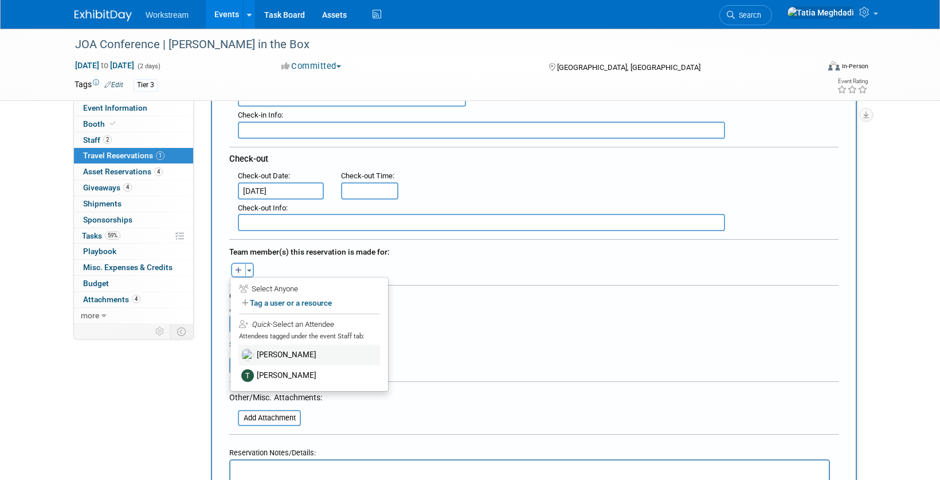
click at [287, 353] on label "Jacob Davis" at bounding box center [309, 355] width 142 height 21
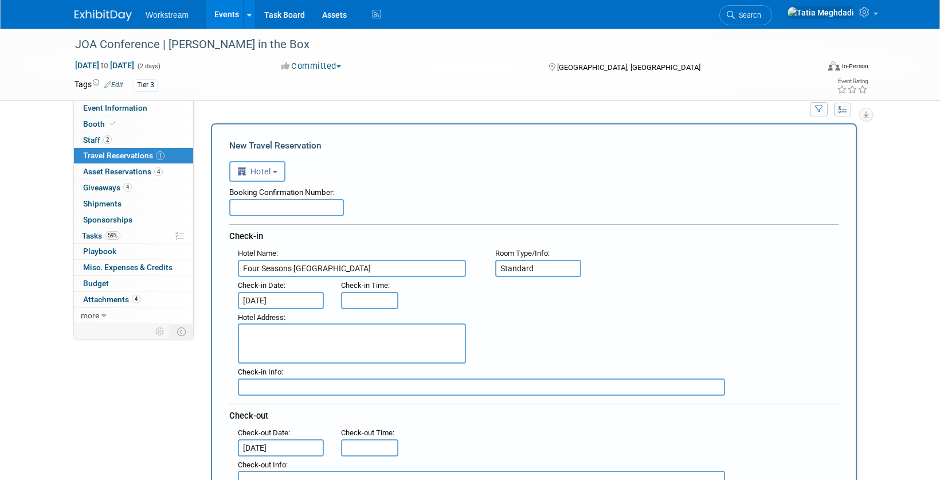
scroll to position [0, 0]
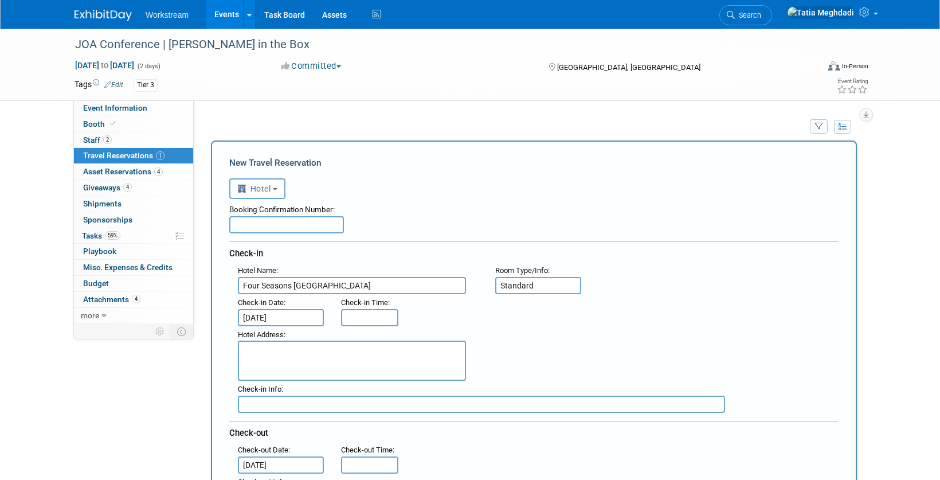
click at [278, 353] on textarea at bounding box center [352, 361] width 228 height 40
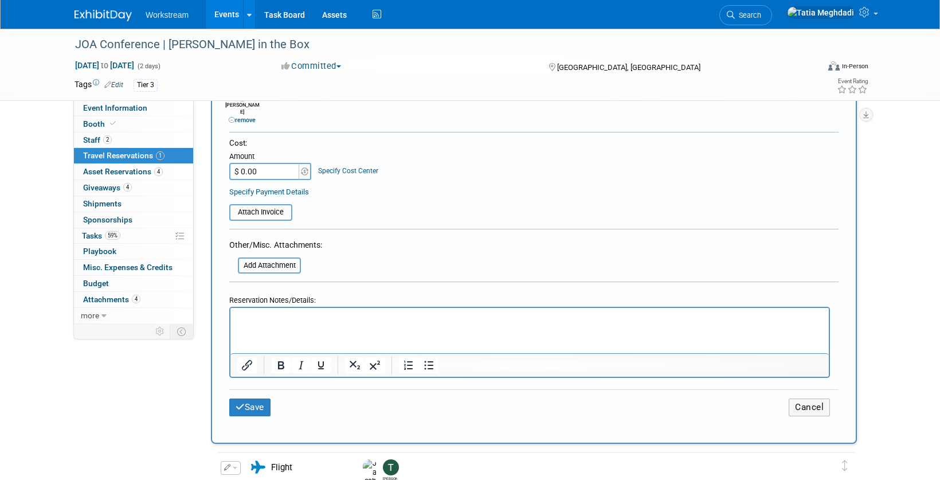
scroll to position [482, 0]
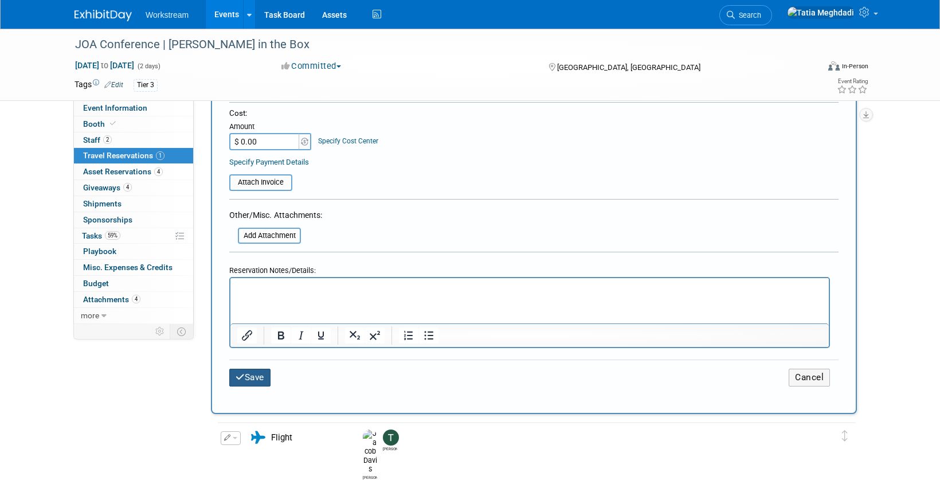
type textarea "2 Canal Street New Orleans, LA 70130"
click at [261, 369] on button "Save" at bounding box center [249, 378] width 41 height 18
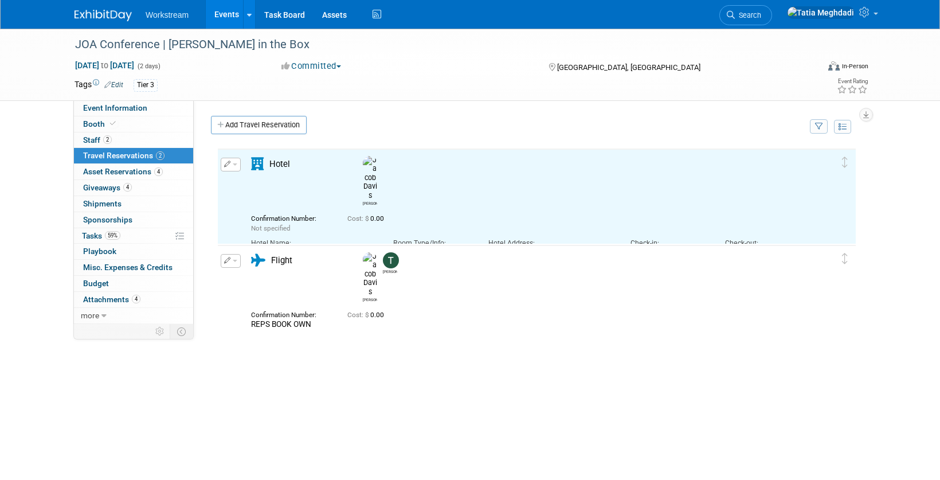
scroll to position [0, 0]
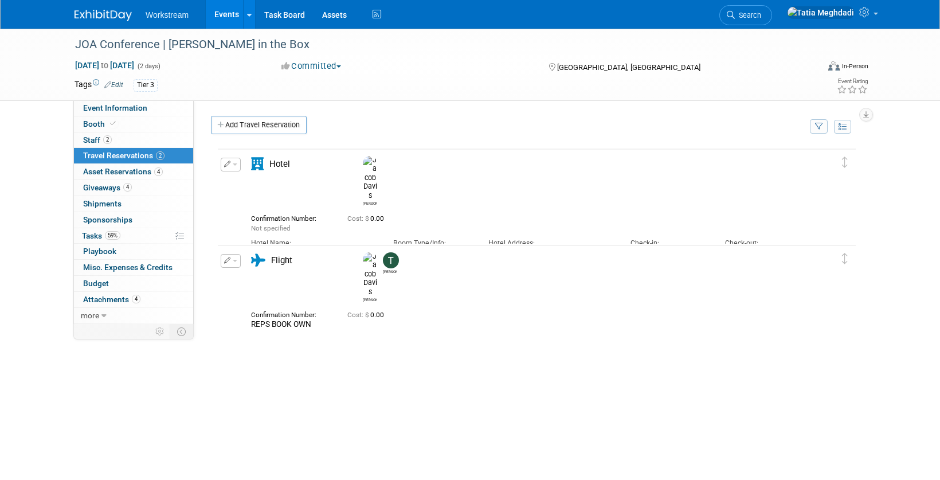
click at [565, 248] on div "2 Canal Street New Orleans, LA 70130" at bounding box center [550, 257] width 125 height 18
drag, startPoint x: 553, startPoint y: 235, endPoint x: 484, endPoint y: 228, distance: 69.1
click at [484, 233] on div "Hotel Address: 2 Canal Street New Orleans, LA 70130" at bounding box center [551, 250] width 142 height 34
copy div "2 Canal Street New Orleans, LA 70130"
click at [249, 123] on link "Add Travel Reservation" at bounding box center [259, 125] width 96 height 18
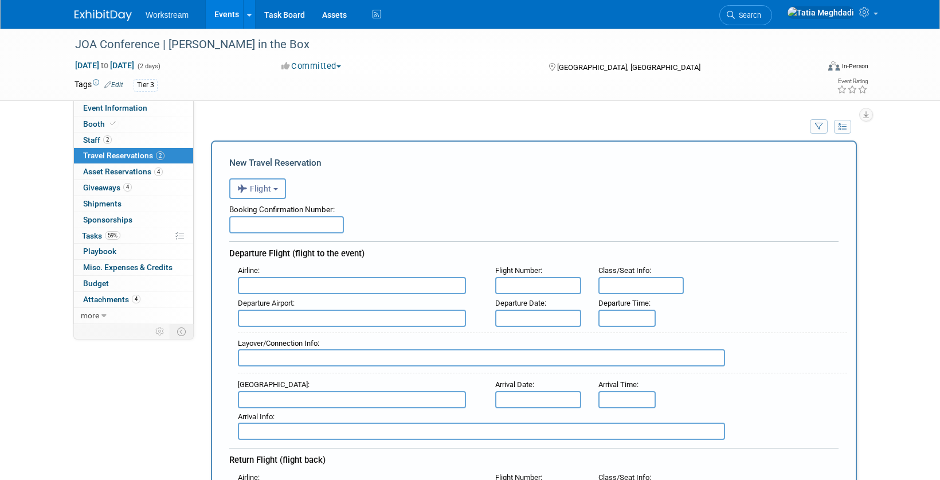
click at [269, 193] on button "Flight" at bounding box center [257, 188] width 57 height 21
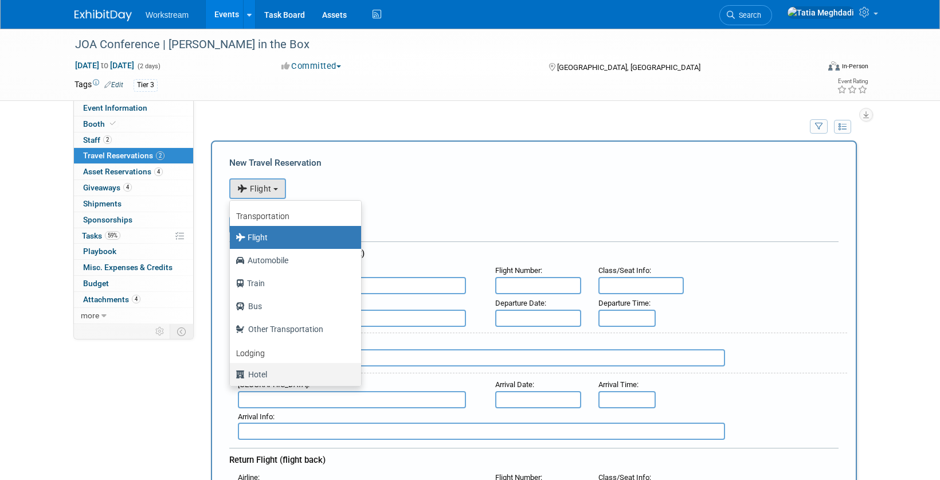
click at [259, 368] on label "Hotel" at bounding box center [293, 374] width 114 height 18
click at [232, 369] on input "Hotel" at bounding box center [227, 372] width 7 height 7
select select "6"
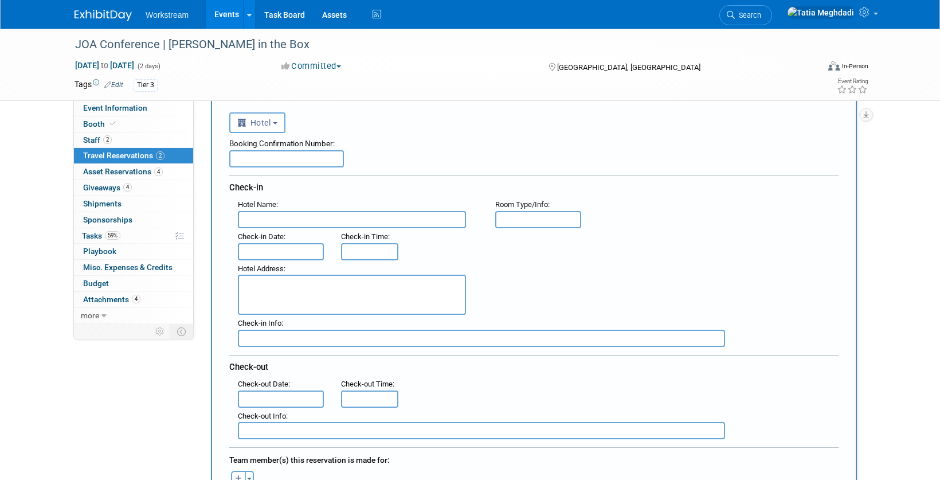
scroll to position [68, 0]
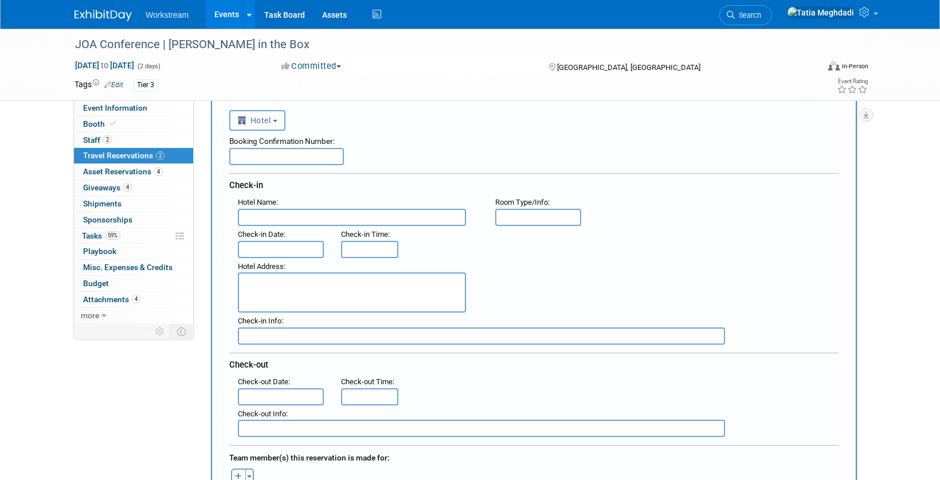
click at [291, 222] on input "text" at bounding box center [352, 217] width 228 height 17
type input "Four Seasons New Orleans"
type input "Standard"
click at [265, 248] on input "text" at bounding box center [281, 249] width 86 height 17
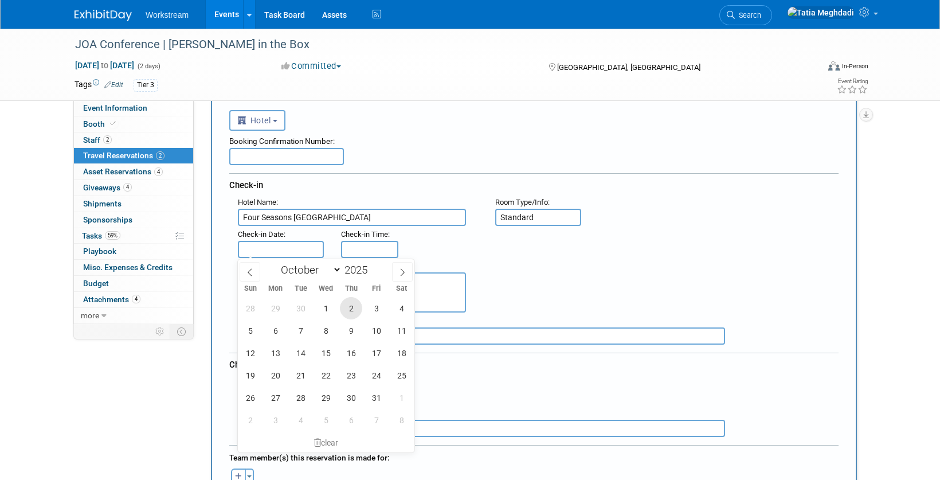
click at [353, 307] on span "2" at bounding box center [351, 308] width 22 height 22
type input "[DATE]"
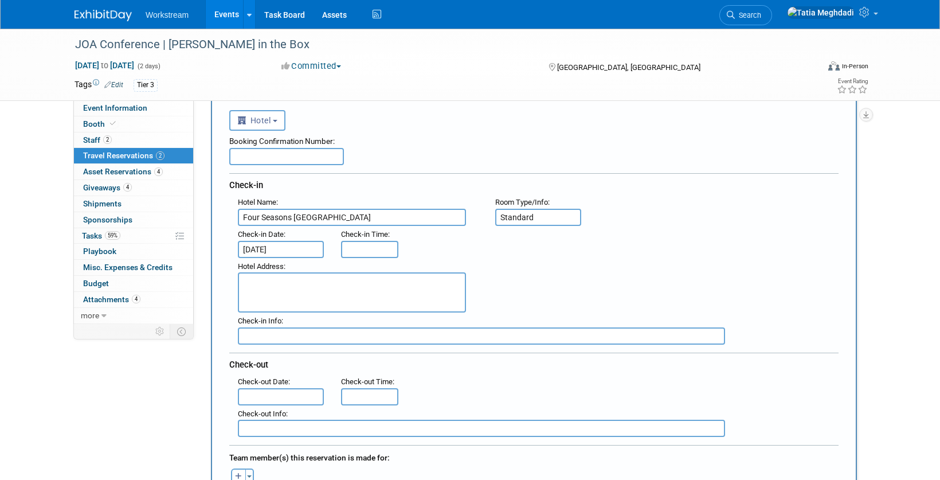
click at [273, 292] on textarea at bounding box center [352, 292] width 228 height 40
paste textarea "2 Canal Street New Orleans, LA 70130"
type textarea "2 Canal Street New Orleans, LA 70130"
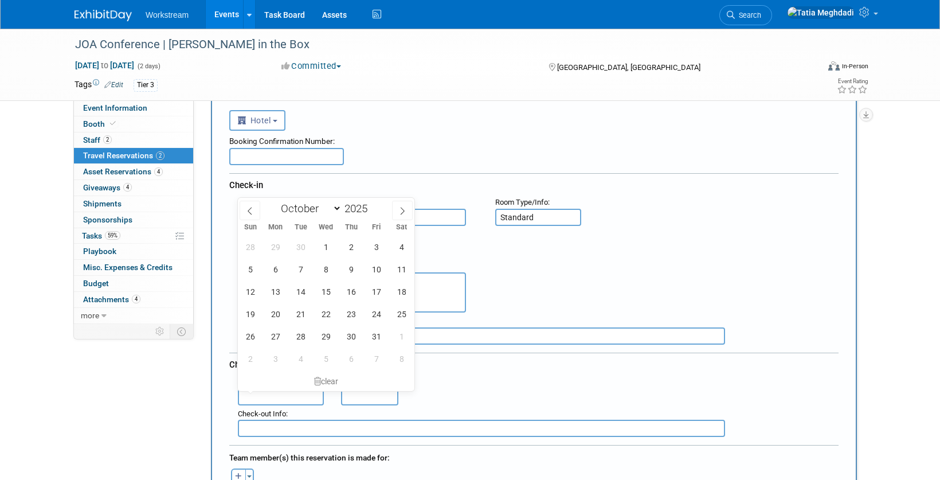
click at [280, 395] on input "text" at bounding box center [281, 396] width 86 height 17
click at [381, 247] on span "3" at bounding box center [376, 247] width 22 height 22
type input "[DATE]"
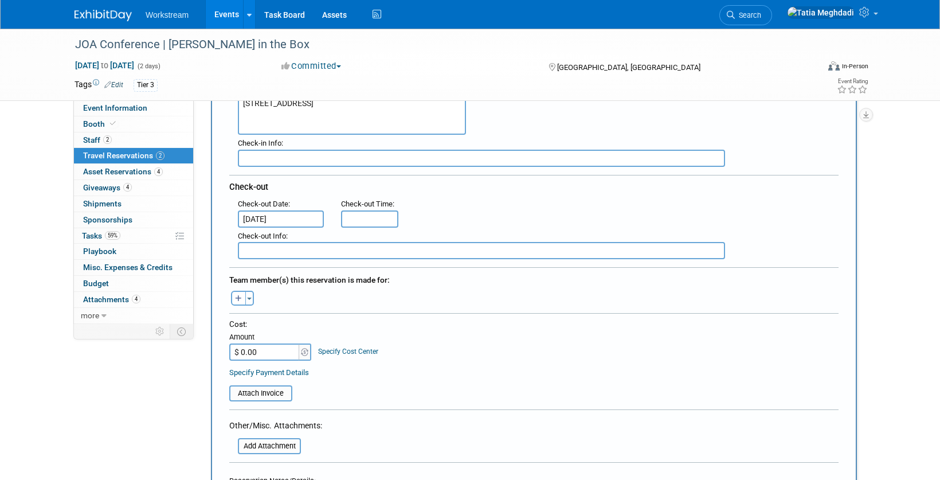
scroll to position [254, 0]
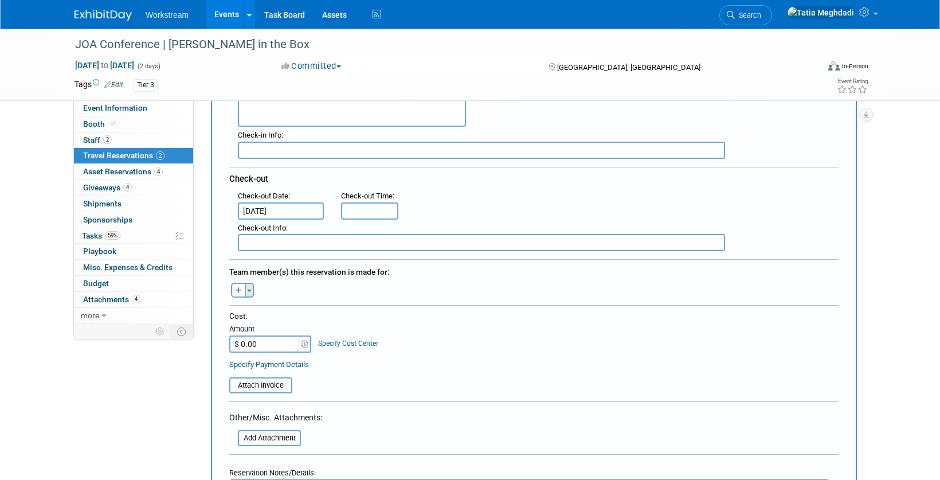
click at [249, 288] on button "Toggle Dropdown" at bounding box center [249, 290] width 9 height 15
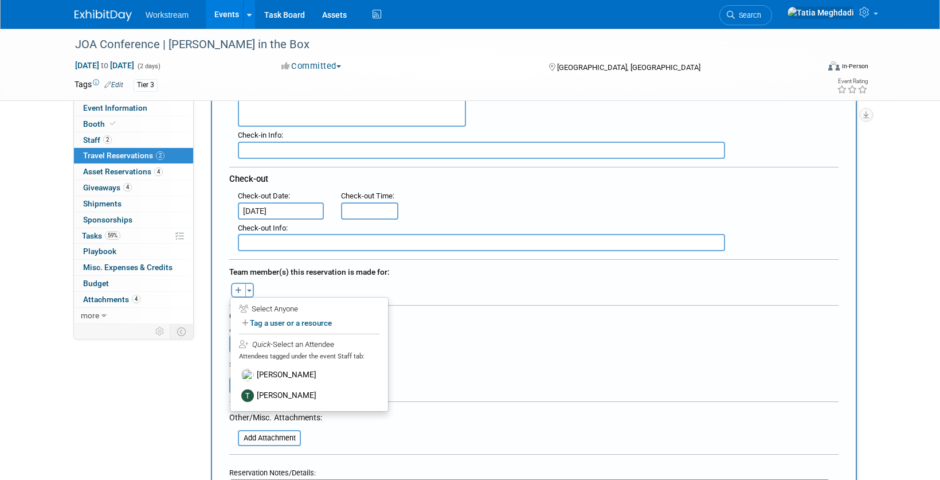
drag, startPoint x: 293, startPoint y: 391, endPoint x: 294, endPoint y: 369, distance: 22.4
click at [293, 391] on label "Tanner Michaelis" at bounding box center [309, 395] width 142 height 21
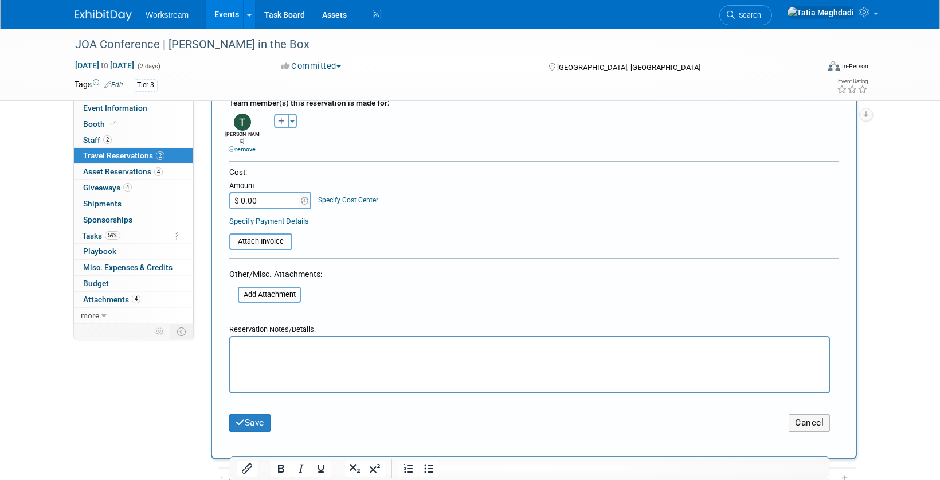
scroll to position [437, 0]
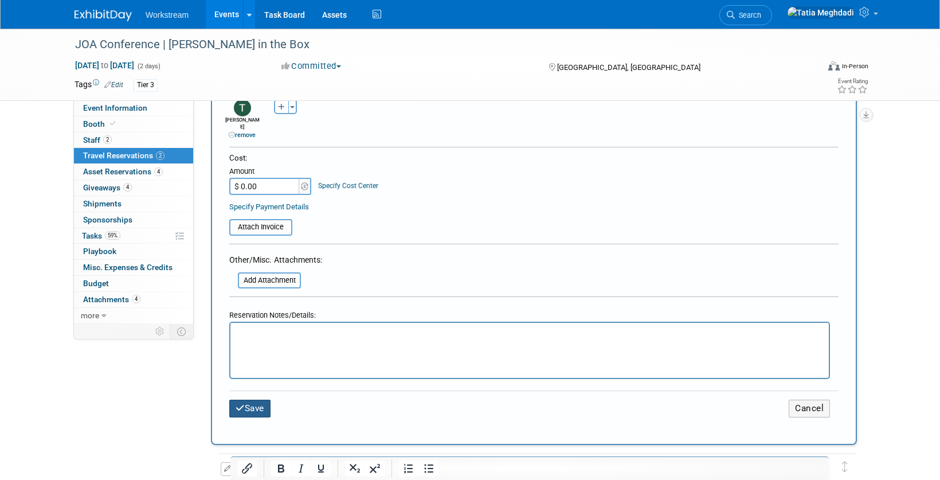
click at [253, 403] on button "Save" at bounding box center [249, 409] width 41 height 18
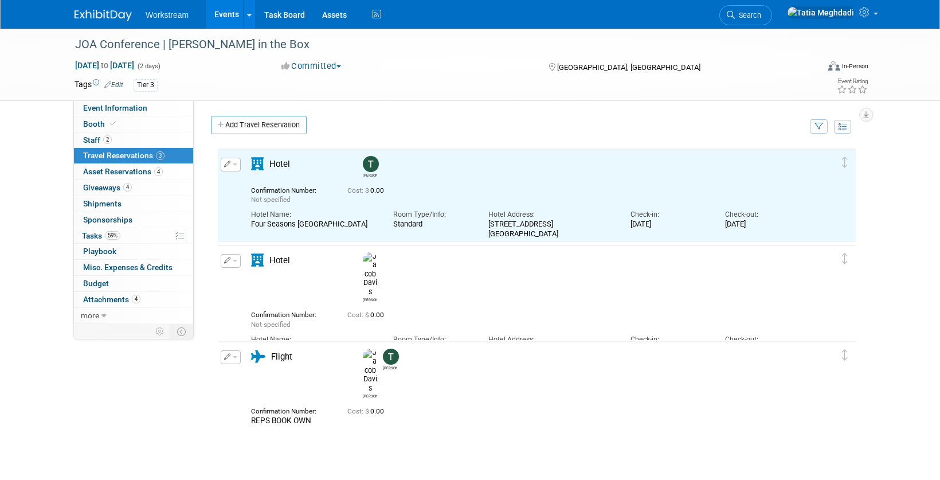
scroll to position [0, 0]
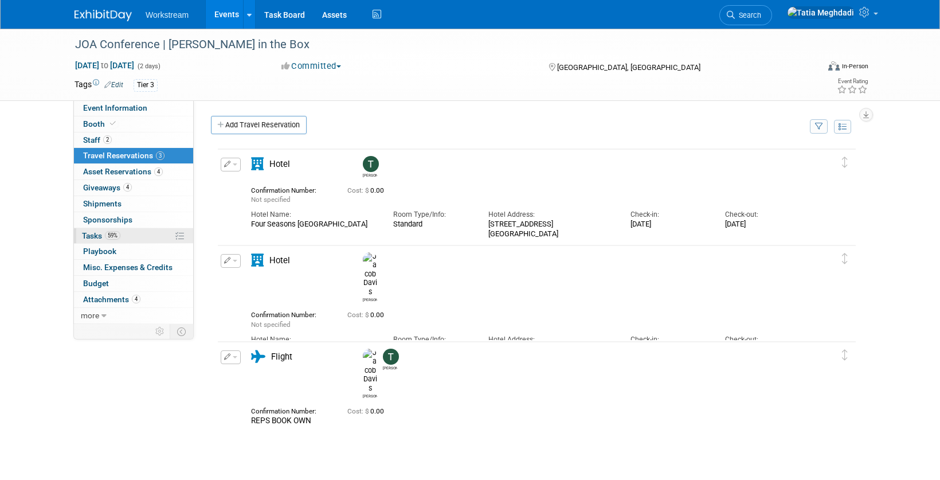
click at [95, 235] on span "Tasks 59%" at bounding box center [101, 235] width 38 height 9
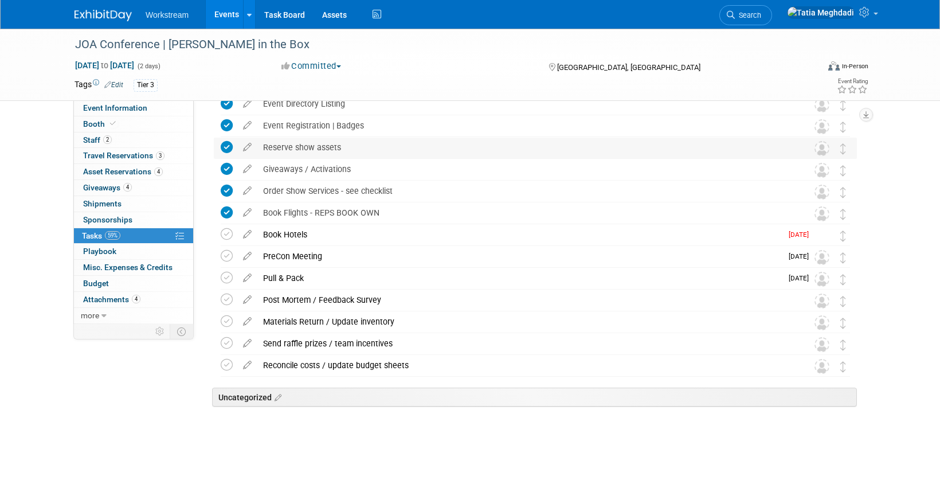
scroll to position [170, 0]
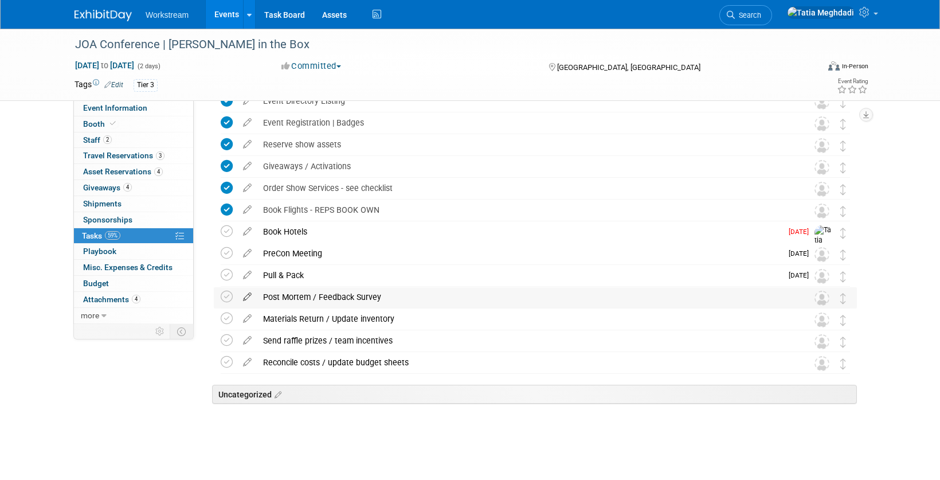
click at [246, 297] on icon at bounding box center [247, 294] width 20 height 14
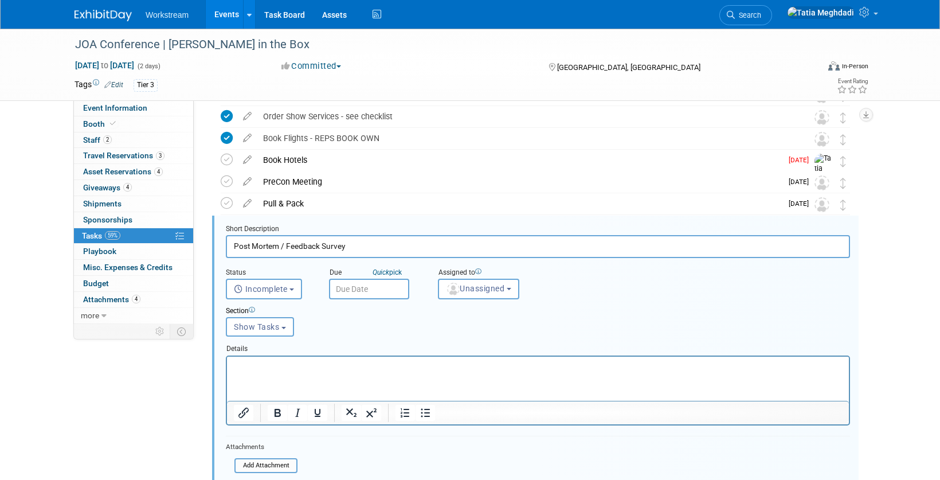
scroll to position [289, 0]
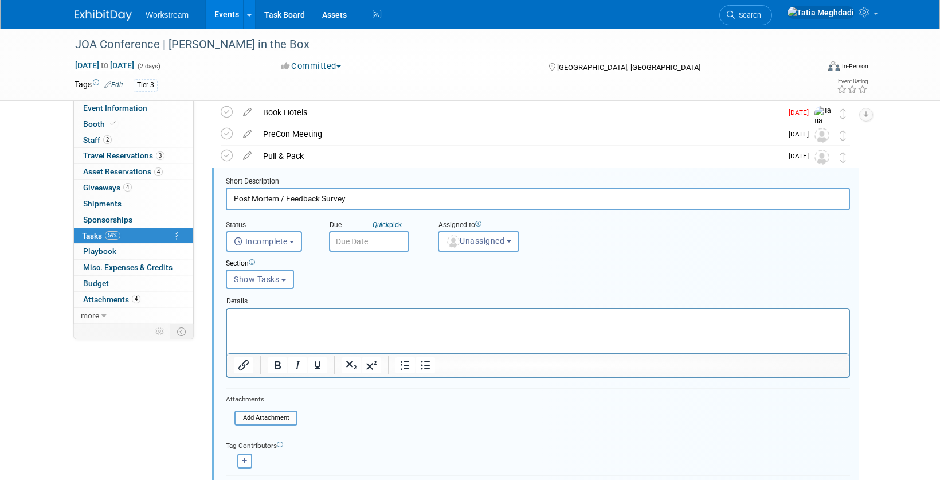
drag, startPoint x: 373, startPoint y: 196, endPoint x: 222, endPoint y: 193, distance: 150.2
click at [226, 193] on input "Post Mortem / Feedback Survey" at bounding box center [538, 198] width 624 height 22
type input "Post Con Sync"
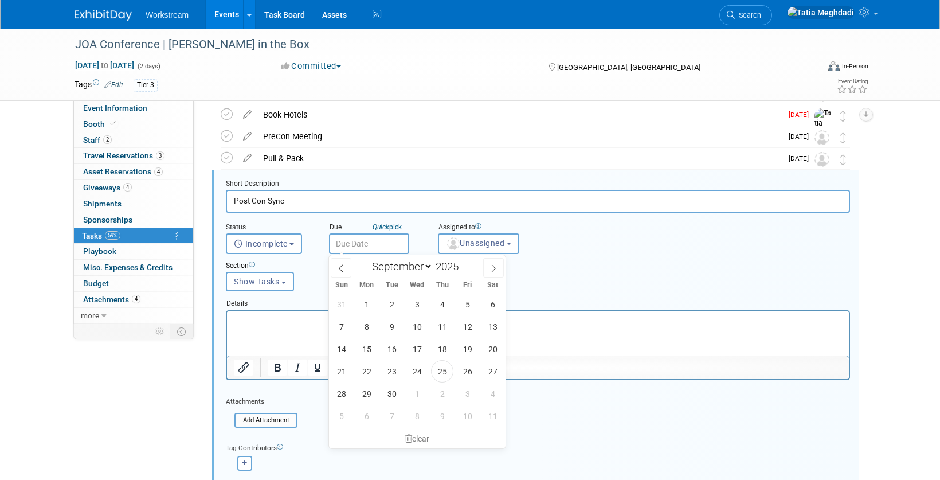
click at [349, 249] on input "text" at bounding box center [369, 243] width 80 height 21
click at [490, 268] on icon at bounding box center [494, 268] width 8 height 8
select select "9"
click at [365, 326] on span "6" at bounding box center [366, 326] width 22 height 22
type input "[DATE]"
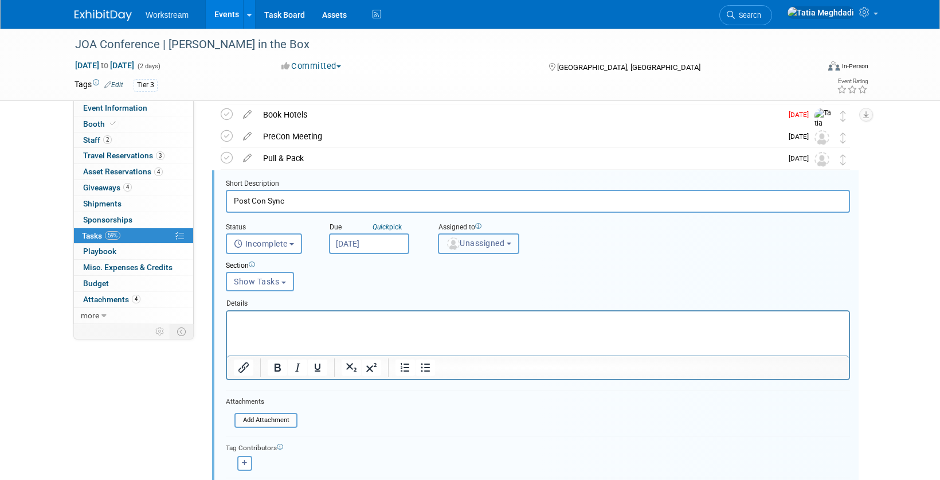
click at [480, 245] on span "Unassigned" at bounding box center [475, 242] width 58 height 9
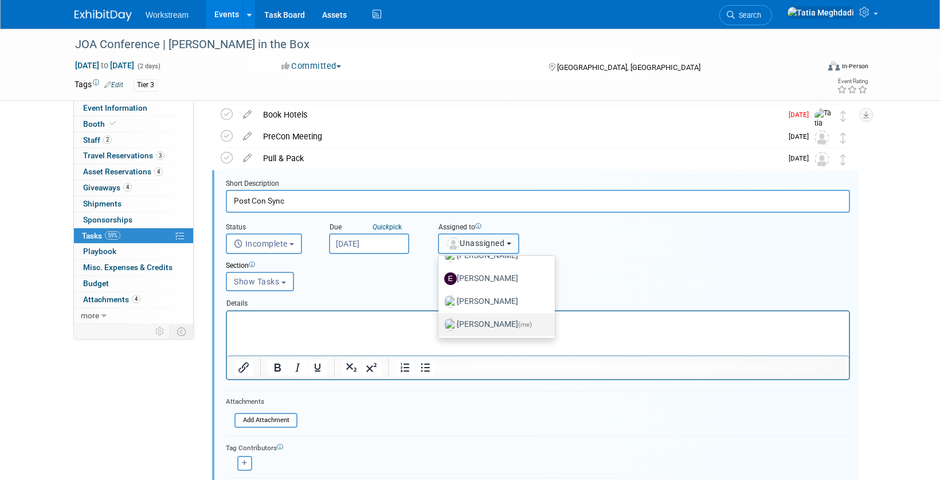
scroll to position [38, 0]
click at [479, 320] on label "Tatia Meghdadi (me)" at bounding box center [493, 323] width 99 height 18
click at [440, 320] on input "Tatia Meghdadi (me)" at bounding box center [436, 321] width 7 height 7
select select "b902a942-28d6-4fba-8668-6eaa2e055ed5"
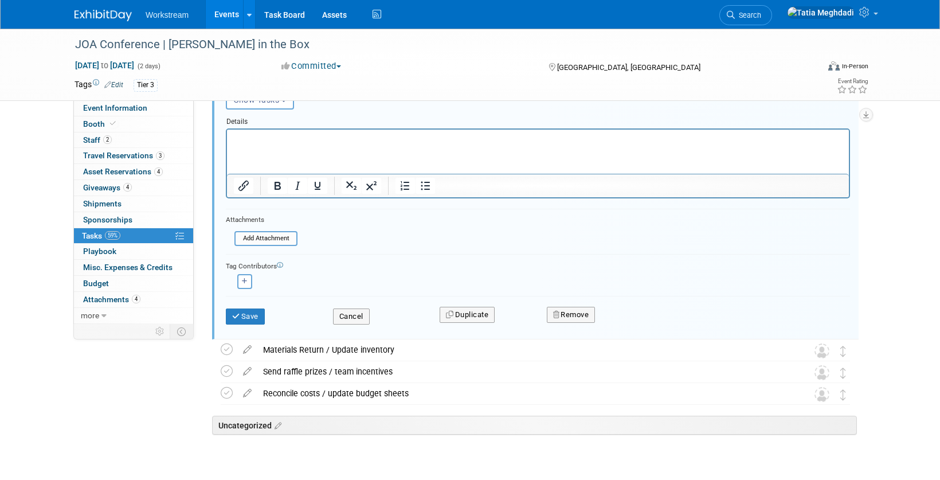
scroll to position [499, 0]
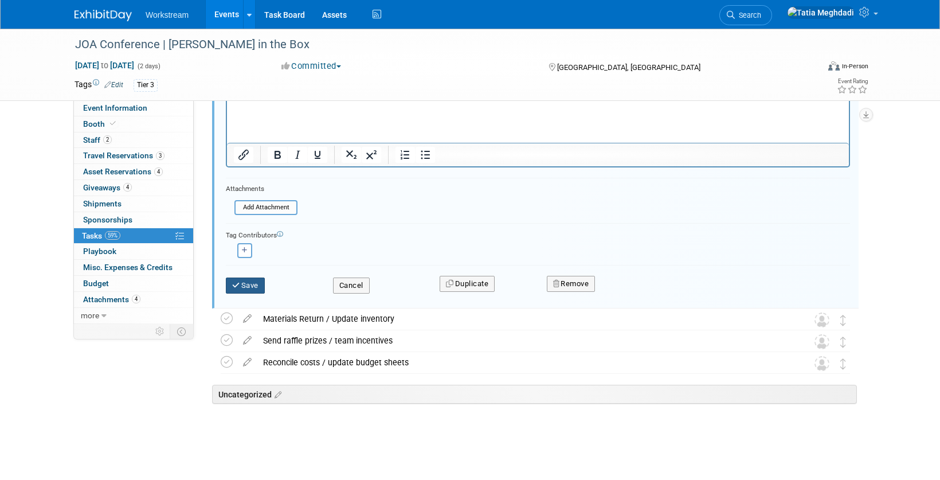
click at [246, 283] on button "Save" at bounding box center [245, 285] width 39 height 16
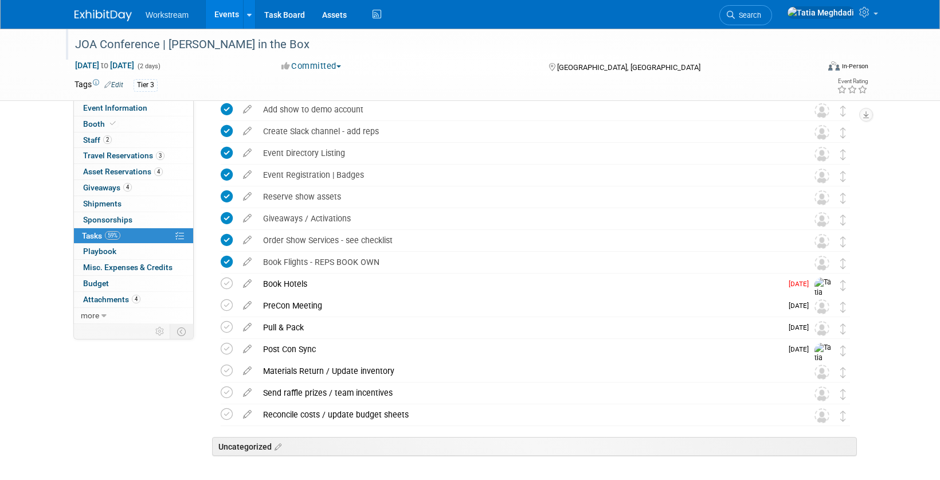
scroll to position [85, 0]
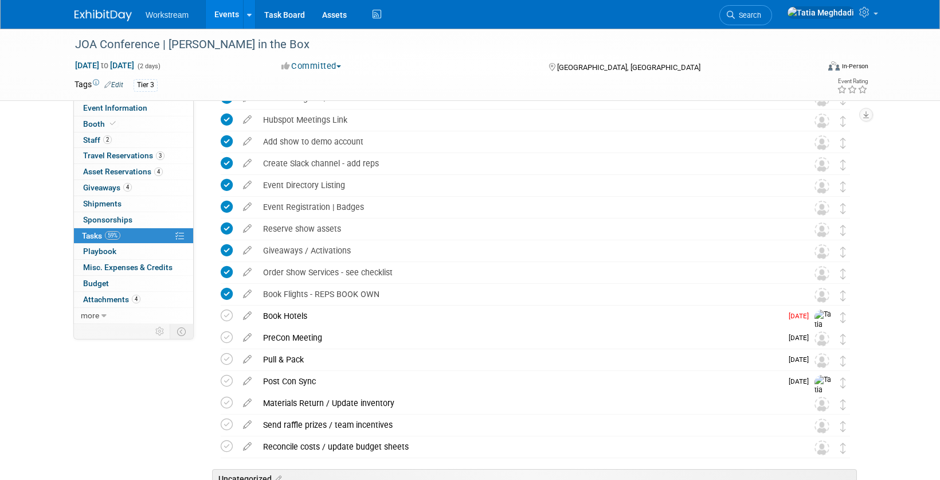
click at [222, 13] on link "Events" at bounding box center [227, 14] width 42 height 29
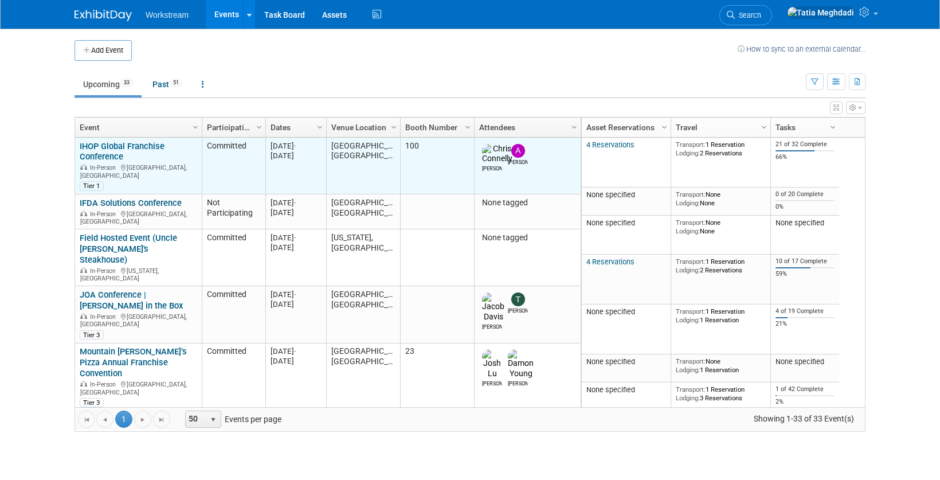
click at [118, 142] on link "IHOP Global Franchise Conference" at bounding box center [122, 151] width 85 height 21
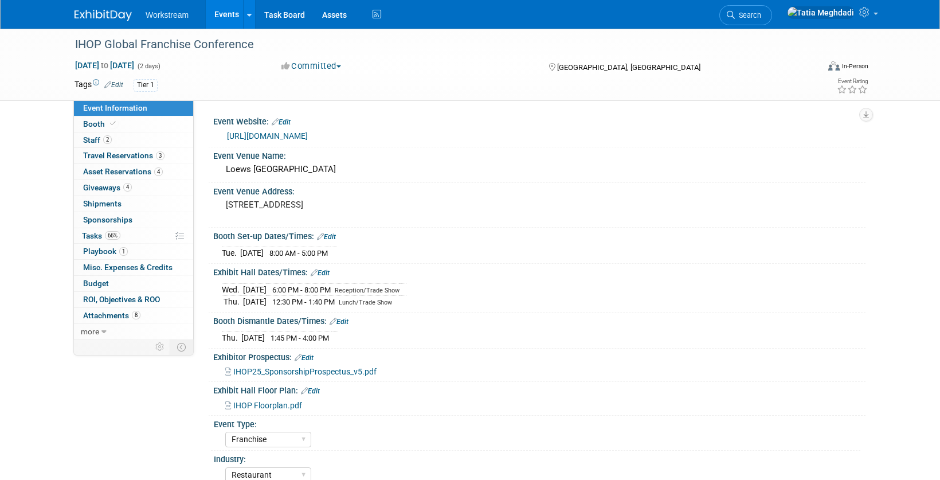
select select "Franchise"
select select "Restaurant"
select select "No"
select select "[PERSON_NAME]"
click at [92, 236] on span "Tasks 66%" at bounding box center [101, 235] width 38 height 9
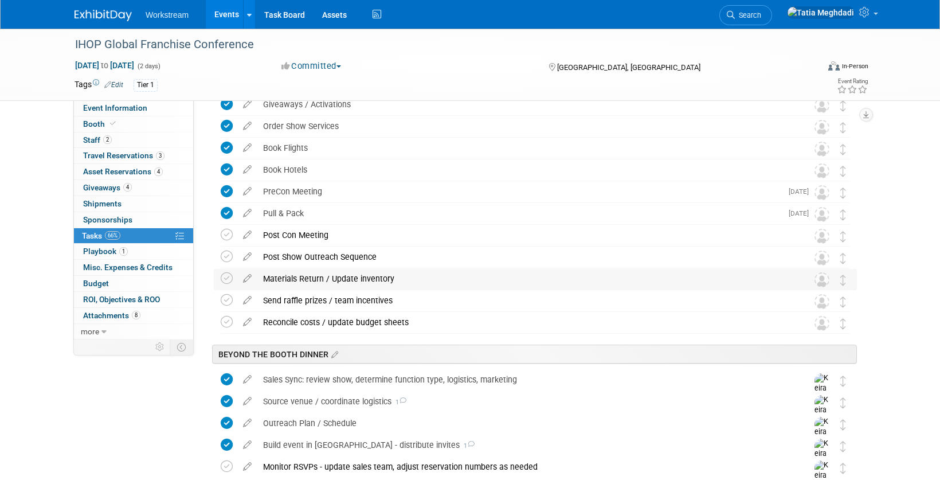
scroll to position [260, 0]
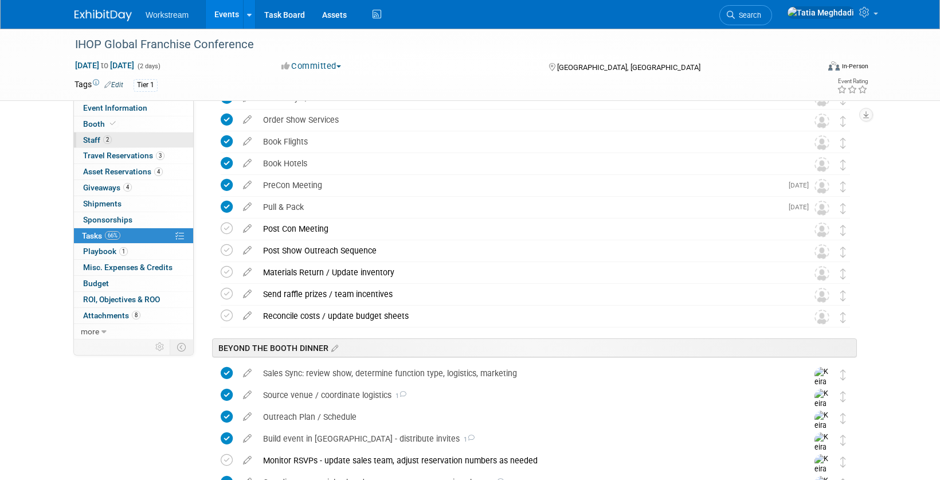
click at [96, 140] on span "Staff 2" at bounding box center [97, 139] width 29 height 9
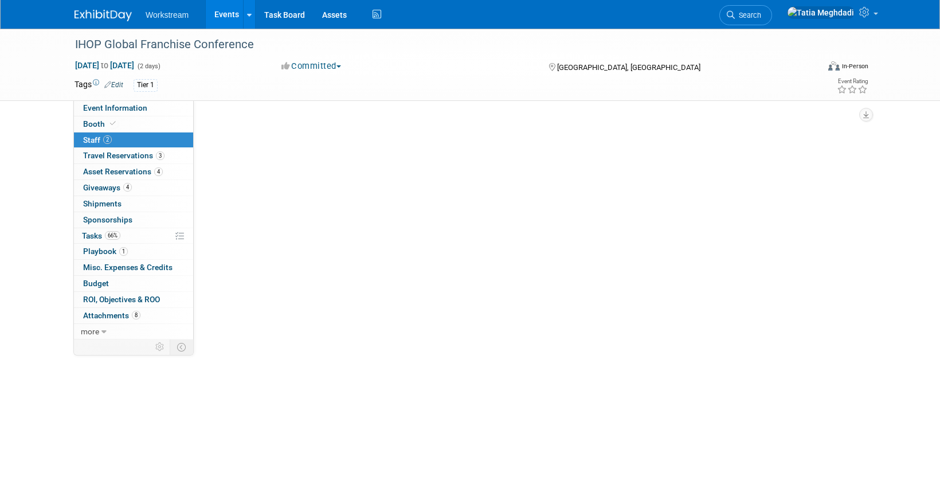
scroll to position [0, 0]
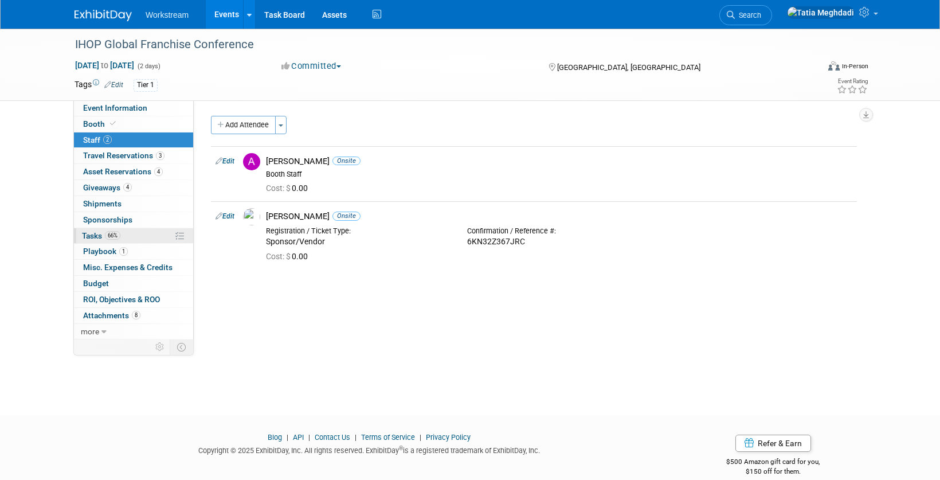
click at [101, 236] on span "Tasks 66%" at bounding box center [101, 235] width 38 height 9
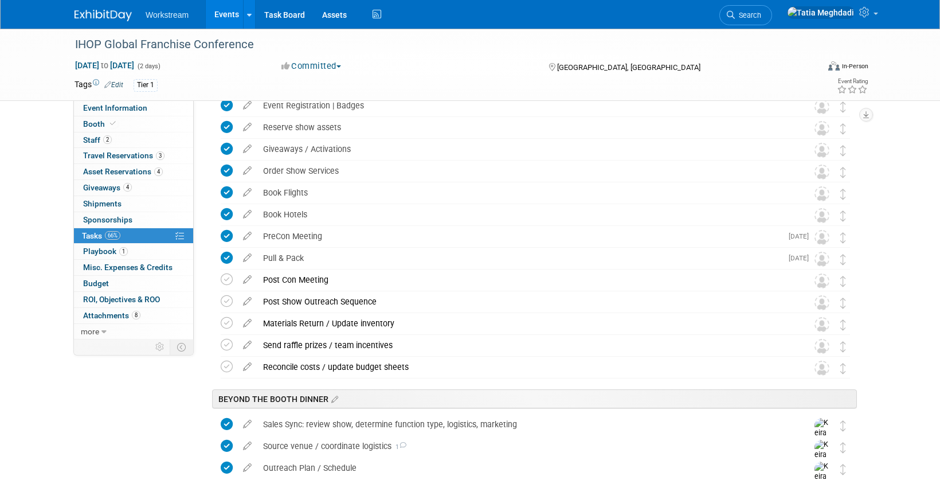
scroll to position [214, 0]
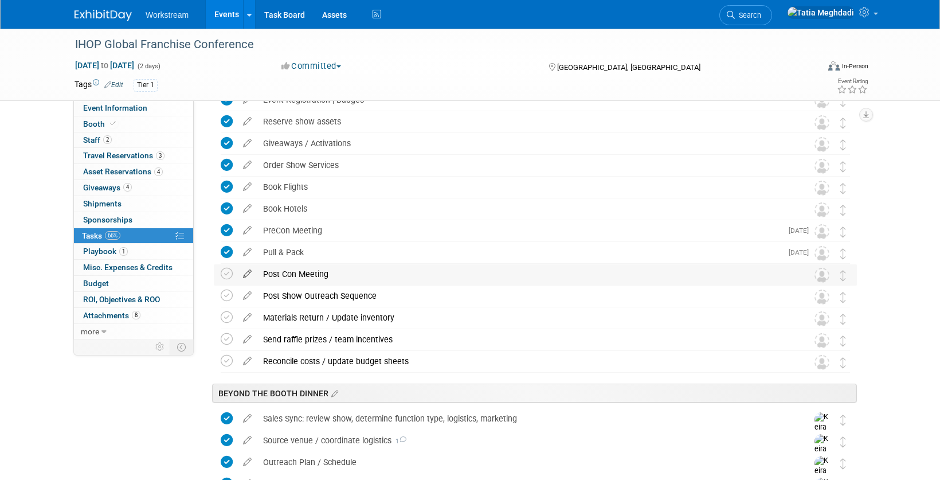
click at [248, 275] on icon at bounding box center [247, 271] width 20 height 14
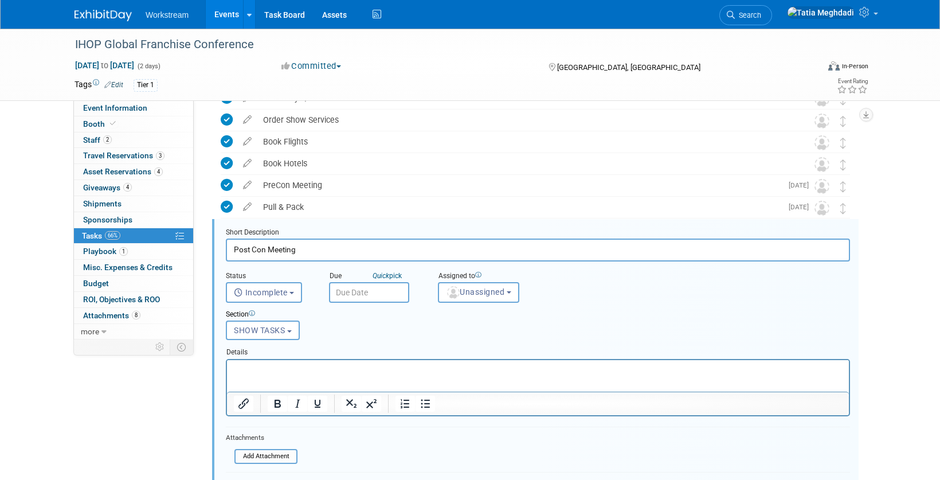
scroll to position [0, 0]
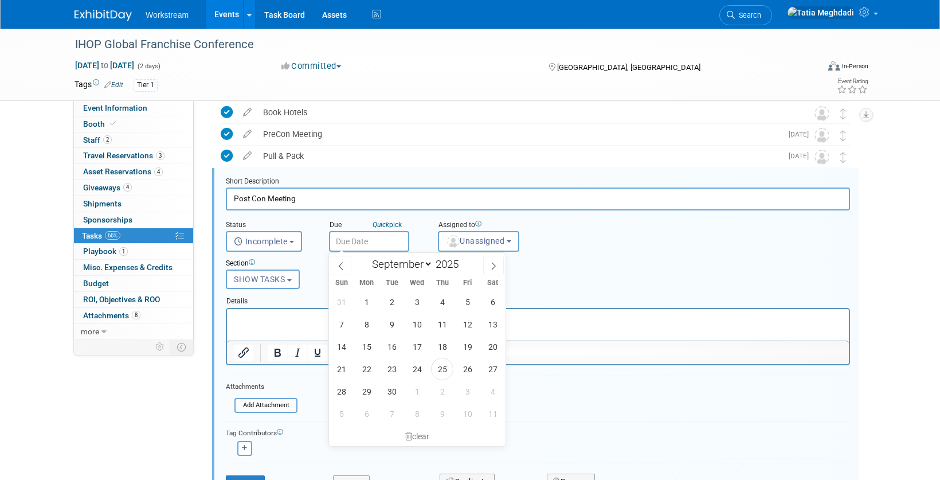
click at [357, 243] on input "text" at bounding box center [369, 241] width 80 height 21
click at [491, 268] on icon at bounding box center [494, 266] width 8 height 8
select select "9"
click at [362, 320] on span "6" at bounding box center [366, 324] width 22 height 22
type input "[DATE]"
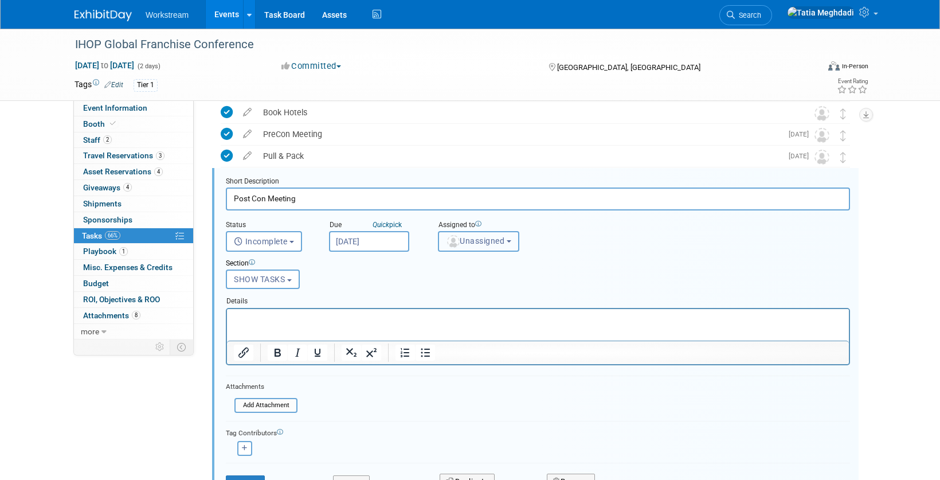
click at [502, 242] on span "Unassigned" at bounding box center [475, 240] width 58 height 9
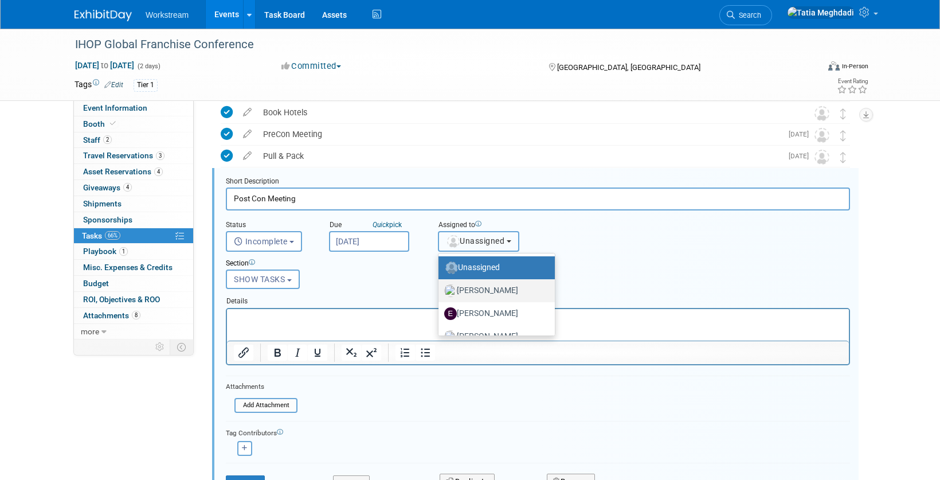
scroll to position [38, 0]
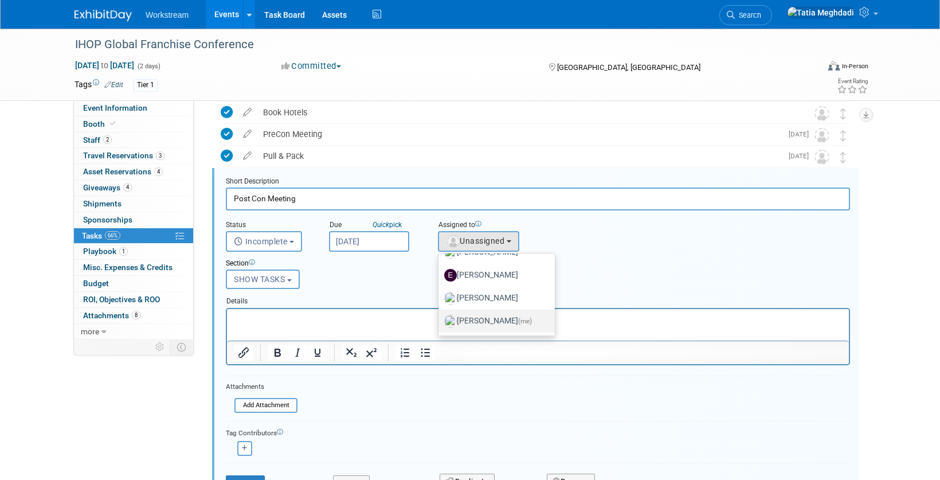
click at [485, 319] on label "Tatia Meghdadi (me)" at bounding box center [493, 321] width 99 height 18
click at [440, 319] on input "Tatia Meghdadi (me)" at bounding box center [436, 319] width 7 height 7
select select "b902a942-28d6-4fba-8668-6eaa2e055ed5"
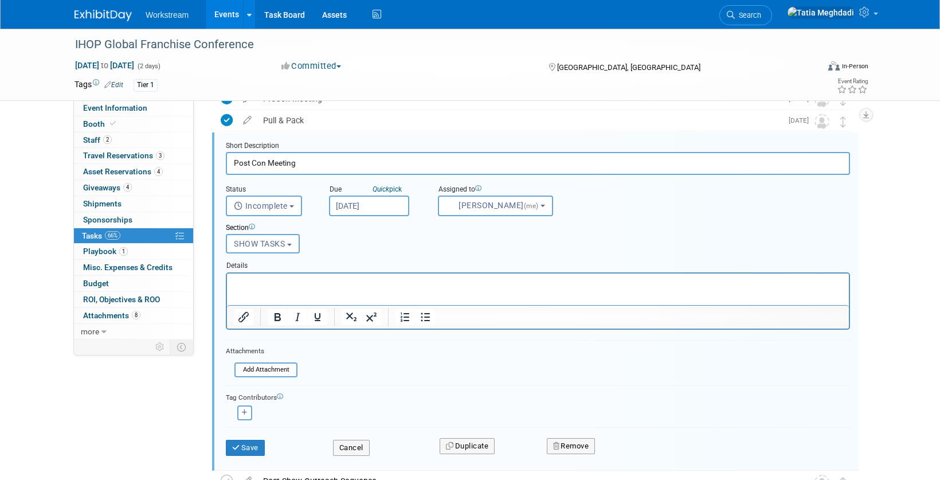
scroll to position [346, 0]
click at [241, 447] on button "Save" at bounding box center [245, 448] width 39 height 16
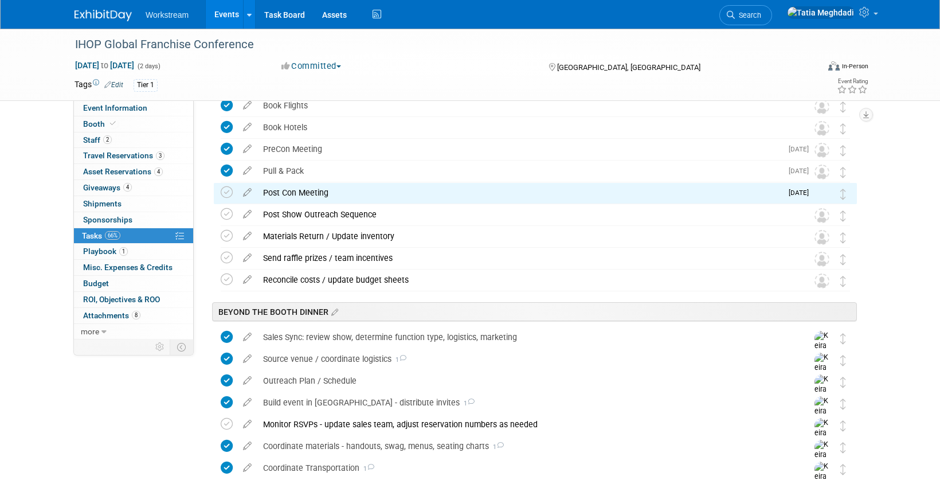
scroll to position [290, 0]
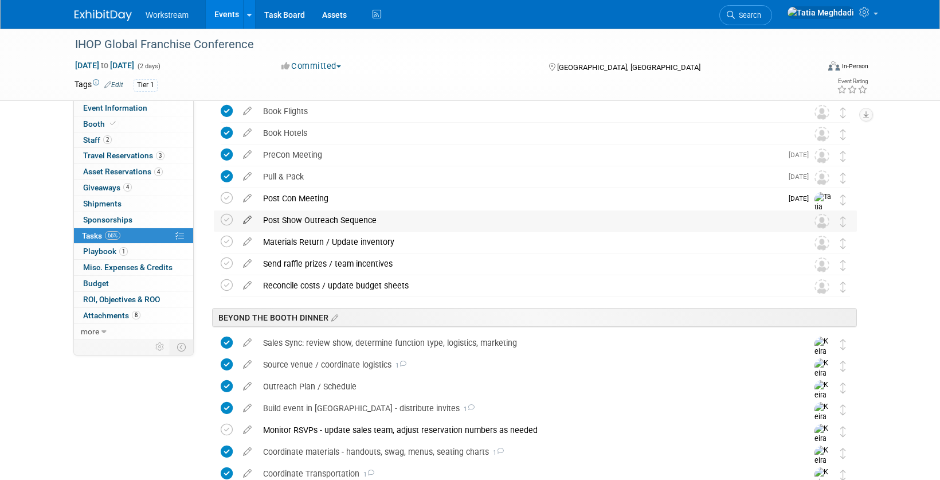
click at [249, 218] on icon at bounding box center [247, 217] width 20 height 14
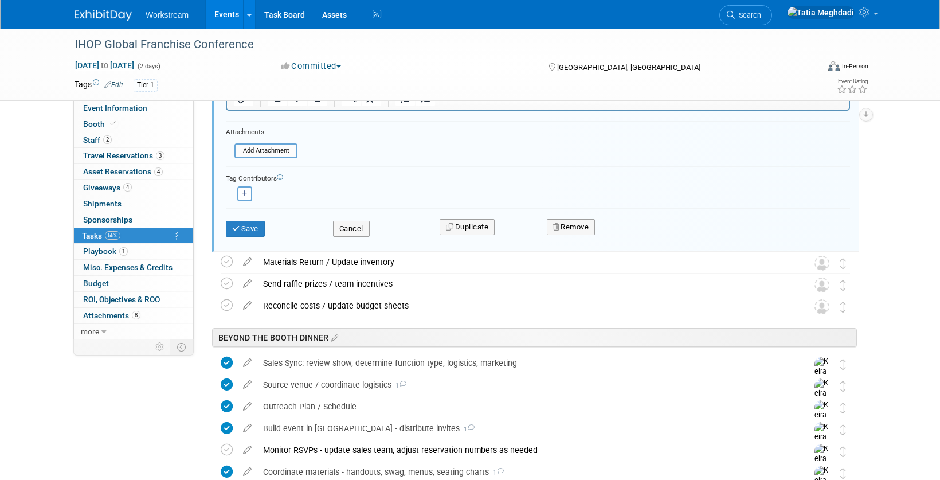
scroll to position [602, 0]
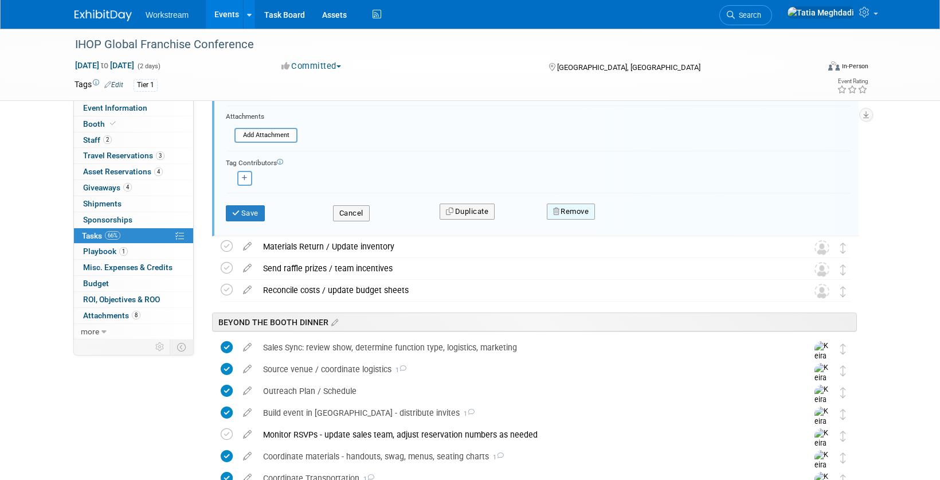
click at [583, 208] on button "Remove" at bounding box center [571, 212] width 49 height 16
click at [641, 221] on link "Yes" at bounding box center [635, 221] width 33 height 18
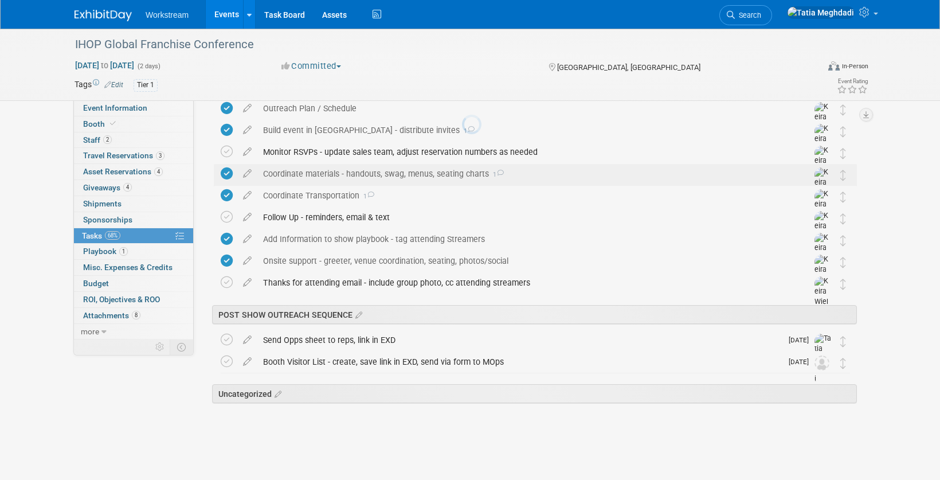
scroll to position [546, 0]
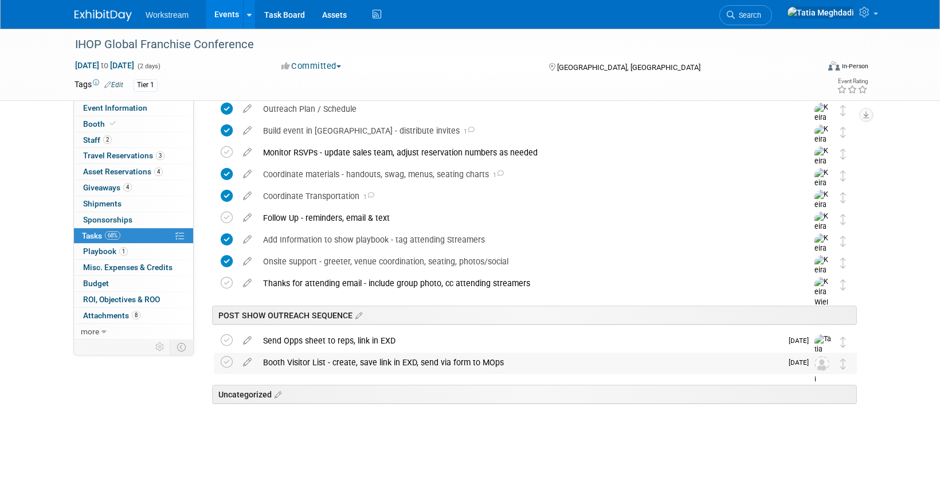
click at [824, 365] on img at bounding box center [822, 363] width 15 height 15
click at [825, 367] on img at bounding box center [822, 363] width 15 height 15
click at [245, 361] on icon at bounding box center [247, 360] width 20 height 14
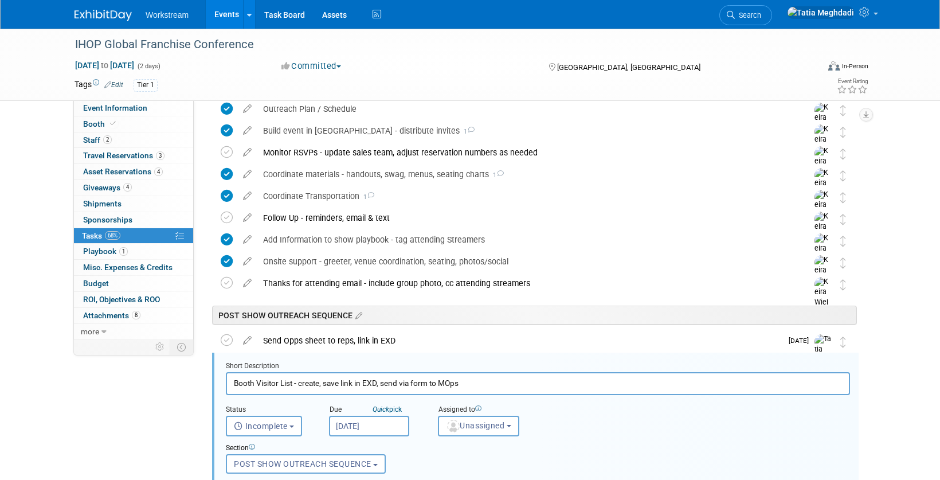
scroll to position [730, 0]
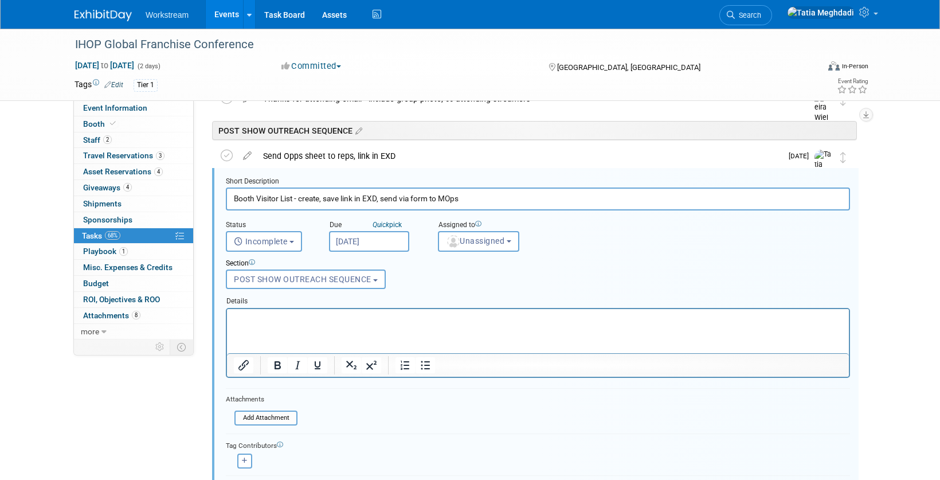
click at [378, 242] on input "Sep 26, 2025" at bounding box center [369, 241] width 80 height 21
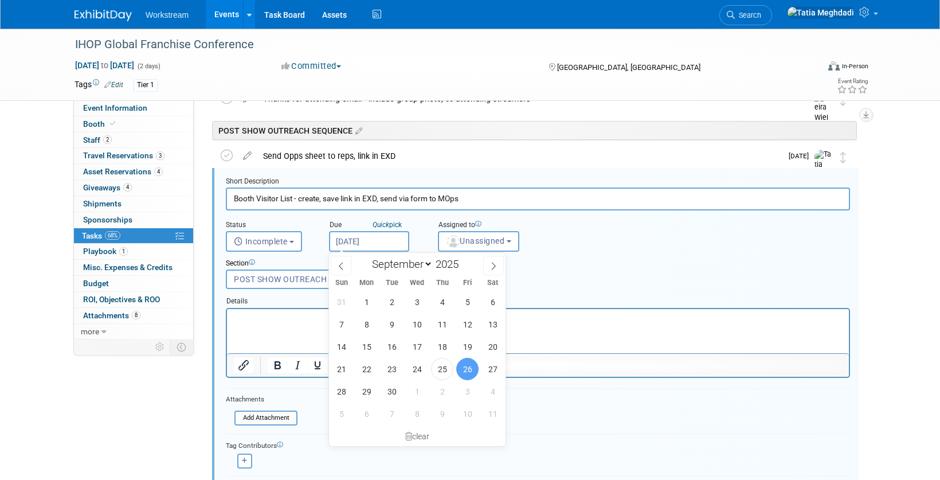
drag, startPoint x: 471, startPoint y: 362, endPoint x: 463, endPoint y: 355, distance: 10.6
click at [471, 362] on span "26" at bounding box center [467, 369] width 22 height 22
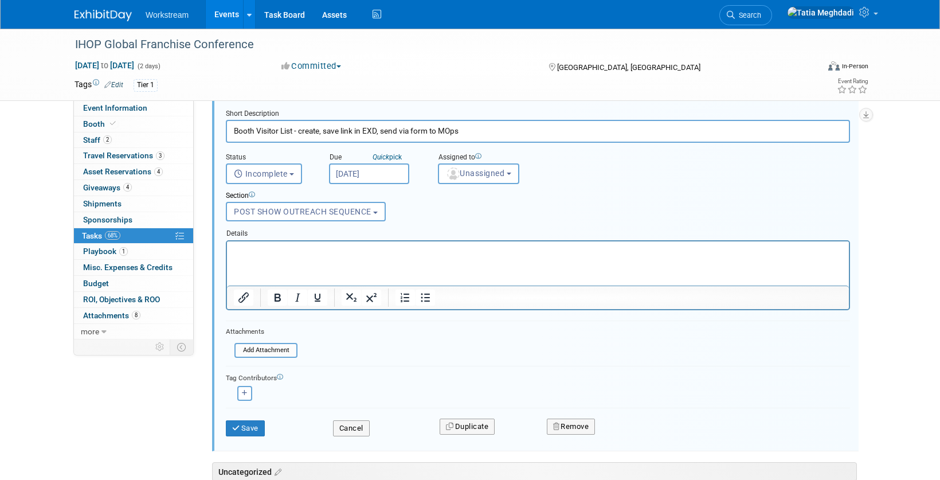
scroll to position [875, 0]
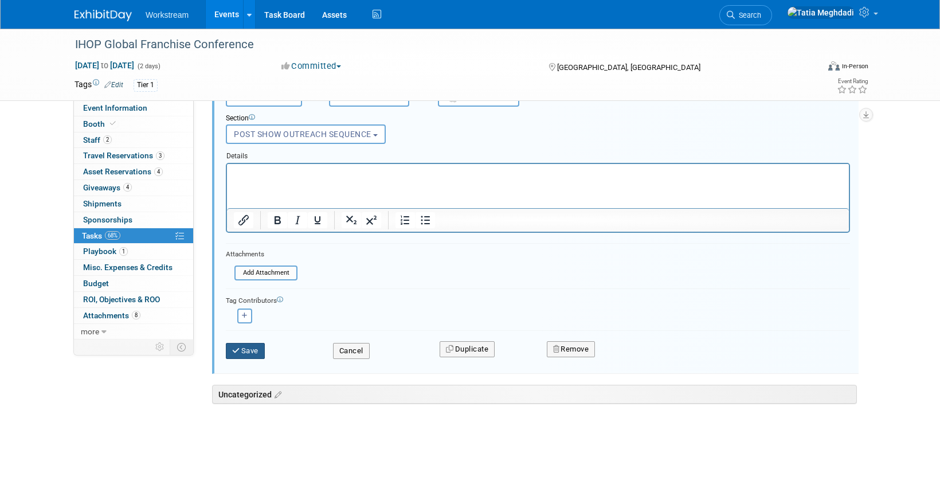
click at [241, 345] on button "Save" at bounding box center [245, 351] width 39 height 16
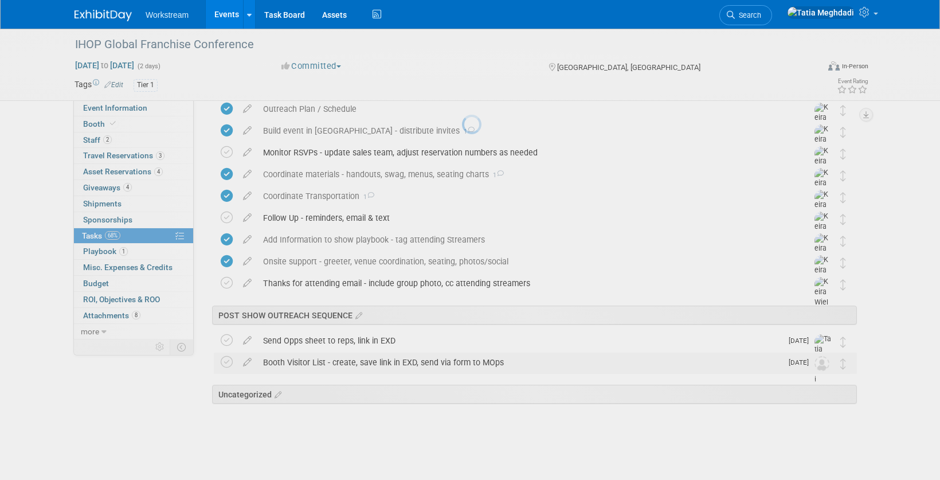
scroll to position [546, 0]
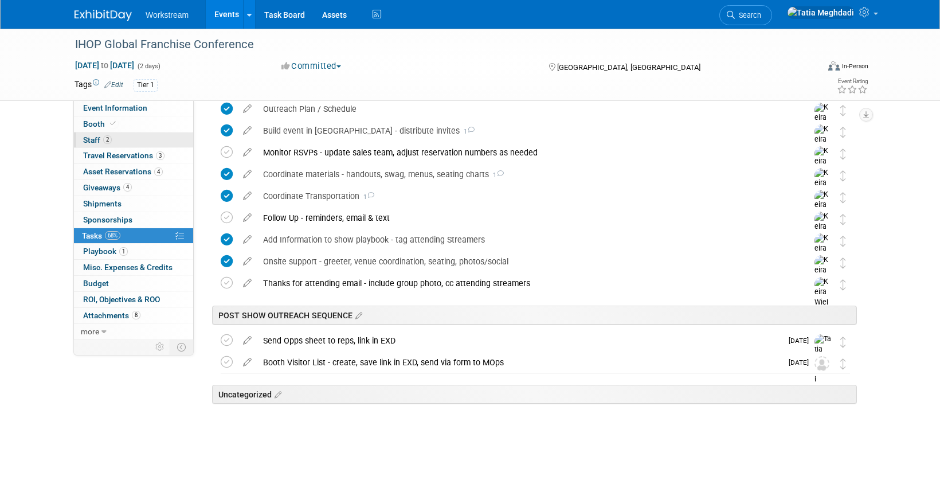
click at [90, 138] on span "Staff 2" at bounding box center [97, 139] width 29 height 9
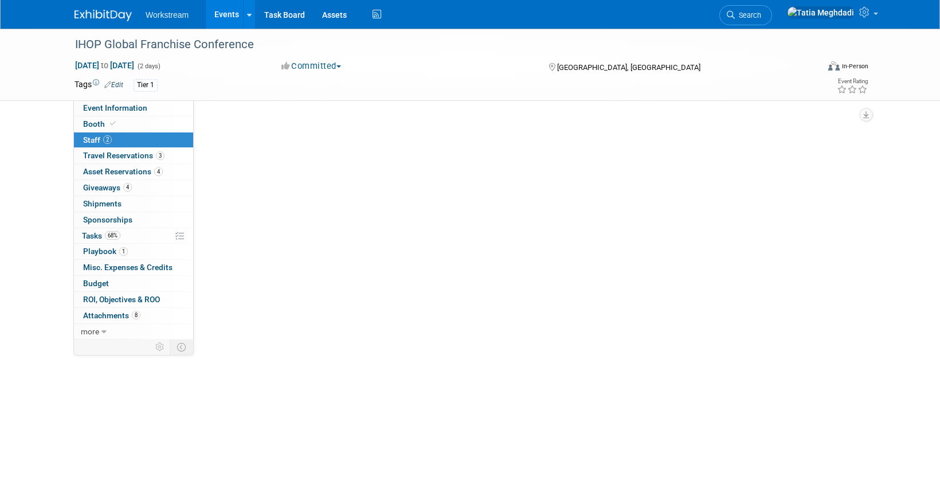
scroll to position [0, 0]
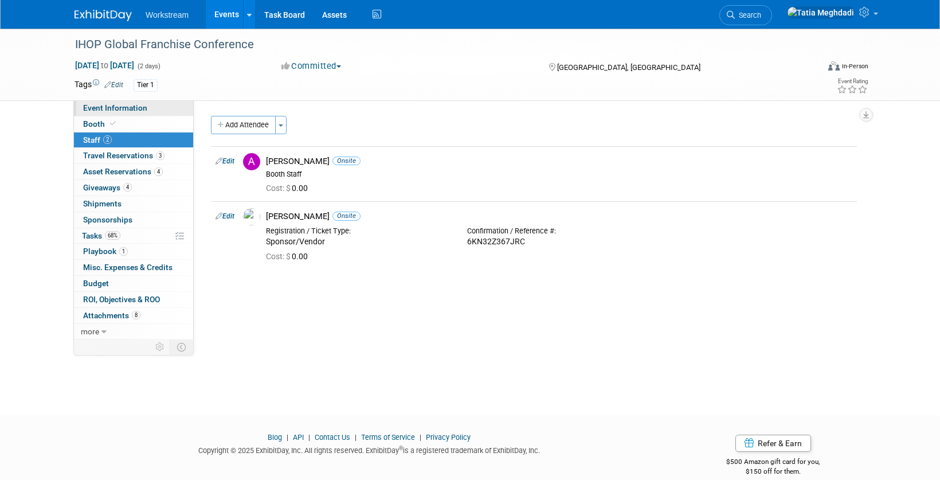
click at [140, 105] on span "Event Information" at bounding box center [115, 107] width 64 height 9
select select "Franchise"
select select "Restaurant"
select select "No"
select select "[PERSON_NAME]"
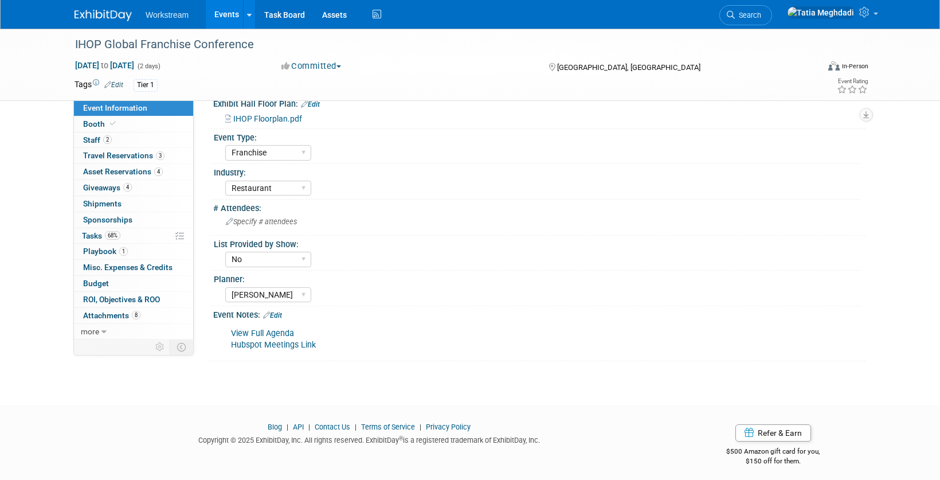
scroll to position [292, 0]
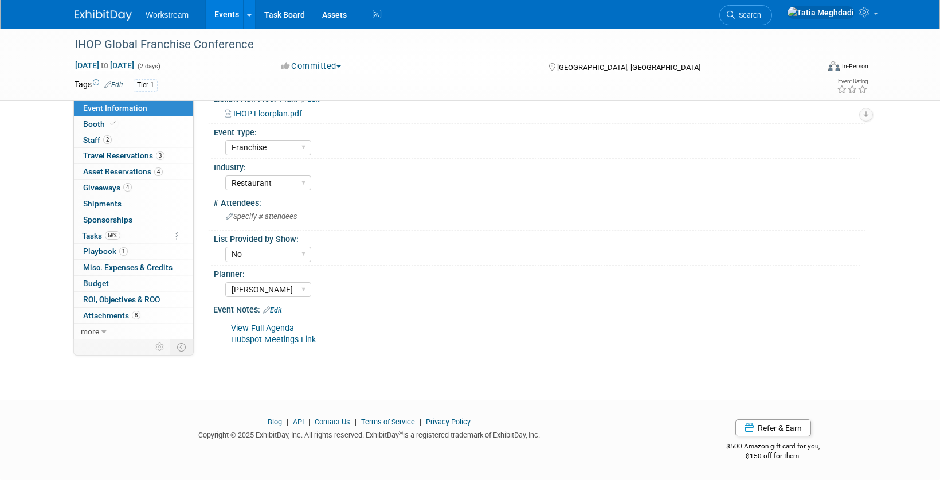
click at [285, 311] on div "Event Notes: Edit" at bounding box center [539, 308] width 652 height 15
click at [282, 311] on link "Edit" at bounding box center [272, 310] width 19 height 8
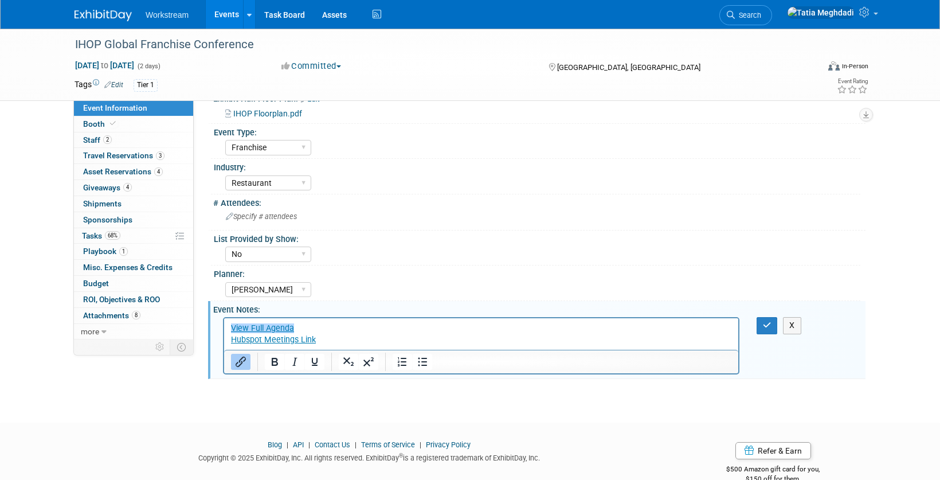
scroll to position [0, 0]
click at [343, 340] on p "View Full Agenda Hubspot Meetings Link﻿" at bounding box center [481, 334] width 501 height 23
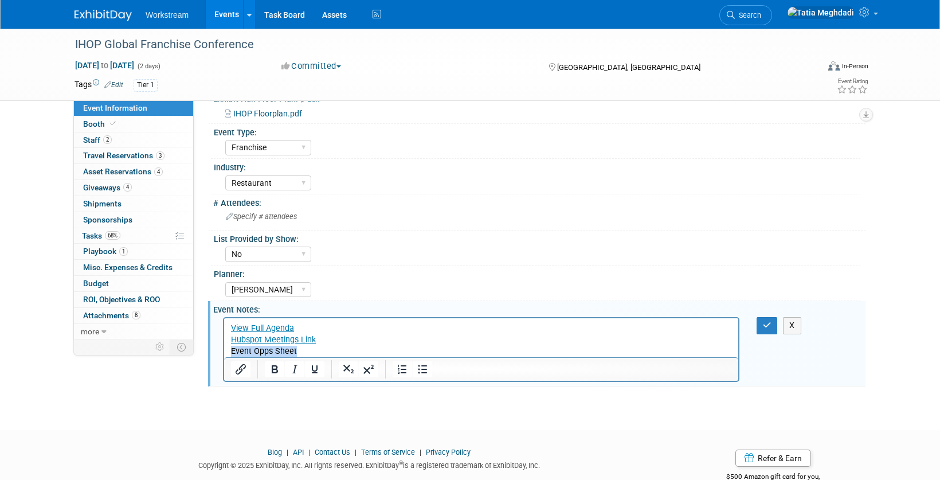
drag, startPoint x: 298, startPoint y: 350, endPoint x: 230, endPoint y: 355, distance: 67.8
click at [230, 355] on body "View Full Agenda Hubspot Meetings Link Event Opps Sheet" at bounding box center [481, 340] width 502 height 34
click at [237, 369] on icon "Insert/edit link" at bounding box center [241, 369] width 10 height 10
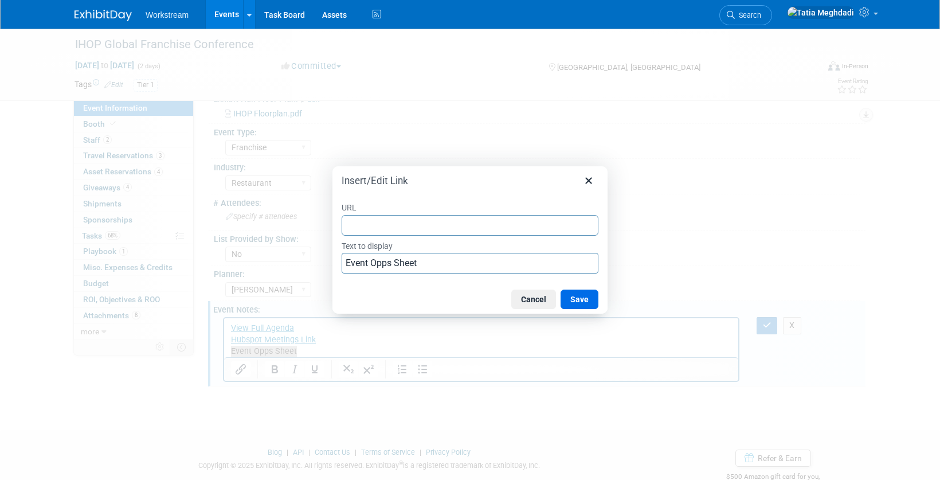
type input "https://docs.google.com/spreadsheets/d/1TS2Rtej9UWvP1QOBWZMyO7GnIRZtfE-2pkjPhw-…"
drag, startPoint x: 573, startPoint y: 295, endPoint x: 581, endPoint y: 292, distance: 8.5
click at [573, 296] on button "Save" at bounding box center [580, 298] width 38 height 19
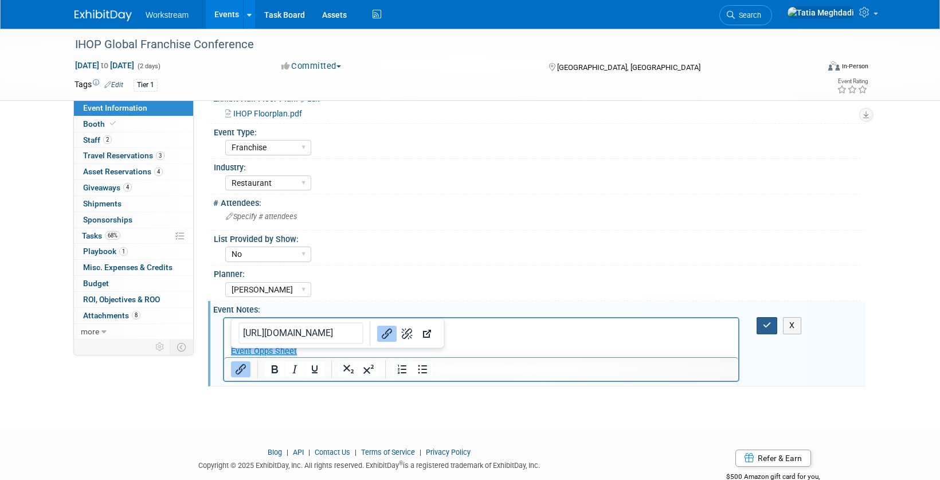
click at [764, 323] on icon "button" at bounding box center [767, 325] width 9 height 8
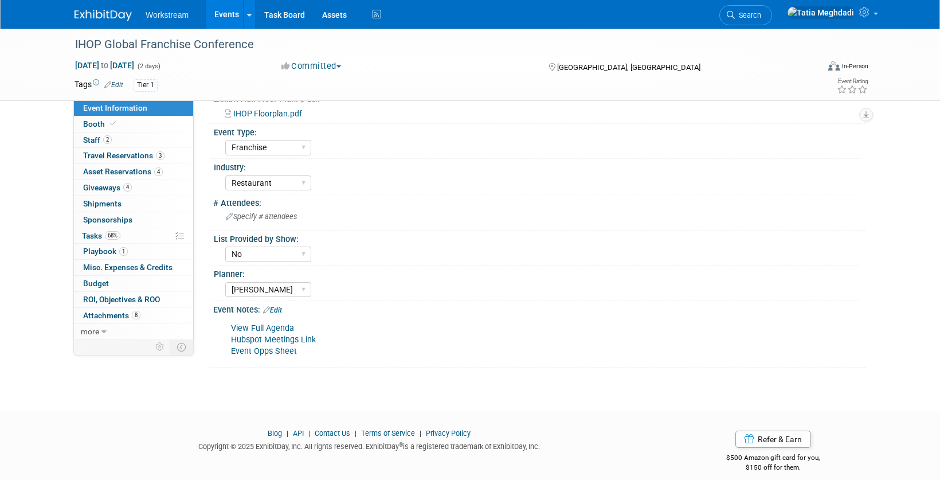
click at [278, 314] on div "View Full Agenda Hubspot Meetings Link Event Opps Sheet X" at bounding box center [538, 317] width 638 height 6
click at [278, 311] on link "Edit" at bounding box center [272, 310] width 19 height 8
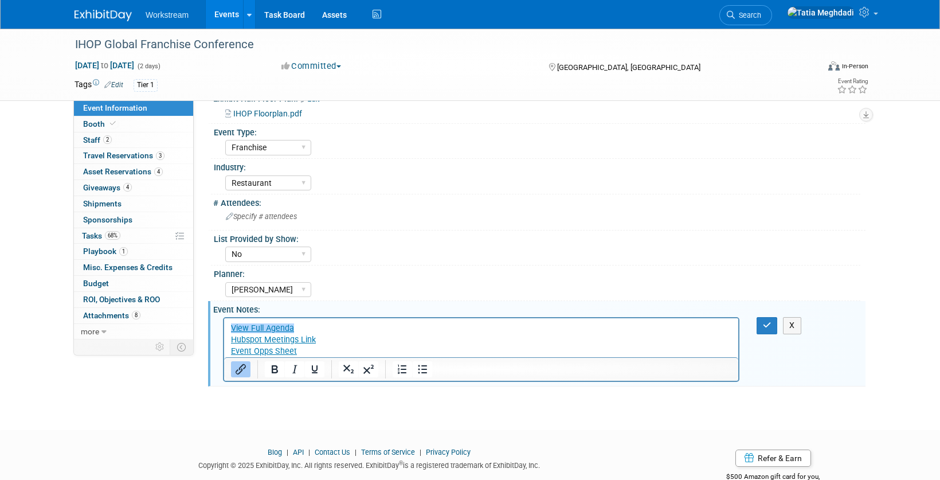
scroll to position [0, 0]
click at [315, 351] on p "View Full Agenda Hubspot Meetings Link Event Opps Sheet﻿" at bounding box center [481, 340] width 501 height 34
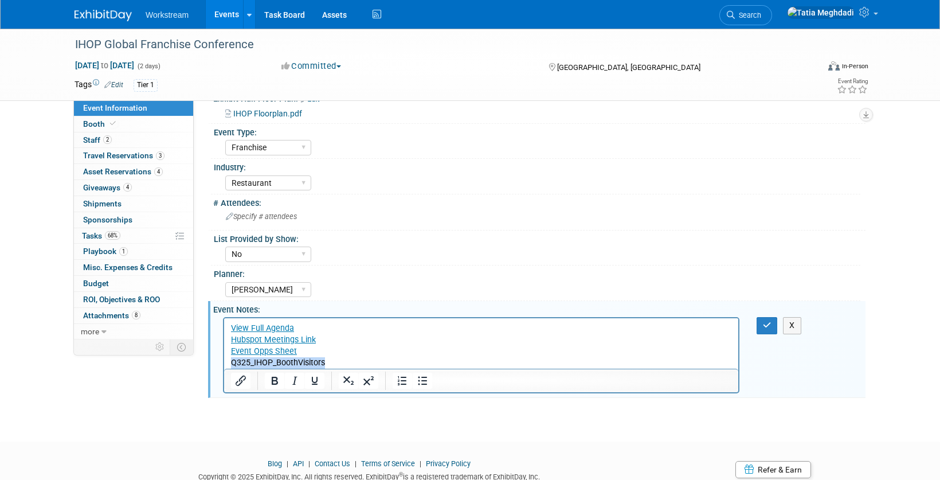
drag, startPoint x: 296, startPoint y: 366, endPoint x: 220, endPoint y: 366, distance: 76.2
click at [224, 366] on html "View Full Agenda Hubspot Meetings Link Event Opps Sheet Q325_IHOP_BoothVisitors" at bounding box center [481, 343] width 514 height 50
click at [238, 383] on icon "Insert/edit link" at bounding box center [241, 381] width 14 height 14
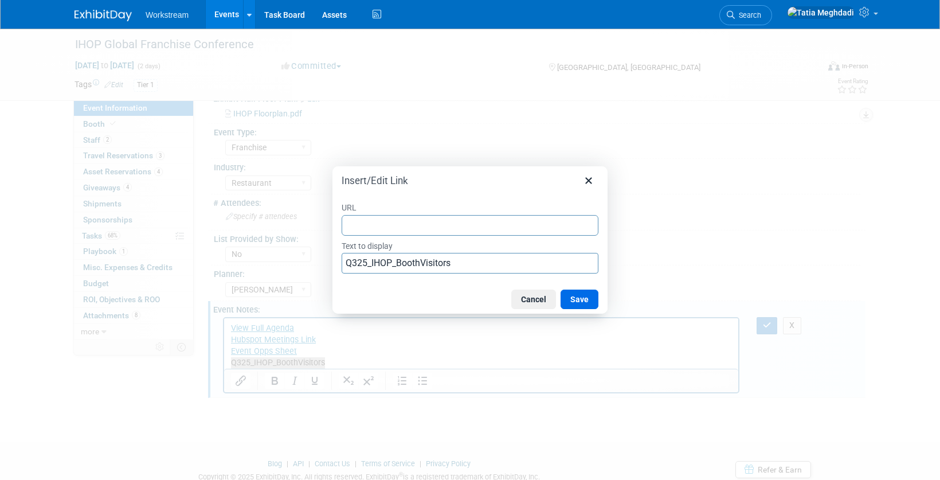
type input "https://docs.google.com/spreadsheets/d/1Ob9Gukq5Kolh_WYxllBK2AoAeJeKRH1FEYX0GSQ…"
click at [573, 302] on button "Save" at bounding box center [580, 298] width 38 height 19
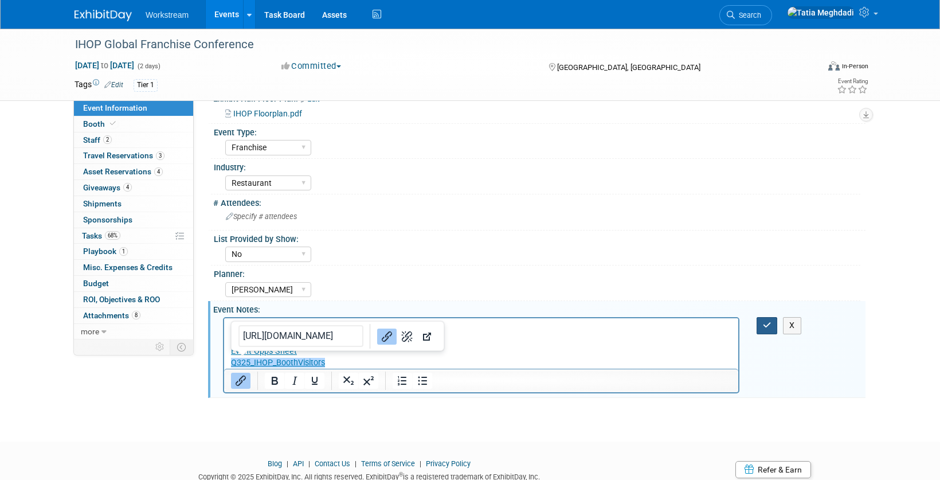
click at [762, 320] on button "button" at bounding box center [767, 325] width 21 height 17
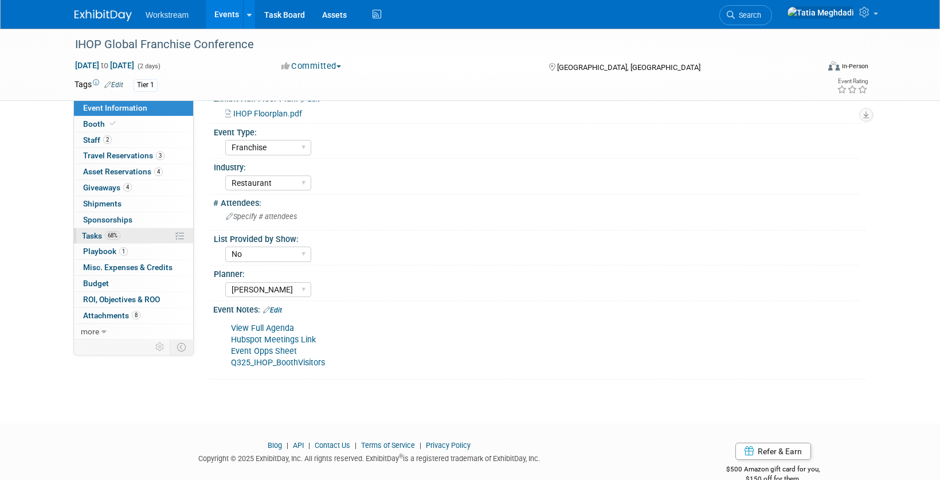
click at [97, 237] on span "Tasks 68%" at bounding box center [101, 235] width 38 height 9
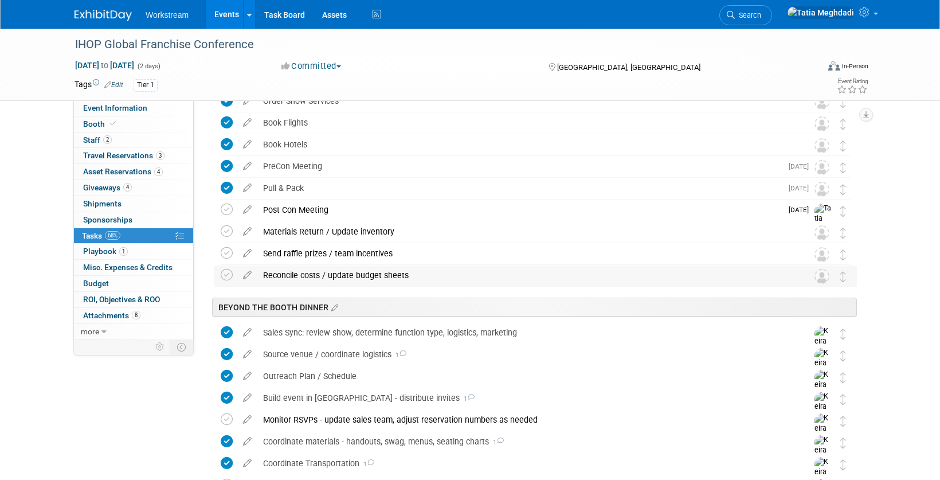
scroll to position [271, 0]
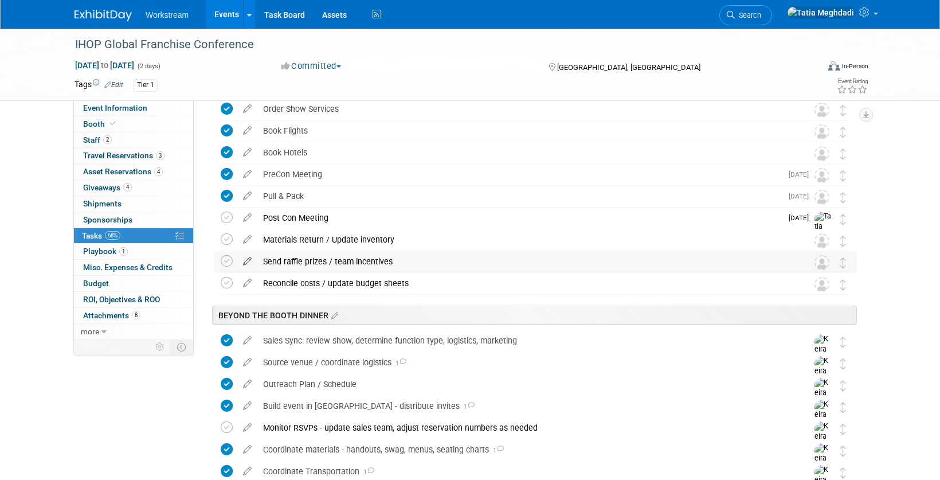
click at [248, 257] on icon at bounding box center [247, 259] width 20 height 14
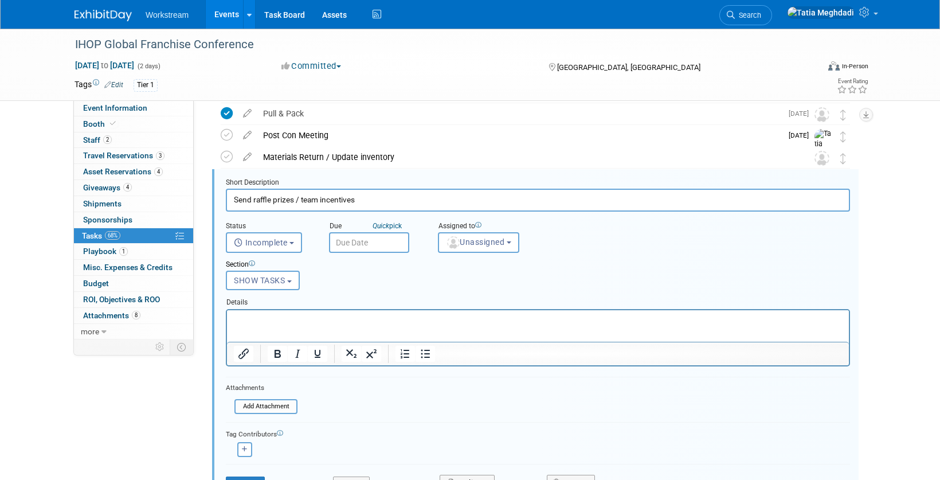
scroll to position [354, 0]
drag, startPoint x: 362, startPoint y: 201, endPoint x: 216, endPoint y: 204, distance: 146.2
click at [216, 203] on div "Short Description Send raffle prizes / team incentives Status <i class="far fa-…" at bounding box center [535, 337] width 647 height 338
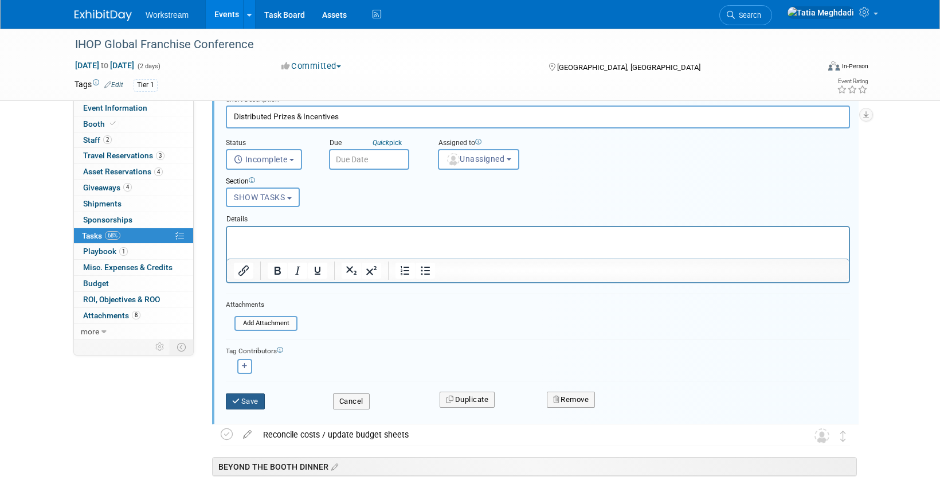
scroll to position [441, 0]
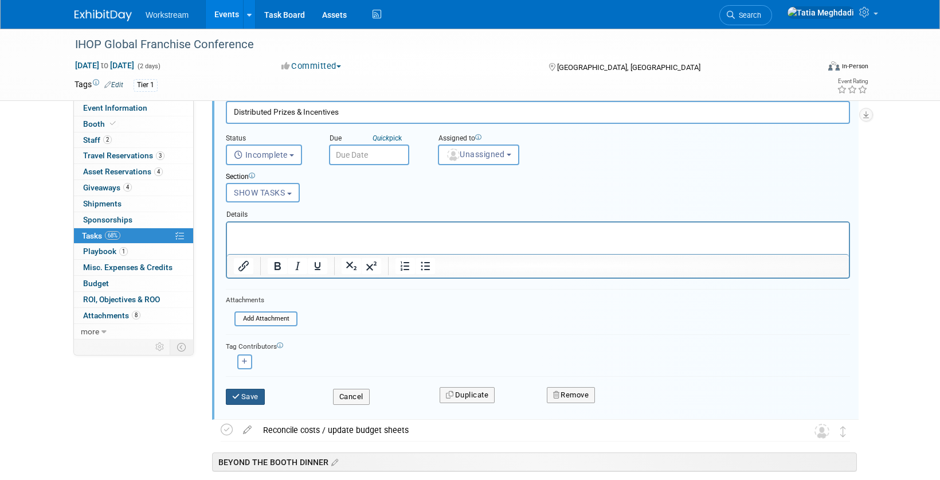
type input "Distributed Prizes & Incentives"
click at [248, 397] on button "Save" at bounding box center [245, 397] width 39 height 16
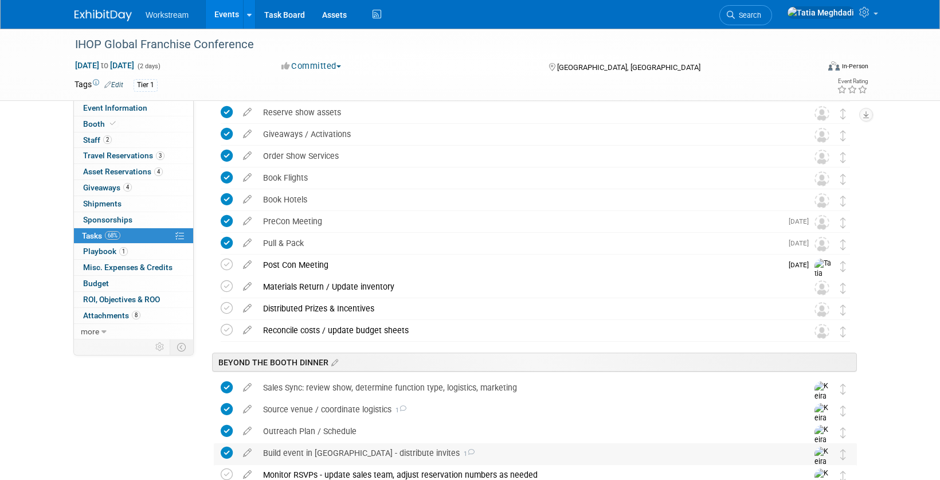
scroll to position [220, 0]
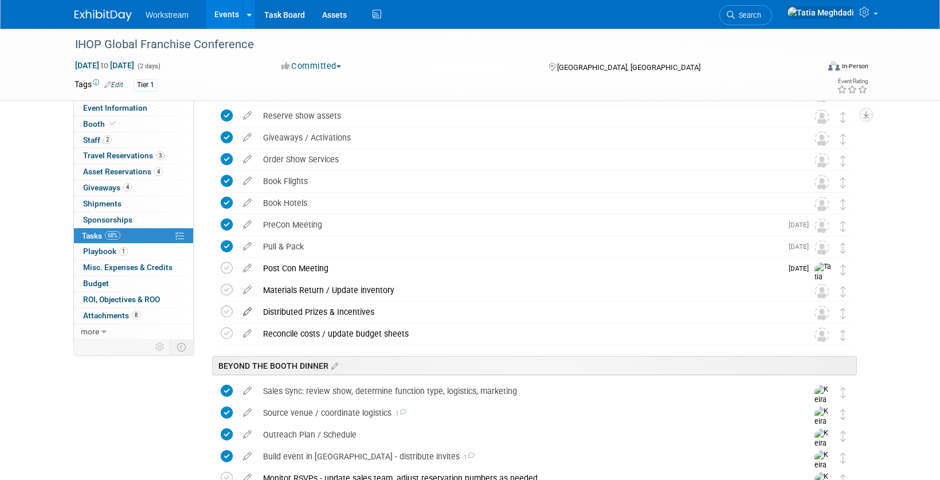
click at [241, 312] on icon at bounding box center [247, 309] width 20 height 14
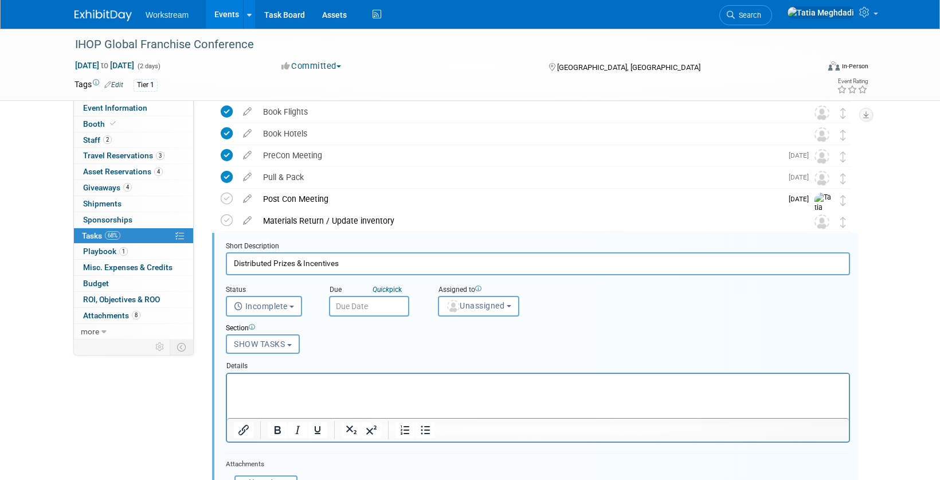
scroll to position [354, 0]
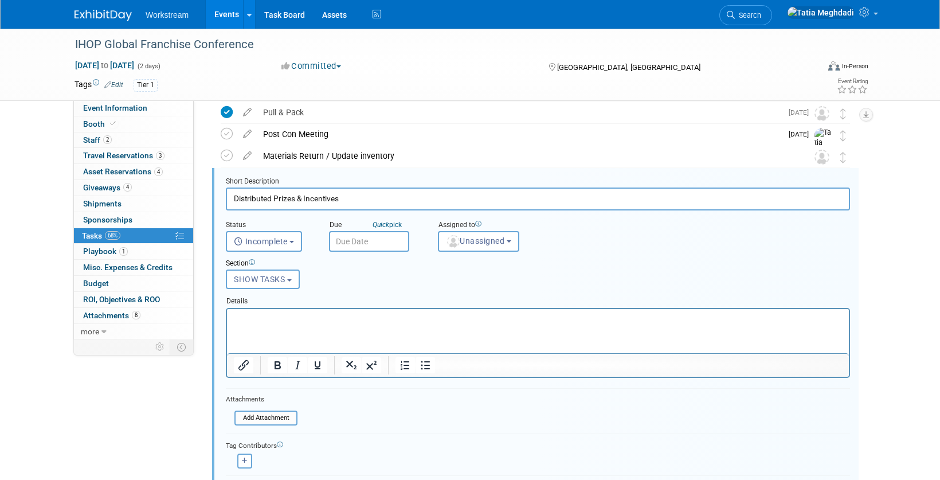
click at [271, 198] on input "Distributed Prizes & Incentives" at bounding box center [538, 198] width 624 height 22
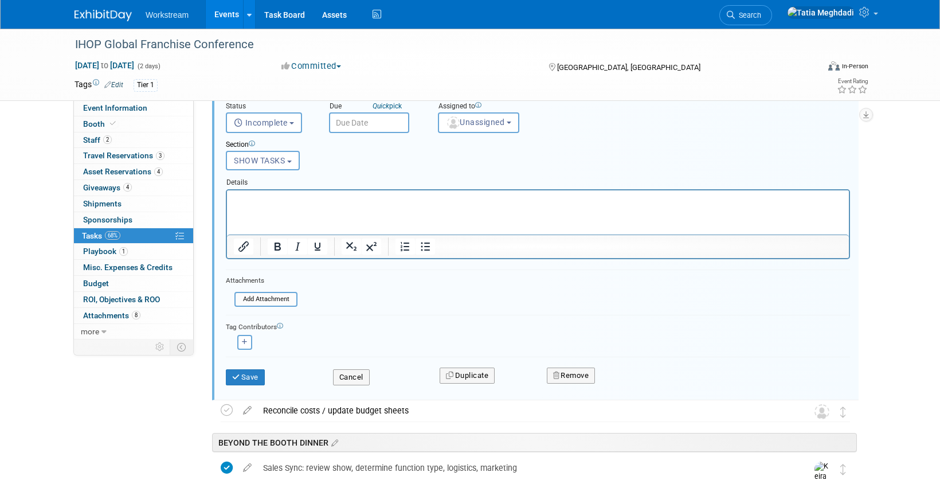
scroll to position [500, 0]
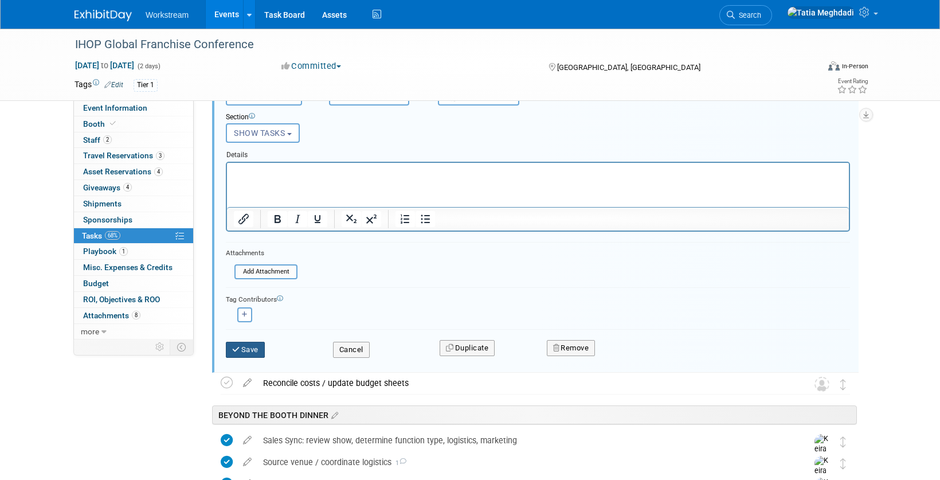
type input "Distribute Prizes & Incentives"
click at [248, 347] on button "Save" at bounding box center [245, 350] width 39 height 16
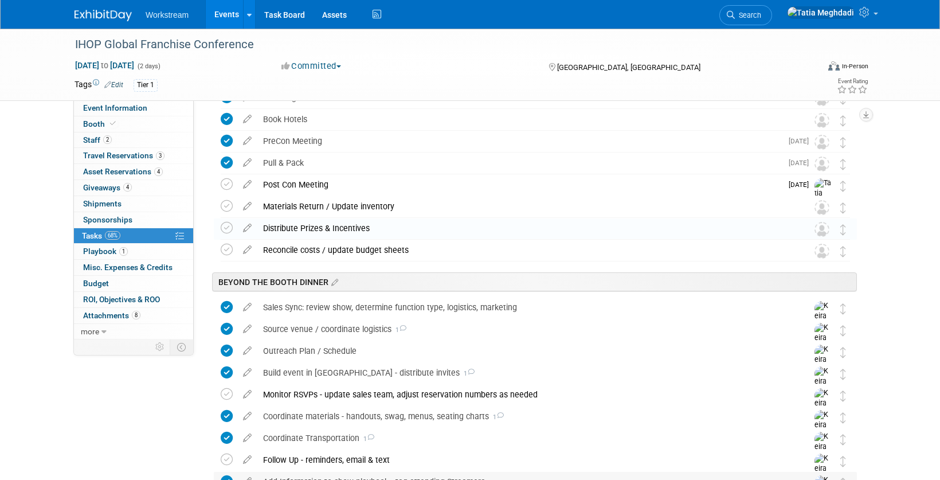
scroll to position [245, 0]
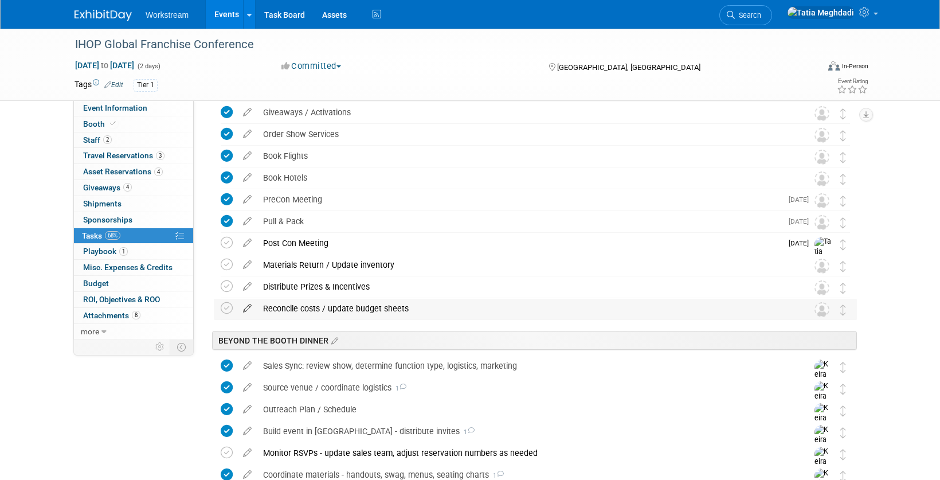
click at [249, 308] on icon at bounding box center [247, 306] width 20 height 14
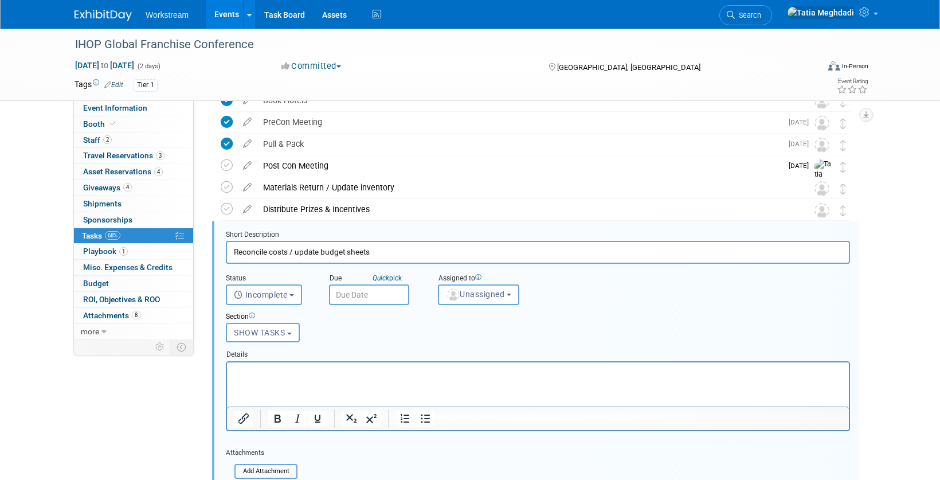
scroll to position [376, 0]
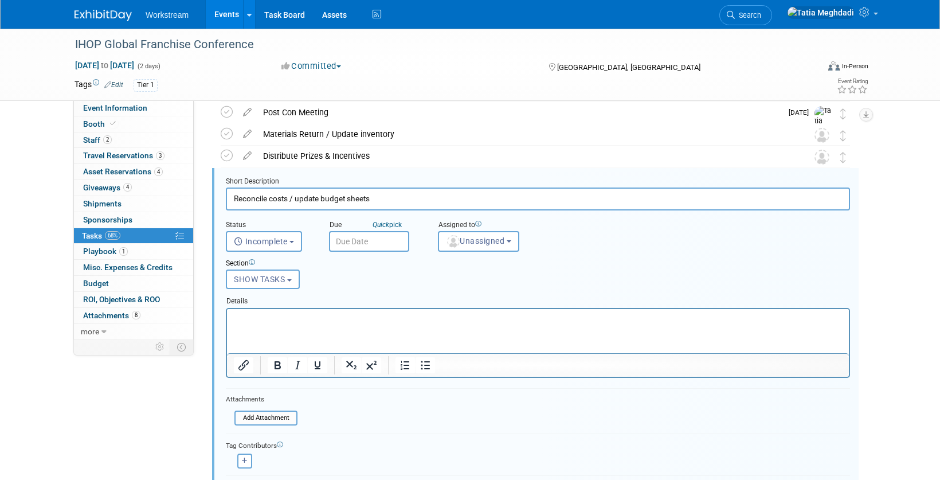
drag, startPoint x: 374, startPoint y: 198, endPoint x: 225, endPoint y: 201, distance: 148.5
click at [225, 202] on form "Short Description Reconcile costs / update budget sheets Status <i class="far f…" at bounding box center [537, 346] width 641 height 339
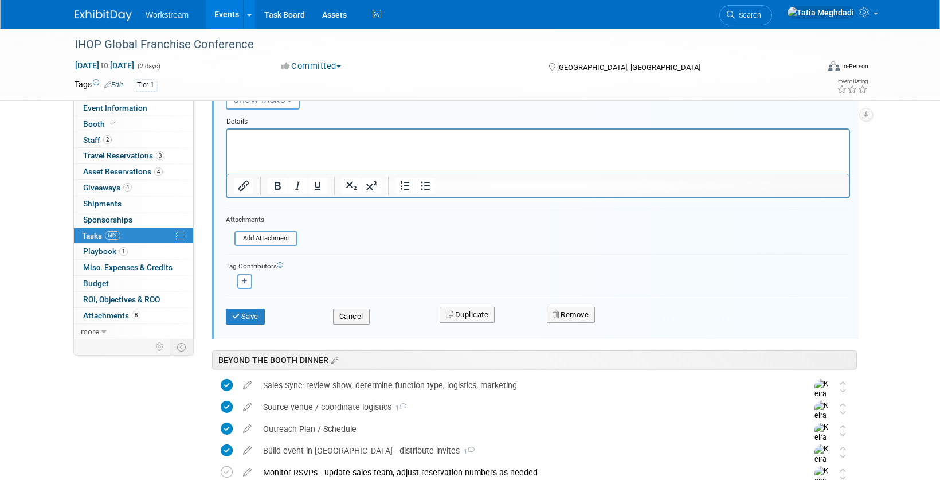
scroll to position [609, 0]
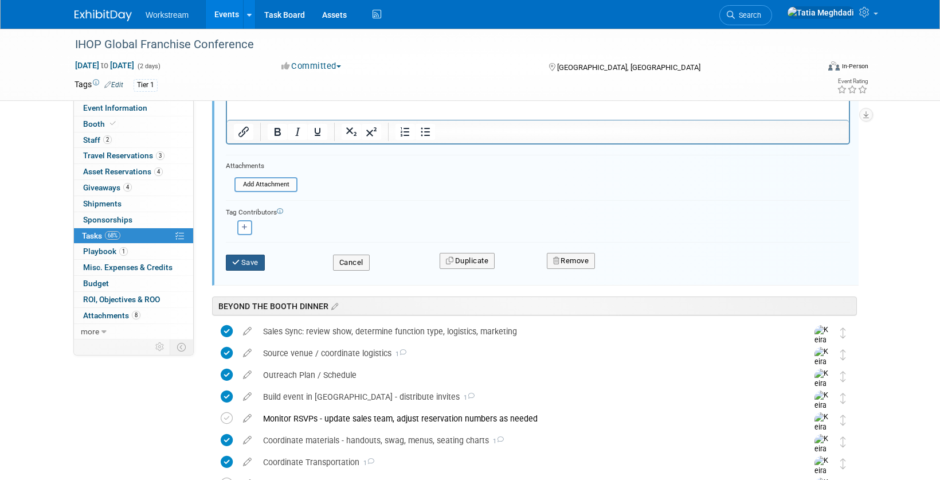
type input "Budget Updates / Reporting"
click at [254, 265] on button "Save" at bounding box center [245, 263] width 39 height 16
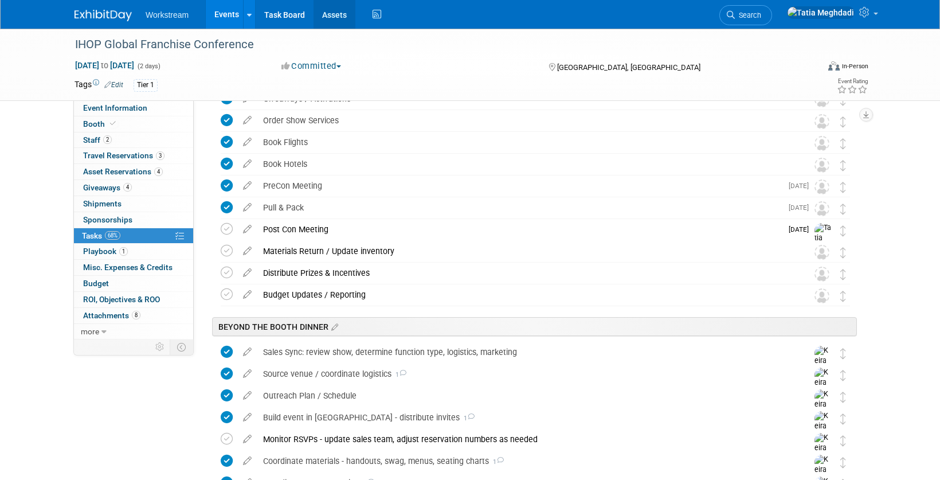
scroll to position [253, 0]
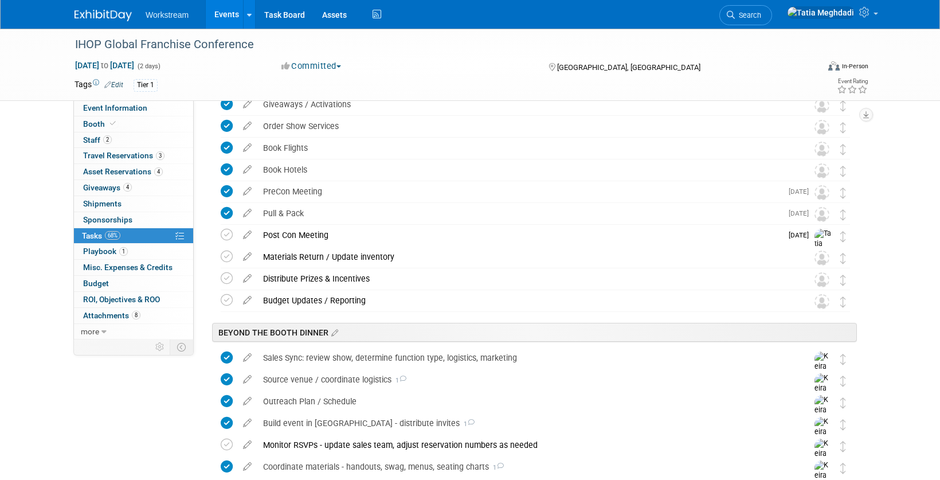
click at [226, 15] on link "Events" at bounding box center [227, 14] width 42 height 29
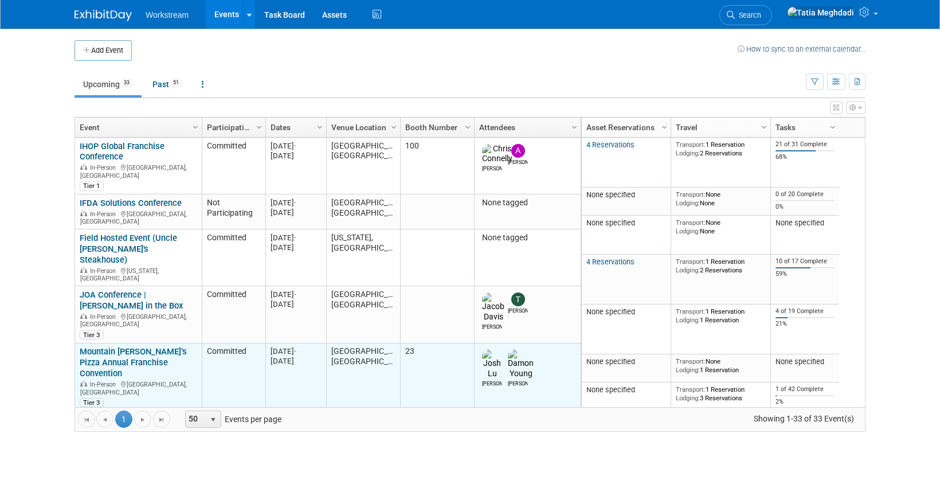
click at [123, 346] on link "Mountain [PERSON_NAME]’s Pizza Annual Franchise Convention" at bounding box center [133, 362] width 107 height 32
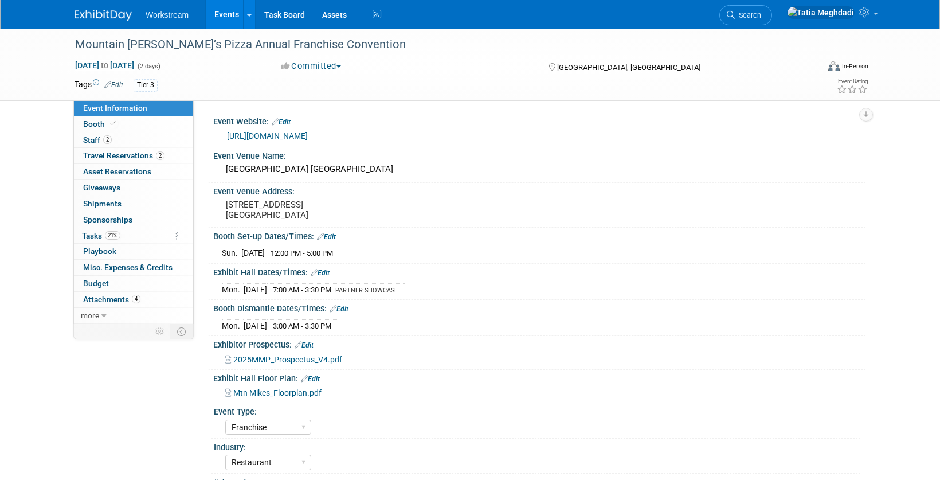
select select "Franchise"
select select "Restaurant"
select select "TBD"
select select "[PERSON_NAME]"
click at [98, 234] on span "Tasks 21%" at bounding box center [101, 235] width 38 height 9
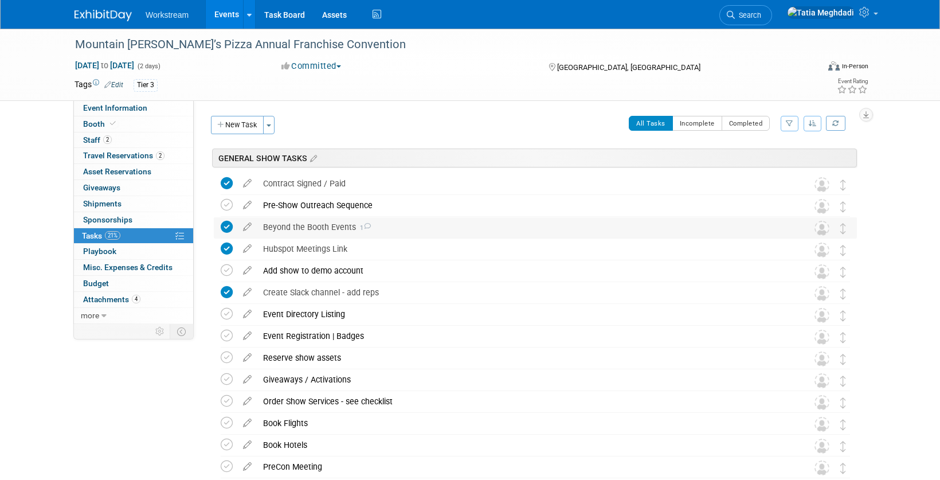
click at [363, 227] on icon at bounding box center [366, 226] width 7 height 6
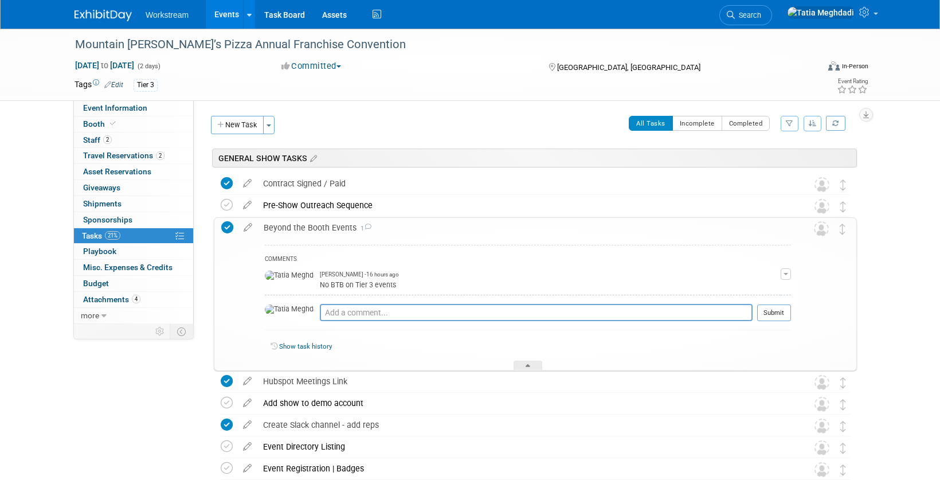
click at [364, 227] on icon at bounding box center [367, 227] width 7 height 6
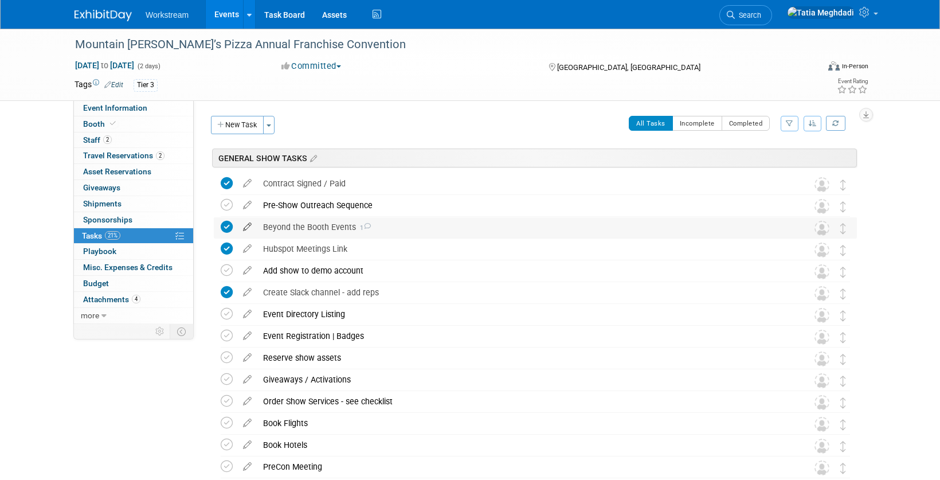
click at [245, 227] on icon at bounding box center [247, 224] width 20 height 14
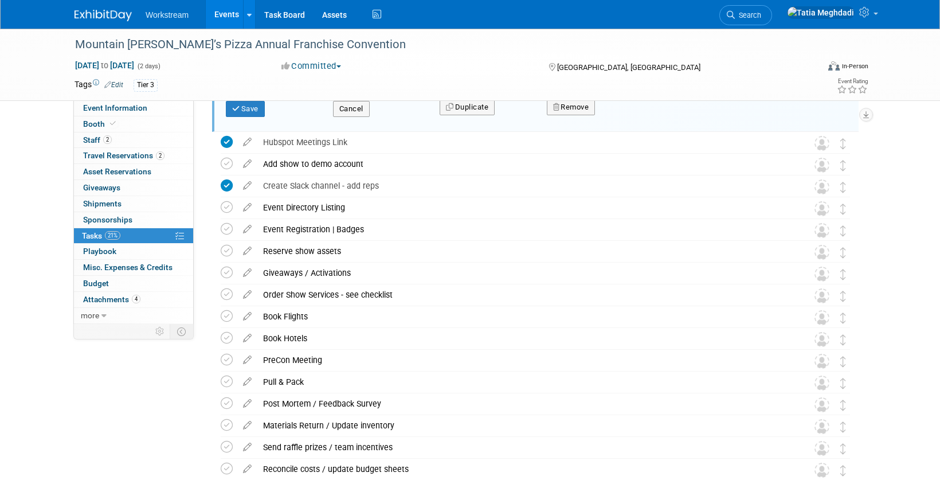
scroll to position [377, 0]
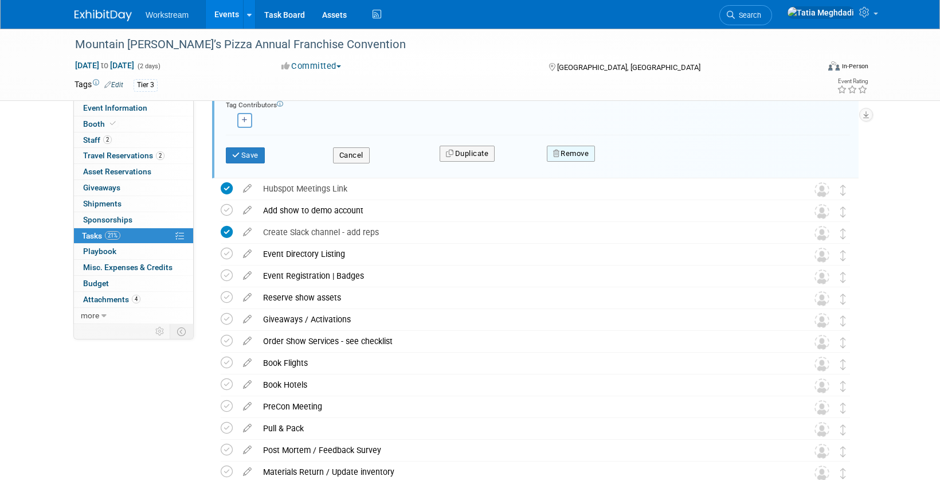
click at [593, 150] on button "Remove" at bounding box center [571, 154] width 49 height 16
click at [630, 159] on link "Yes" at bounding box center [635, 163] width 33 height 18
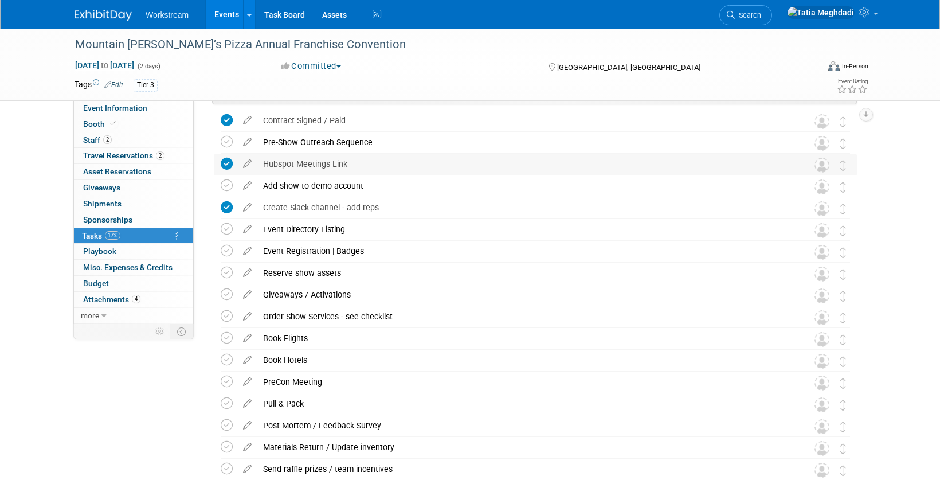
scroll to position [0, 0]
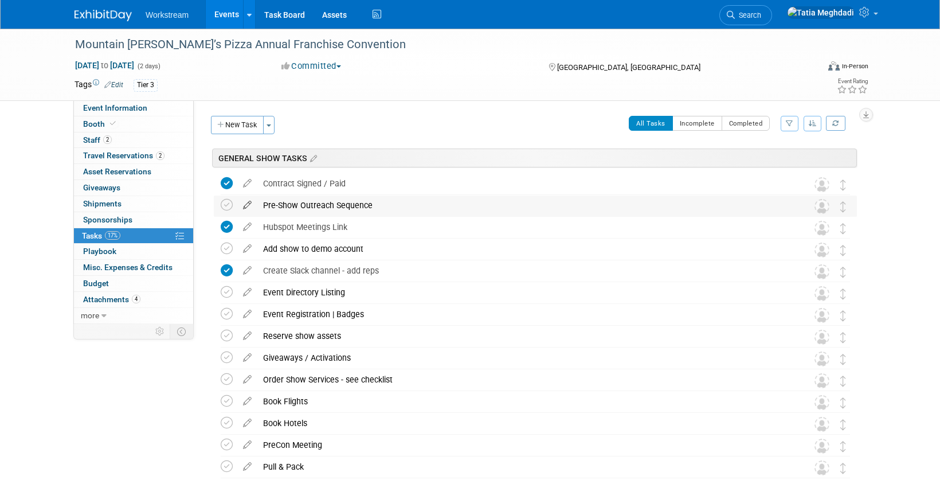
click at [248, 204] on icon at bounding box center [247, 202] width 20 height 14
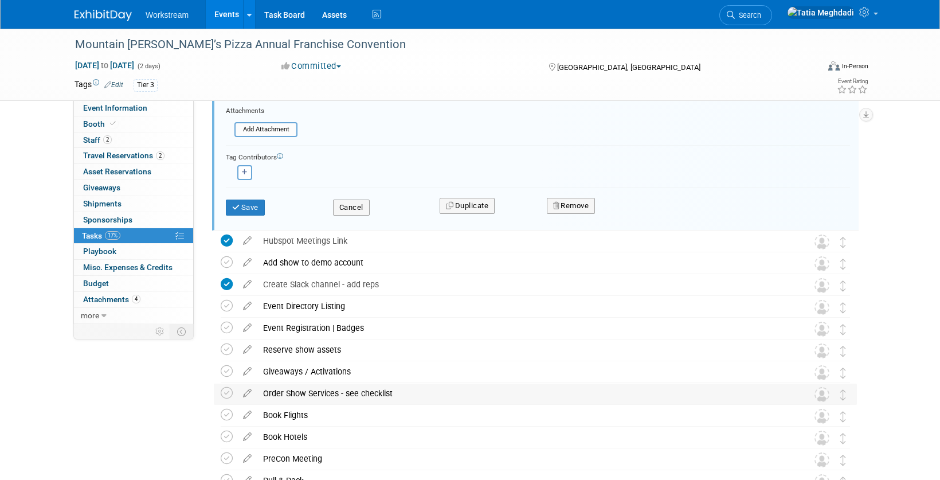
scroll to position [185, 0]
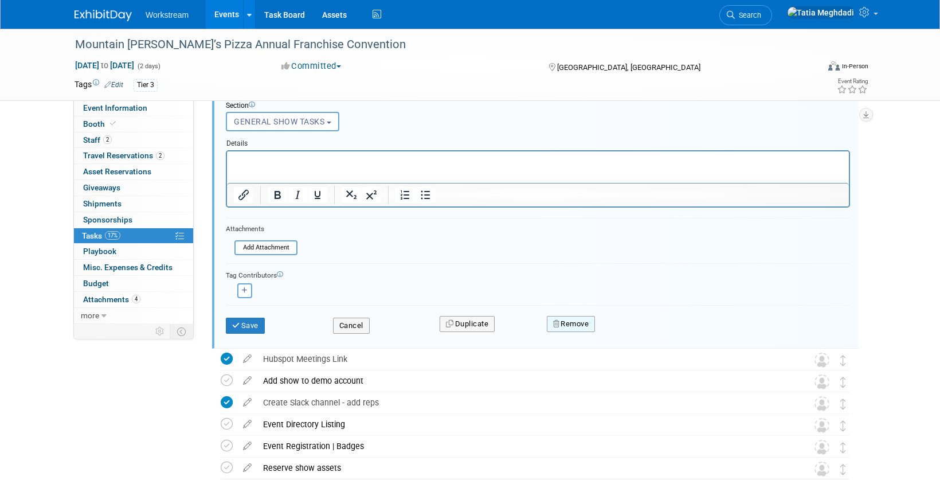
click at [578, 320] on button "Remove" at bounding box center [571, 324] width 49 height 16
click at [621, 329] on link "Yes" at bounding box center [635, 333] width 33 height 18
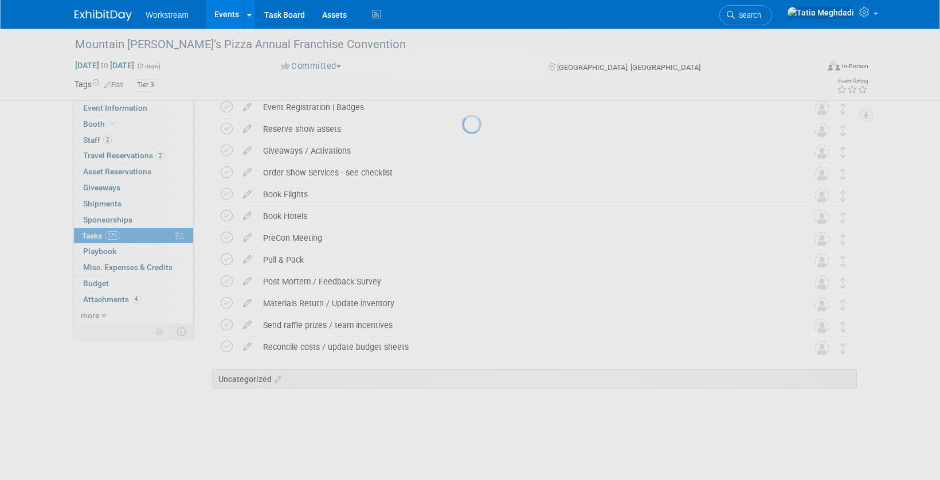
scroll to position [170, 0]
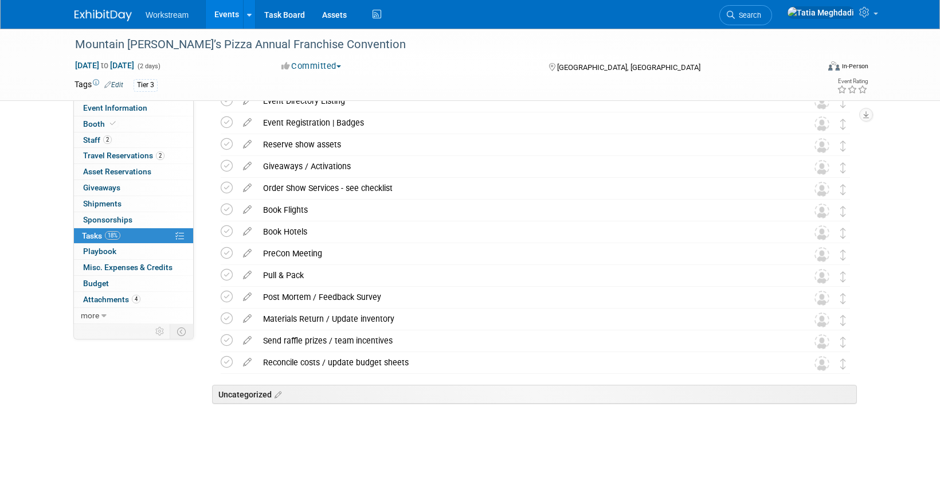
click at [250, 298] on icon at bounding box center [247, 294] width 20 height 14
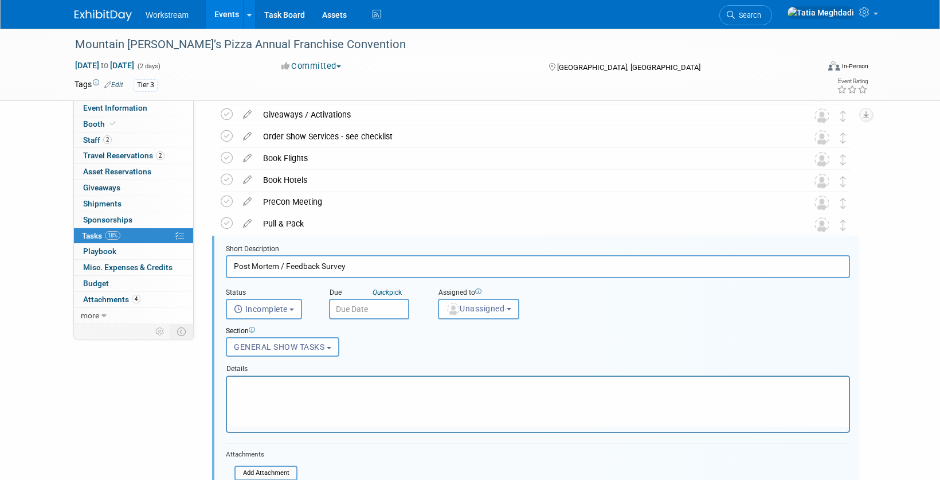
scroll to position [0, 0]
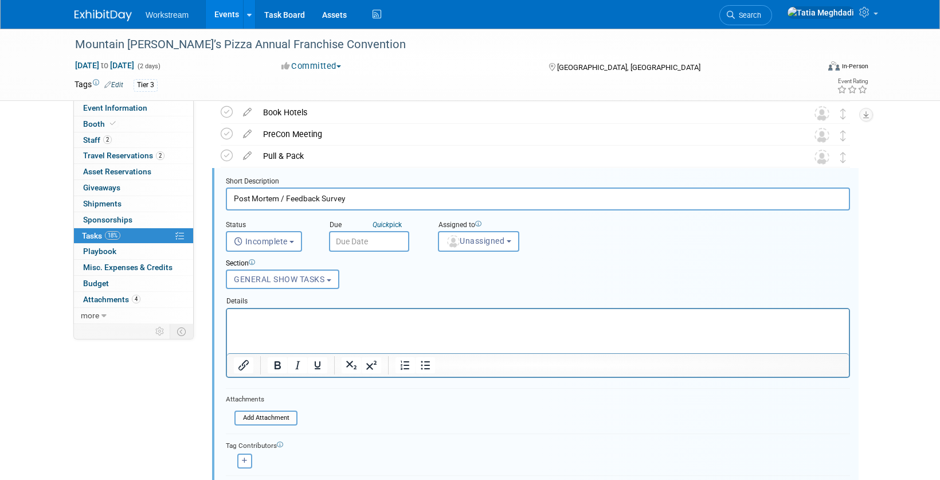
drag, startPoint x: 347, startPoint y: 200, endPoint x: 225, endPoint y: 199, distance: 122.1
click at [226, 199] on input "Post Mortem / Feedback Survey" at bounding box center [538, 198] width 624 height 22
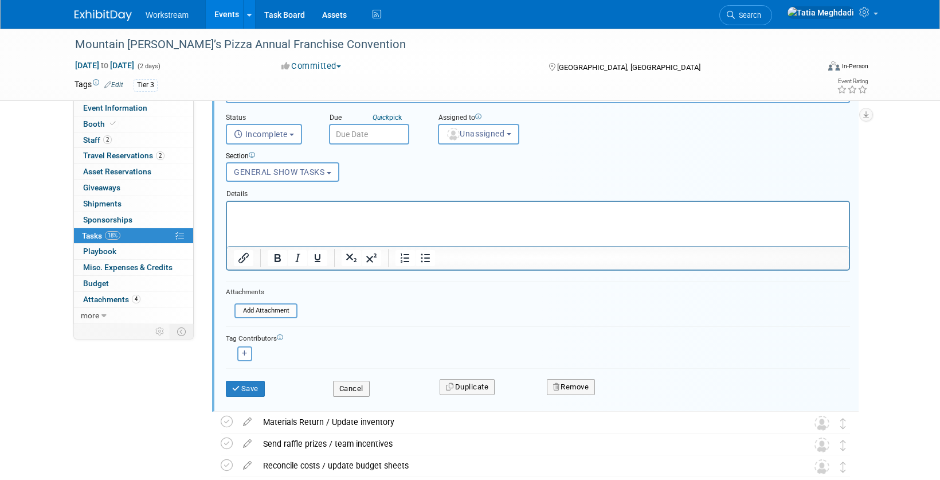
scroll to position [416, 0]
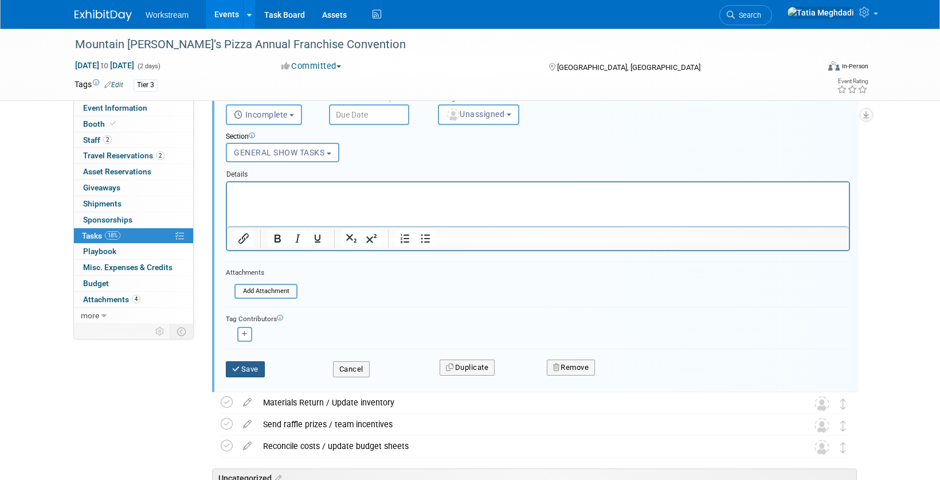
type input "Post Con Sync"
click at [244, 368] on button "Save" at bounding box center [245, 369] width 39 height 16
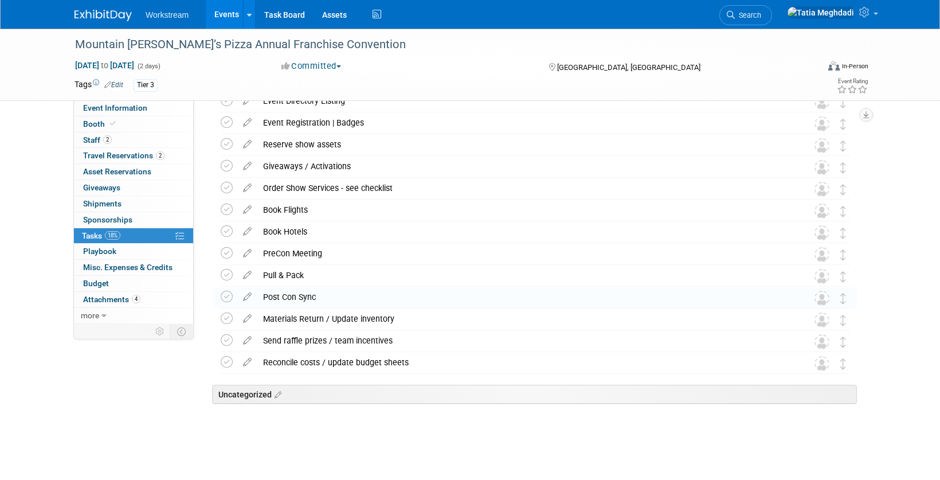
scroll to position [170, 0]
click at [249, 339] on icon at bounding box center [247, 338] width 20 height 14
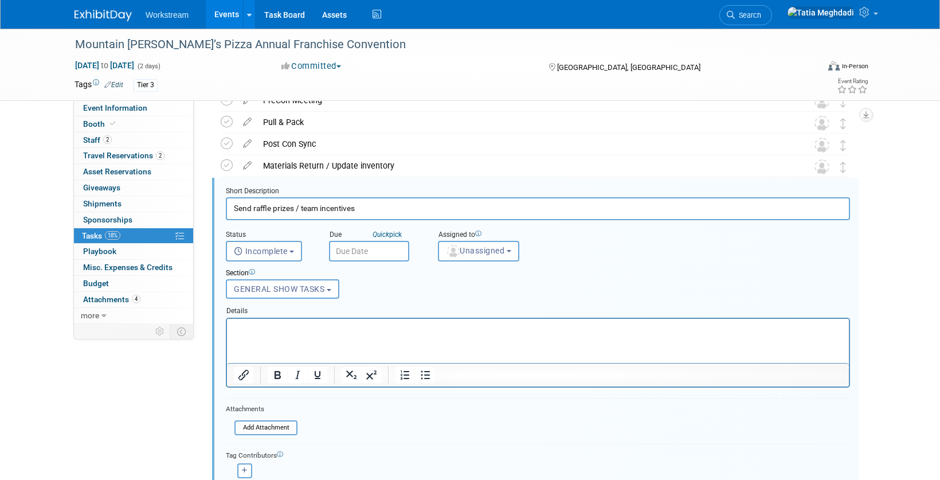
scroll to position [332, 0]
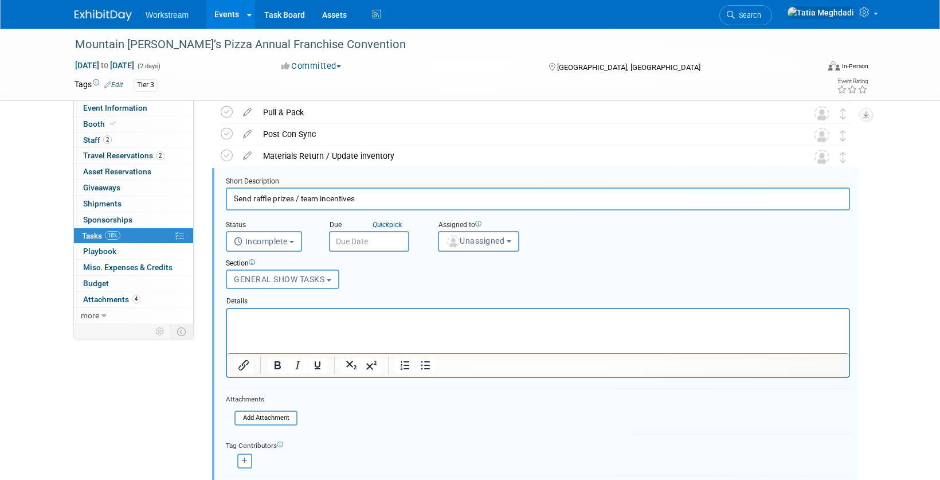
drag, startPoint x: 378, startPoint y: 195, endPoint x: 207, endPoint y: 195, distance: 170.8
click at [207, 195] on div "GENERAL SHOW TASKS Mountain [PERSON_NAME]’s Pizza Annual Franchise Convention […" at bounding box center [529, 218] width 655 height 811
drag, startPoint x: 323, startPoint y: 199, endPoint x: 224, endPoint y: 198, distance: 99.8
click at [224, 198] on form "Short Description Send raffle prizes / team incentivesD Status <i class="far fa…" at bounding box center [537, 346] width 641 height 339
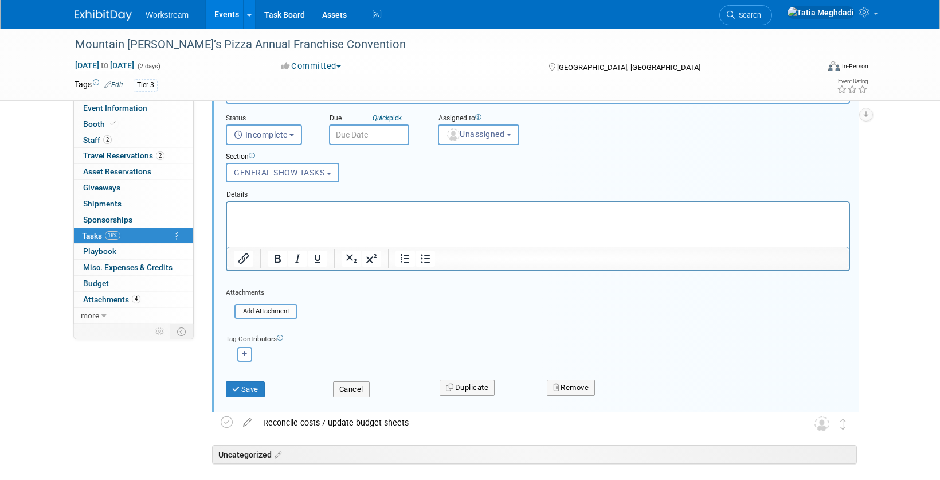
scroll to position [499, 0]
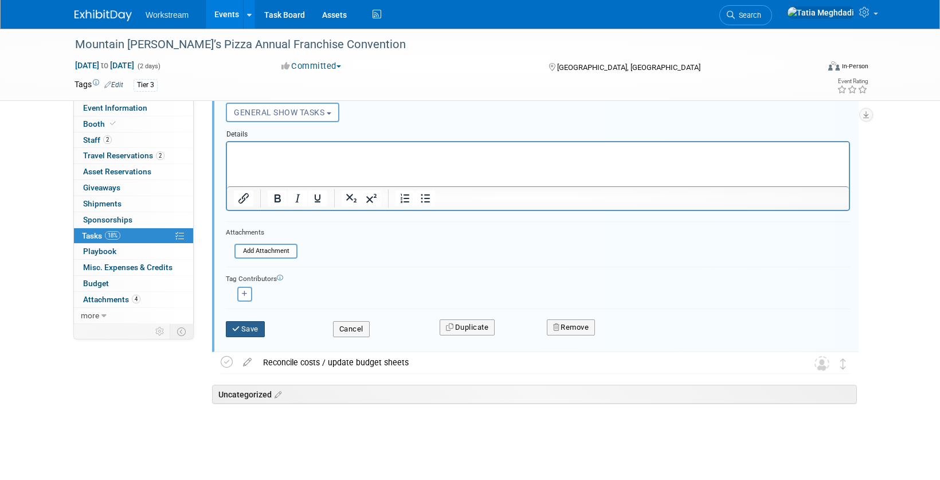
type input "Distribute prizes & incentives"
click at [259, 329] on button "Save" at bounding box center [245, 329] width 39 height 16
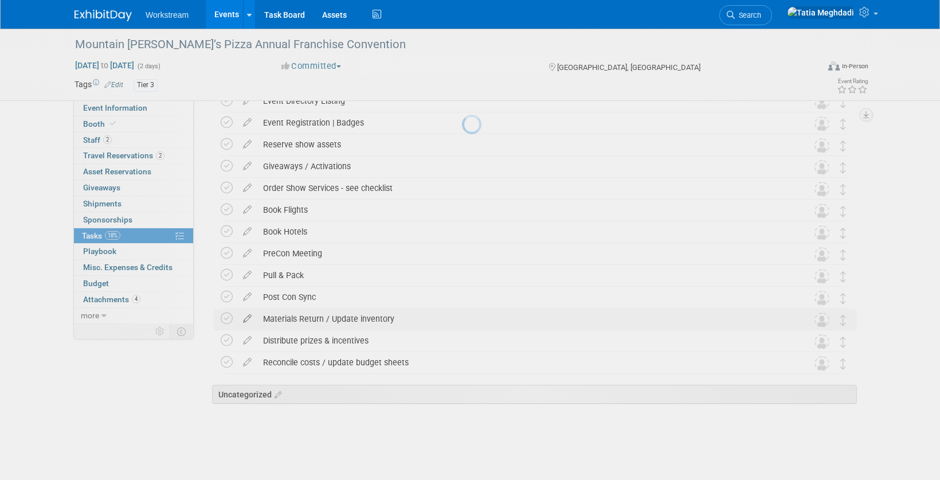
scroll to position [170, 0]
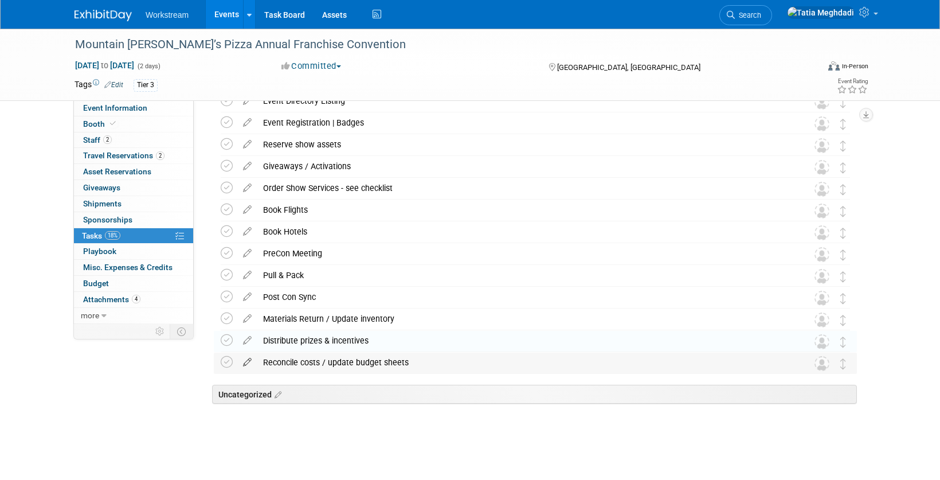
click at [248, 361] on icon at bounding box center [247, 360] width 20 height 14
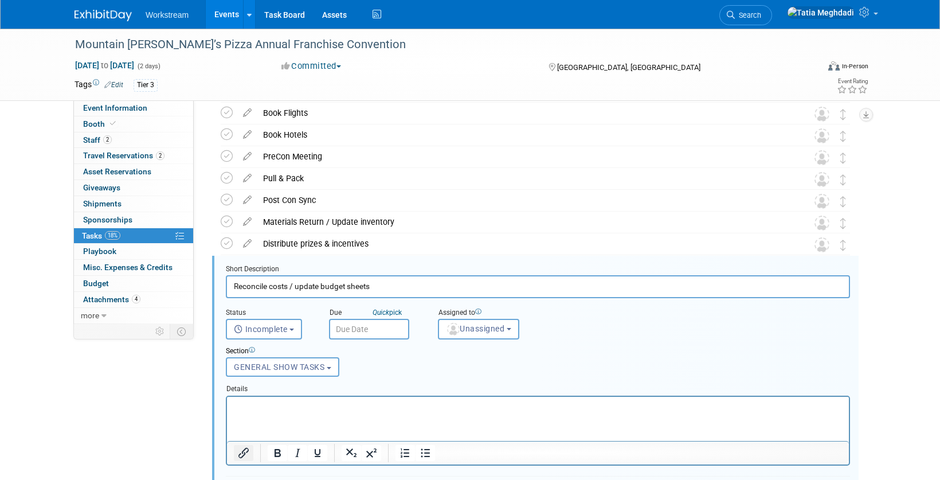
scroll to position [354, 0]
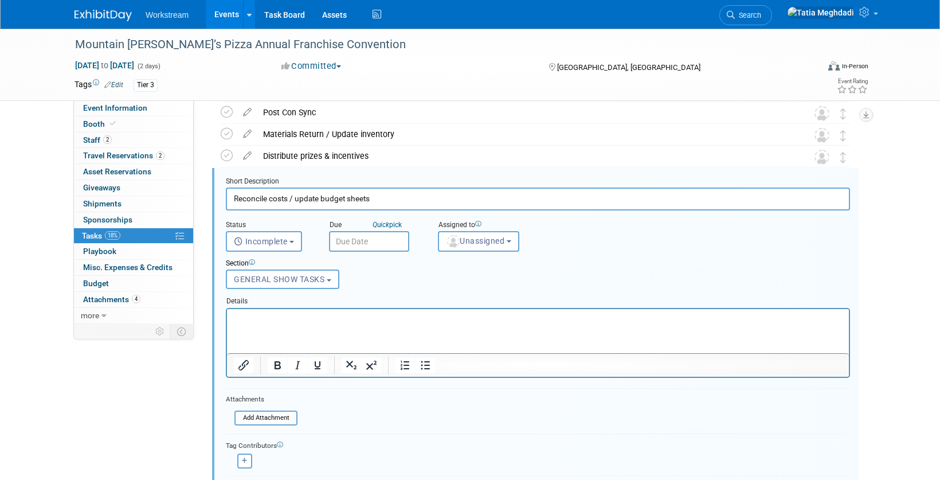
drag, startPoint x: 391, startPoint y: 199, endPoint x: 215, endPoint y: 200, distance: 176.0
click at [215, 200] on div "Short Description Reconcile costs / update budget sheets Status <i class="far f…" at bounding box center [535, 343] width 647 height 351
type input "V"
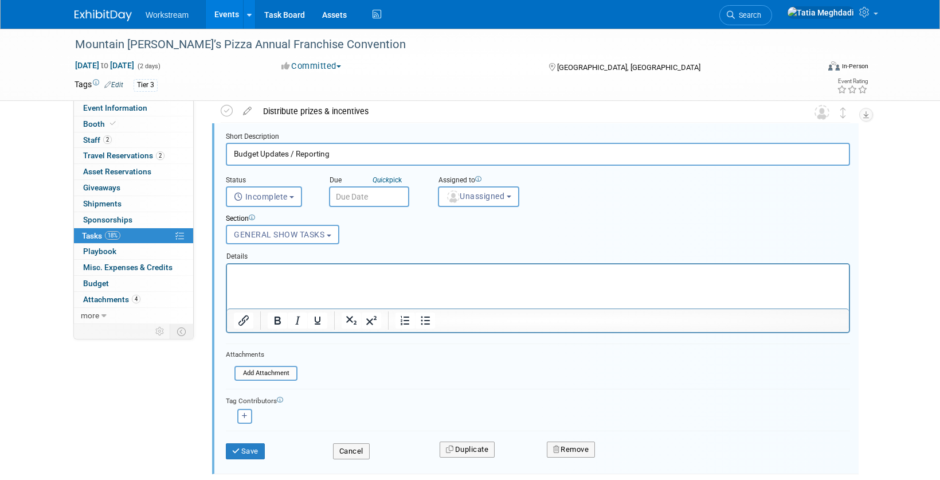
scroll to position [412, 0]
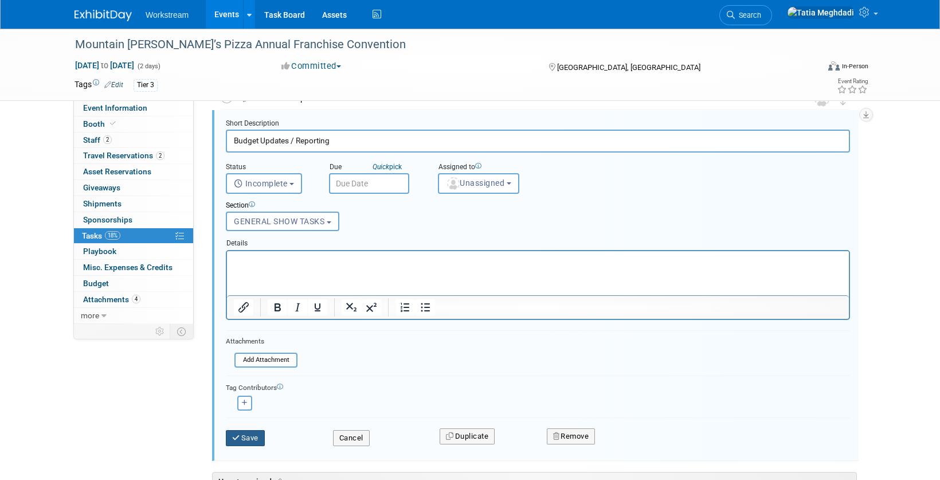
type input "Budget Updates / Reporting"
click at [241, 439] on button "Save" at bounding box center [245, 438] width 39 height 16
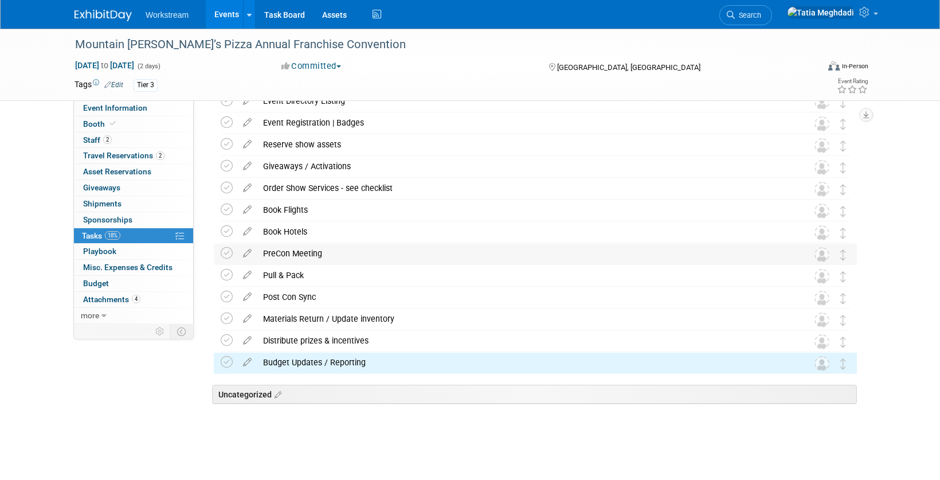
scroll to position [0, 0]
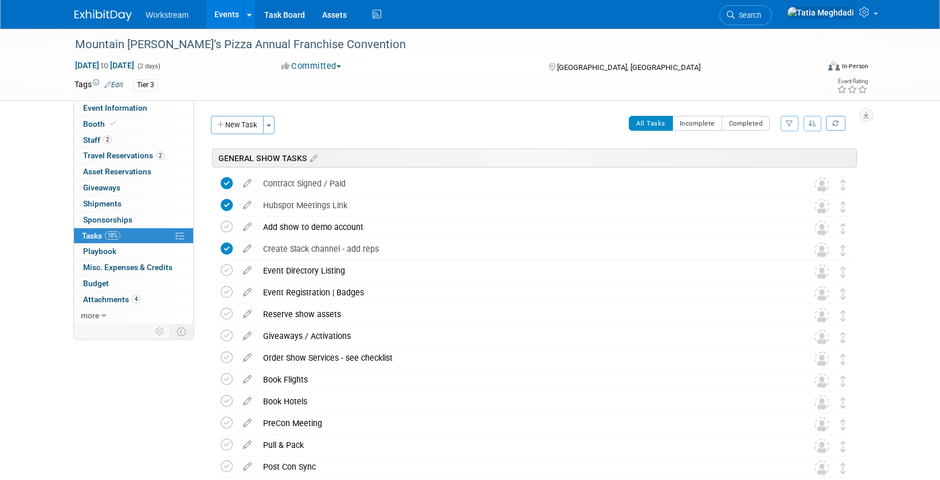
click at [228, 14] on link "Events" at bounding box center [227, 14] width 42 height 29
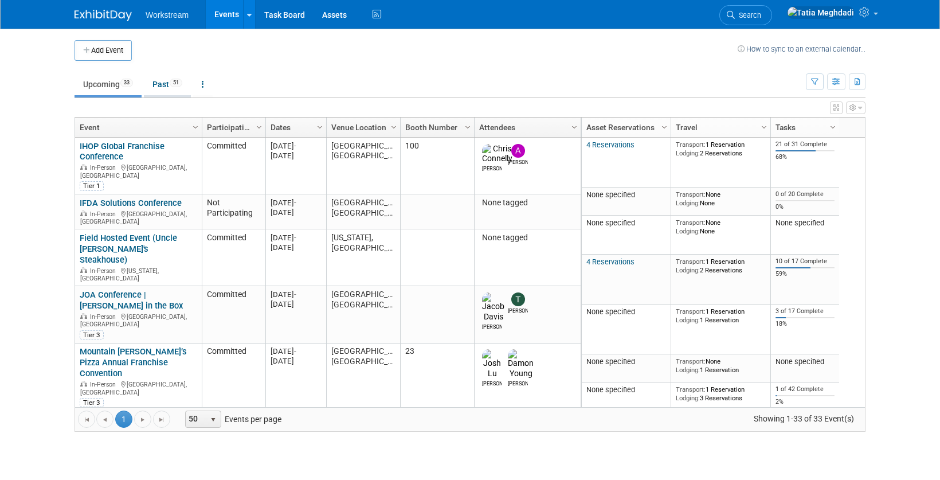
click at [163, 82] on link "Past 51" at bounding box center [167, 84] width 47 height 22
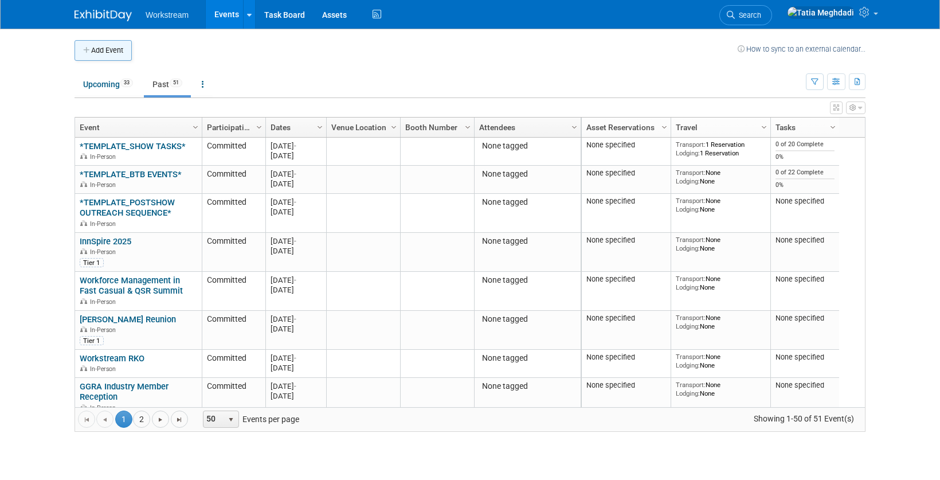
click at [114, 50] on button "Add Event" at bounding box center [103, 50] width 57 height 21
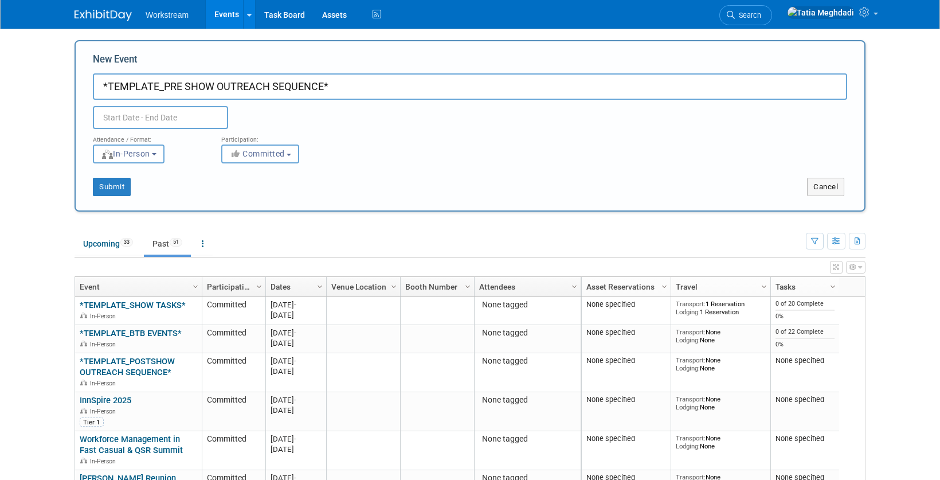
type input "*TEMPLATE_PRE SHOW OUTREACH SEQUENCE*"
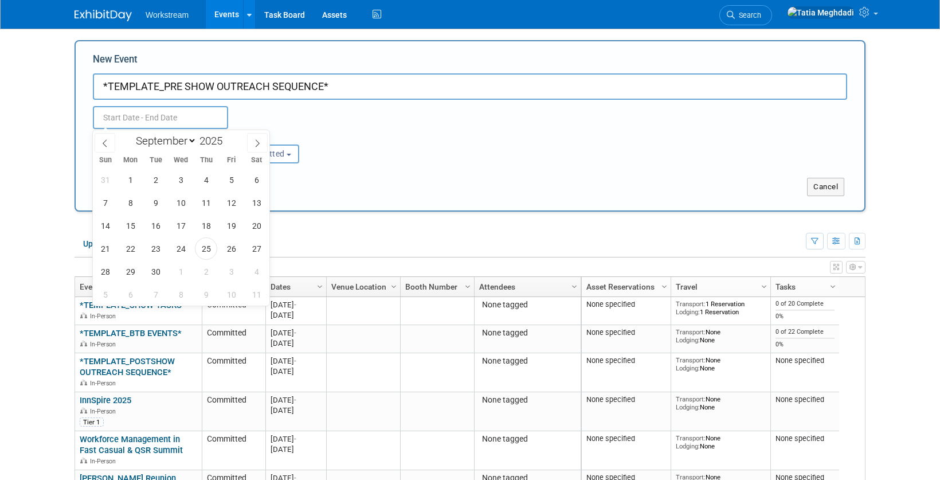
click at [140, 117] on input "text" at bounding box center [160, 117] width 135 height 23
click at [108, 142] on icon at bounding box center [105, 143] width 8 height 8
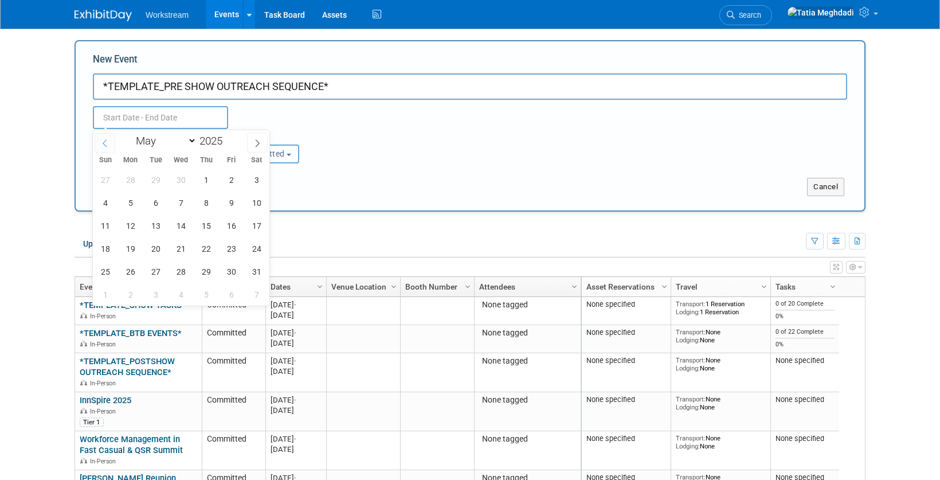
click at [108, 142] on icon at bounding box center [105, 143] width 8 height 8
select select "0"
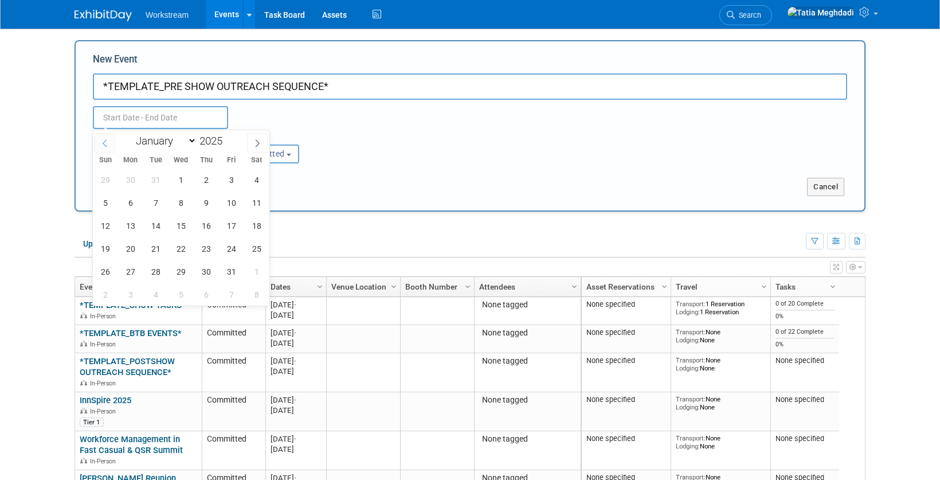
click at [108, 142] on icon at bounding box center [105, 143] width 8 height 8
type input "2024"
select select "11"
click at [134, 180] on span "2" at bounding box center [130, 180] width 22 height 22
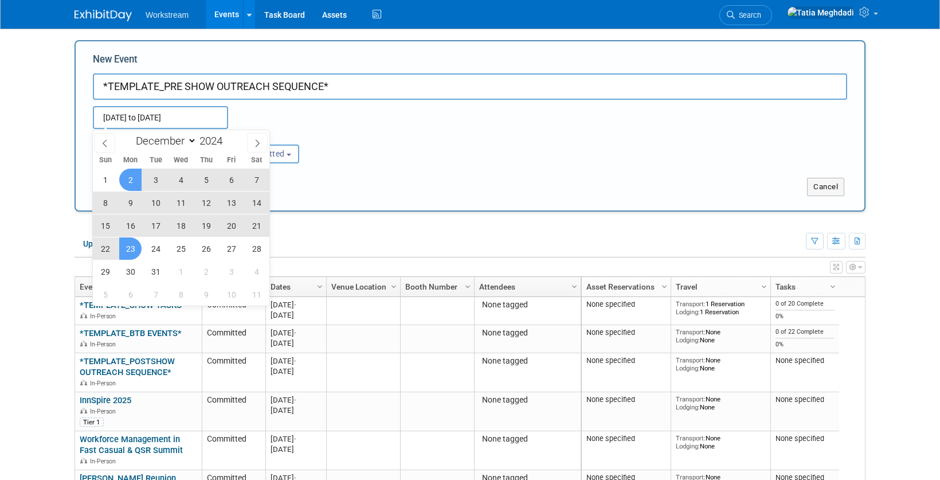
click at [130, 246] on span "23" at bounding box center [130, 248] width 22 height 22
type input "[DATE] to [DATE]"
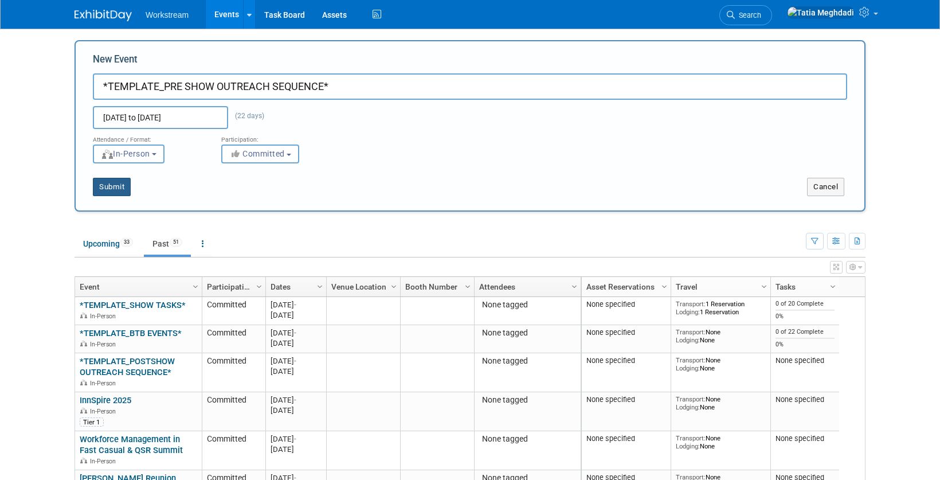
click at [105, 185] on button "Submit" at bounding box center [112, 187] width 38 height 18
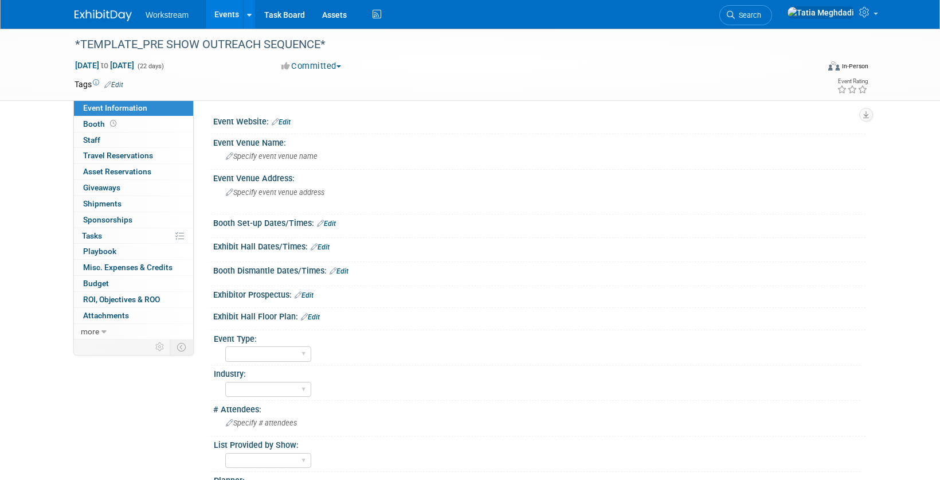
click at [226, 15] on link "Events" at bounding box center [227, 14] width 42 height 29
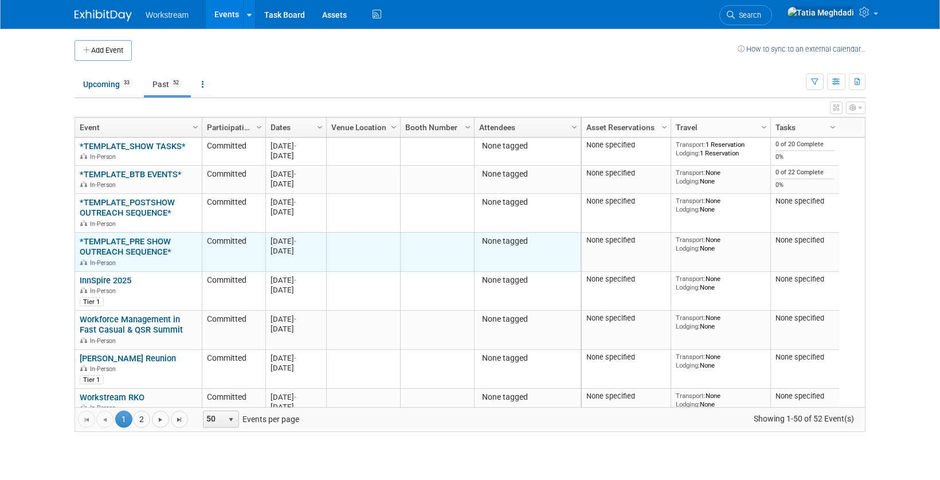
click at [119, 246] on link "*TEMPLATE_PRE SHOW OUTREACH SEQUENCE*" at bounding box center [126, 246] width 92 height 21
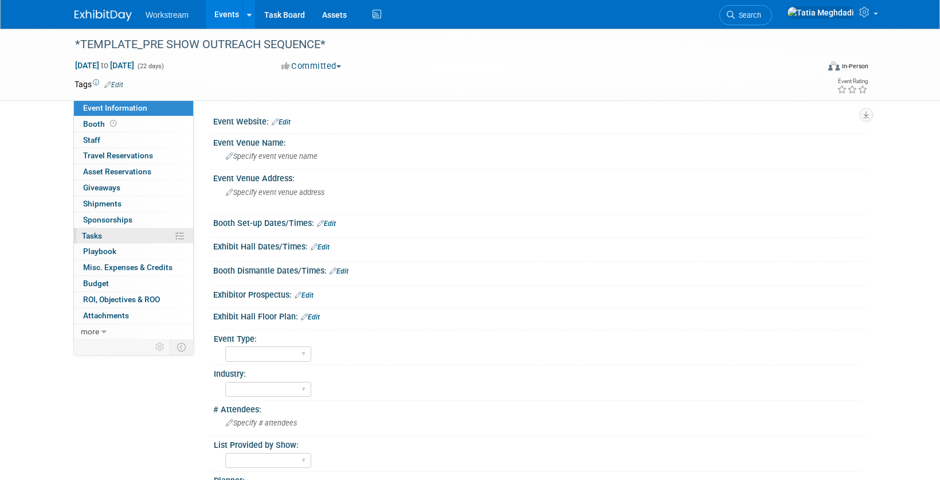
click at [98, 237] on span "Tasks 0%" at bounding box center [92, 235] width 20 height 9
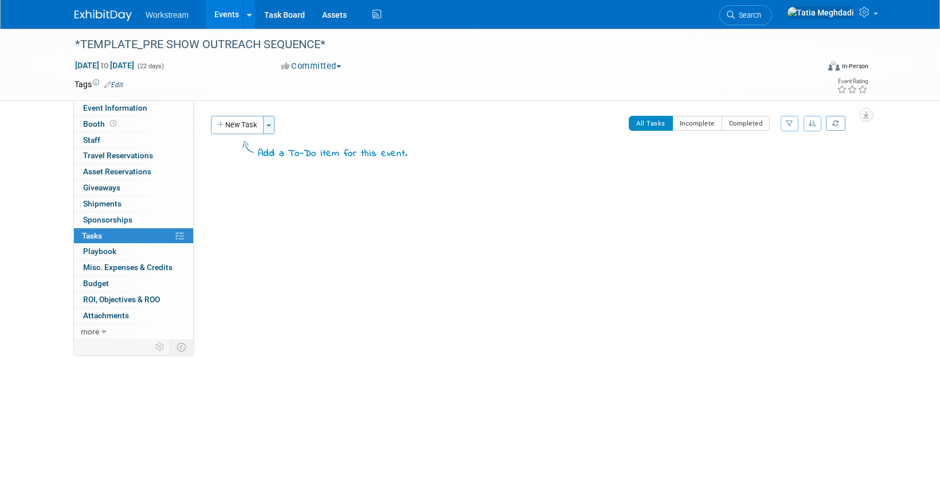
click at [269, 126] on span "button" at bounding box center [269, 125] width 5 height 2
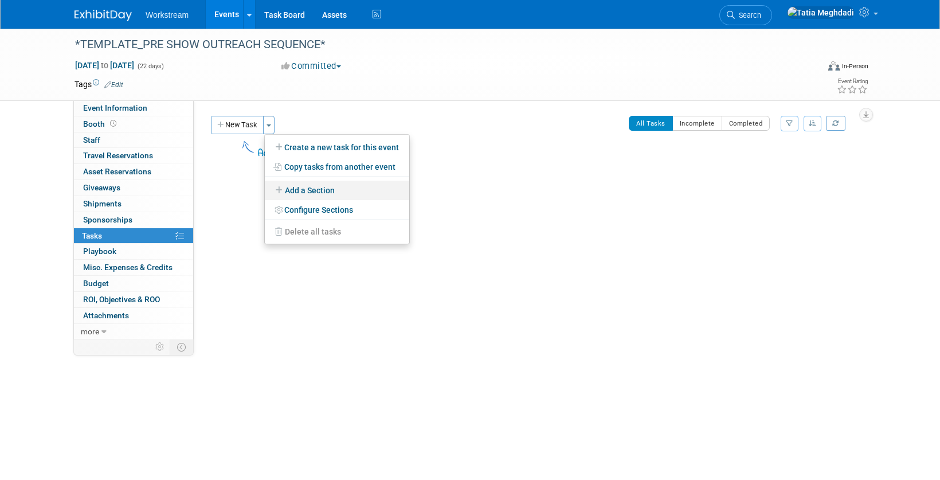
click at [314, 185] on link "Add a Section" at bounding box center [337, 190] width 144 height 19
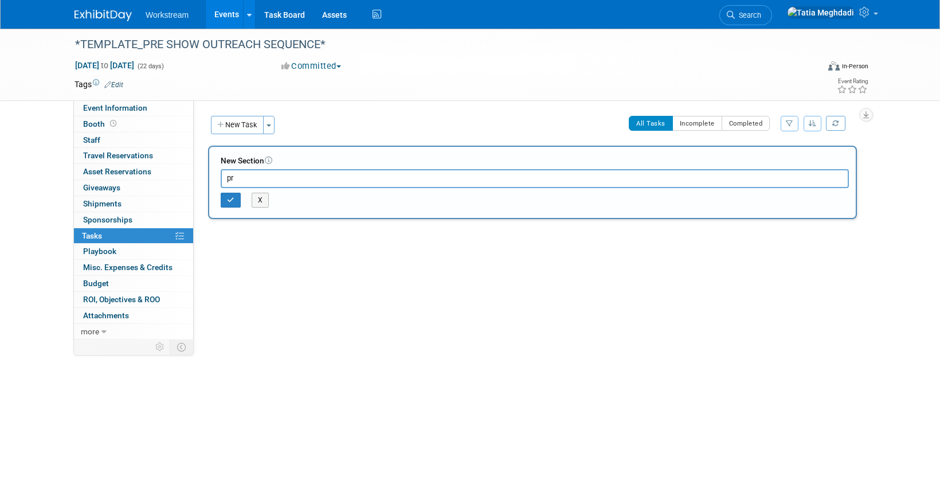
type input "p"
type input "PRE SHOW OUTREACH SEQUENCE"
click at [233, 202] on icon "button" at bounding box center [230, 200] width 7 height 7
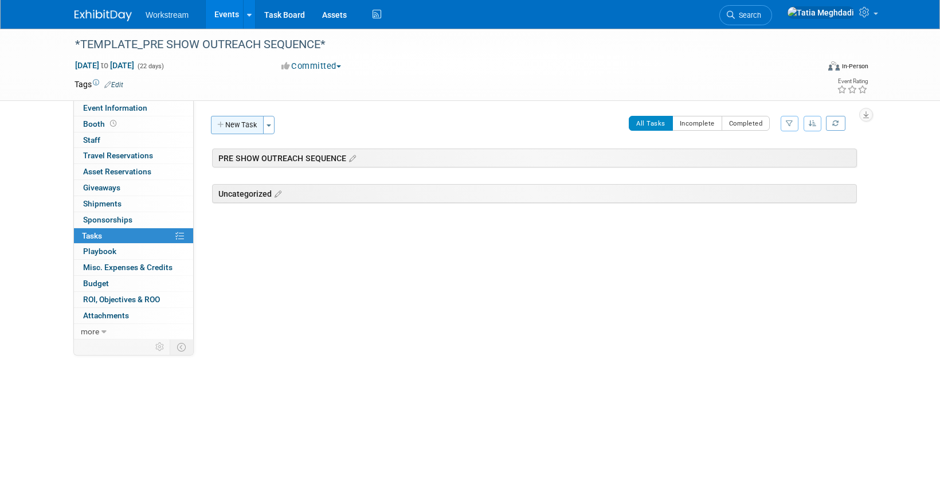
click at [245, 127] on button "New Task" at bounding box center [237, 125] width 53 height 18
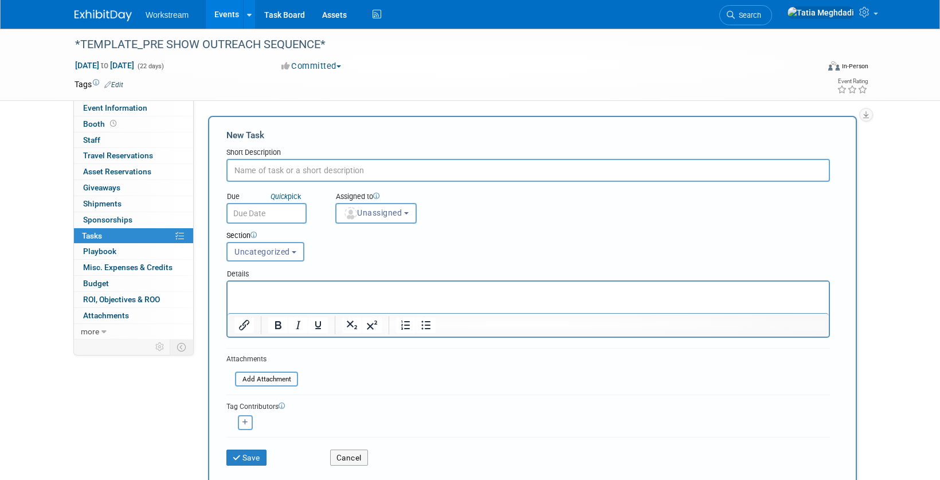
scroll to position [1, 0]
click at [270, 172] on input "text" at bounding box center [528, 169] width 604 height 23
type input "If list is no provided by show, submit request for Prospecting List to MOps"
click at [249, 452] on button "Save" at bounding box center [246, 457] width 40 height 16
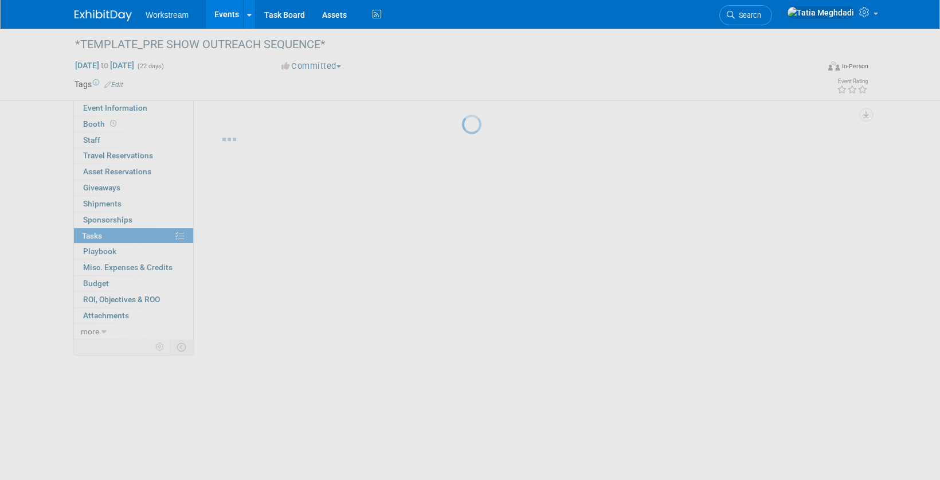
scroll to position [0, 0]
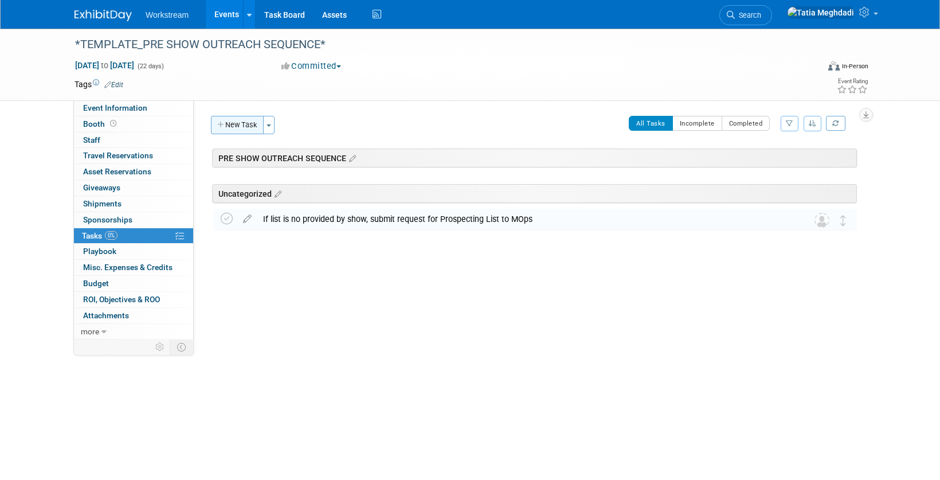
click at [252, 124] on button "New Task" at bounding box center [237, 125] width 53 height 18
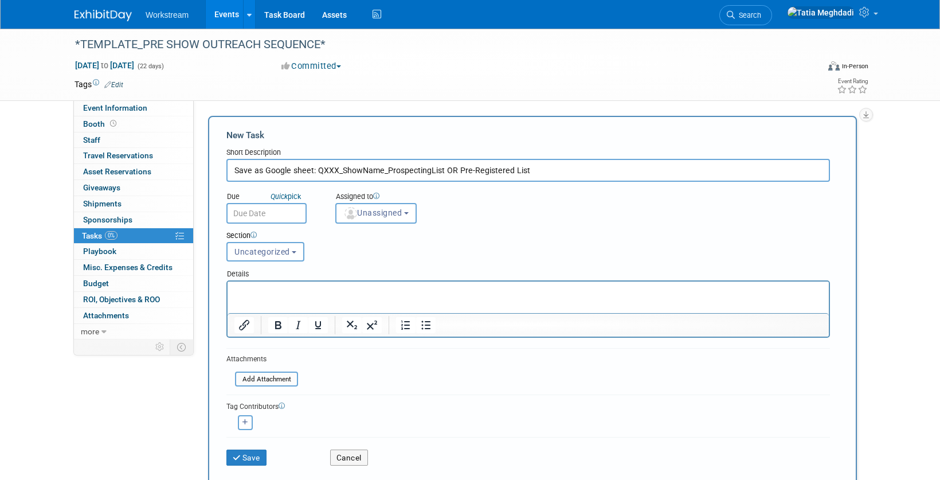
click at [578, 173] on input "Save as Google sheet: QXXX_ShowName_ProspectingList OR Pre-Registered List" at bounding box center [528, 170] width 604 height 23
click at [268, 174] on input "Save as Google sheet: QXXX_ShowName_ProspectingList OR Pre-Registered List - su…" at bounding box center [528, 170] width 604 height 23
drag, startPoint x: 265, startPoint y: 171, endPoint x: 213, endPoint y: 170, distance: 52.8
click at [213, 170] on div "New Task Short Description Save as Google sheet: QXXX_ShowName_ProspectingList …" at bounding box center [532, 301] width 649 height 371
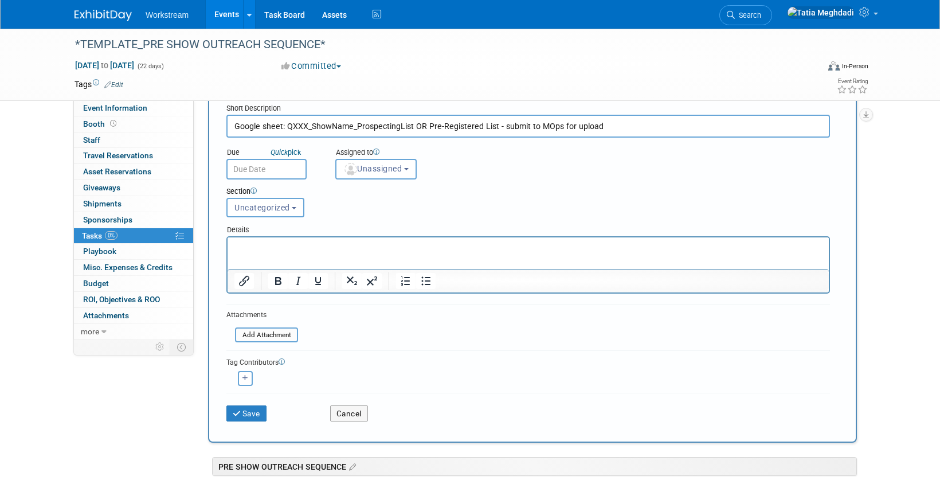
scroll to position [120, 0]
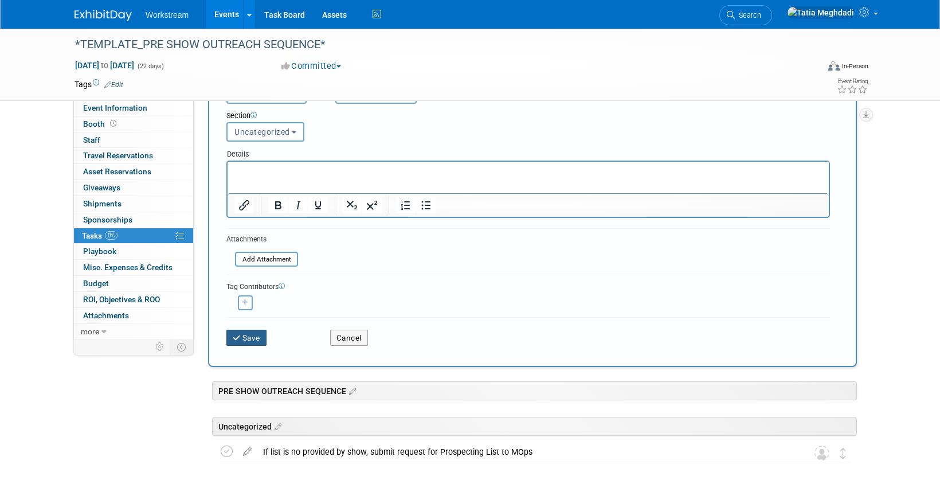
type input "Google sheet: QXXX_ShowName_ProspectingList OR Pre-Registered List - submit to …"
click at [259, 337] on button "Save" at bounding box center [246, 338] width 40 height 16
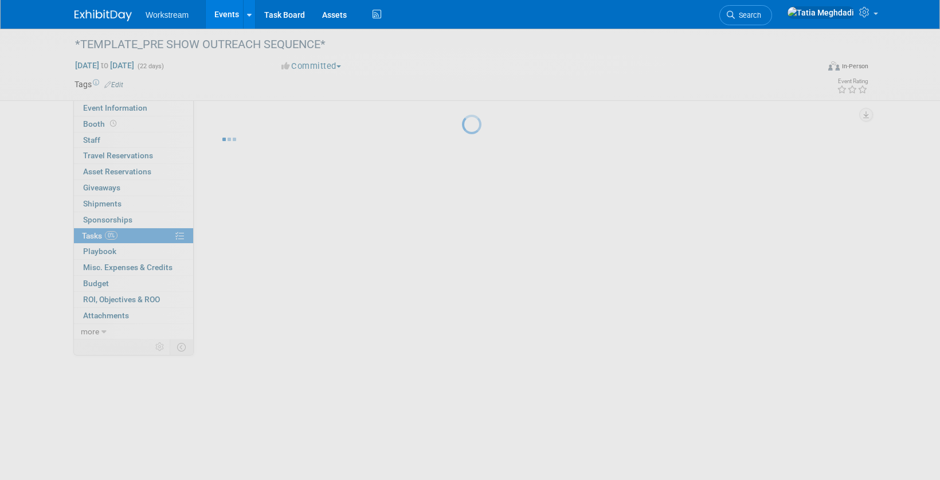
scroll to position [0, 0]
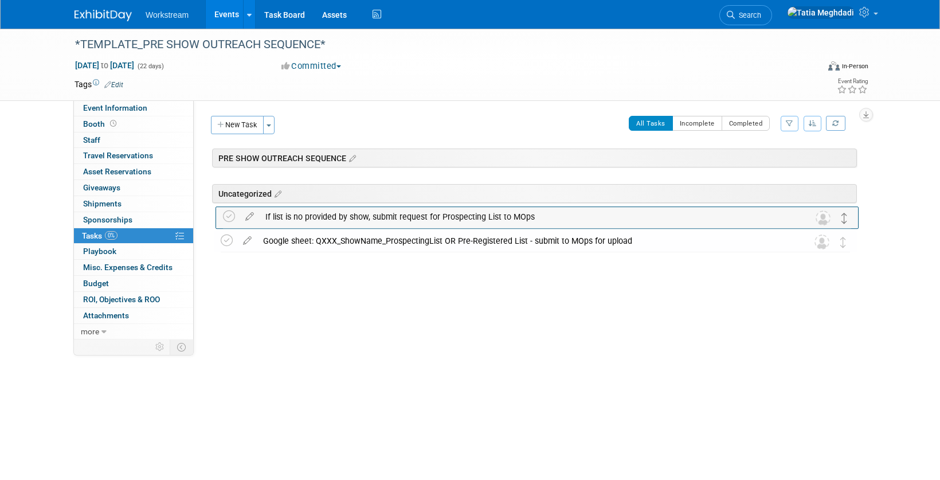
drag, startPoint x: 843, startPoint y: 243, endPoint x: 844, endPoint y: 218, distance: 24.7
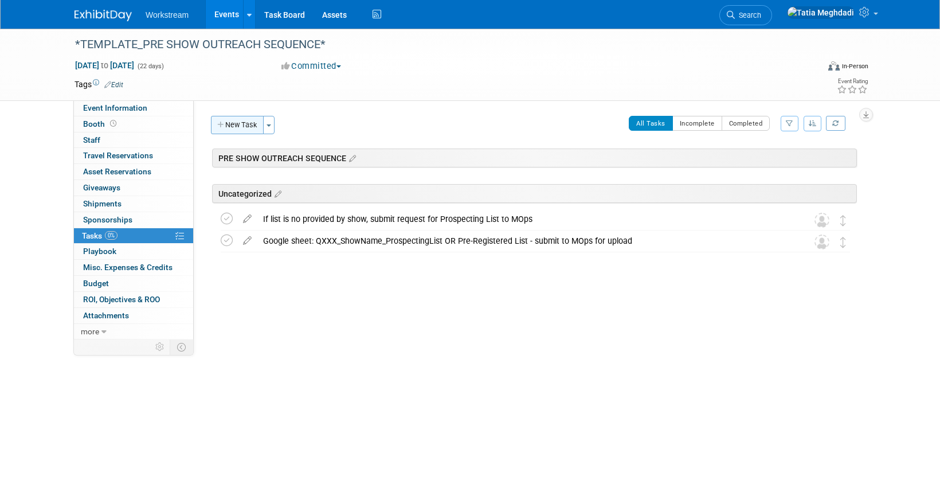
click at [242, 127] on button "New Task" at bounding box center [237, 125] width 53 height 18
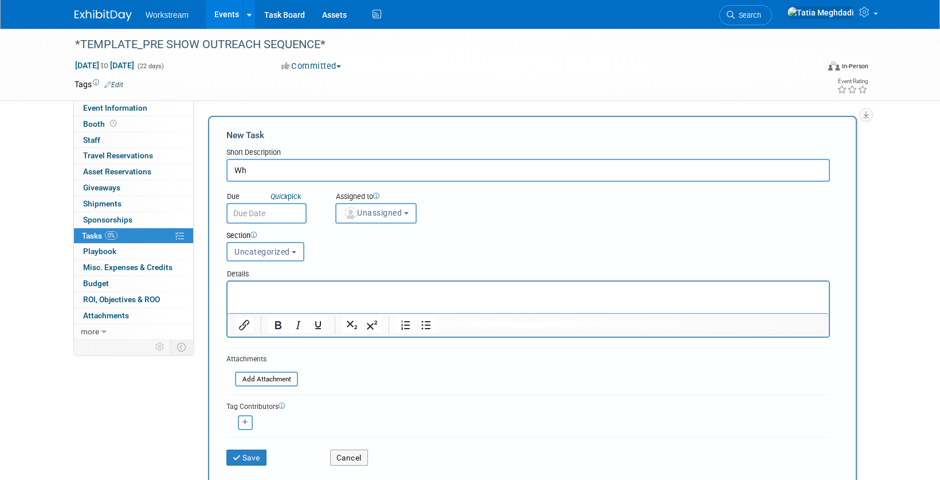
type input "W"
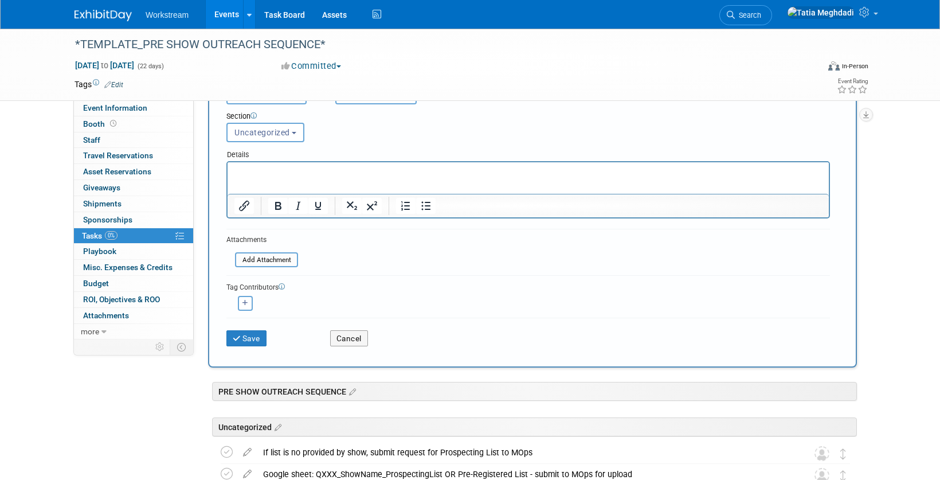
scroll to position [150, 0]
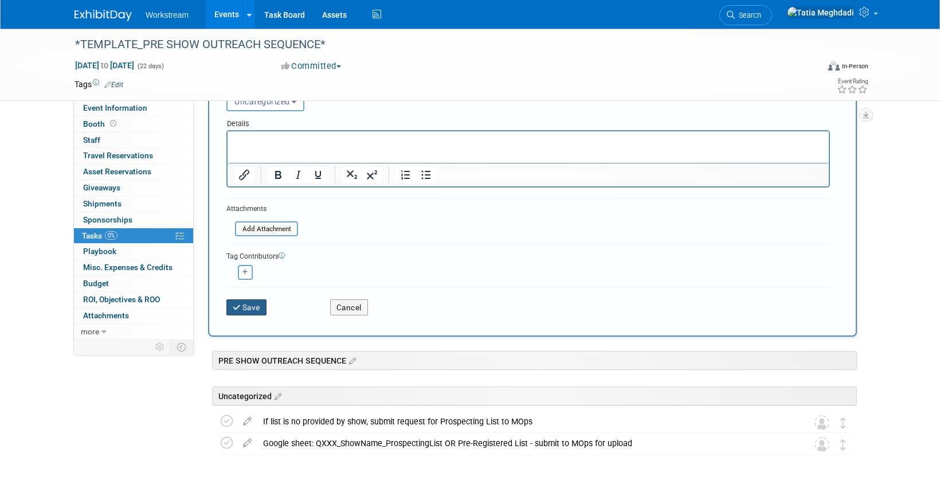
type input "MOps will upload list to campaign and post link in Asana task - pull link, crea…"
click at [245, 311] on button "Save" at bounding box center [246, 307] width 40 height 16
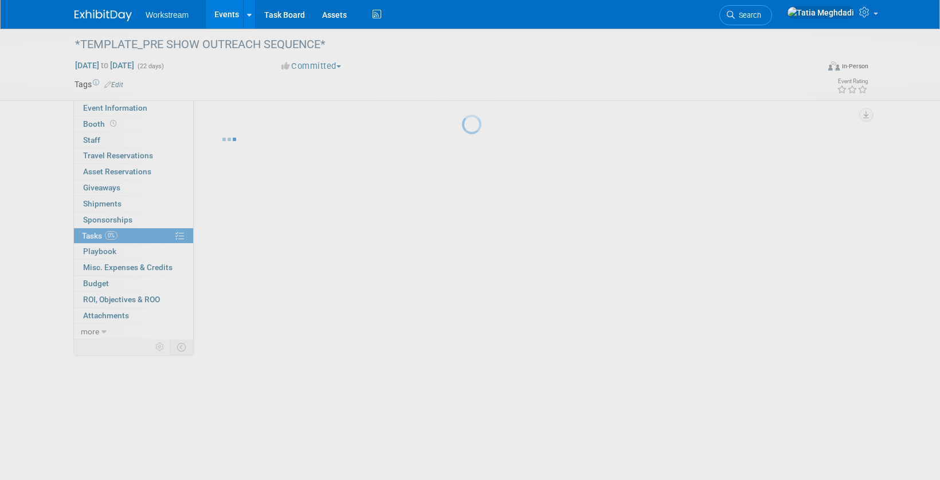
scroll to position [0, 0]
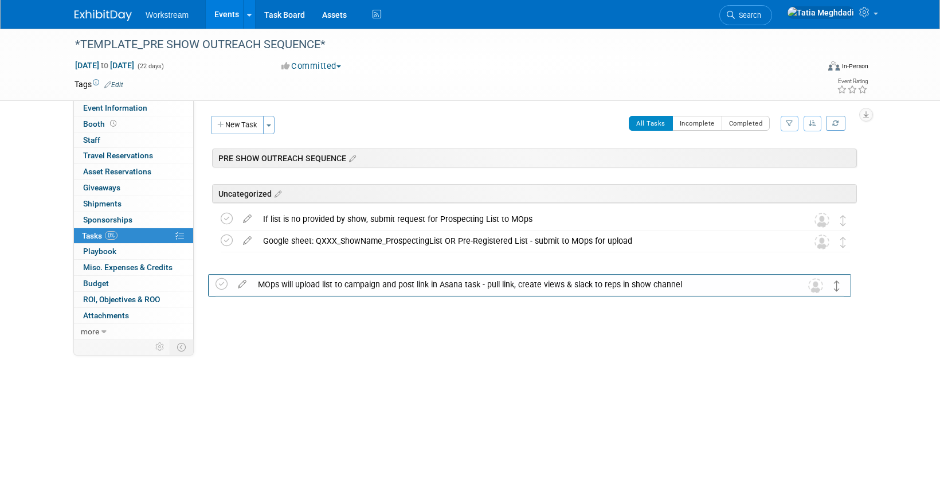
drag, startPoint x: 843, startPoint y: 221, endPoint x: 835, endPoint y: 283, distance: 62.9
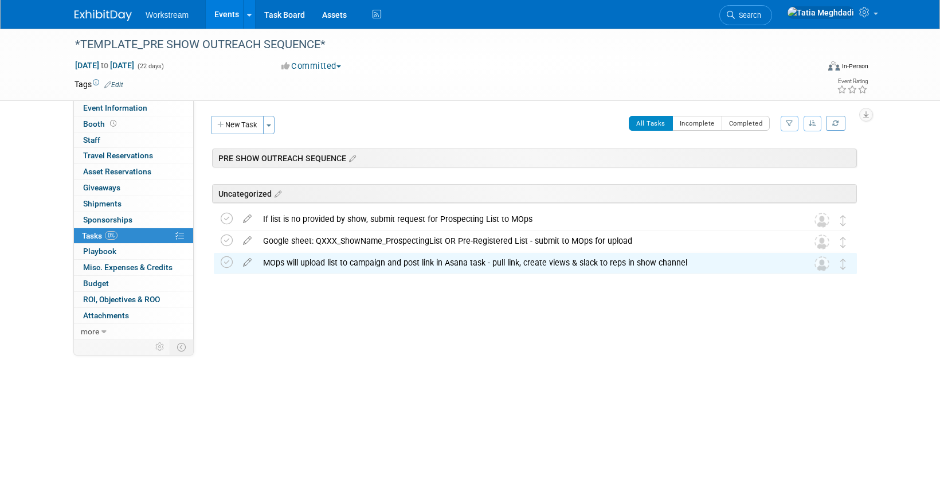
click at [449, 300] on div "PRE SHOW OUTREACH SEQUENCE *TEMPLATE_PRE SHOW OUTREACH SEQUENCE* Dec 2, 2024 to…" at bounding box center [532, 234] width 649 height 172
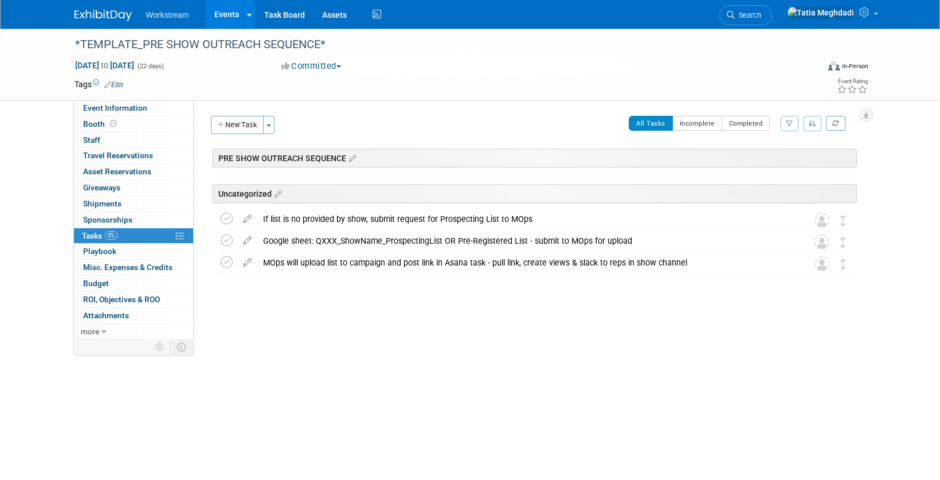
click at [229, 12] on link "Events" at bounding box center [227, 14] width 42 height 29
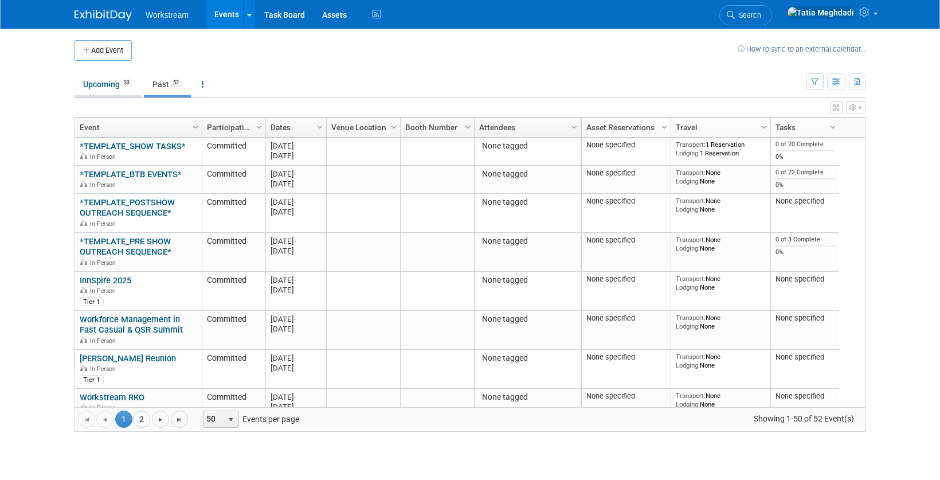
click at [108, 84] on link "Upcoming 33" at bounding box center [108, 84] width 67 height 22
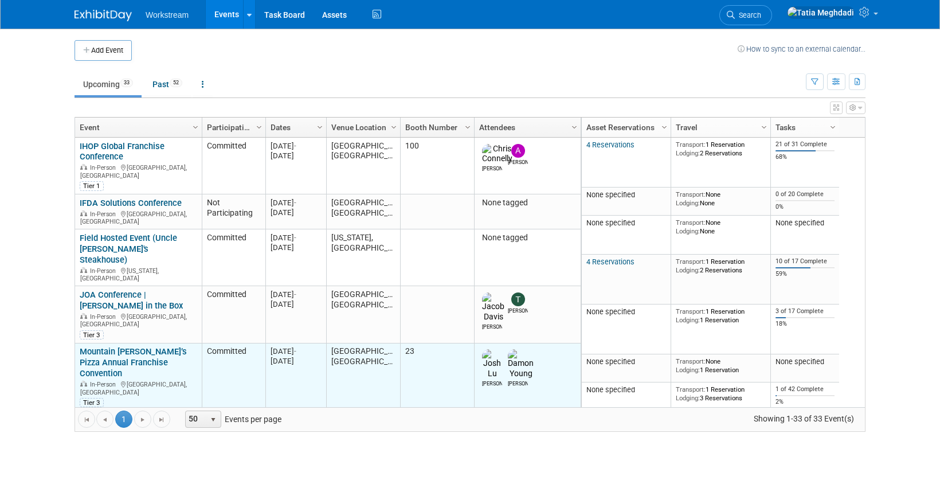
click at [108, 346] on link "Mountain [PERSON_NAME]’s Pizza Annual Franchise Convention" at bounding box center [133, 362] width 107 height 32
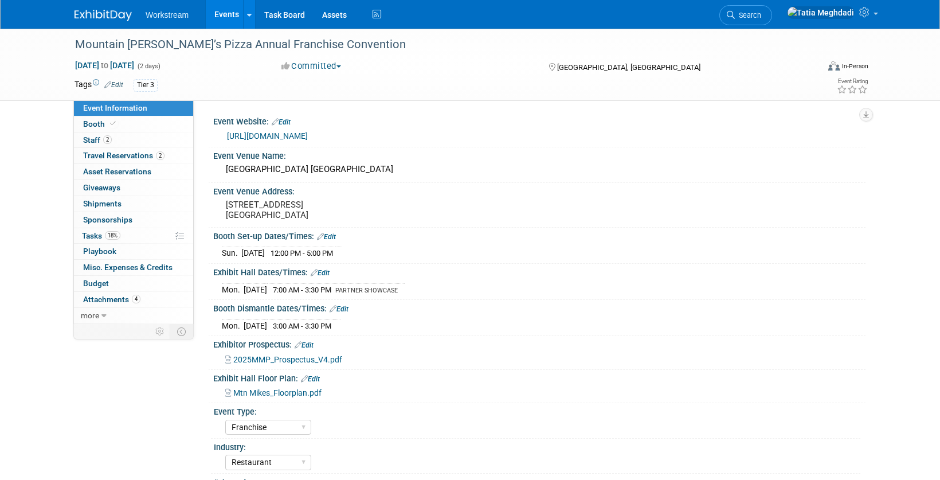
select select "Franchise"
select select "Restaurant"
select select "TBD"
select select "[PERSON_NAME]"
click at [96, 235] on span "Tasks 18%" at bounding box center [101, 235] width 38 height 9
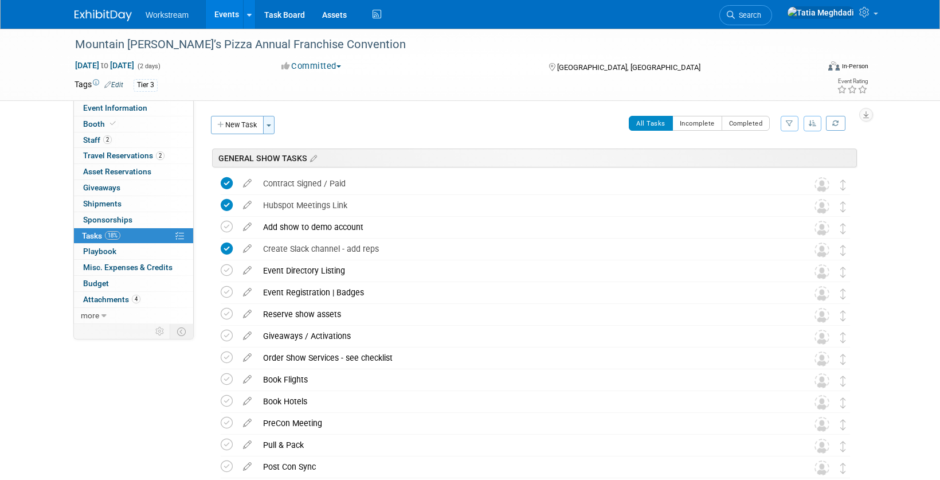
click at [271, 127] on button "Toggle Dropdown" at bounding box center [268, 125] width 11 height 18
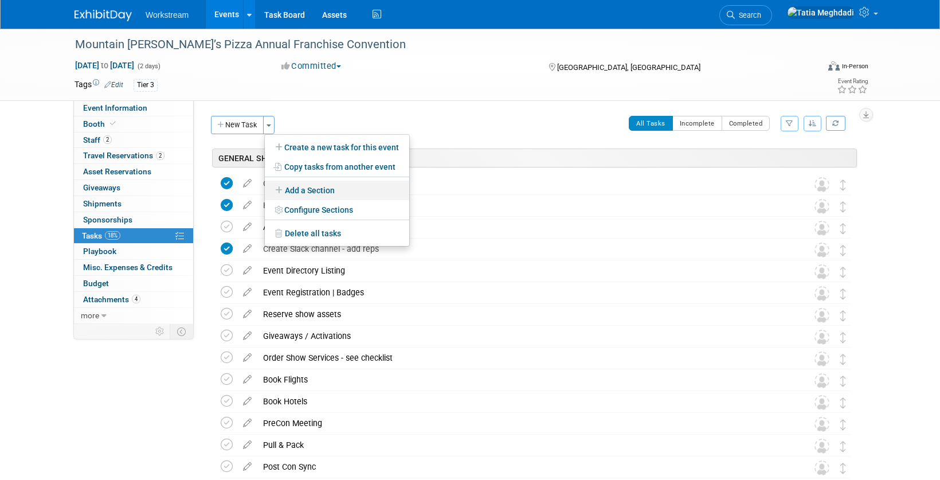
click at [308, 191] on link "Add a Section" at bounding box center [337, 190] width 144 height 19
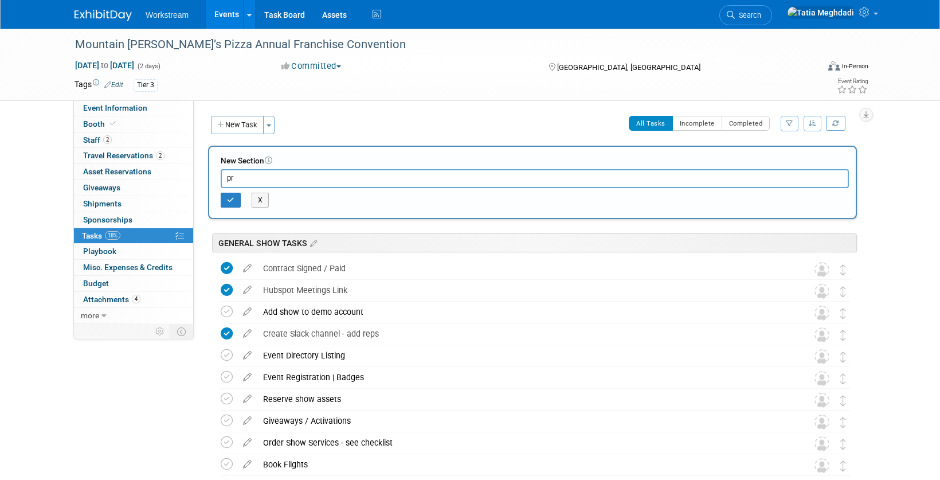
type input "p"
type input "PRE SHOW OUTREACH SEQUENCE"
click at [229, 198] on icon "button" at bounding box center [230, 200] width 7 height 7
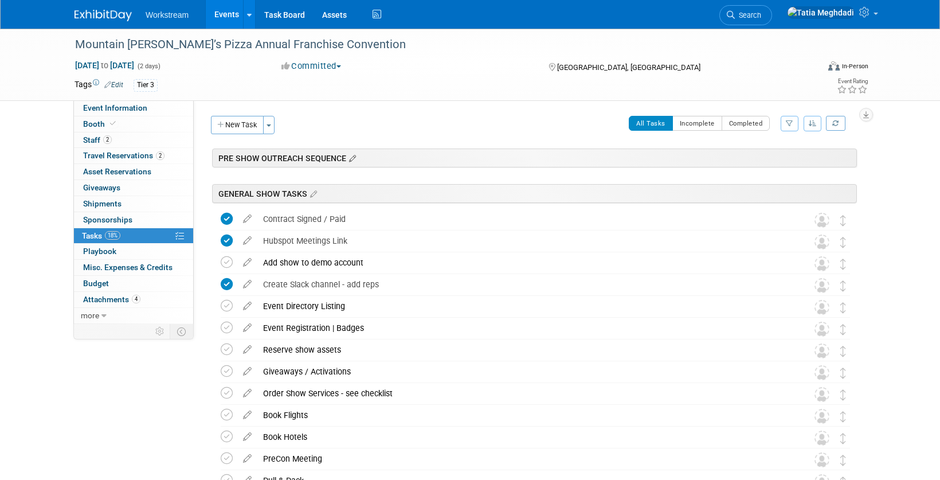
click at [354, 162] on icon at bounding box center [351, 159] width 10 height 10
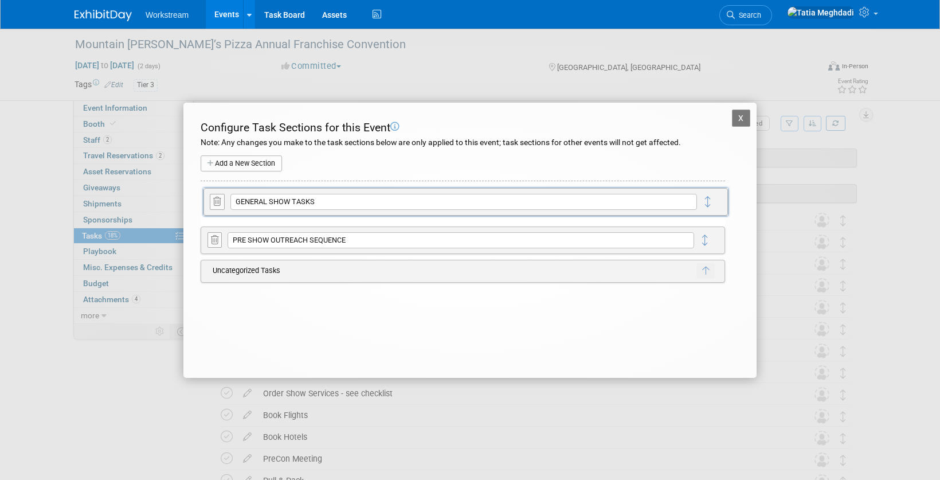
drag, startPoint x: 707, startPoint y: 241, endPoint x: 706, endPoint y: 203, distance: 38.4
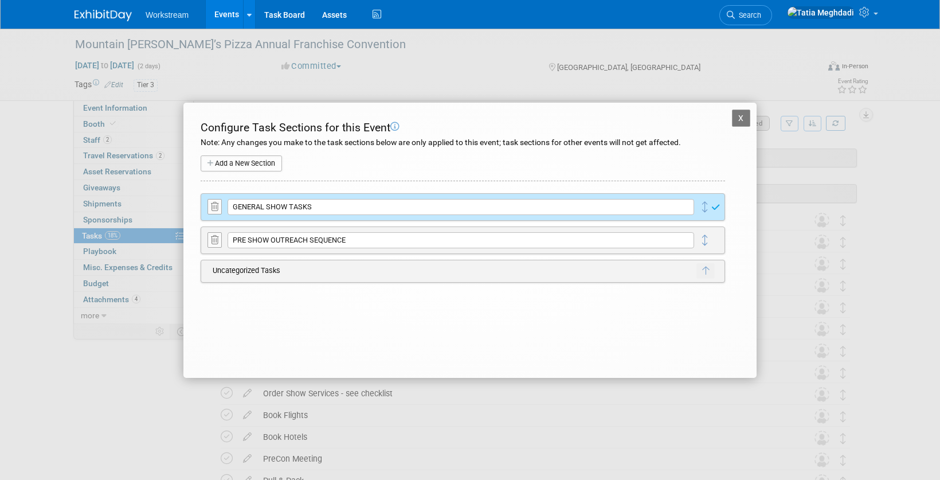
click at [743, 120] on button "X" at bounding box center [741, 117] width 18 height 17
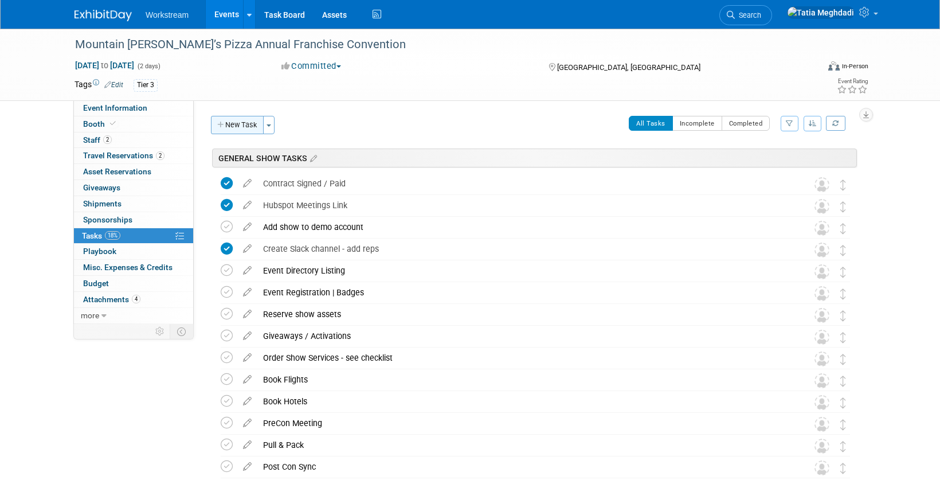
click at [240, 129] on button "New Task" at bounding box center [237, 125] width 53 height 18
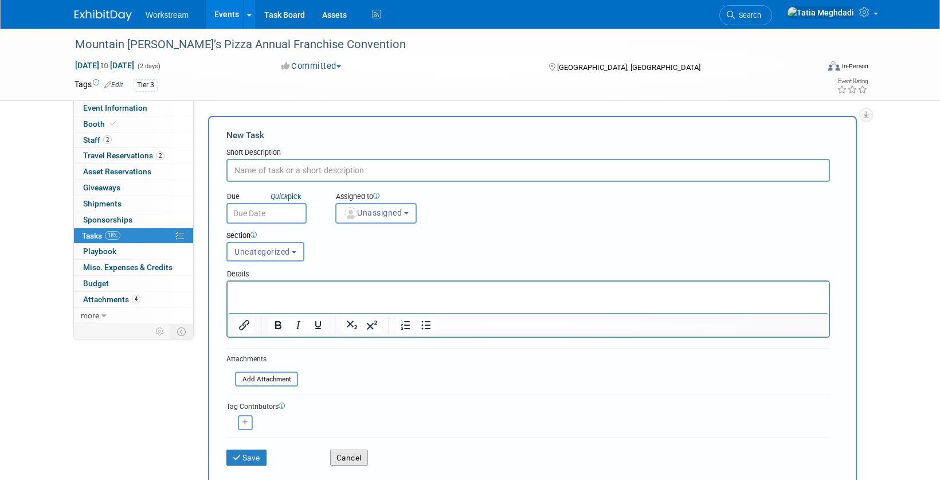
click at [345, 459] on button "Cancel" at bounding box center [349, 457] width 38 height 16
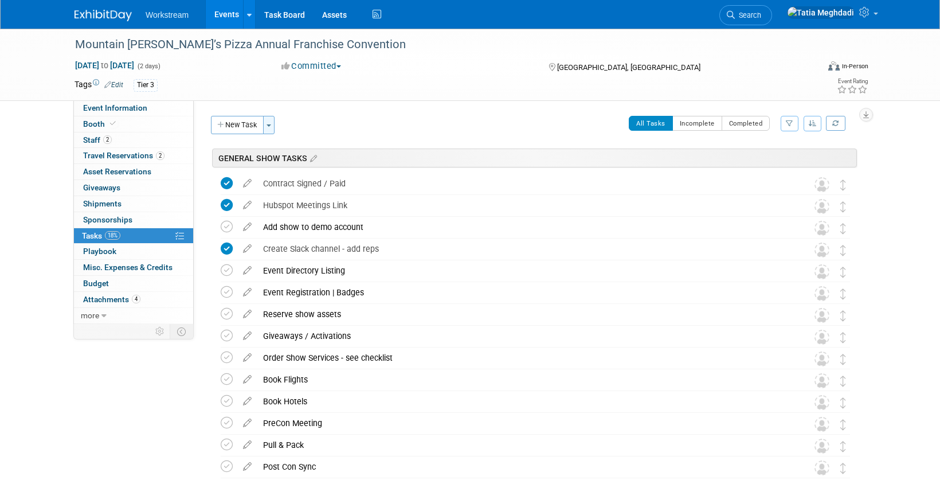
click at [271, 124] on span "button" at bounding box center [269, 125] width 5 height 2
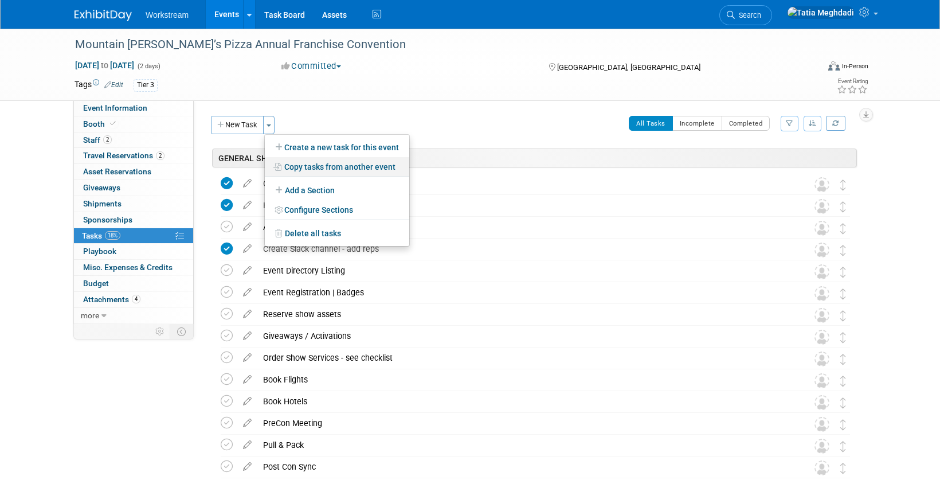
click at [302, 163] on link "Copy tasks from another event" at bounding box center [337, 166] width 144 height 19
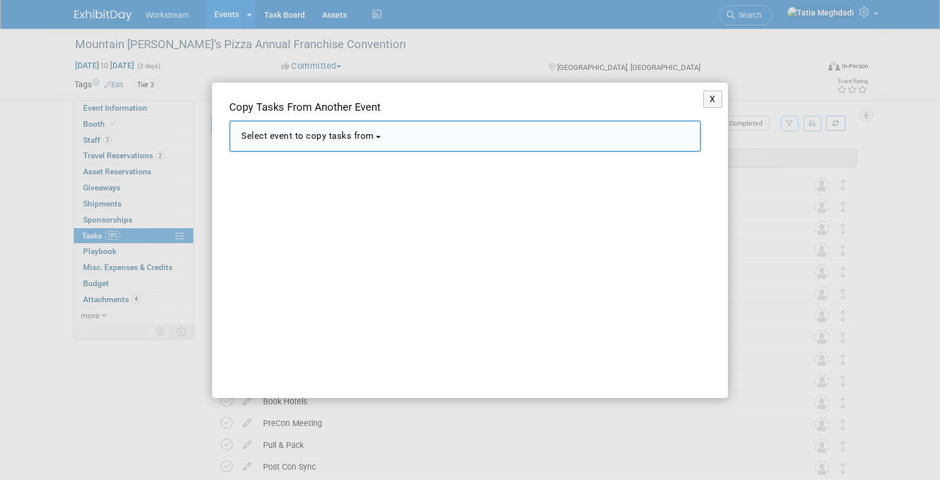
click at [297, 136] on span "Select event to copy tasks from" at bounding box center [307, 136] width 133 height 10
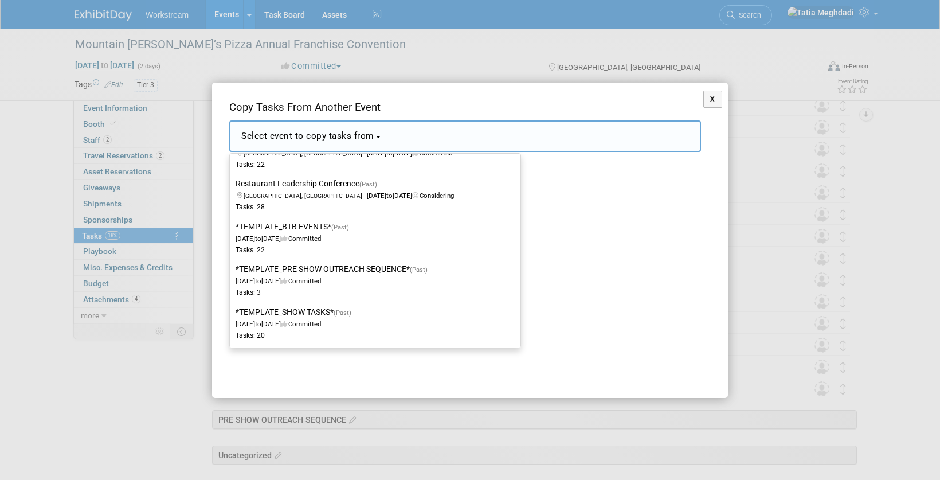
scroll to position [205, 0]
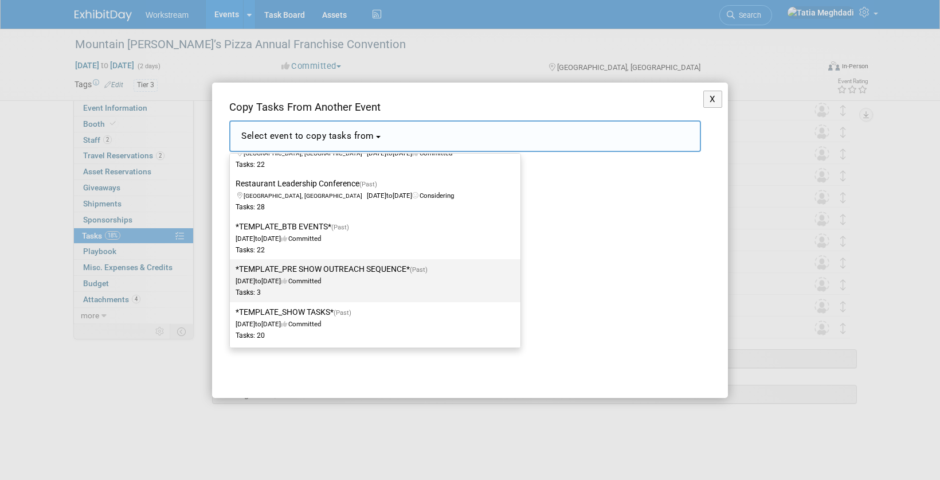
click at [322, 272] on label "*TEMPLATE_PRE SHOW OUTREACH SEQUENCE* (Past) [DATE] to [DATE] Committed Tasks: 3" at bounding box center [372, 280] width 273 height 38
click at [232, 272] on input "*TEMPLATE_PRE SHOW OUTREACH SEQUENCE* (Past) [DATE] to [DATE] Committed Tasks: 3" at bounding box center [227, 268] width 7 height 7
select select "11163559"
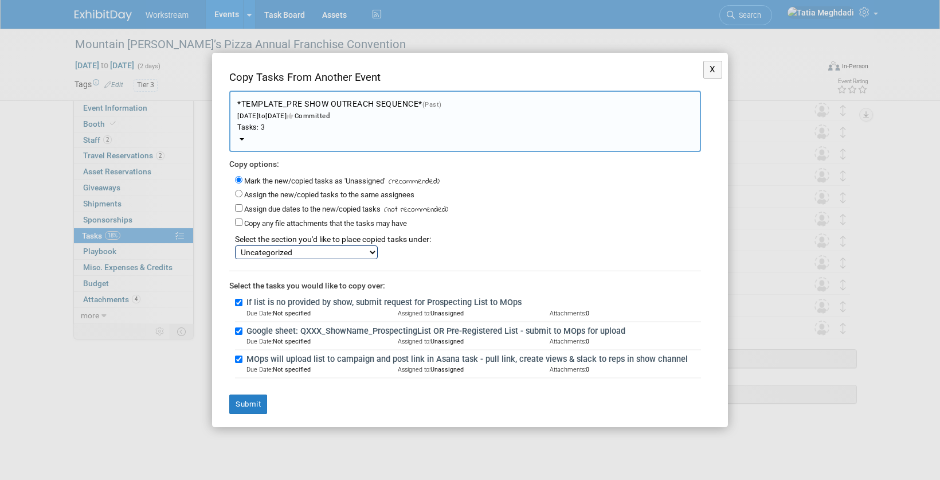
click at [267, 253] on select "GENERAL SHOW TASKS PRE SHOW OUTREACH SEQUENCE Uncategorized" at bounding box center [306, 252] width 143 height 14
select select "11275569"
click at [235, 245] on select "GENERAL SHOW TASKS PRE SHOW OUTREACH SEQUENCE Uncategorized" at bounding box center [306, 252] width 143 height 14
click at [250, 402] on button "Submit" at bounding box center [248, 403] width 38 height 19
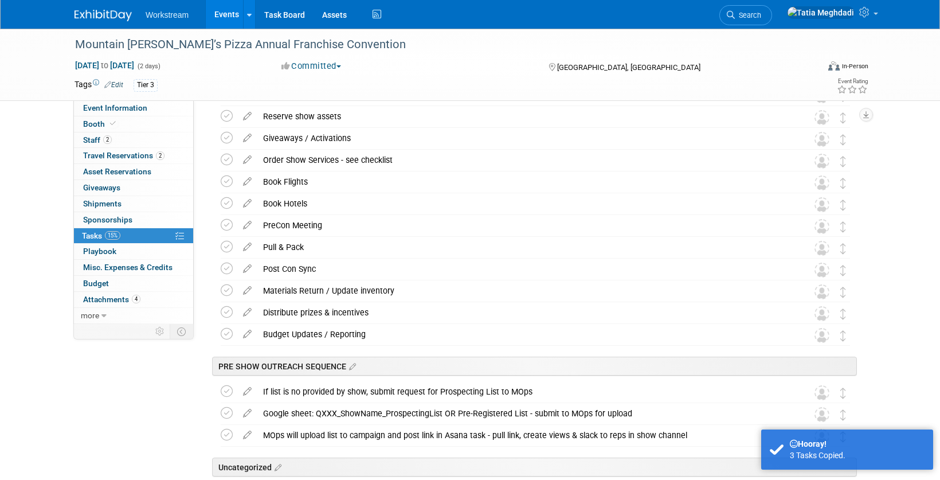
scroll to position [271, 0]
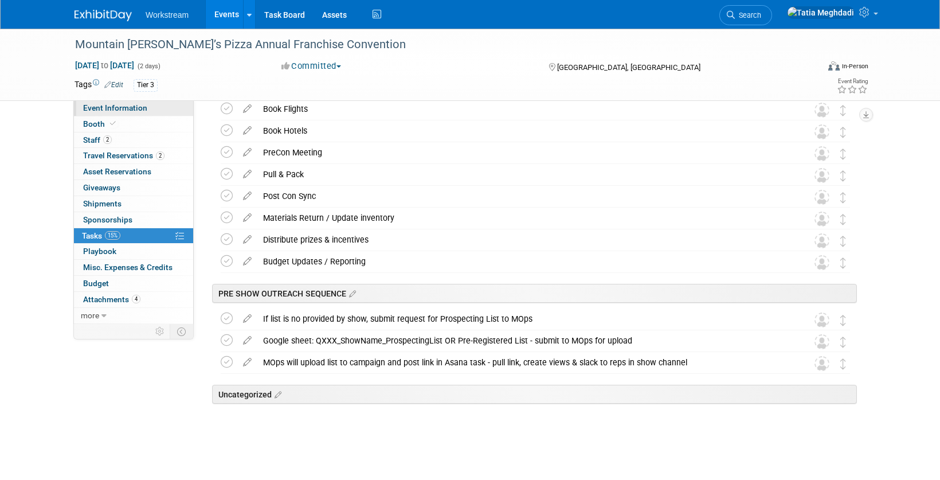
click at [130, 110] on span "Event Information" at bounding box center [115, 107] width 64 height 9
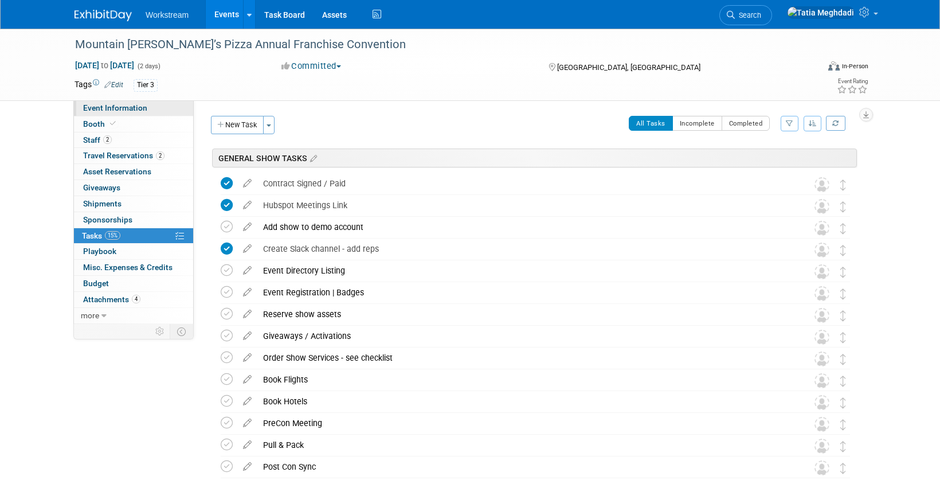
select select "Franchise"
select select "Restaurant"
select select "TBD"
select select "[PERSON_NAME]"
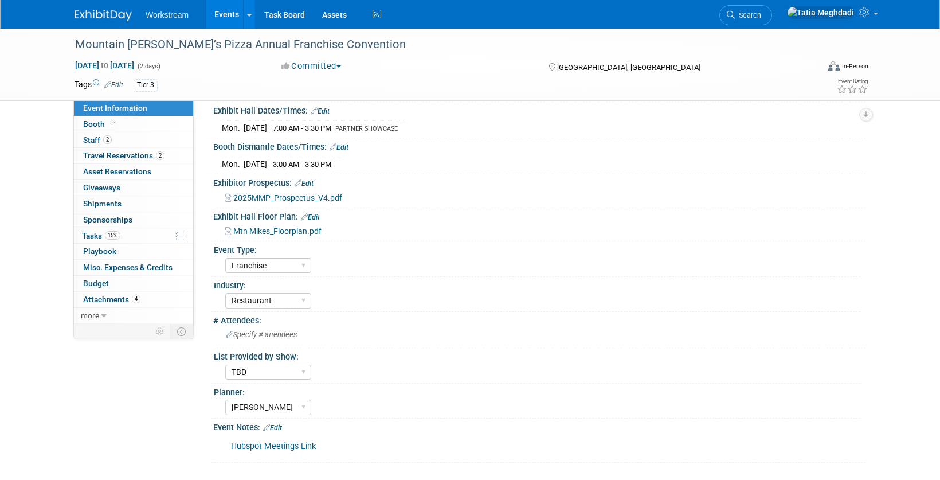
scroll to position [167, 0]
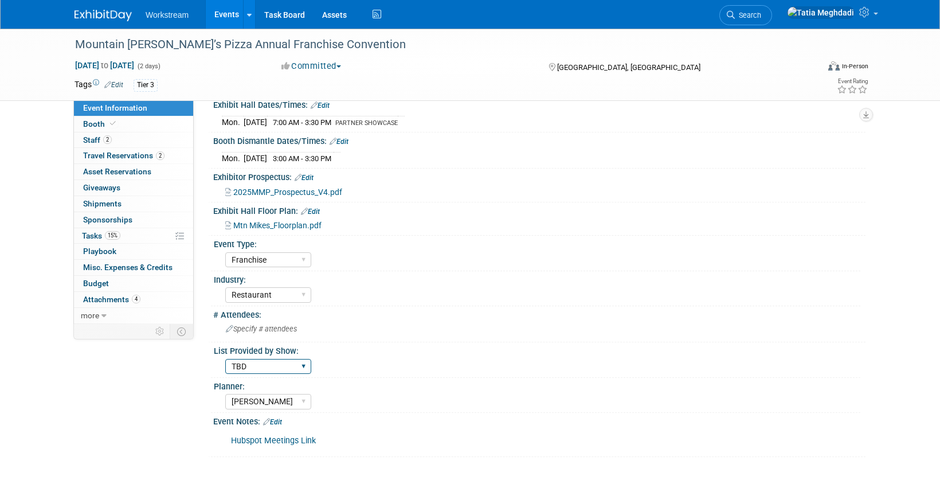
click at [245, 365] on select "Yes No TBD" at bounding box center [268, 366] width 86 height 15
select select "No"
click at [225, 359] on select "Yes No TBD" at bounding box center [268, 366] width 86 height 15
click at [274, 259] on select "Hosted Franchise Association Industry OTC" at bounding box center [268, 259] width 86 height 15
click at [225, 252] on select "Hosted Franchise Association Industry OTC" at bounding box center [268, 259] width 86 height 15
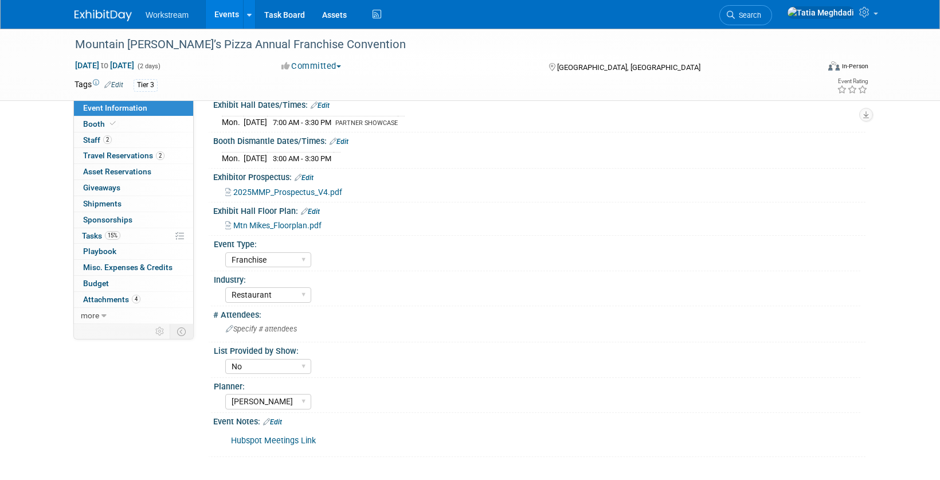
click at [392, 283] on div "Industry:" at bounding box center [537, 278] width 647 height 14
click at [281, 420] on link "Edit" at bounding box center [272, 422] width 19 height 8
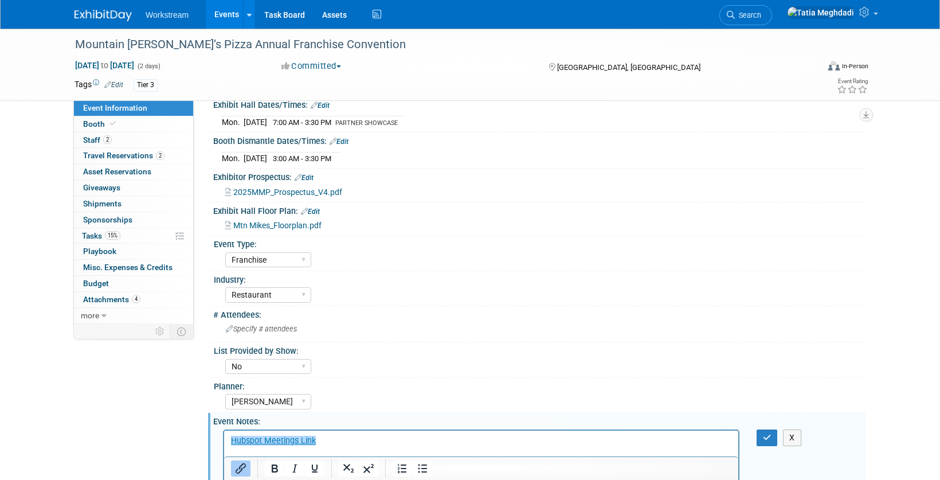
scroll to position [215, 0]
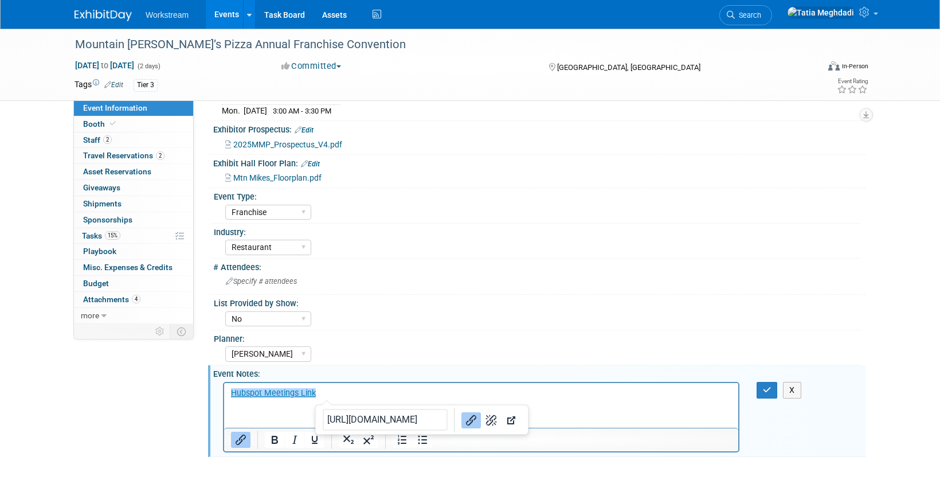
click at [329, 389] on p "﻿Hubspot Meetings Link" at bounding box center [481, 392] width 501 height 11
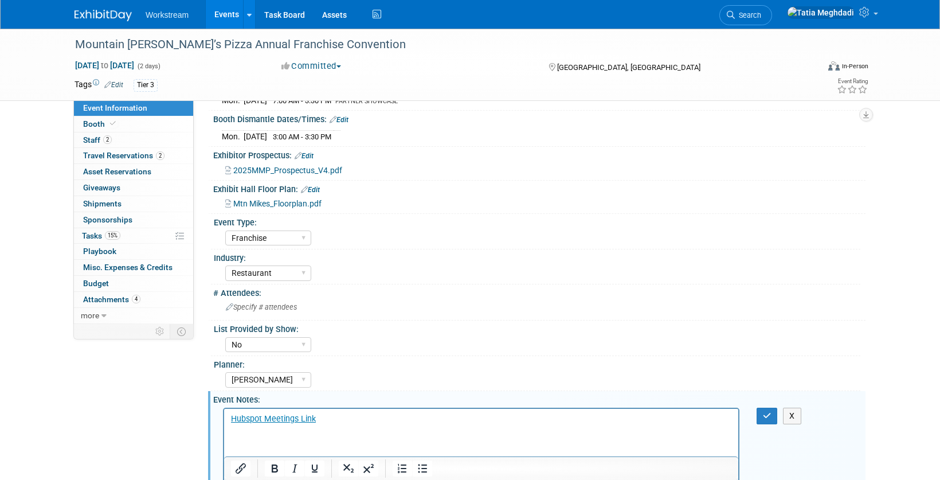
scroll to position [170, 0]
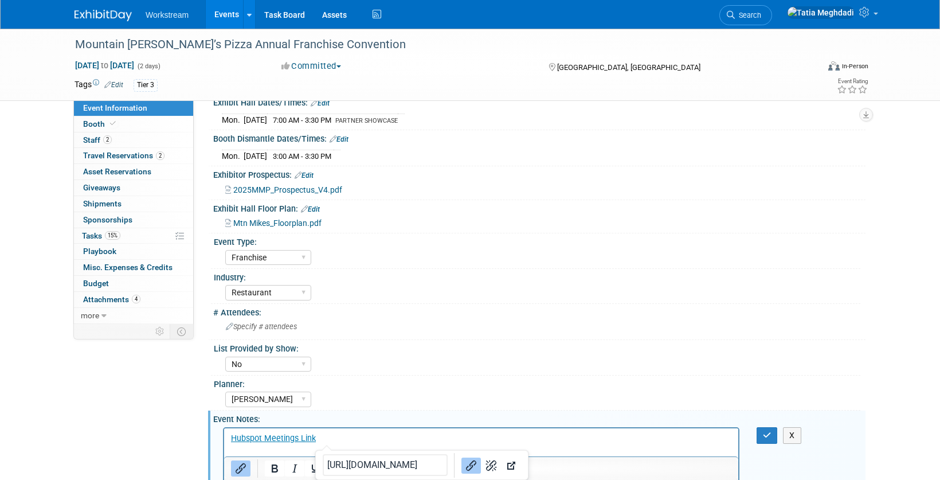
click at [339, 442] on p "Hubspot Meetings Link" at bounding box center [481, 443] width 501 height 23
click at [326, 437] on p "Hubspot Meetings Link﻿" at bounding box center [481, 443] width 501 height 23
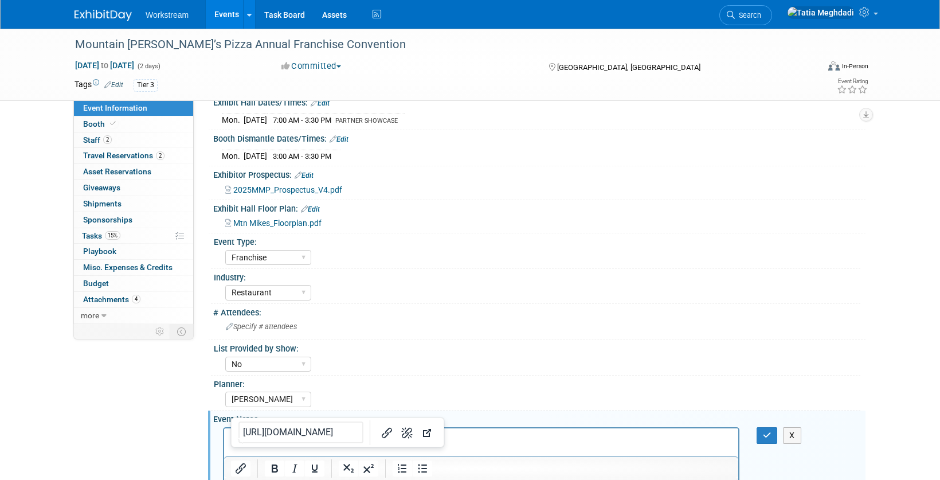
scroll to position [181, 0]
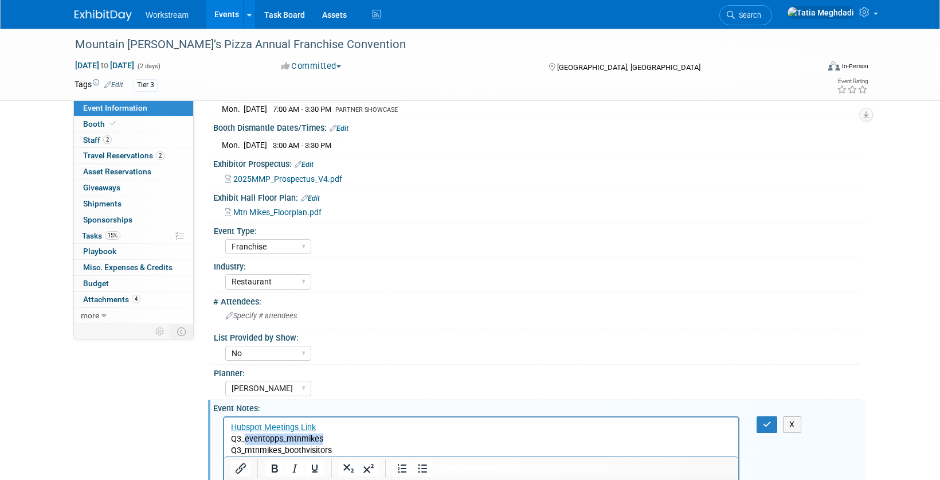
drag, startPoint x: 246, startPoint y: 440, endPoint x: 340, endPoint y: 444, distance: 93.5
click at [341, 443] on p "Hubspot Meetings Link Q3_eventopps_mtnmikes Q3_mtnmikes_boothvisitors" at bounding box center [481, 438] width 501 height 34
click at [767, 428] on icon "button" at bounding box center [767, 424] width 9 height 8
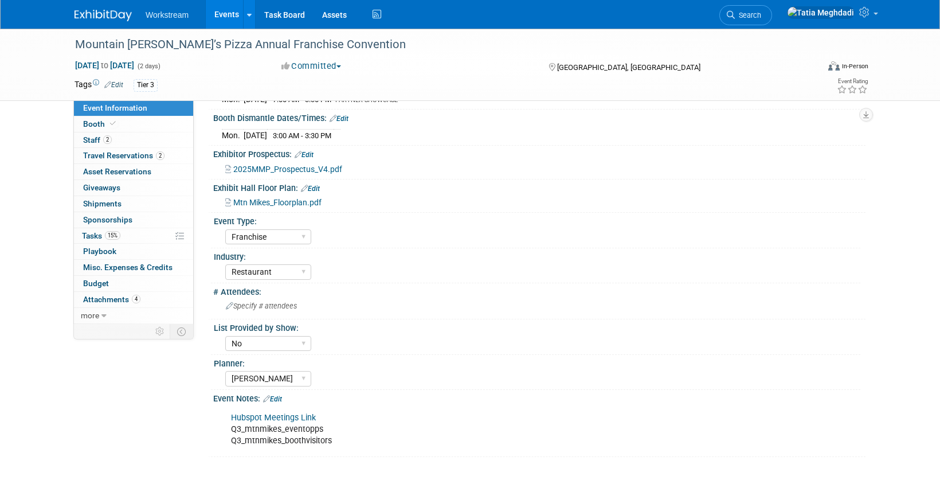
scroll to position [189, 0]
click at [222, 19] on link "Events" at bounding box center [227, 14] width 42 height 29
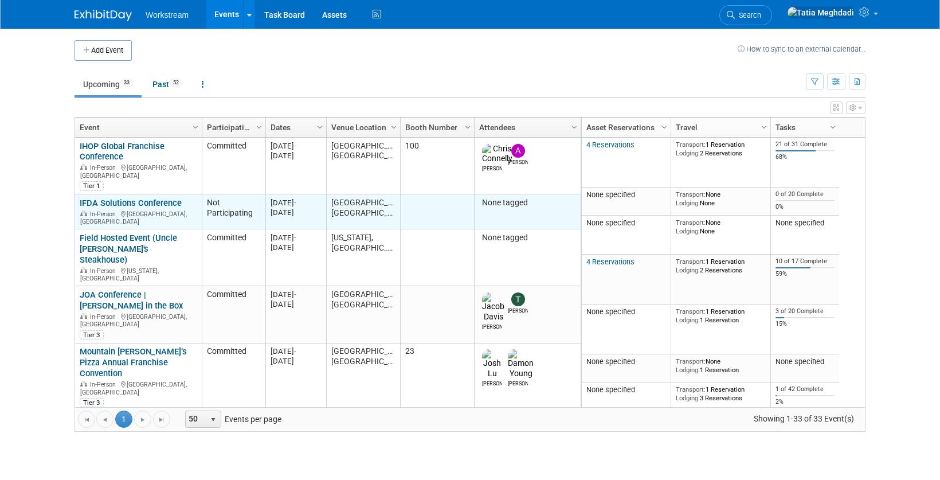
click at [148, 198] on link "IFDA Solutions Conference" at bounding box center [131, 203] width 102 height 10
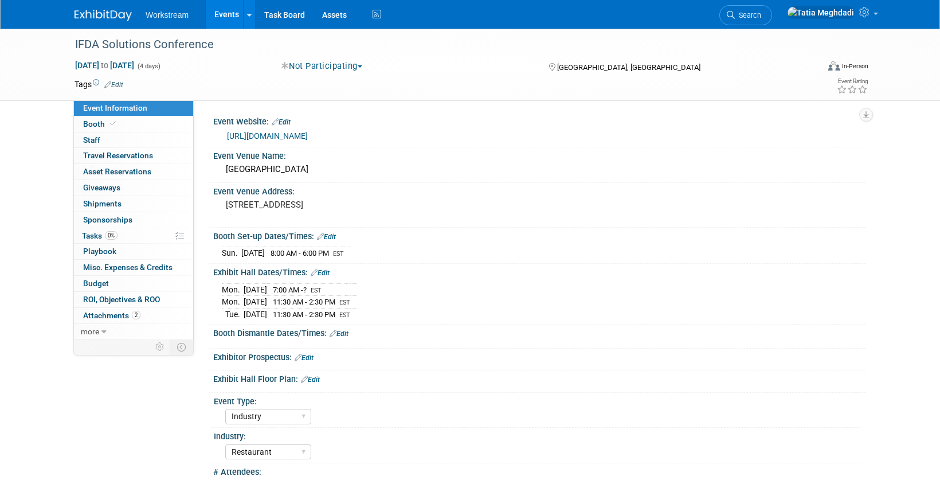
select select "Industry"
select select "Restaurant"
select select "TBD"
select select "[PERSON_NAME]"
click at [316, 64] on button "Not Participating" at bounding box center [321, 66] width 89 height 12
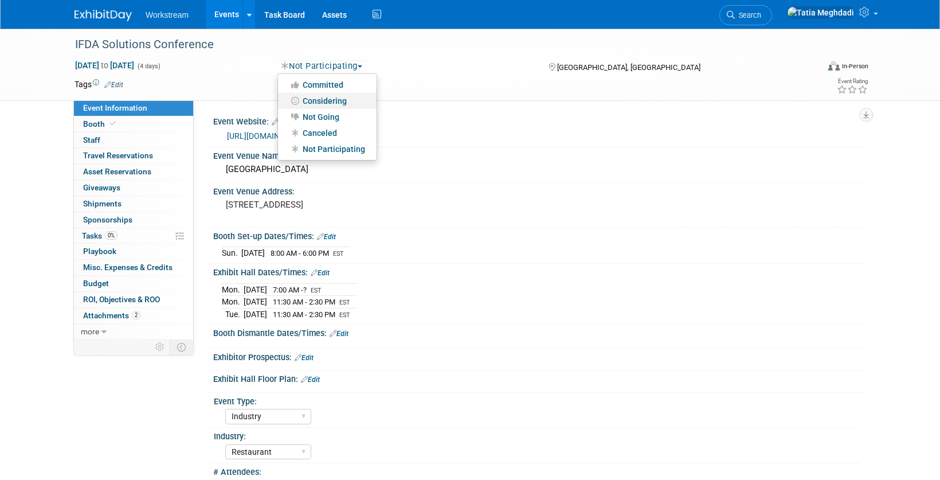
click at [316, 97] on link "Considering" at bounding box center [327, 101] width 99 height 16
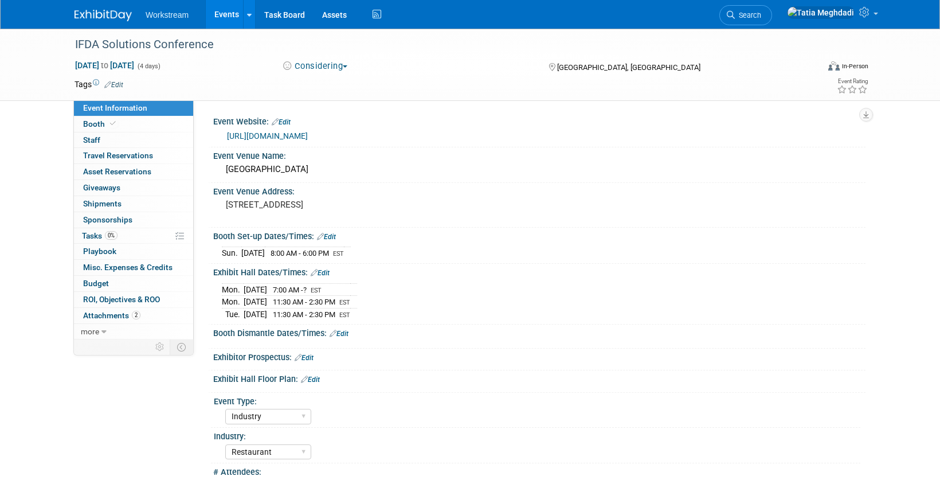
click at [218, 15] on link "Events" at bounding box center [227, 14] width 42 height 29
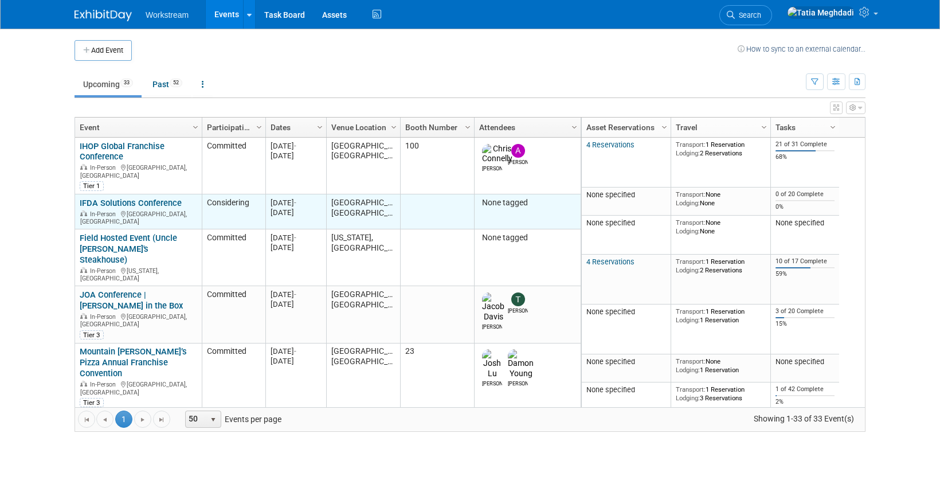
click at [119, 198] on link "IFDA Solutions Conference" at bounding box center [131, 203] width 102 height 10
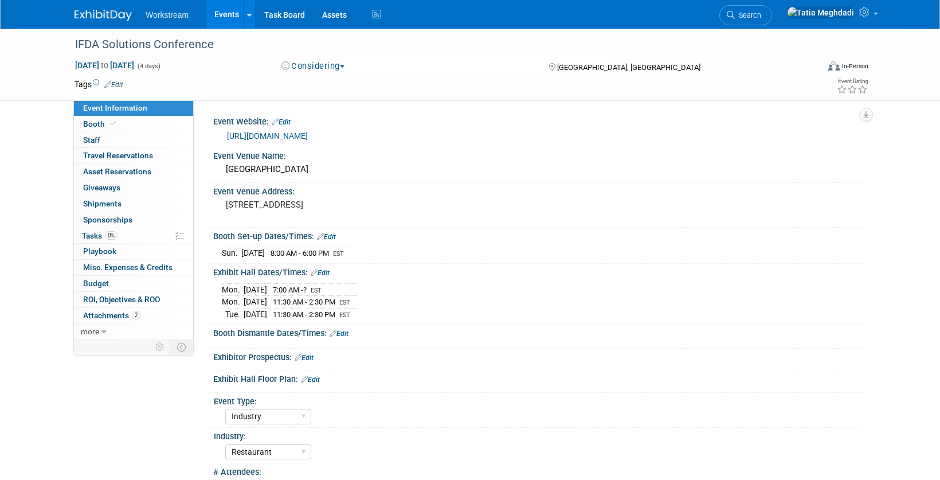
select select "Industry"
select select "Restaurant"
select select "TBD"
select select "Tatia Meghdadi"
click at [98, 123] on span "Booth" at bounding box center [100, 123] width 35 height 9
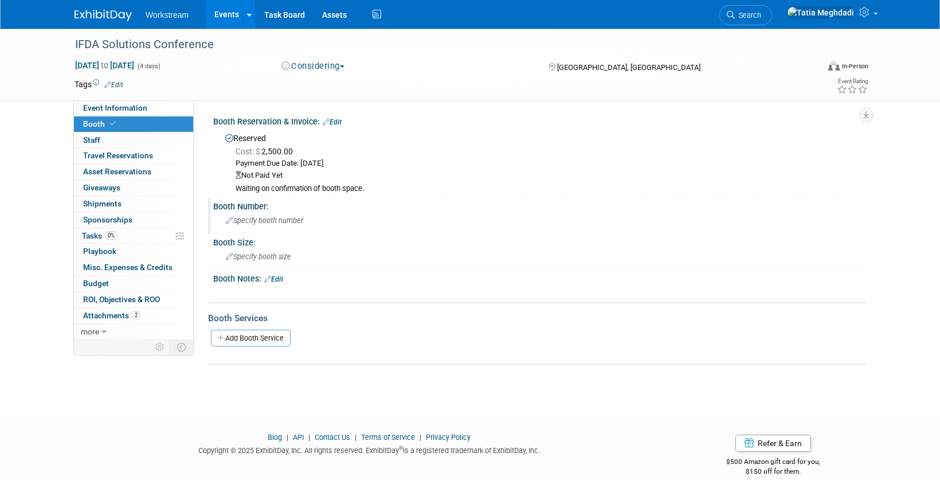
click at [270, 220] on span "Specify booth number" at bounding box center [264, 220] width 77 height 9
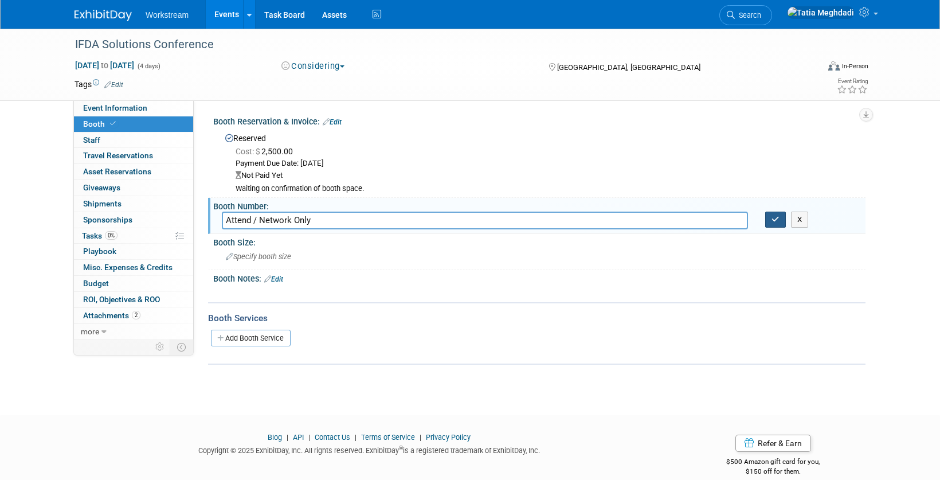
type input "Attend / Network Only"
click at [781, 218] on button "button" at bounding box center [775, 220] width 21 height 16
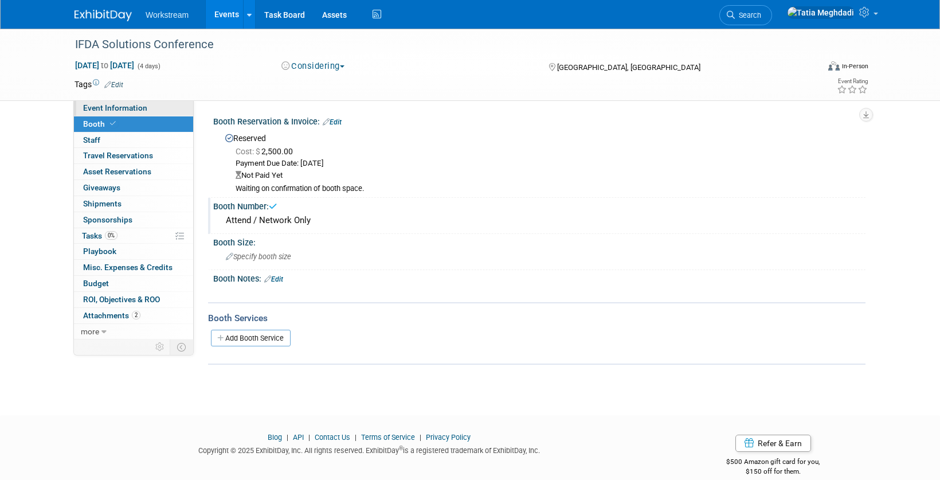
click at [116, 107] on span "Event Information" at bounding box center [115, 107] width 64 height 9
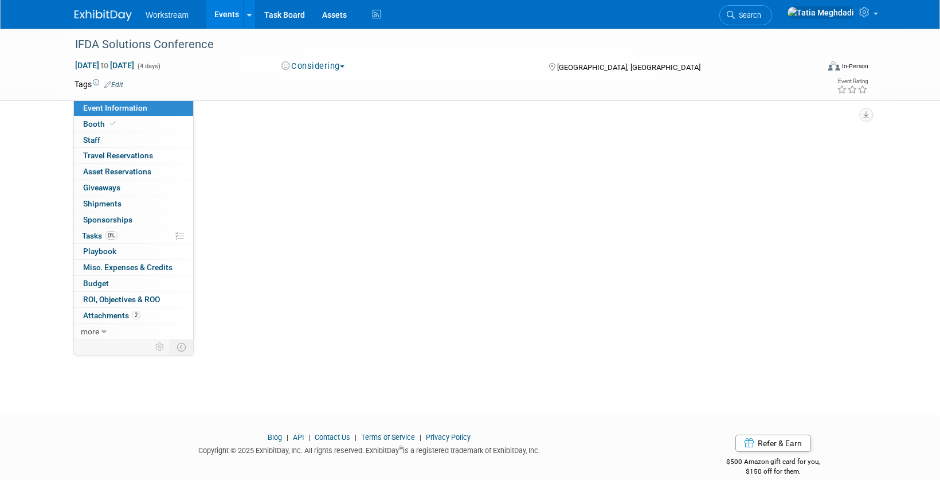
select select "Industry"
select select "Restaurant"
select select "TBD"
select select "Tatia Meghdadi"
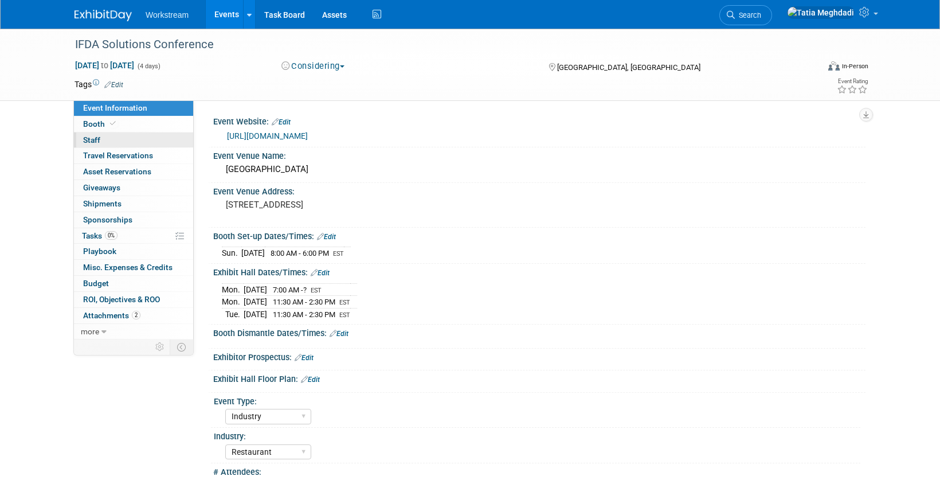
click at [100, 139] on link "0 Staff 0" at bounding box center [133, 139] width 119 height 15
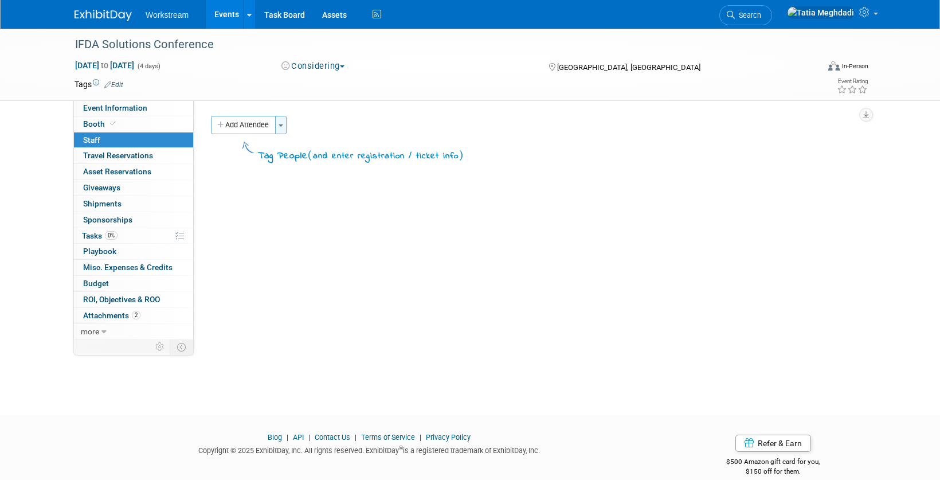
click at [283, 126] on span "button" at bounding box center [281, 125] width 5 height 2
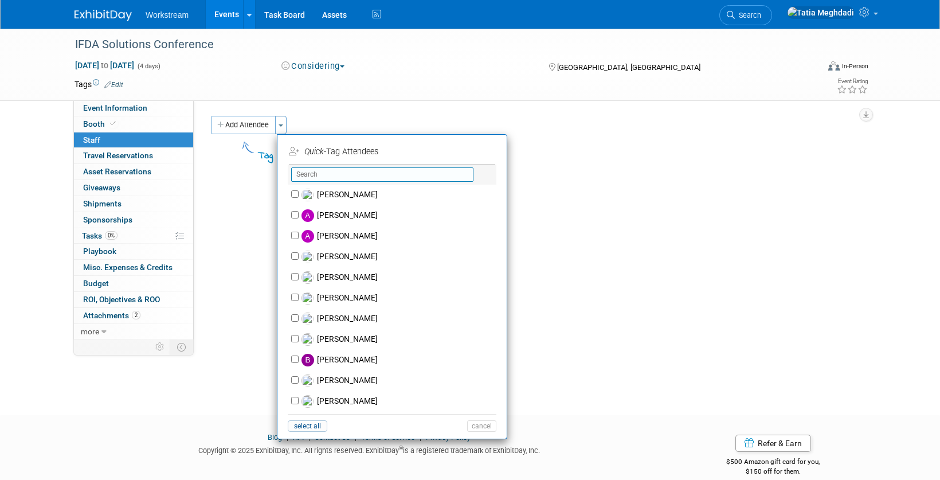
click at [326, 177] on input "text" at bounding box center [382, 174] width 182 height 14
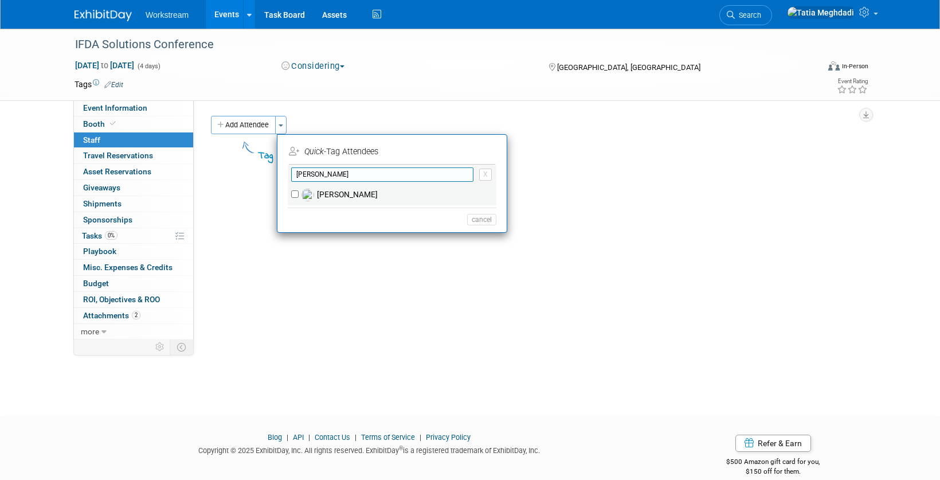
type input "matthew"
click at [331, 190] on label "[PERSON_NAME]" at bounding box center [400, 195] width 202 height 21
click at [299, 190] on input "[PERSON_NAME]" at bounding box center [294, 193] width 7 height 7
checkbox input "true"
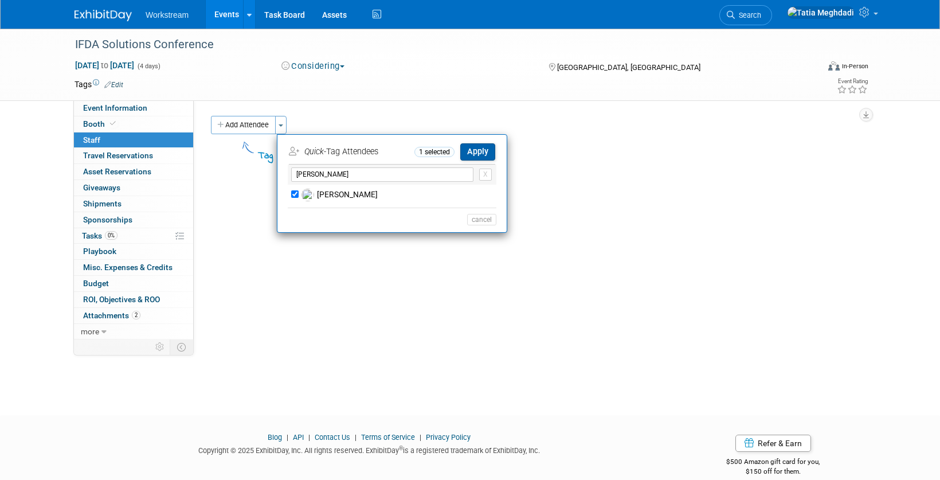
click at [474, 151] on button "Apply" at bounding box center [477, 151] width 35 height 17
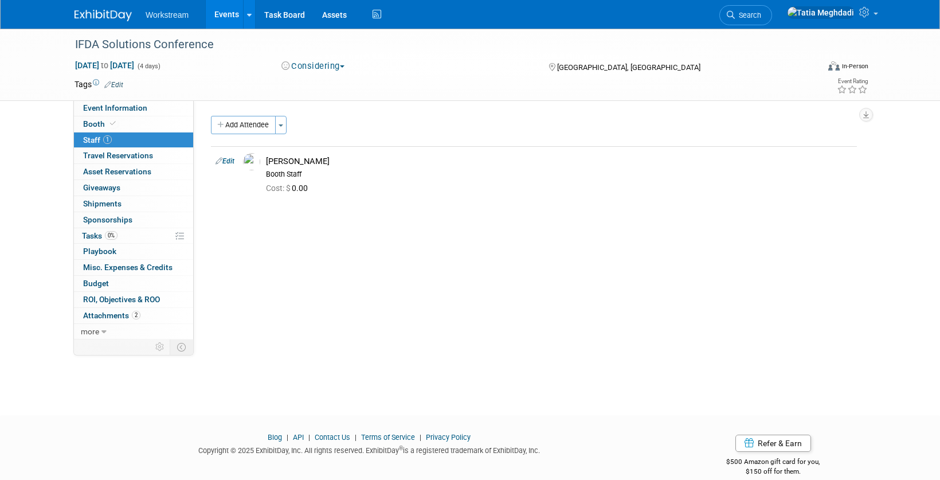
click at [235, 11] on link "Events" at bounding box center [227, 14] width 42 height 29
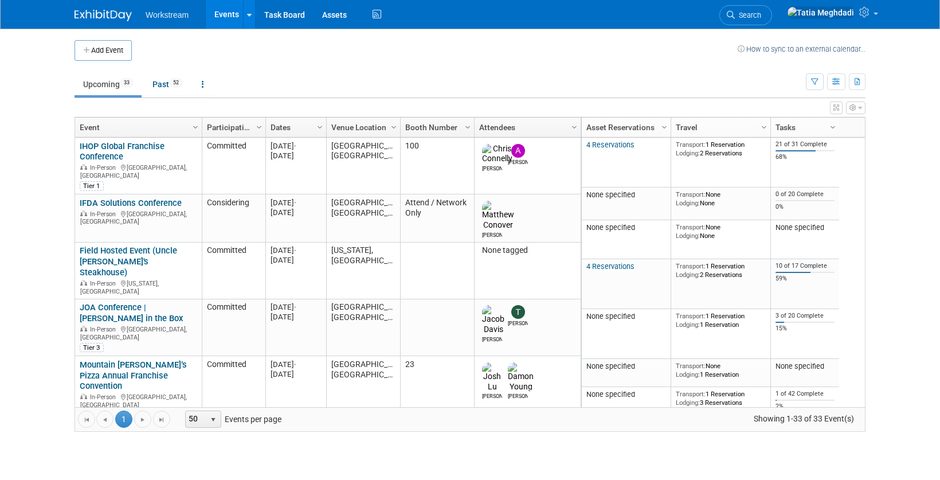
click at [136, 198] on link "IFDA Solutions Conference" at bounding box center [131, 203] width 102 height 10
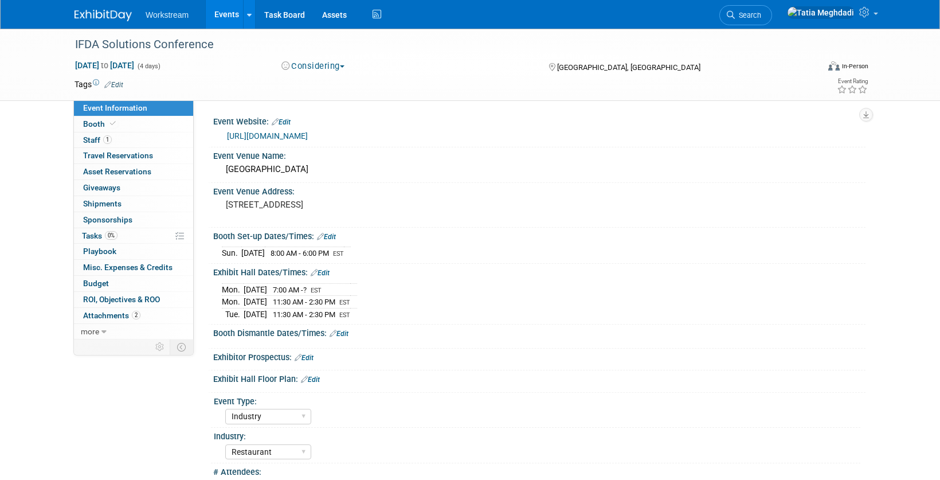
select select "Industry"
select select "Restaurant"
select select "TBD"
select select "[PERSON_NAME]"
click at [95, 120] on span "Booth" at bounding box center [100, 123] width 35 height 9
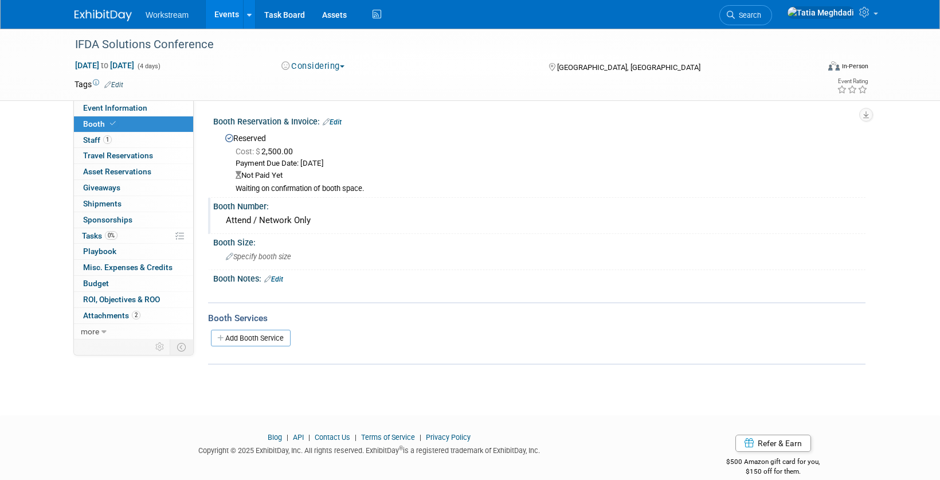
click at [226, 221] on div "Attend / Network Only" at bounding box center [539, 221] width 635 height 18
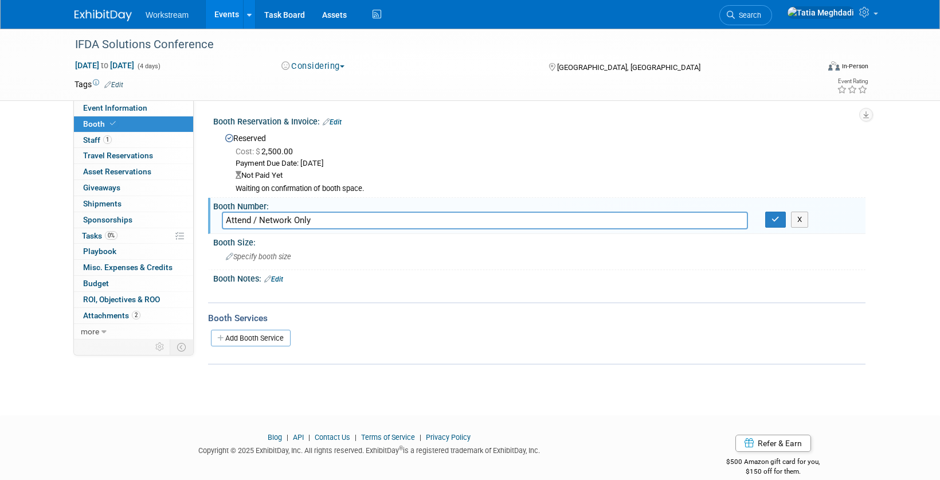
drag, startPoint x: 330, startPoint y: 224, endPoint x: 213, endPoint y: 226, distance: 117.0
click at [213, 226] on div "Attend / Network Only" at bounding box center [484, 221] width 543 height 18
click at [212, 226] on div "Booth Number: Attend / Network Only Attend / Network Only X" at bounding box center [537, 216] width 658 height 36
click at [226, 220] on input "Attend / Network Only" at bounding box center [485, 221] width 526 height 18
type input "No Booth - Attend / Network Only"
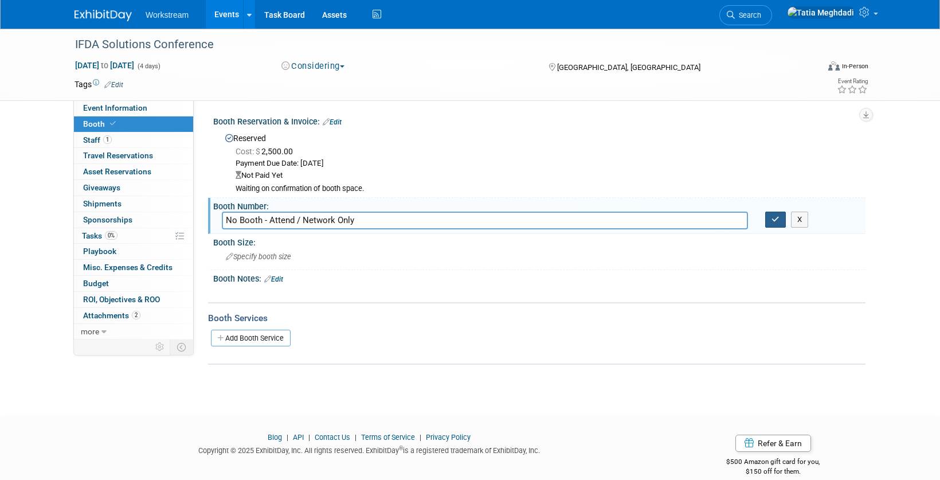
click at [782, 217] on button "button" at bounding box center [775, 220] width 21 height 16
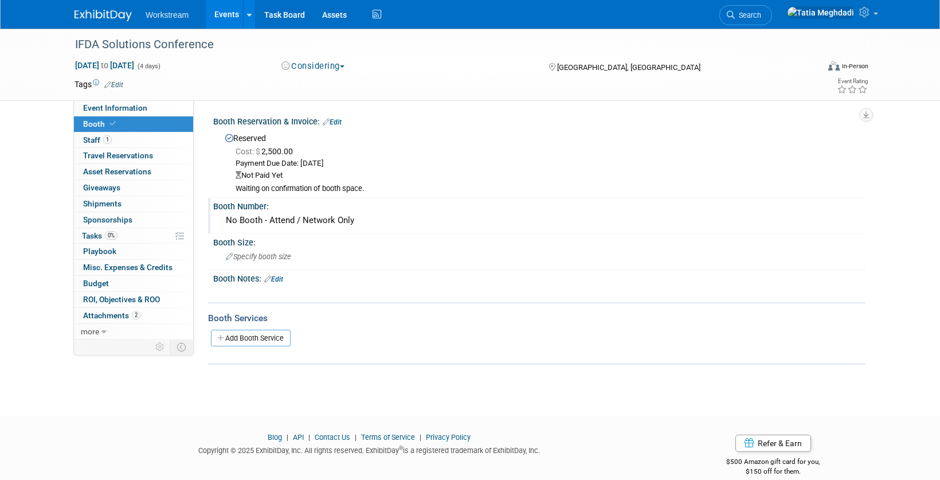
click at [210, 14] on link "Events" at bounding box center [227, 14] width 42 height 29
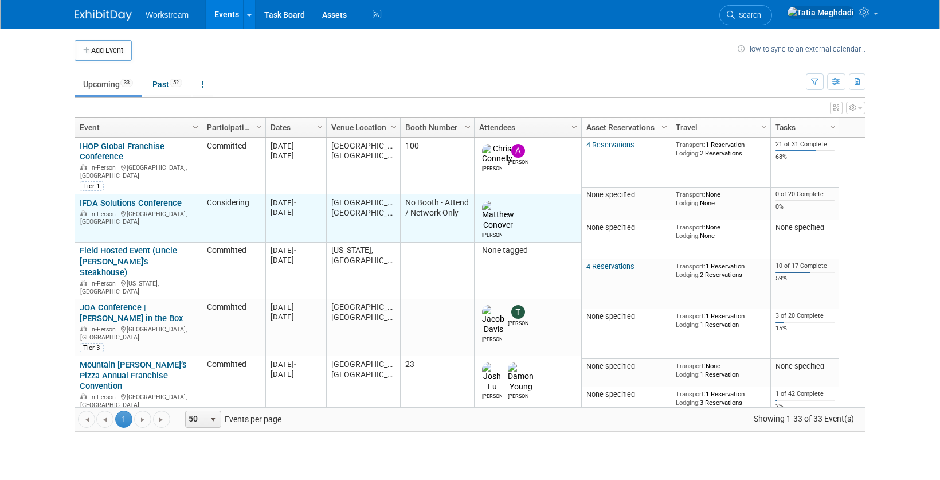
click at [134, 198] on link "IFDA Solutions Conference" at bounding box center [131, 203] width 102 height 10
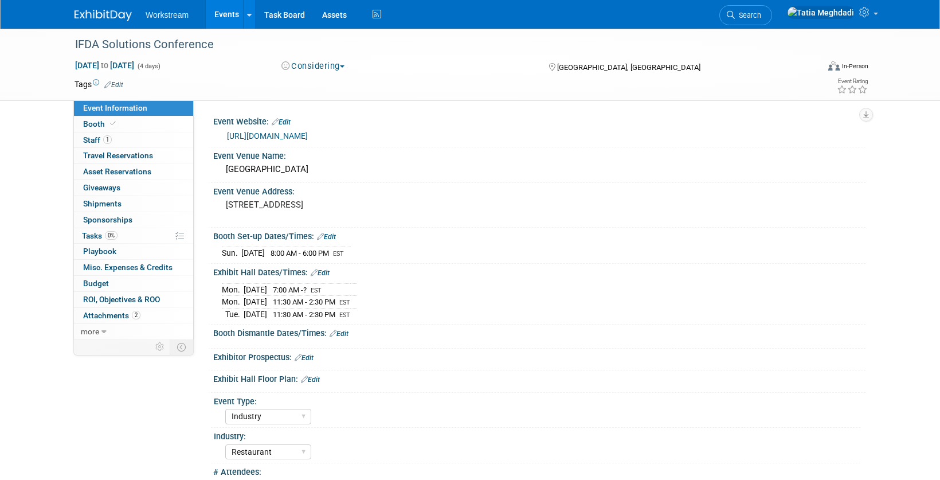
select select "Industry"
select select "Restaurant"
select select "TBD"
select select "Tatia Meghdadi"
click at [95, 122] on span "Booth" at bounding box center [100, 123] width 35 height 9
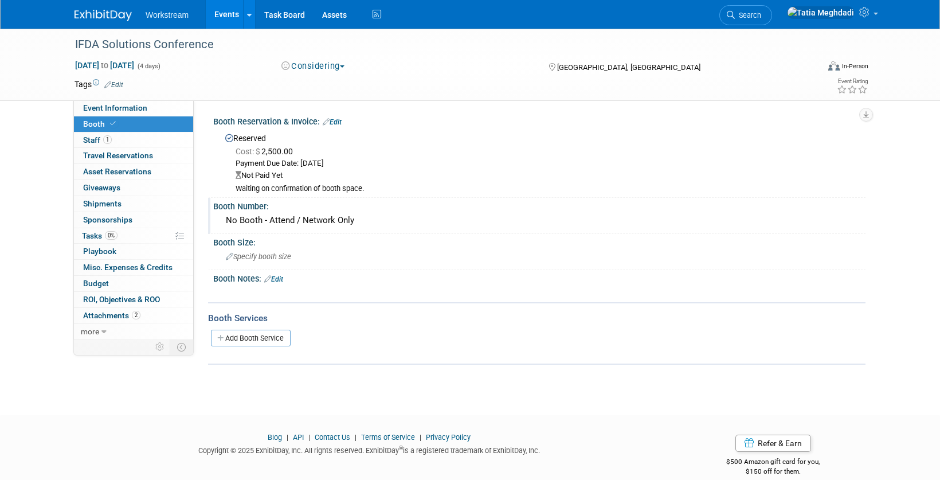
drag, startPoint x: 265, startPoint y: 221, endPoint x: 380, endPoint y: 222, distance: 114.7
click at [380, 222] on div "No Booth - Attend / Network Only" at bounding box center [539, 221] width 635 height 18
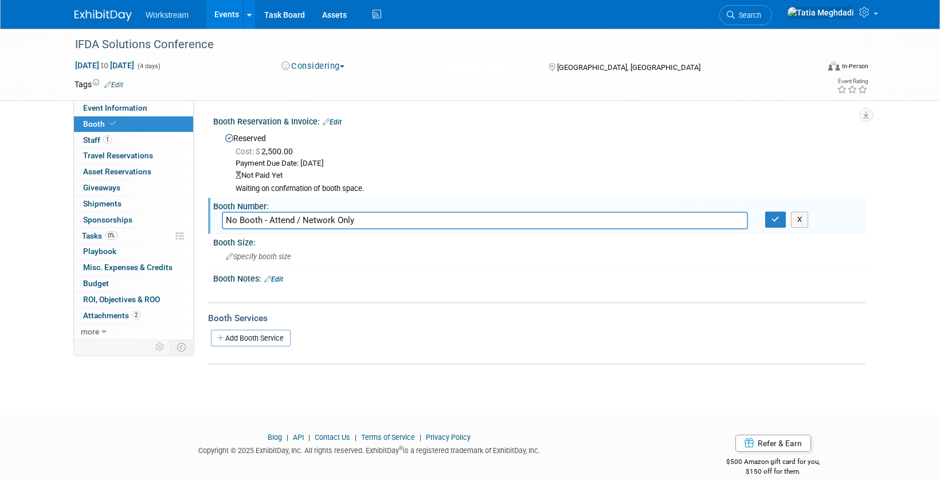
drag, startPoint x: 360, startPoint y: 221, endPoint x: 296, endPoint y: 221, distance: 63.6
click at [296, 221] on input "No Booth - Attend / Network Only" at bounding box center [485, 221] width 526 height 18
type input "No Booth - Attend Only"
click at [777, 222] on icon "button" at bounding box center [776, 219] width 8 height 7
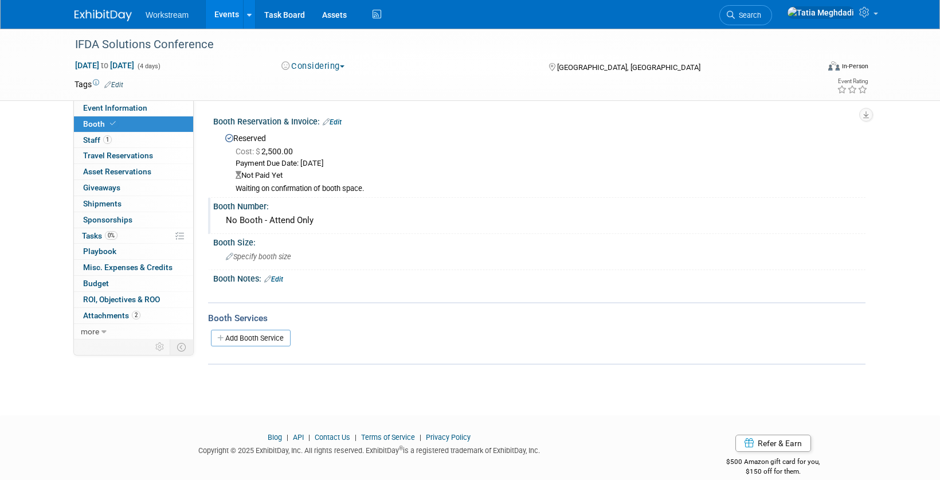
click at [225, 22] on link "Events" at bounding box center [227, 14] width 42 height 29
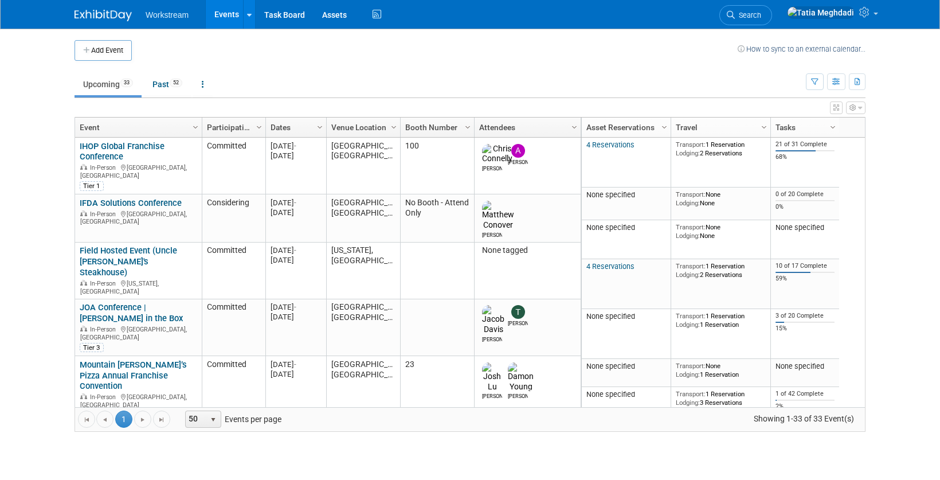
click at [119, 462] on link "Sonic Principals Meeting" at bounding box center [127, 467] width 95 height 10
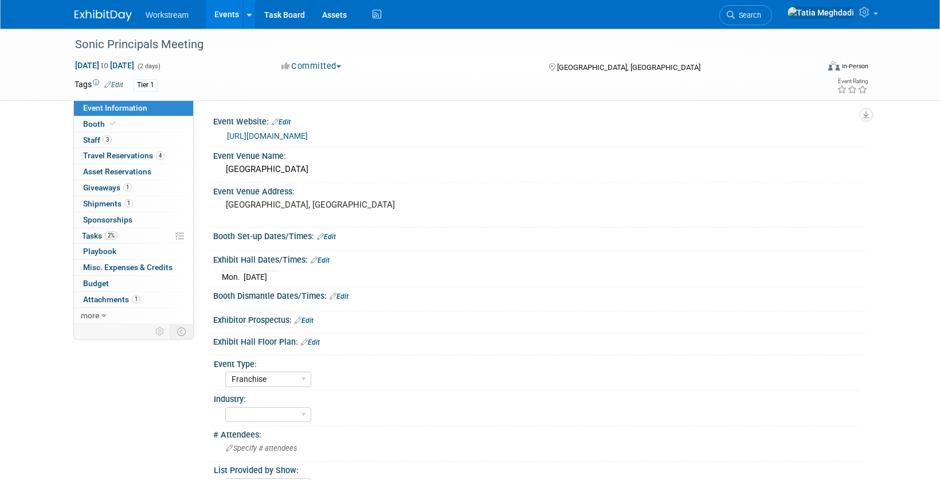
select select "Franchise"
select select "[PERSON_NAME]"
click at [99, 124] on span "Booth" at bounding box center [100, 123] width 35 height 9
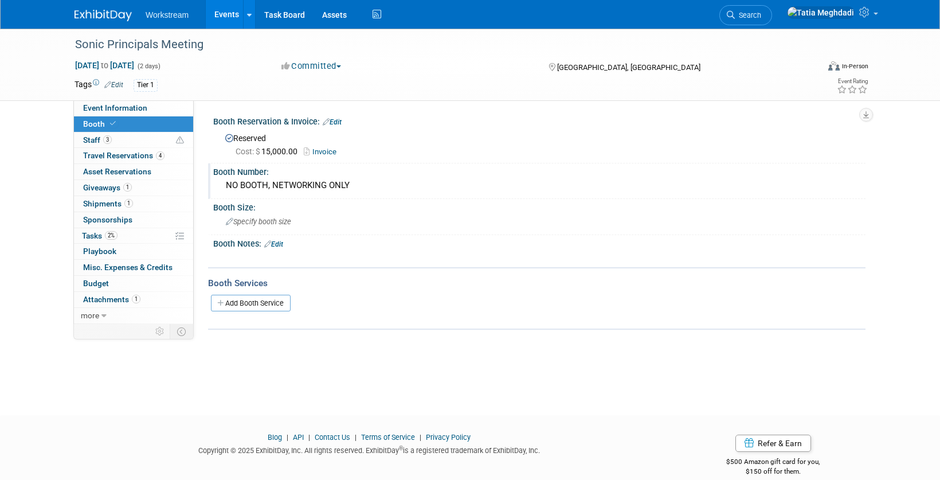
drag, startPoint x: 353, startPoint y: 189, endPoint x: 222, endPoint y: 189, distance: 130.1
click at [222, 189] on div "NO BOOTH, NETWORKING ONLY" at bounding box center [539, 186] width 635 height 18
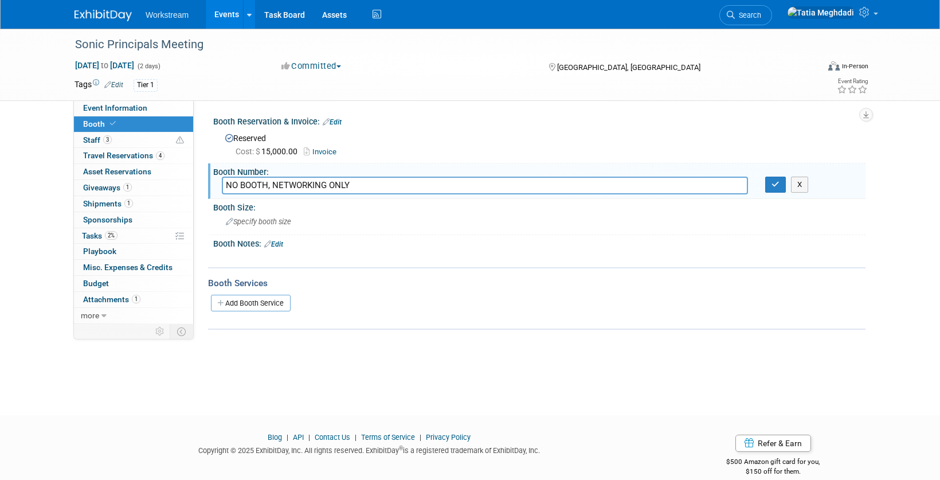
drag, startPoint x: 358, startPoint y: 186, endPoint x: 223, endPoint y: 181, distance: 135.4
click at [223, 181] on input "NO BOOTH, NETWORKING ONLY" at bounding box center [485, 186] width 526 height 18
type input "No booth - attend only"
click at [785, 183] on button "button" at bounding box center [775, 185] width 21 height 16
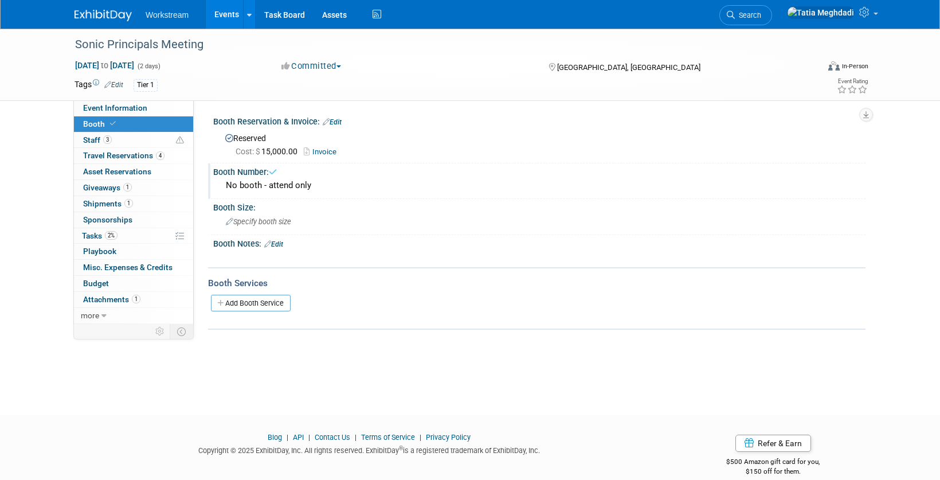
click at [226, 15] on link "Events" at bounding box center [227, 14] width 42 height 29
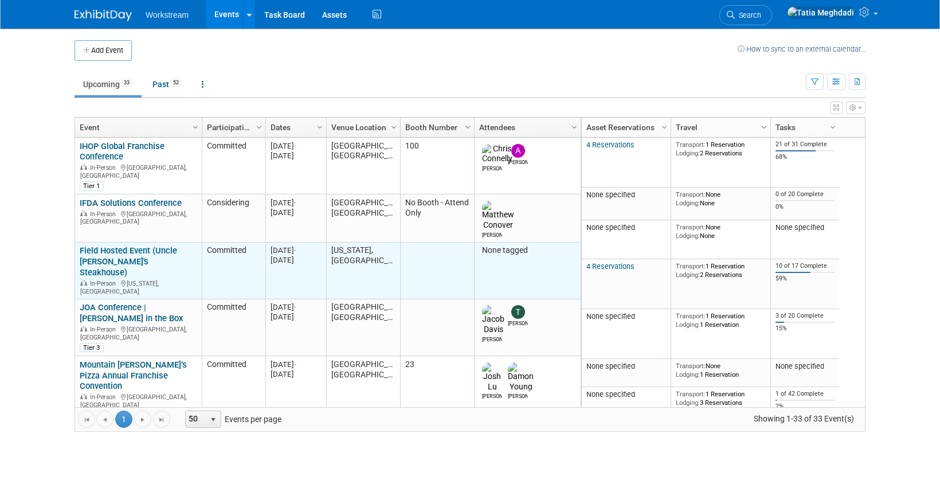
click at [134, 245] on link "Field Hosted Event (Uncle [PERSON_NAME]'s Steakhouse)" at bounding box center [128, 261] width 97 height 32
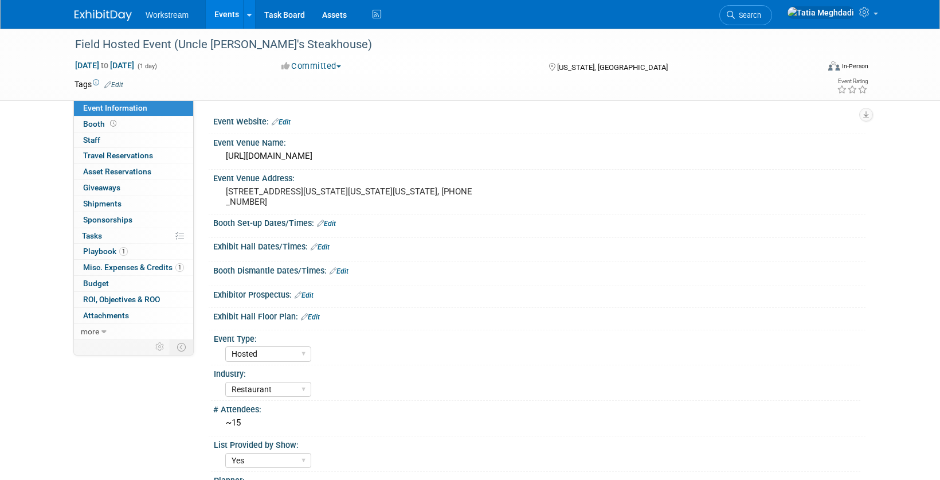
select select "Hosted"
select select "Restaurant"
select select "Yes"
select select "[PERSON_NAME]"
click at [96, 123] on span "Booth" at bounding box center [101, 123] width 36 height 9
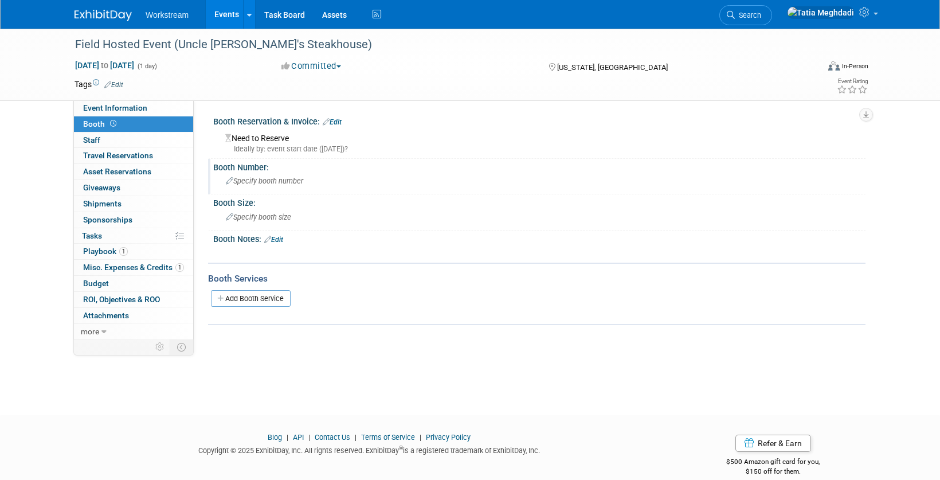
click at [275, 179] on span "Specify booth number" at bounding box center [264, 181] width 77 height 9
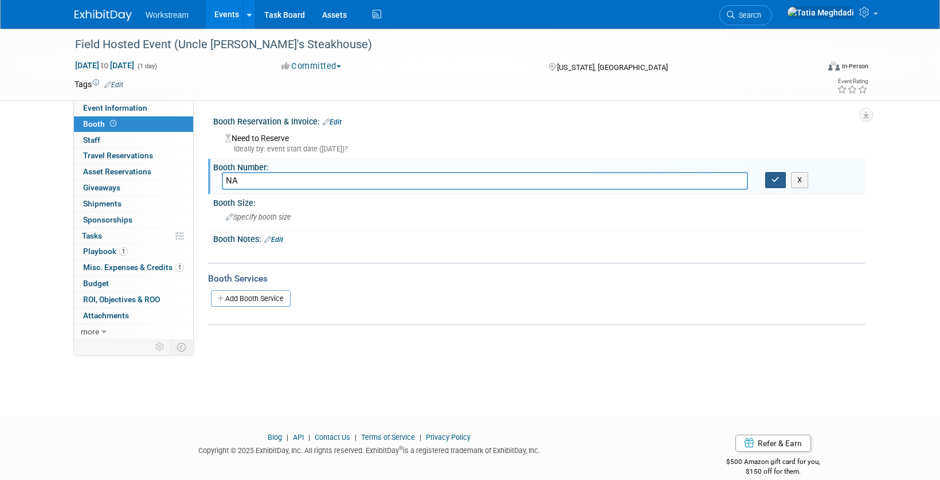
type input "NA"
click at [772, 177] on icon "button" at bounding box center [776, 179] width 8 height 7
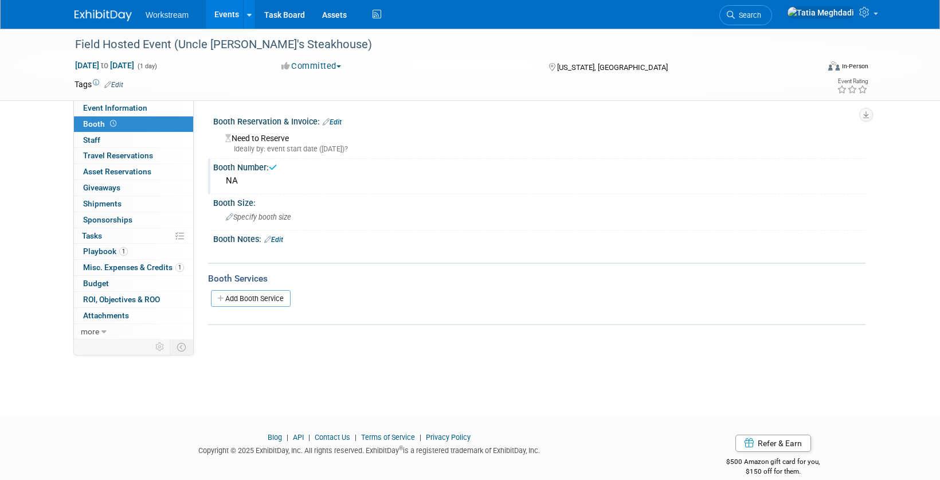
click at [225, 15] on link "Events" at bounding box center [227, 14] width 42 height 29
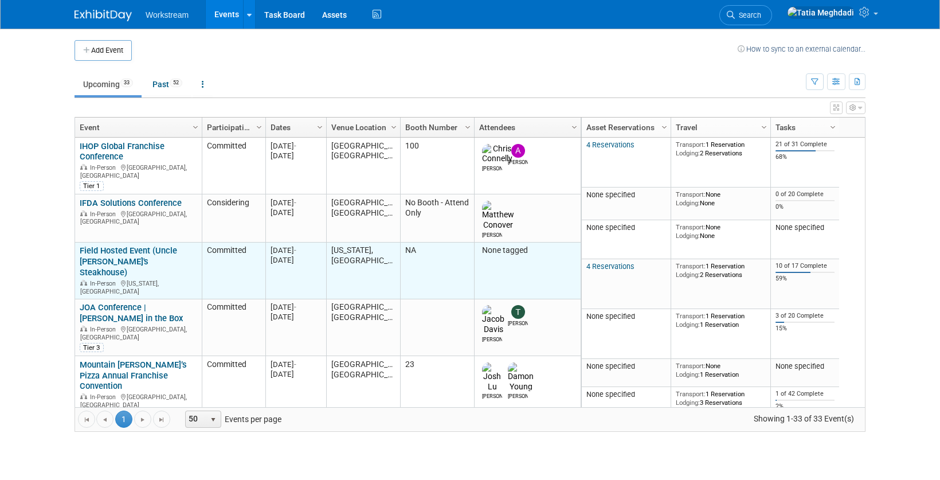
click at [122, 245] on link "Field Hosted Event (Uncle [PERSON_NAME]'s Steakhouse)" at bounding box center [128, 261] width 97 height 32
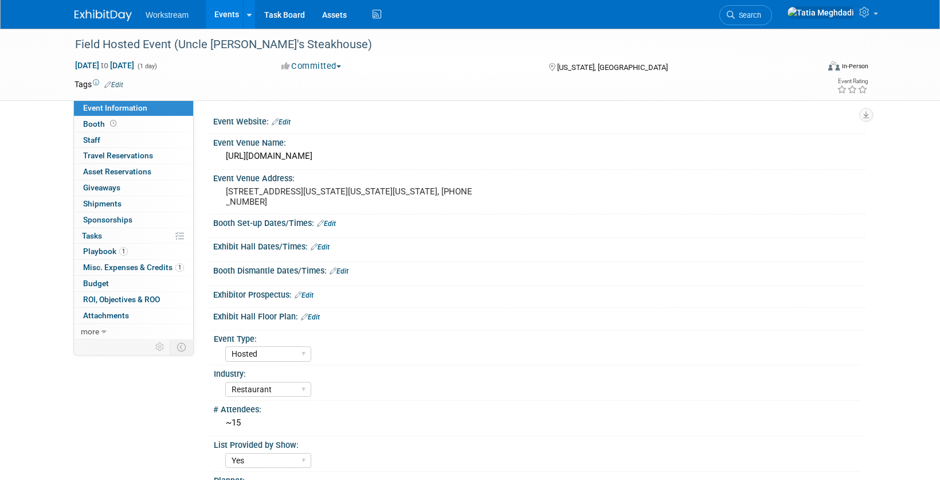
select select "Hosted"
select select "Restaurant"
select select "Yes"
select select "[PERSON_NAME]"
click at [88, 139] on span "Staff 0" at bounding box center [91, 139] width 17 height 9
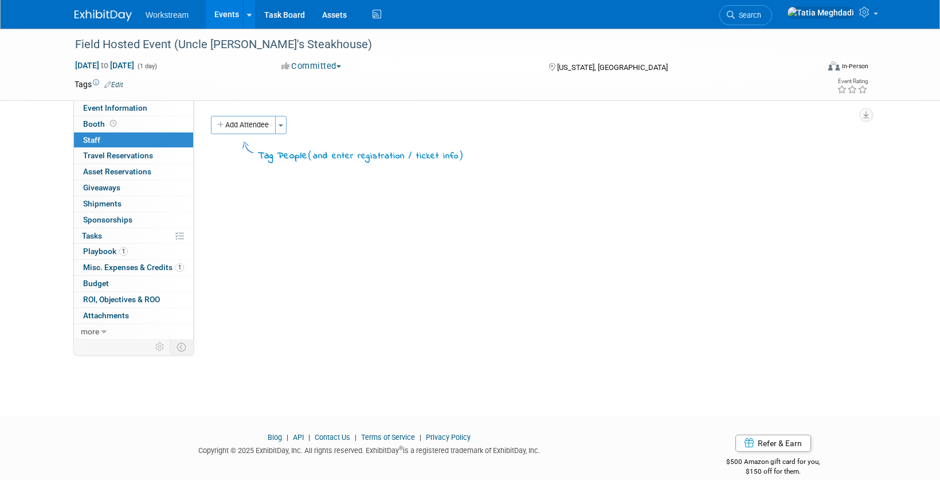
click at [229, 9] on link "Events" at bounding box center [227, 14] width 42 height 29
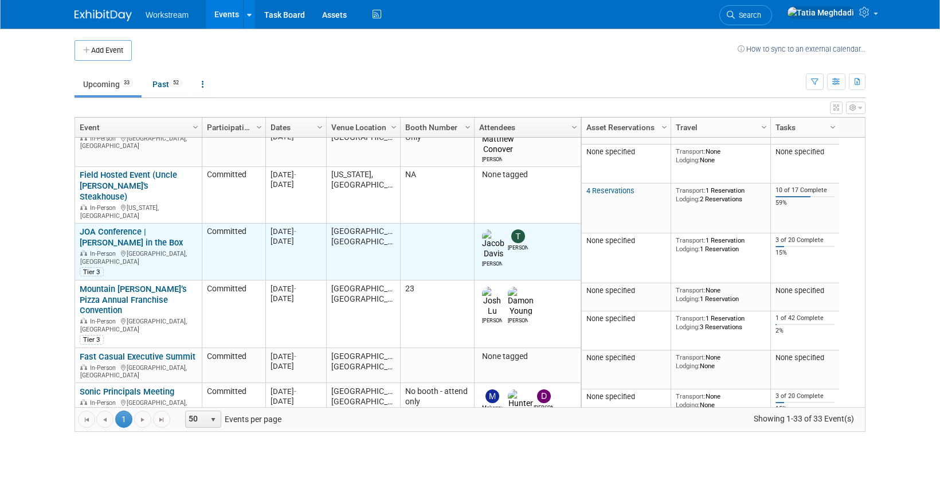
scroll to position [69, 0]
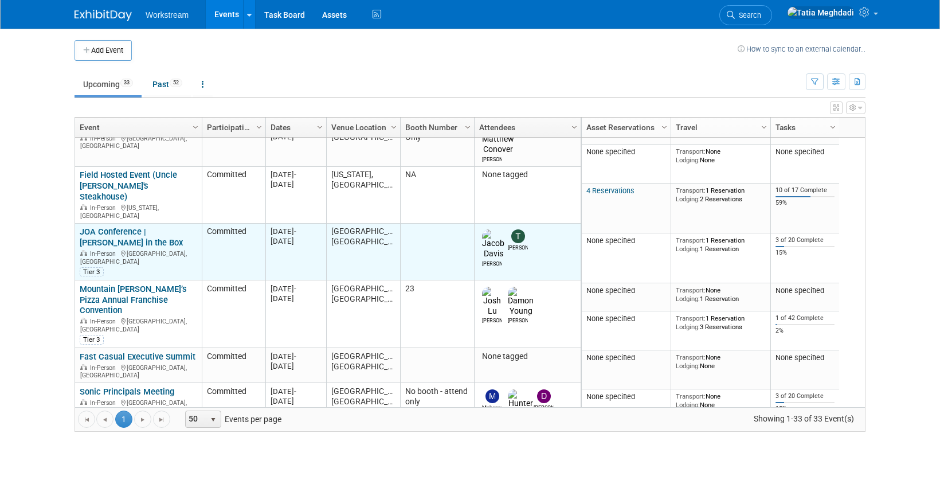
scroll to position [77, 0]
click at [104, 225] on div "JOA Conference | [PERSON_NAME] in the Box In-Person [GEOGRAPHIC_DATA], [GEOGRAP…" at bounding box center [138, 250] width 117 height 50
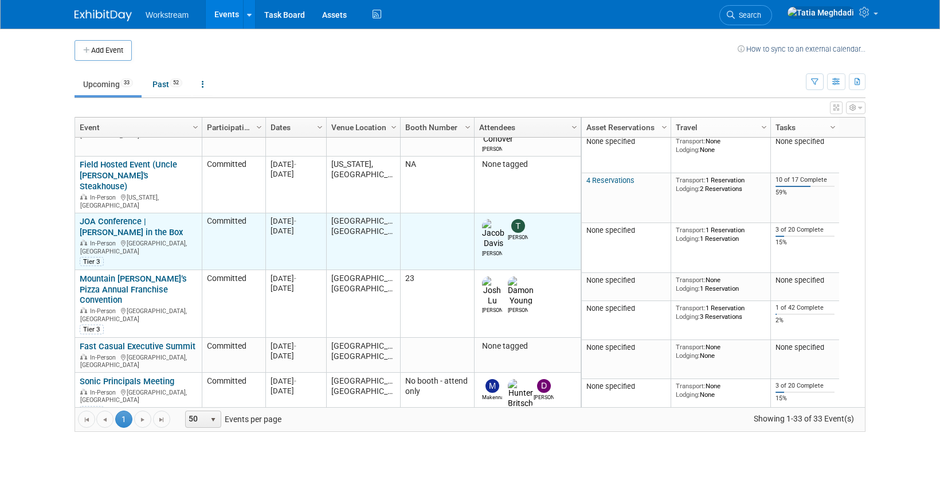
click at [90, 216] on link "JOA Conference | [PERSON_NAME] in the Box" at bounding box center [131, 226] width 103 height 21
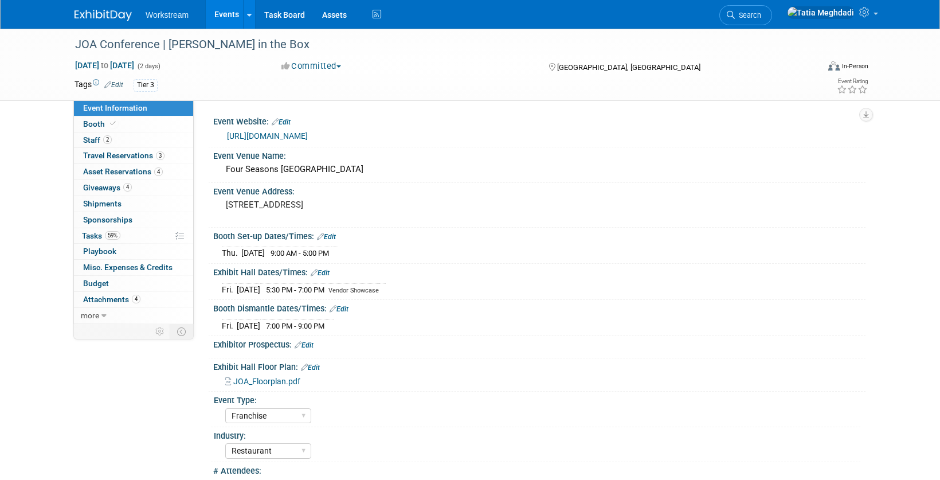
select select "Franchise"
select select "Restaurant"
select select "No"
select select "[PERSON_NAME]"
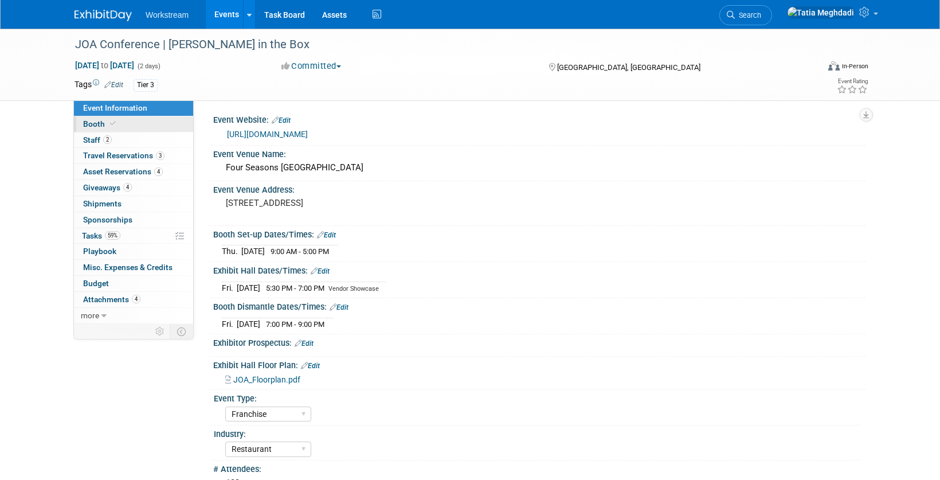
scroll to position [4, 0]
